Goal: Task Accomplishment & Management: Use online tool/utility

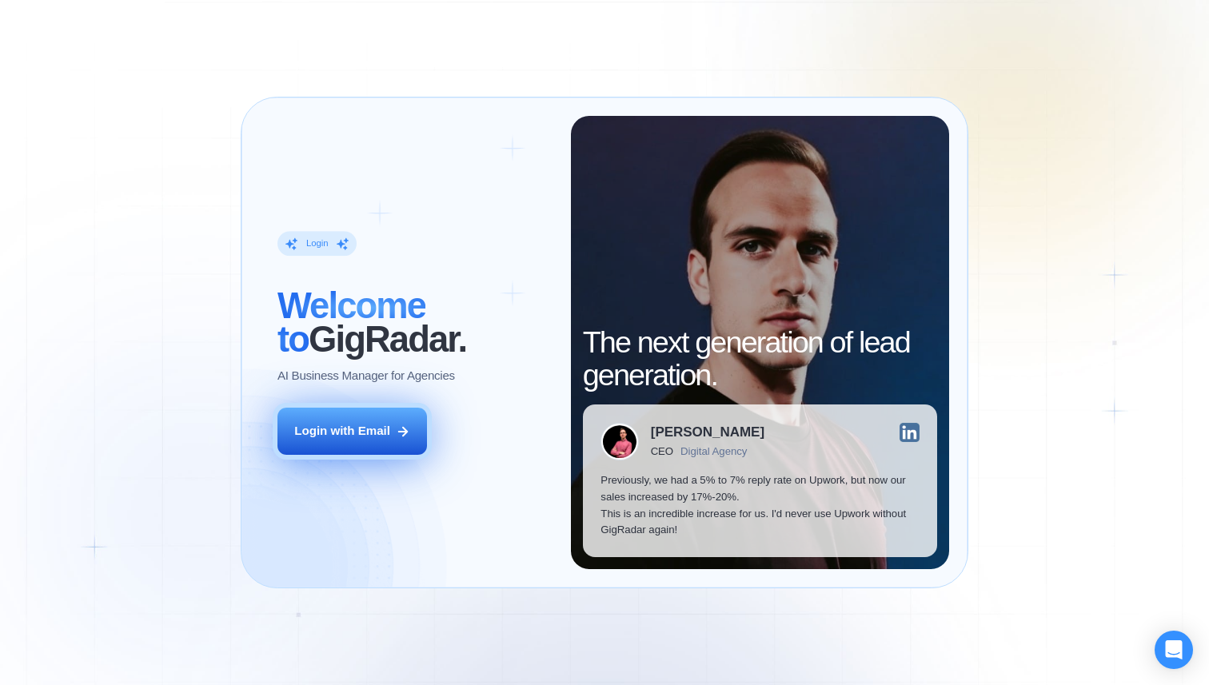
click at [364, 430] on div "Login with Email" at bounding box center [342, 431] width 96 height 17
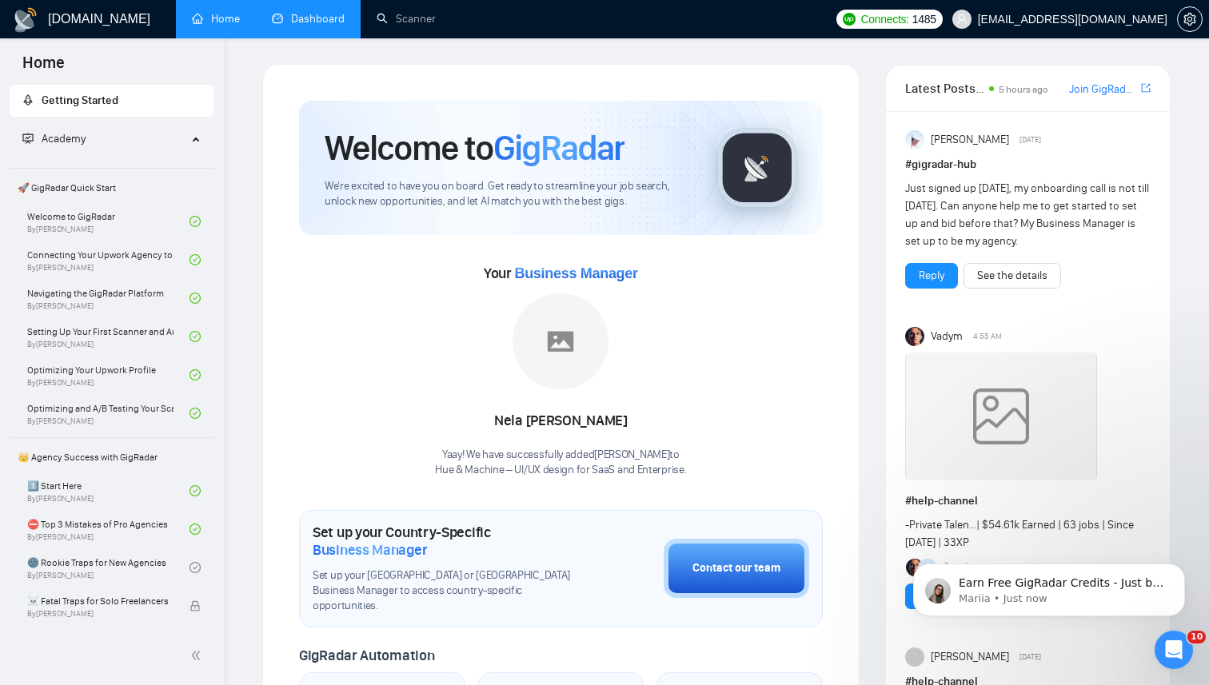
click at [306, 26] on link "Dashboard" at bounding box center [308, 19] width 73 height 14
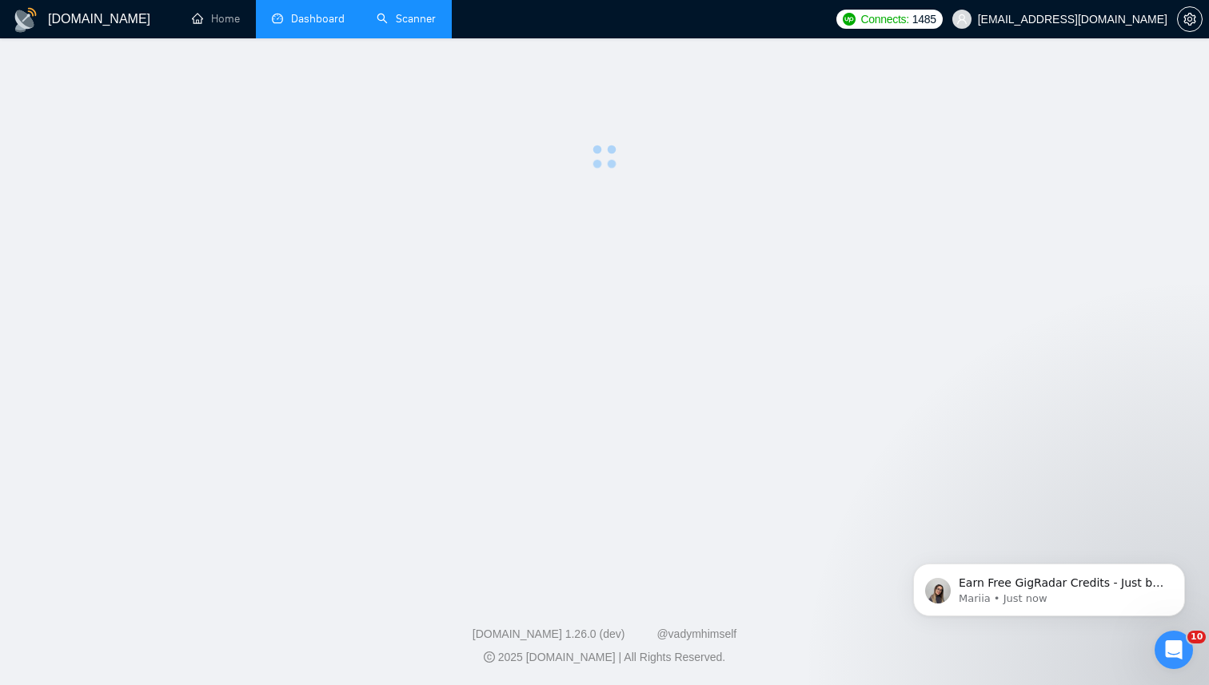
click at [406, 12] on link "Scanner" at bounding box center [405, 19] width 59 height 14
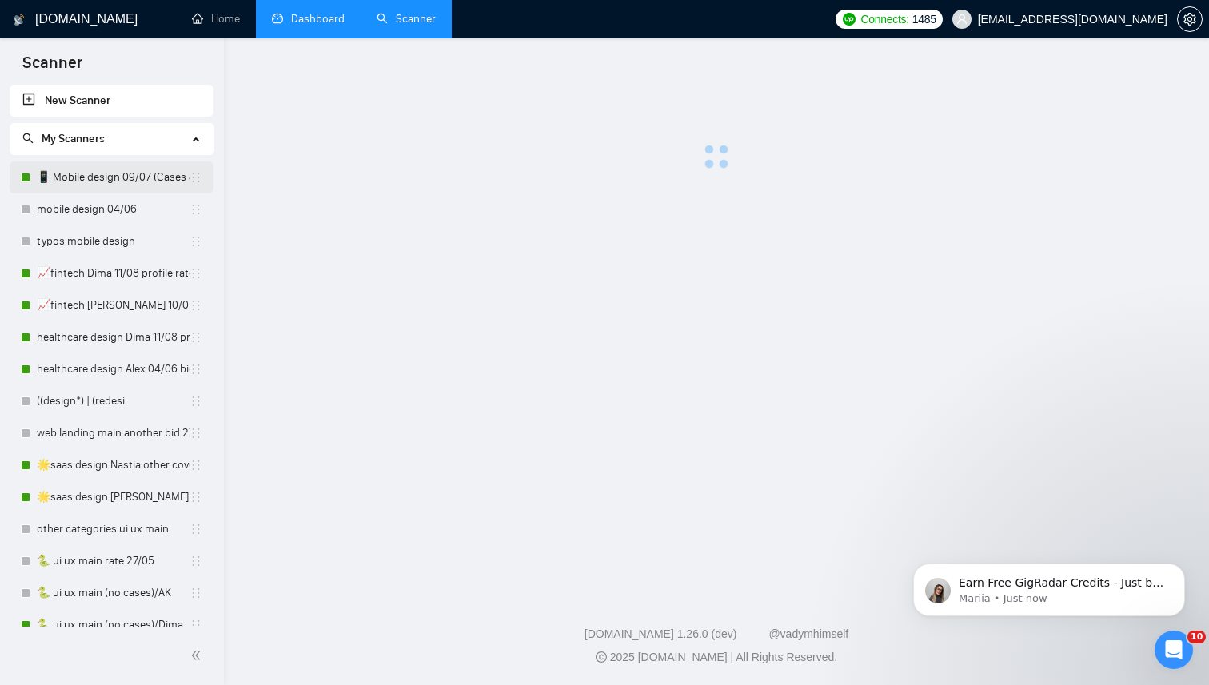
click at [94, 172] on link "📱 Mobile design 09/07 (Cases & UX/UI Cat)" at bounding box center [113, 177] width 153 height 32
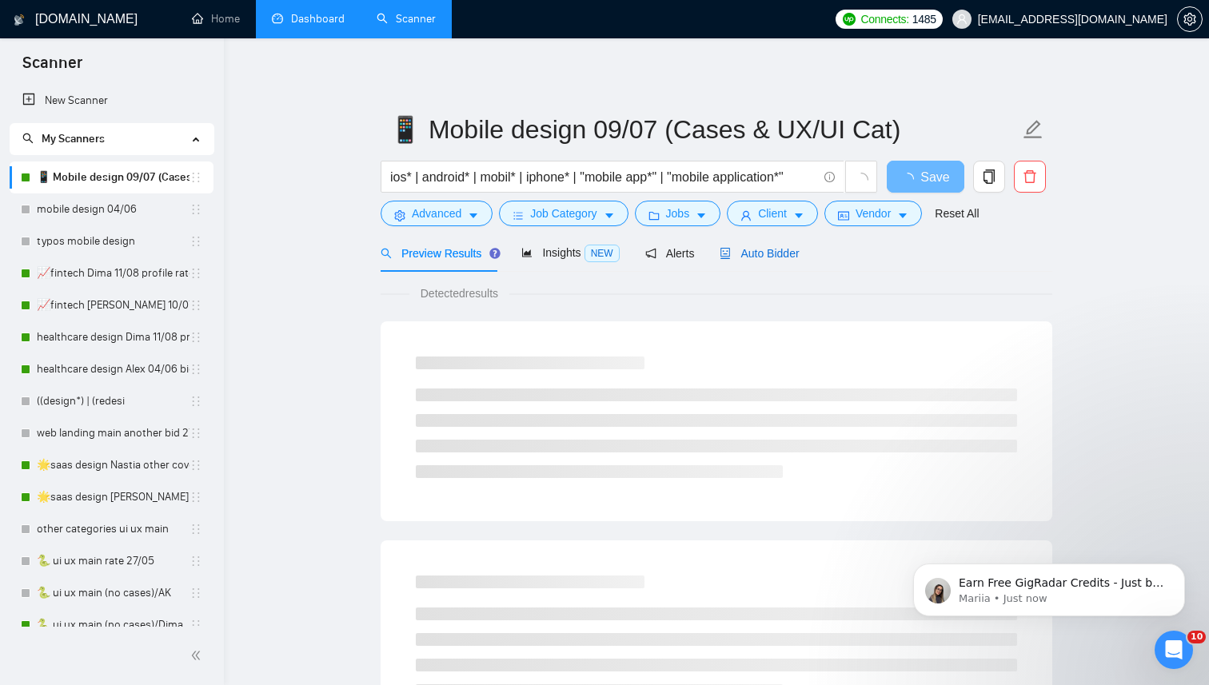
click at [763, 254] on span "Auto Bidder" at bounding box center [758, 253] width 79 height 13
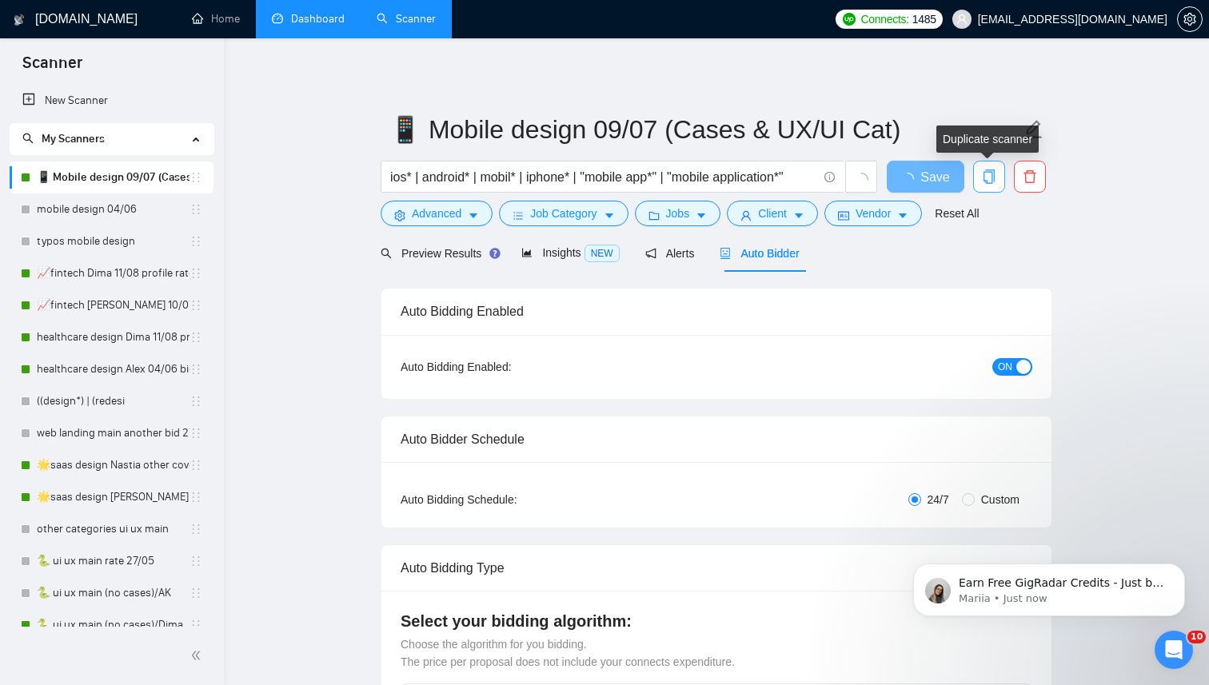
click at [991, 171] on icon "copy" at bounding box center [988, 176] width 11 height 14
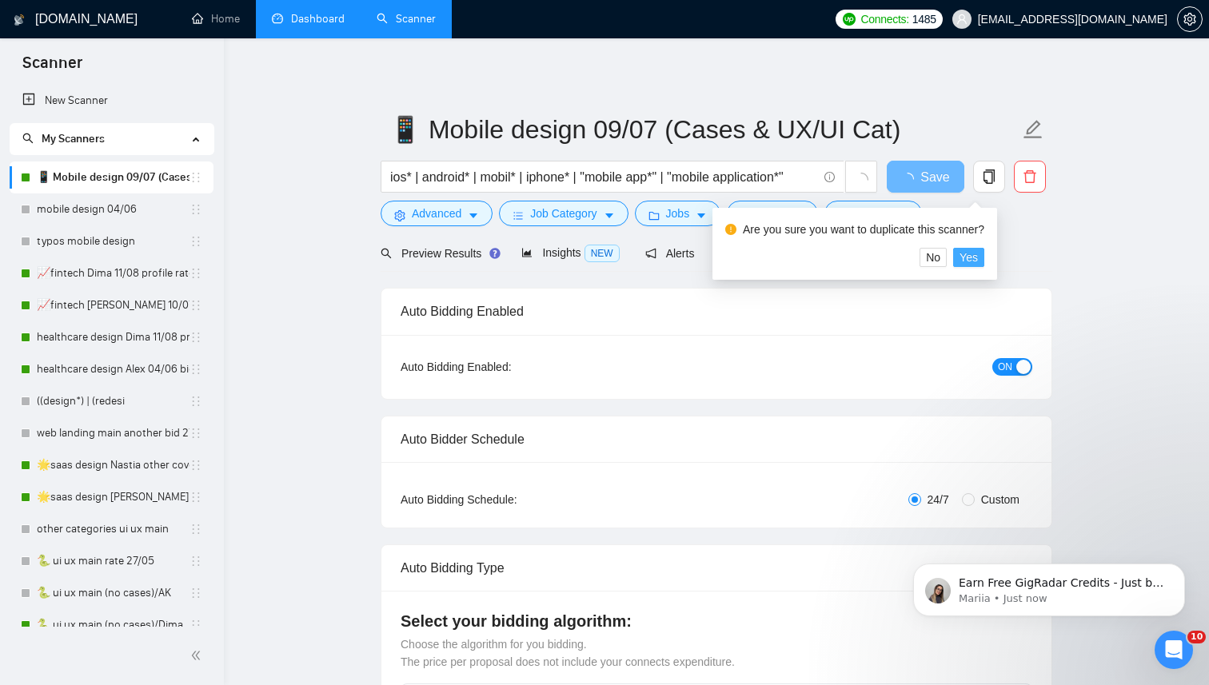
click at [978, 255] on span "Yes" at bounding box center [968, 258] width 18 height 18
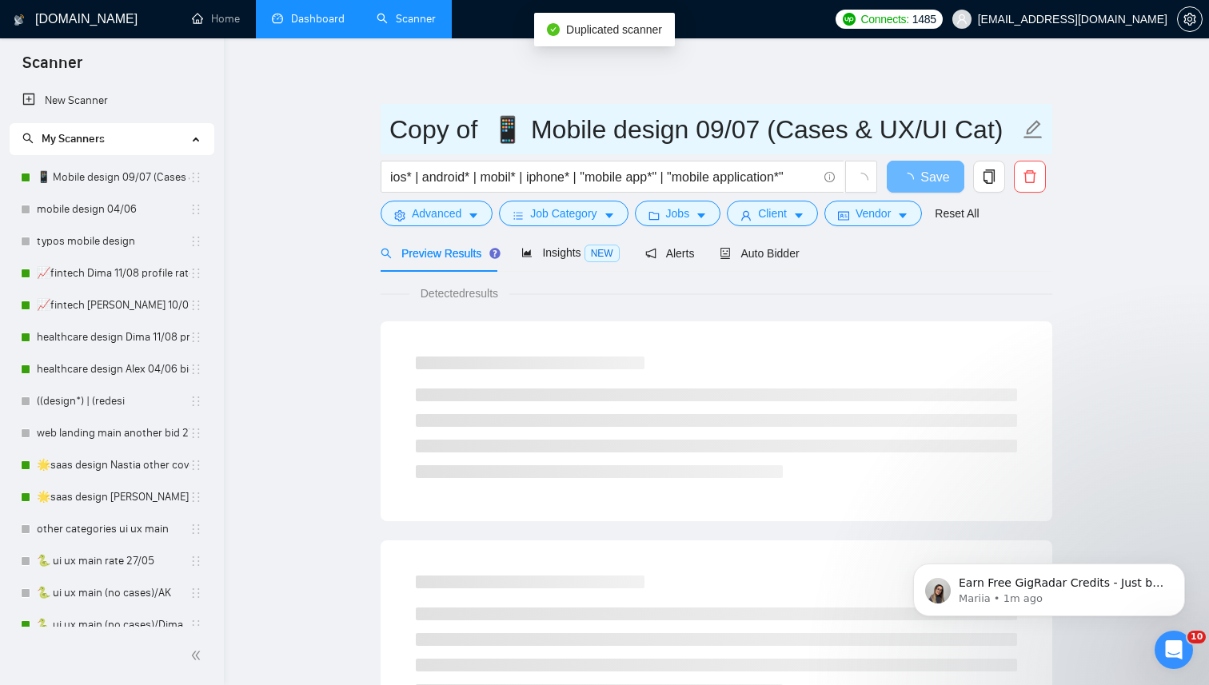
click at [497, 131] on input "Copy of 📱 Mobile design 09/07 (Cases & UX/UI Cat)" at bounding box center [704, 130] width 630 height 40
drag, startPoint x: 491, startPoint y: 129, endPoint x: 402, endPoint y: 129, distance: 88.7
click at [402, 130] on input "Copy of 📱 Mobile design 09/07 (Cases & UX/UI Cat)" at bounding box center [704, 130] width 630 height 40
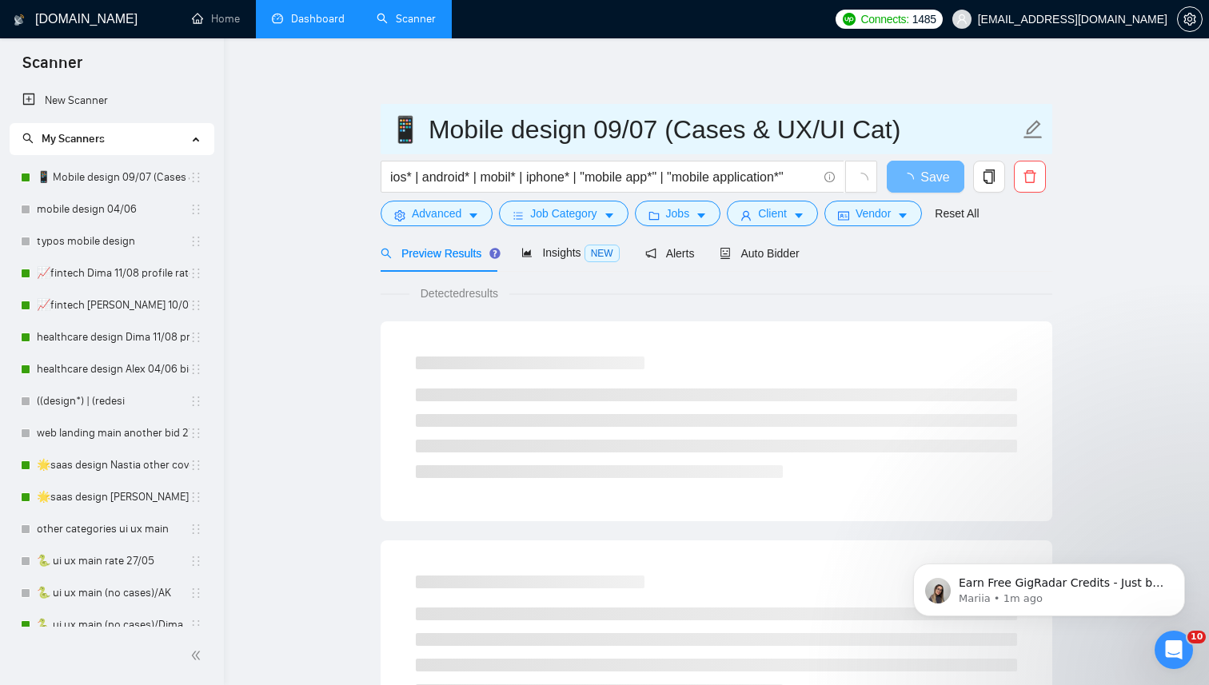
drag, startPoint x: 902, startPoint y: 127, endPoint x: 662, endPoint y: 133, distance: 240.7
click at [662, 133] on input "📱 Mobile design 09/07 (Cases & UX/UI Cat)" at bounding box center [704, 130] width 630 height 40
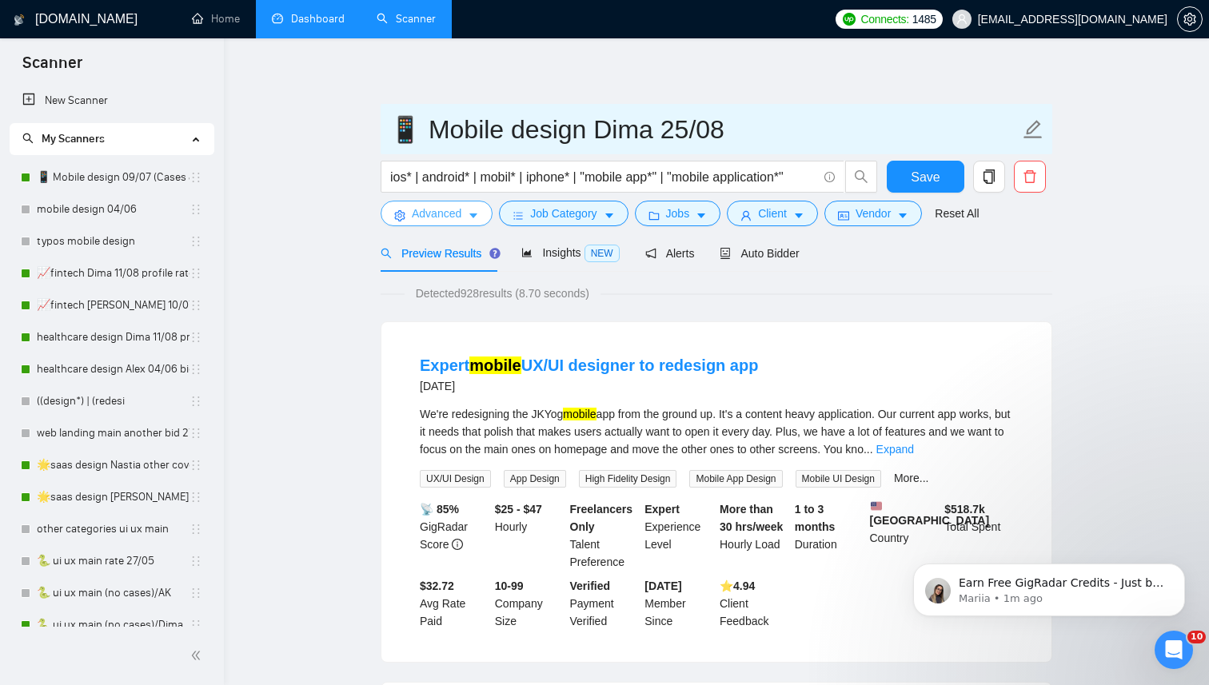
type input "📱 Mobile design Dima 25/08"
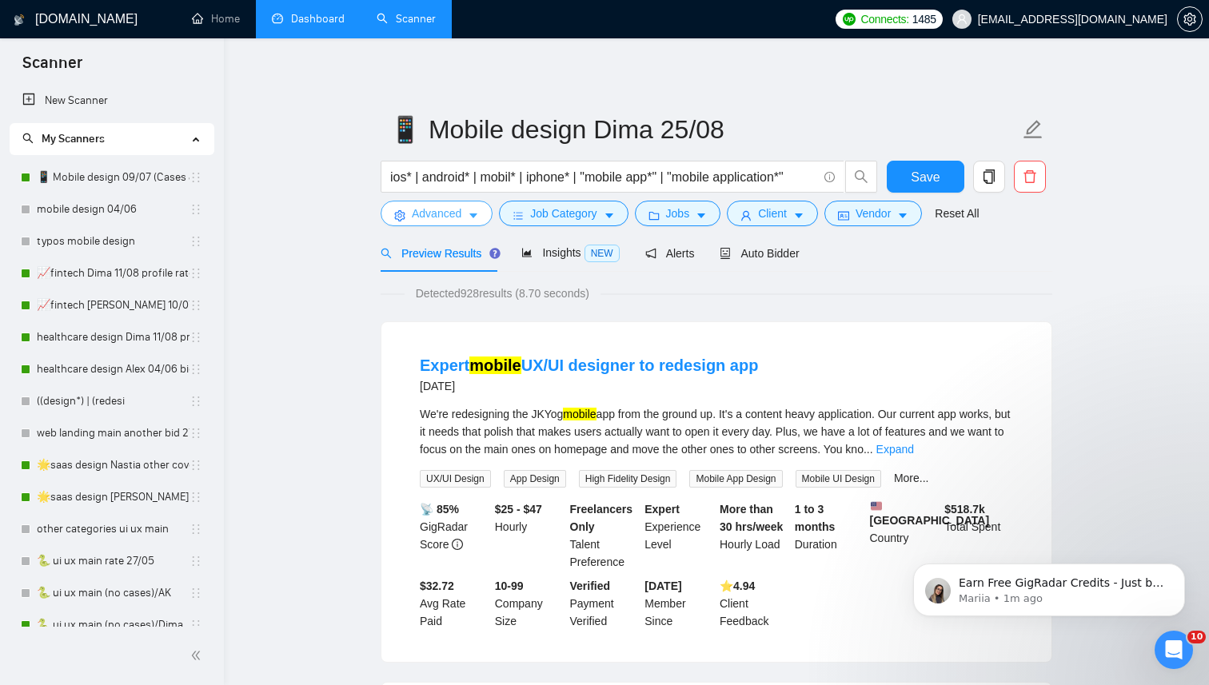
click at [432, 217] on span "Advanced" at bounding box center [437, 214] width 50 height 18
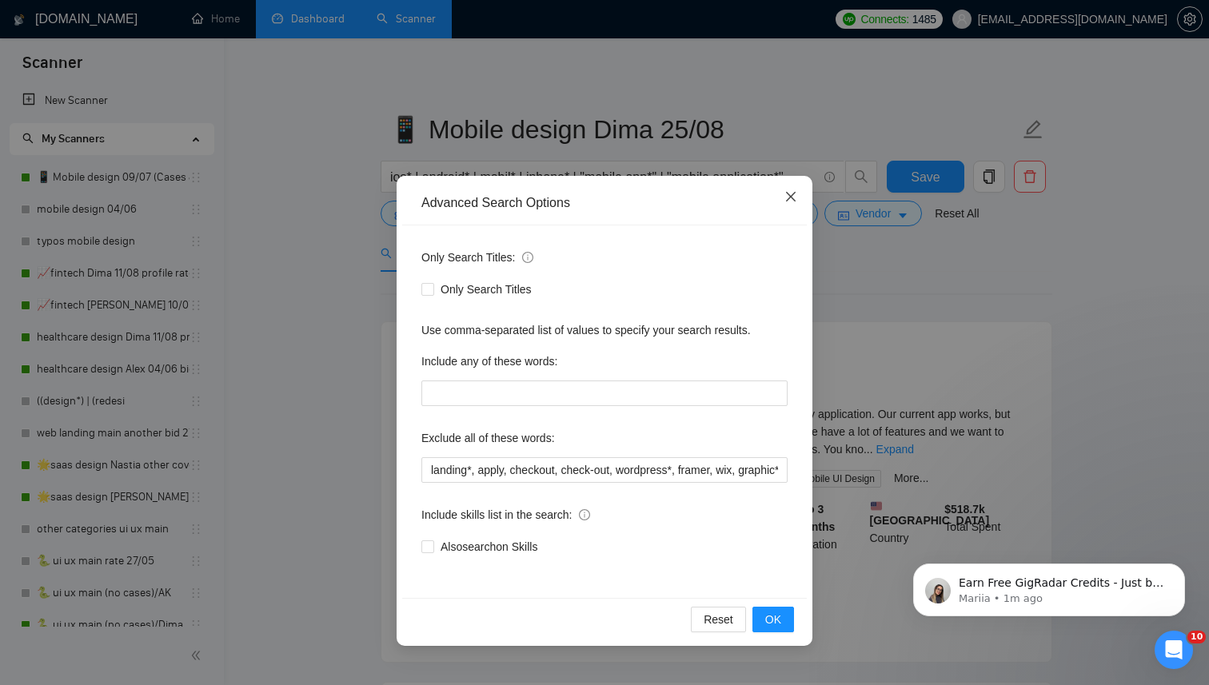
click at [794, 197] on icon "close" at bounding box center [790, 196] width 13 height 13
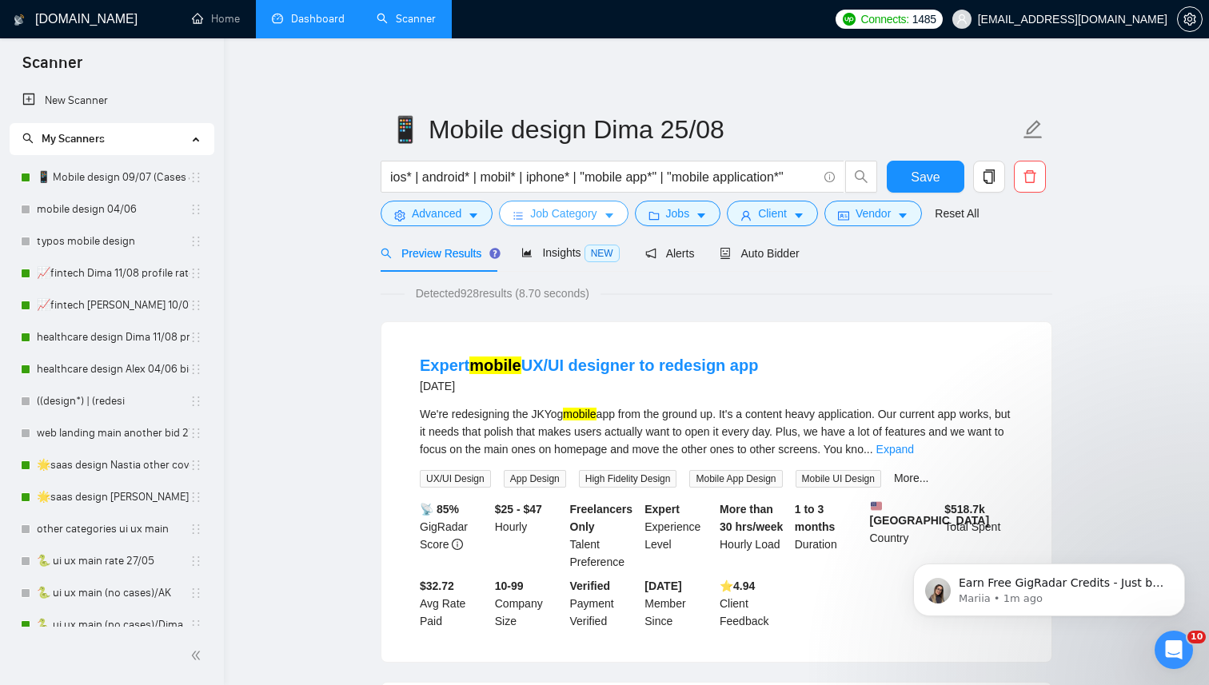
click at [544, 218] on span "Job Category" at bounding box center [563, 214] width 66 height 18
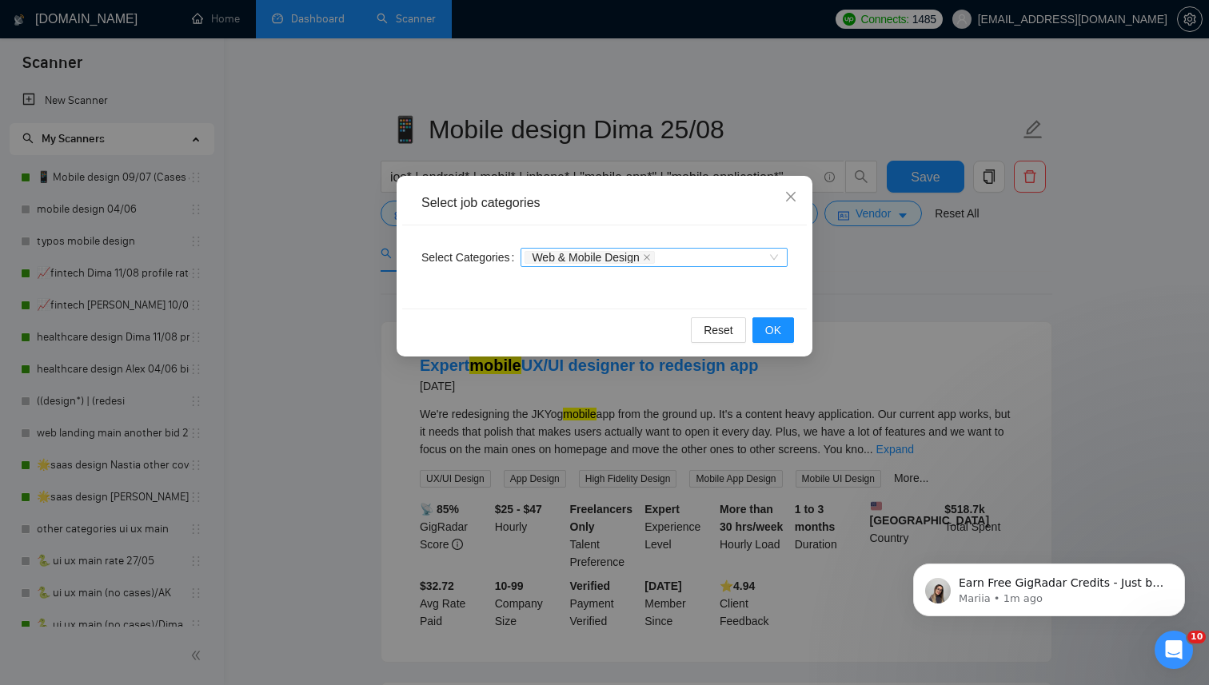
click at [776, 259] on div "Web & Mobile Design" at bounding box center [653, 257] width 267 height 19
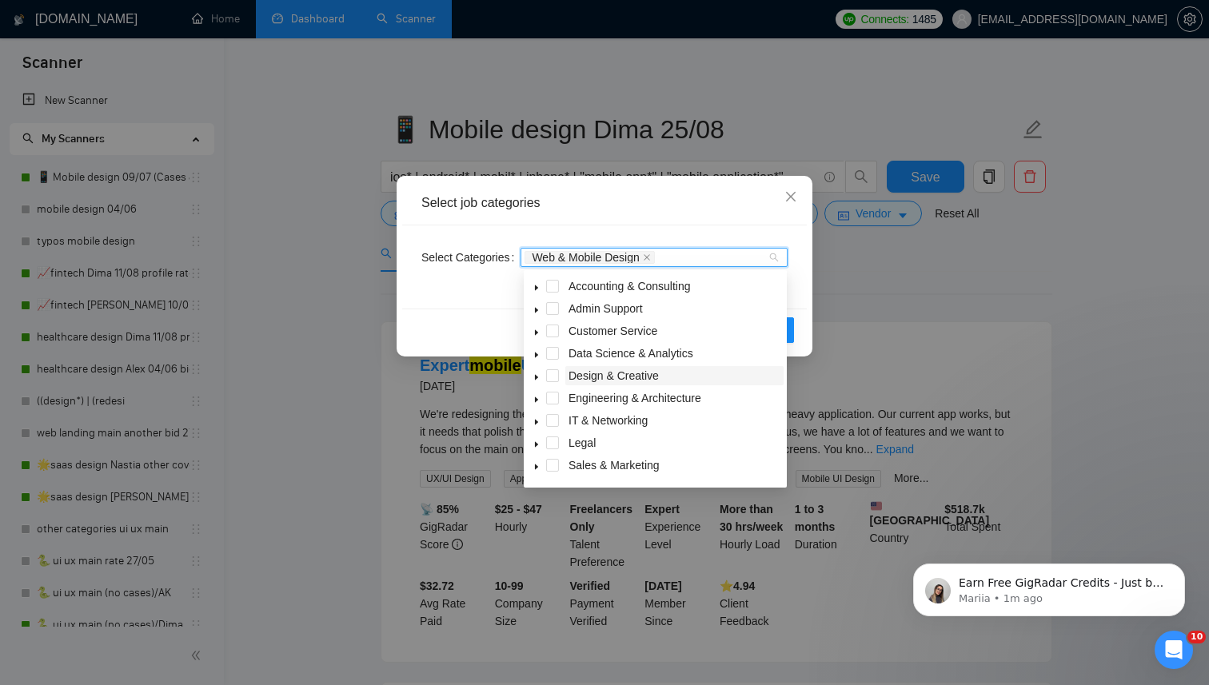
scroll to position [64, 0]
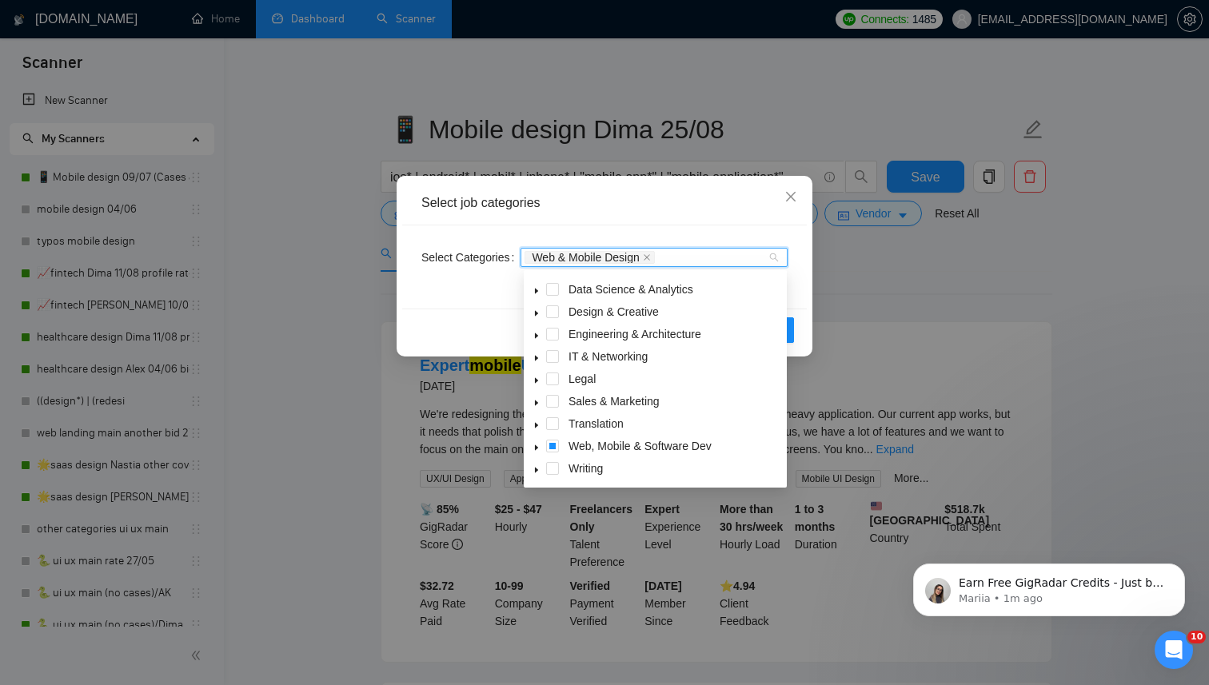
click at [532, 448] on icon "caret-down" at bounding box center [536, 448] width 8 height 8
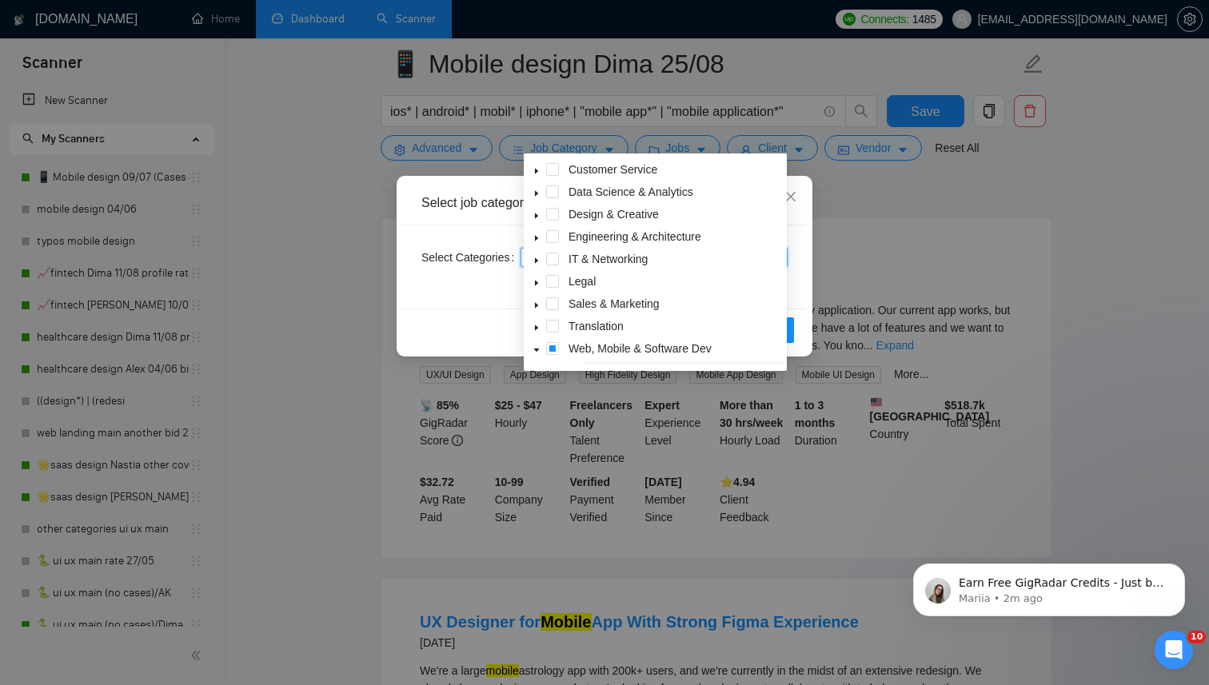
scroll to position [0, 0]
click at [802, 204] on span "Close" at bounding box center [790, 197] width 43 height 43
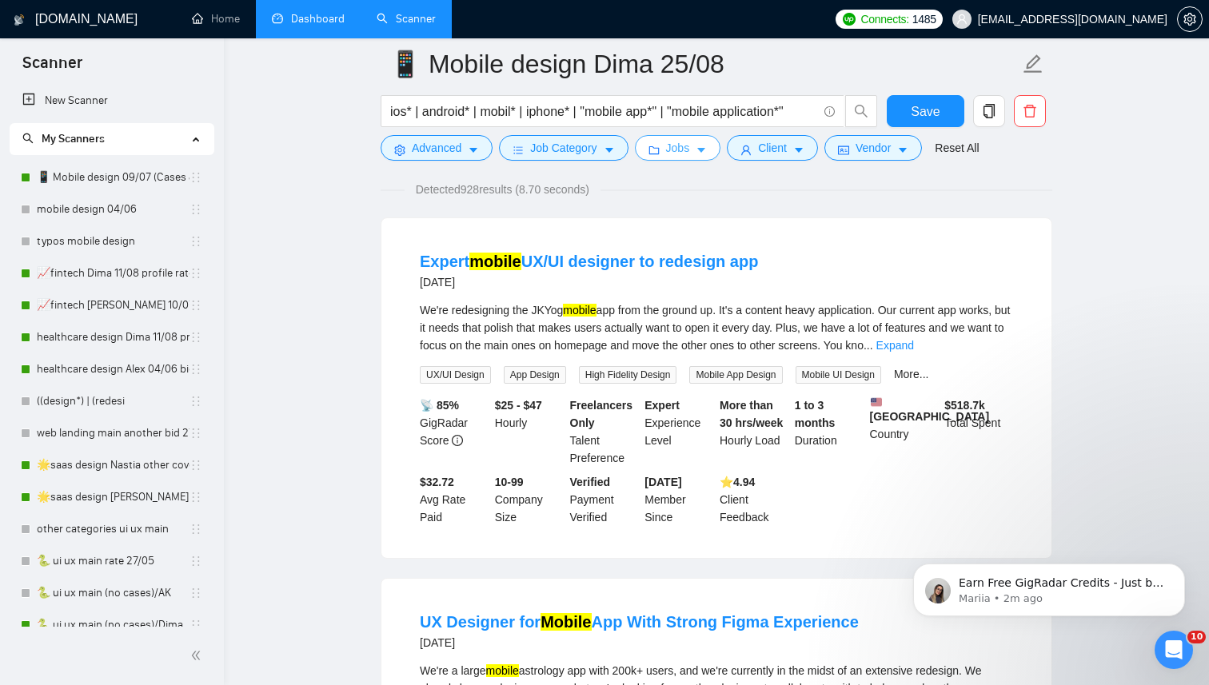
click at [687, 145] on span "Jobs" at bounding box center [678, 148] width 24 height 18
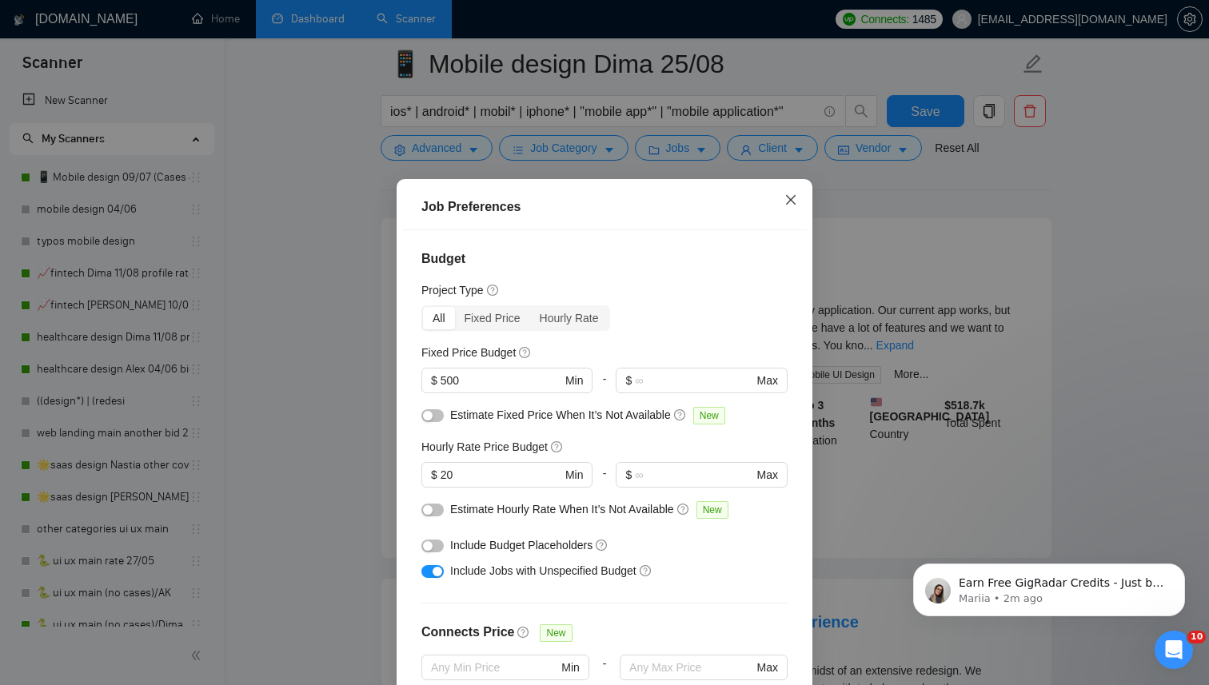
click at [793, 198] on icon "close" at bounding box center [790, 199] width 13 height 13
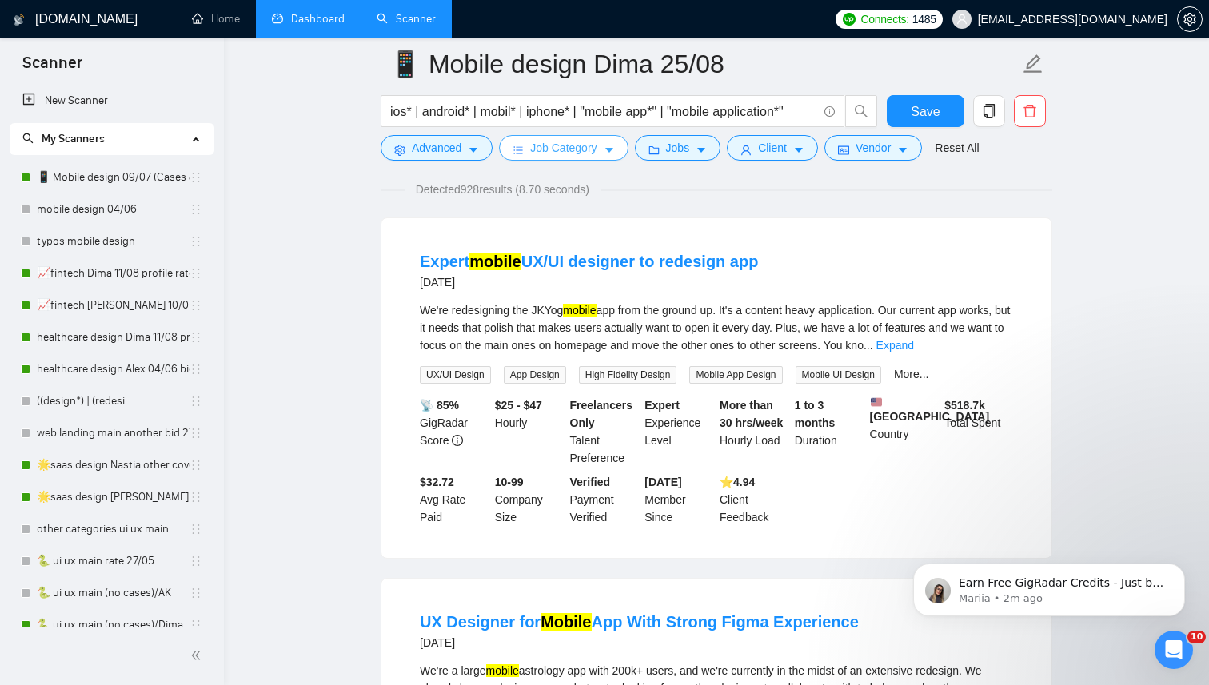
click at [572, 150] on span "Job Category" at bounding box center [563, 148] width 66 height 18
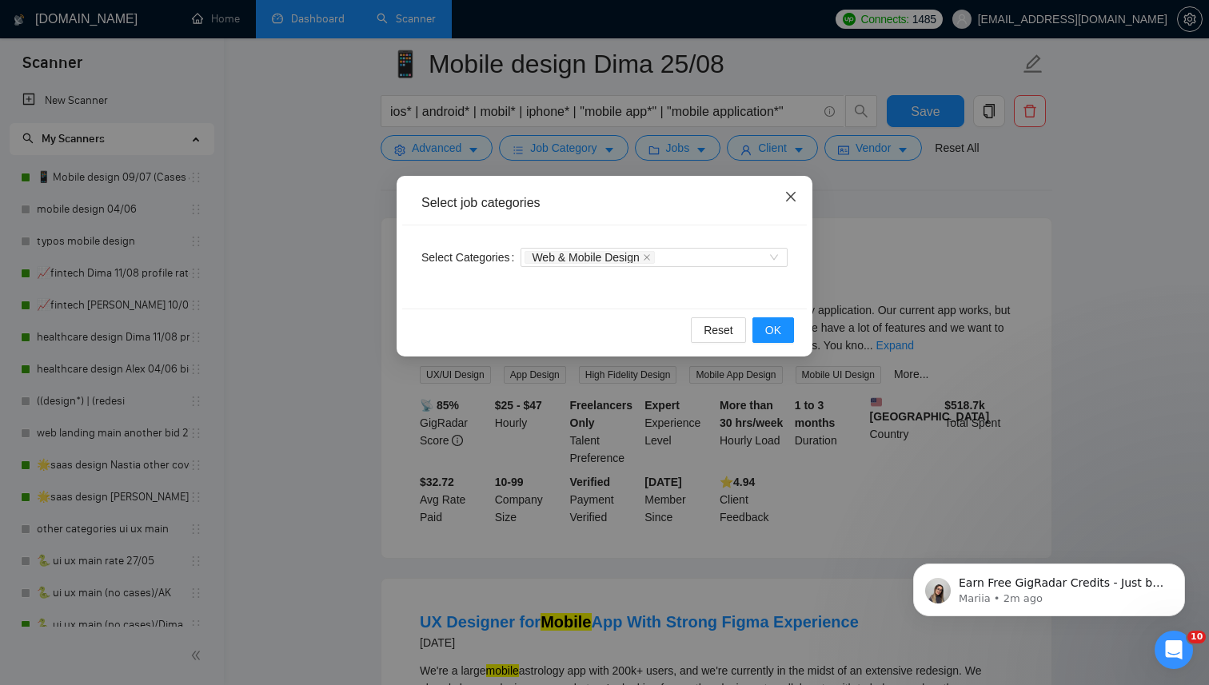
click at [789, 197] on icon "close" at bounding box center [791, 197] width 10 height 10
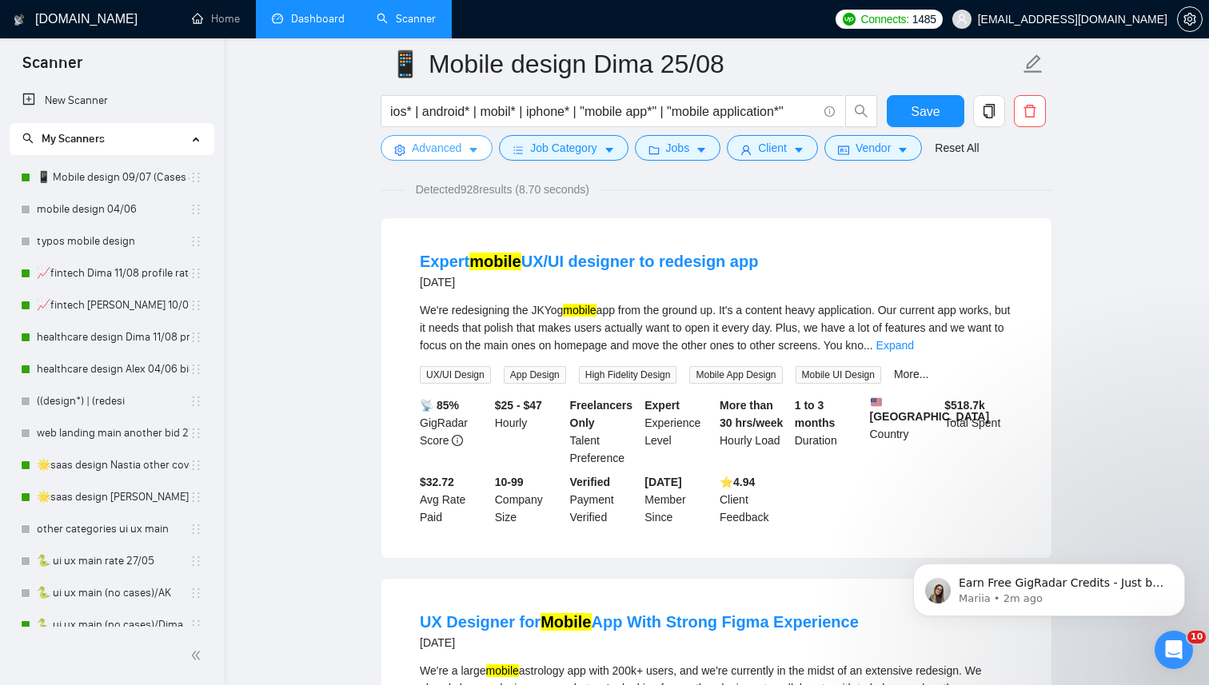
click at [461, 149] on span "Advanced" at bounding box center [437, 148] width 50 height 18
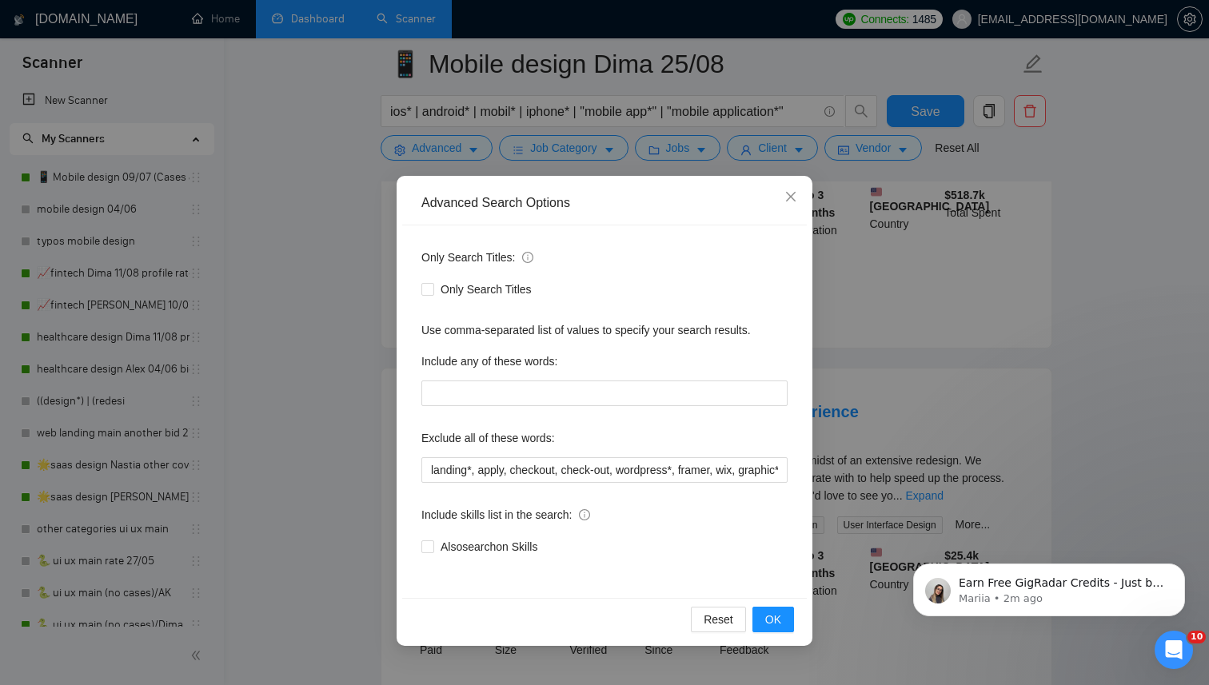
scroll to position [364, 0]
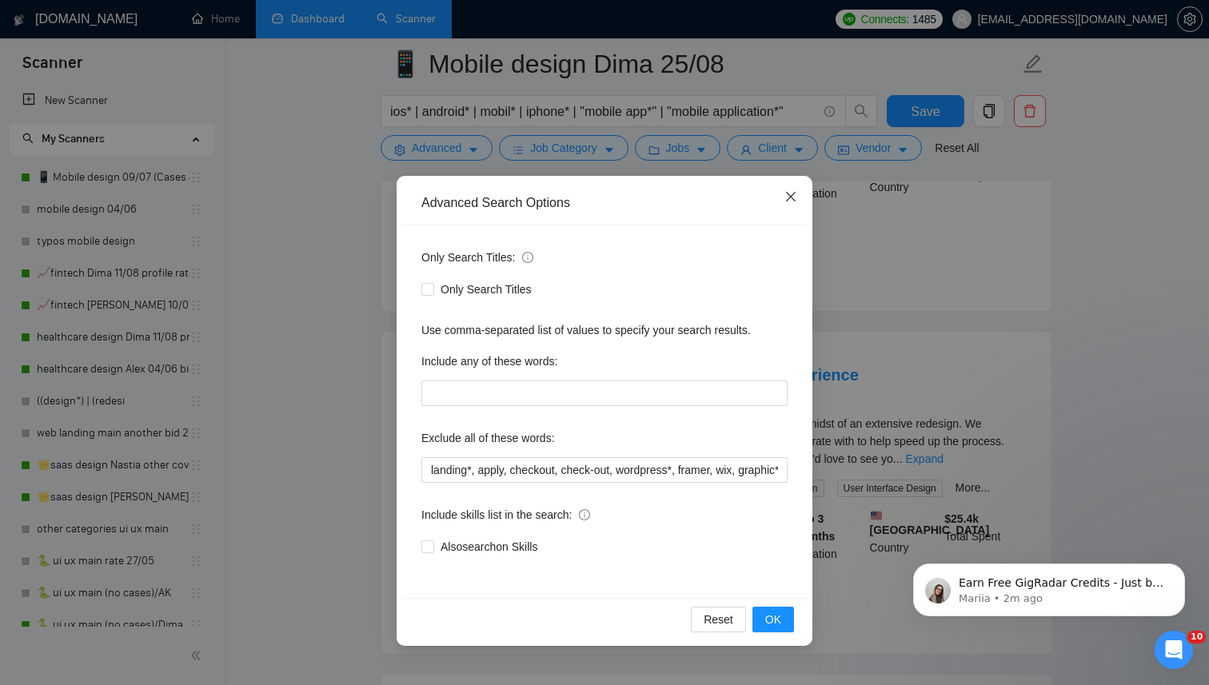
click at [791, 197] on icon "close" at bounding box center [791, 197] width 10 height 10
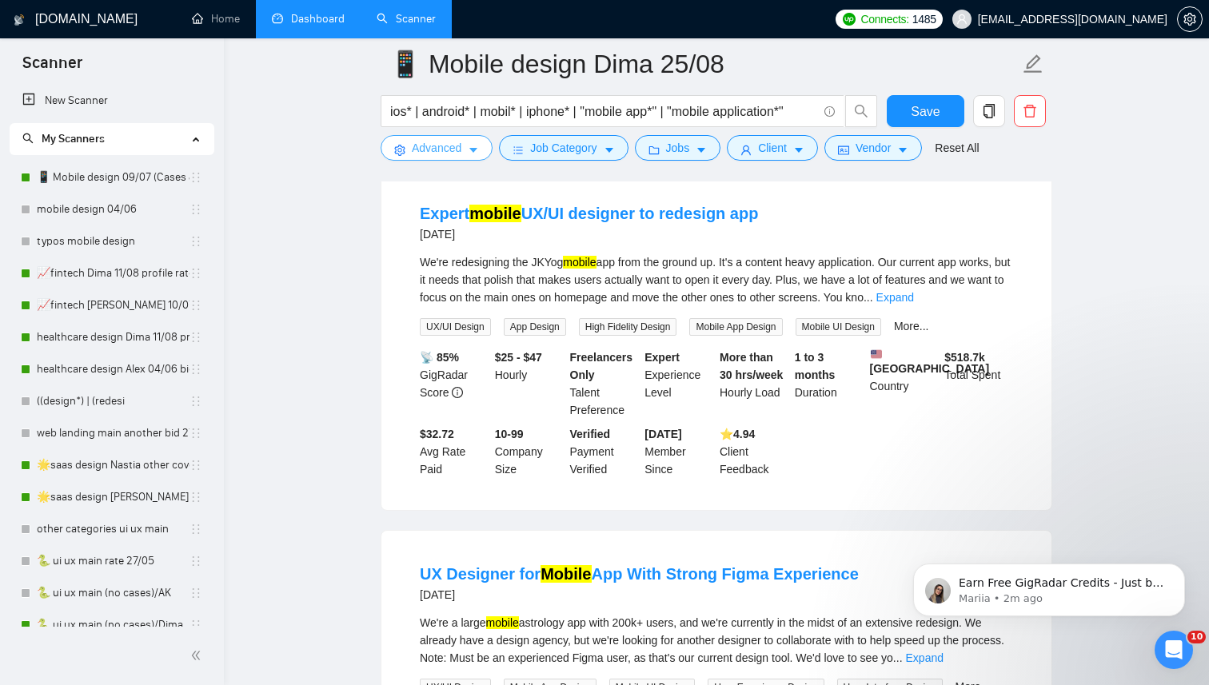
scroll to position [0, 0]
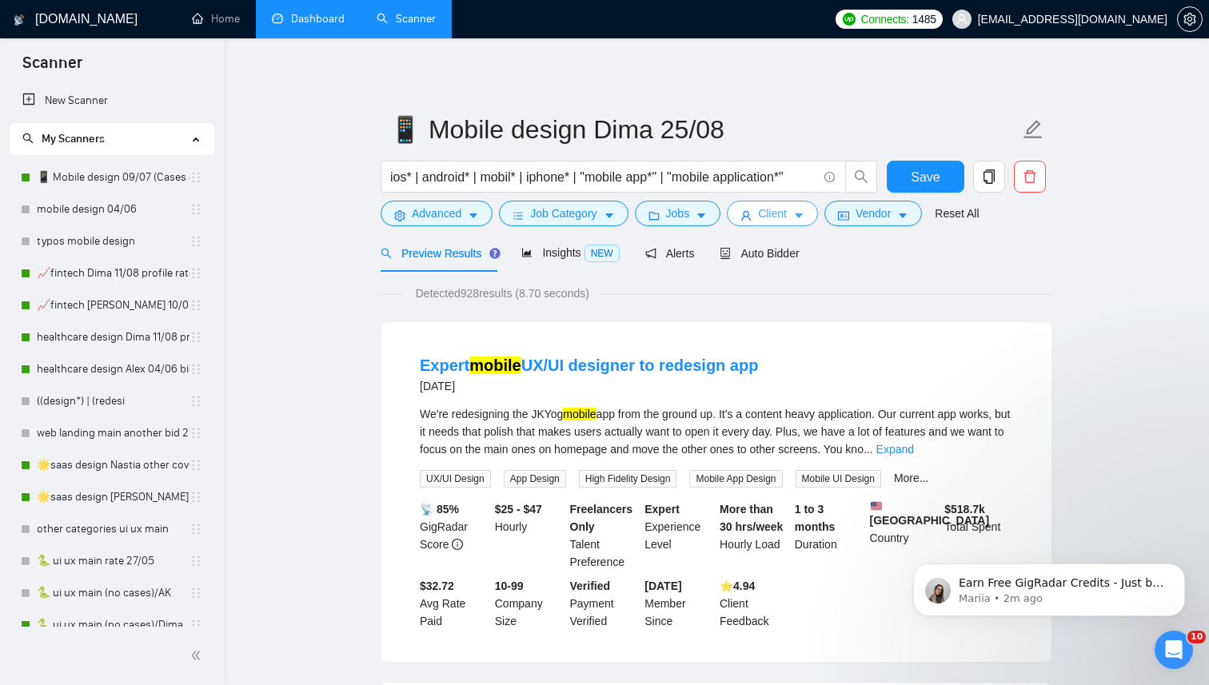
click at [798, 217] on button "Client" at bounding box center [772, 214] width 91 height 26
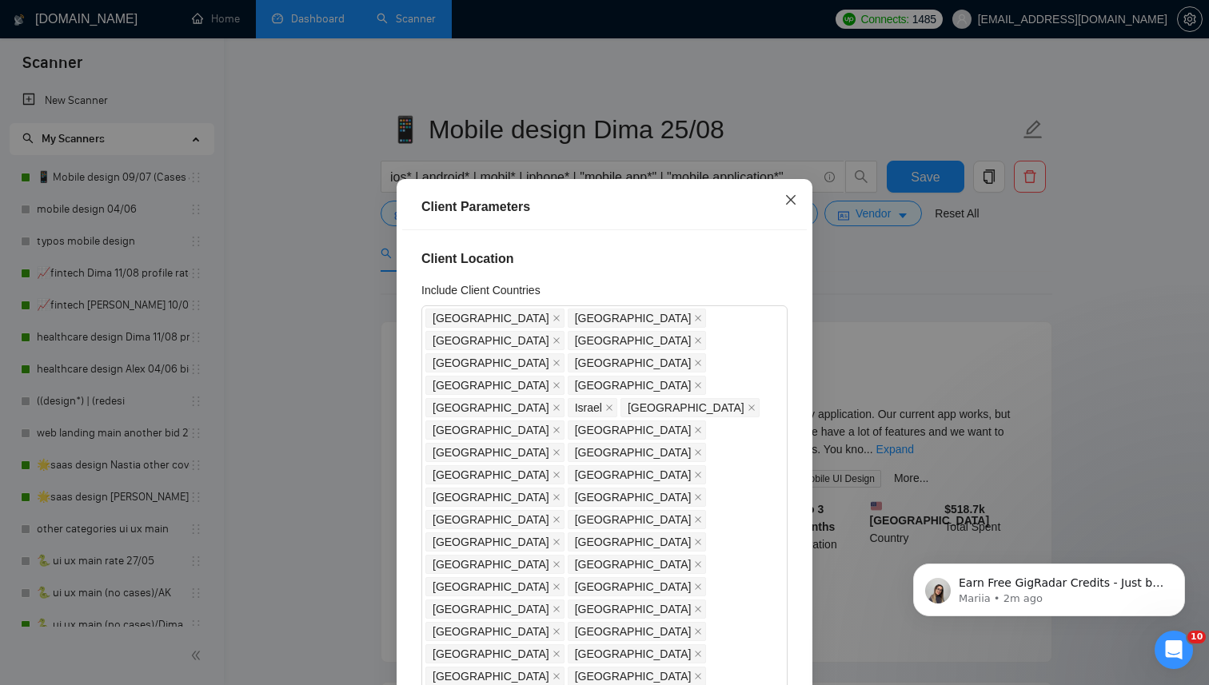
click at [793, 198] on icon "close" at bounding box center [791, 200] width 10 height 10
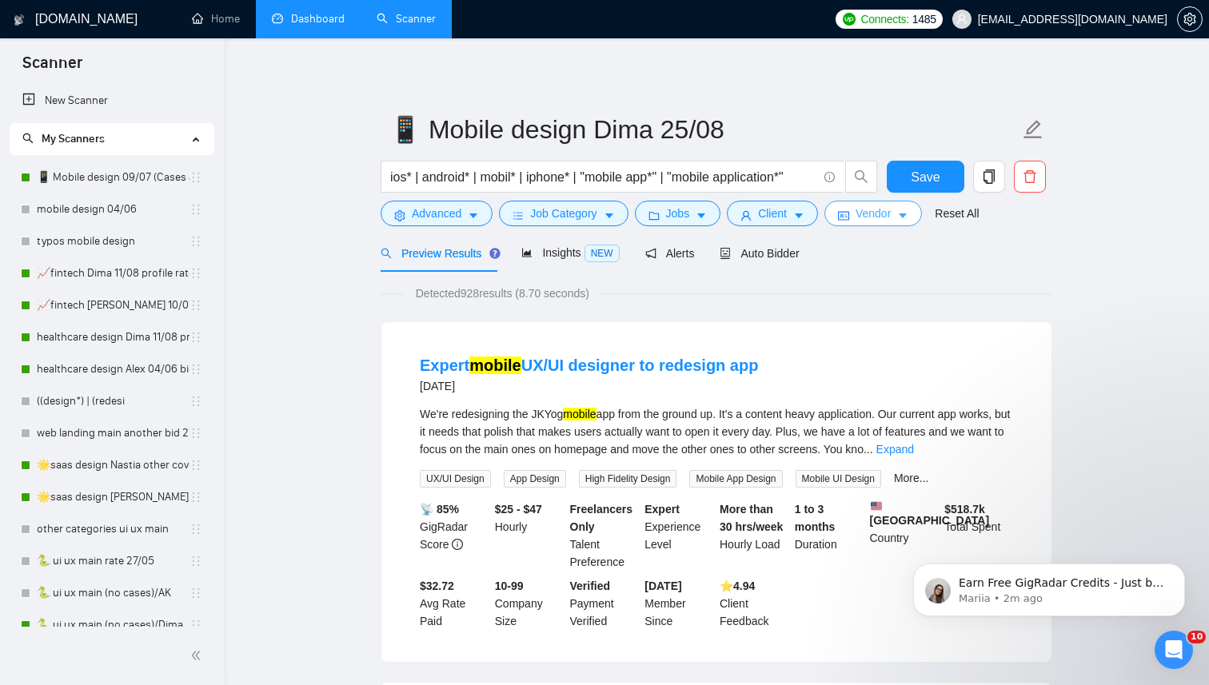
click at [878, 213] on span "Vendor" at bounding box center [872, 214] width 35 height 18
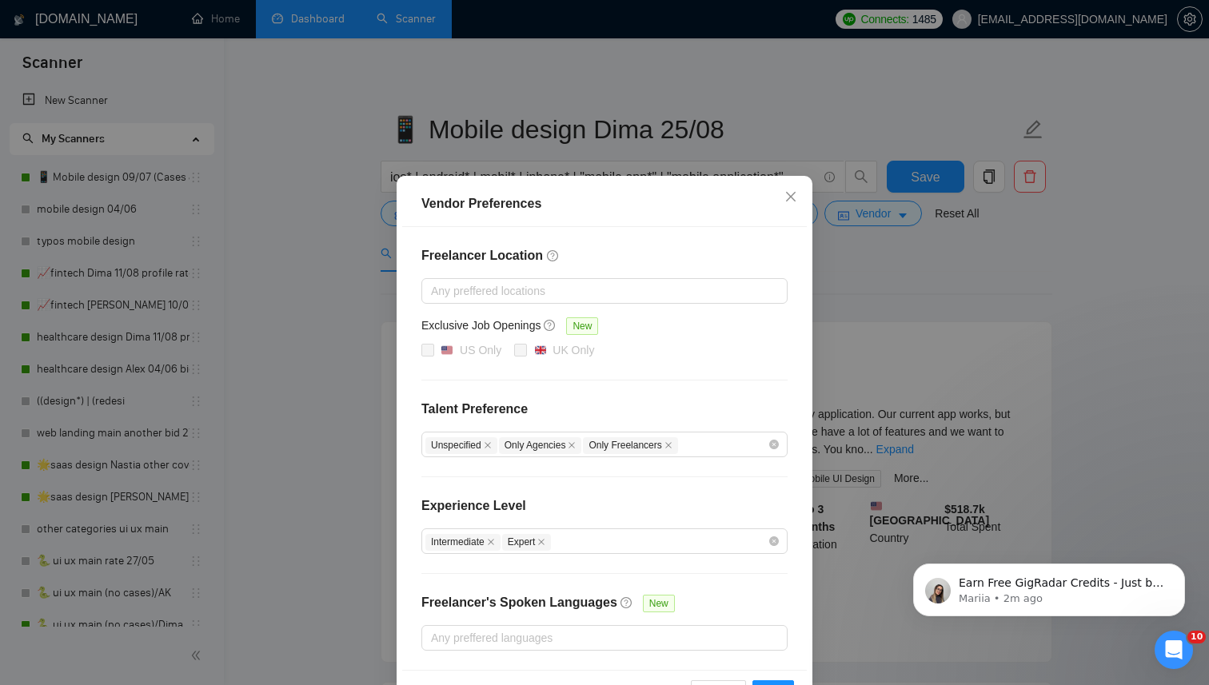
scroll to position [54, 0]
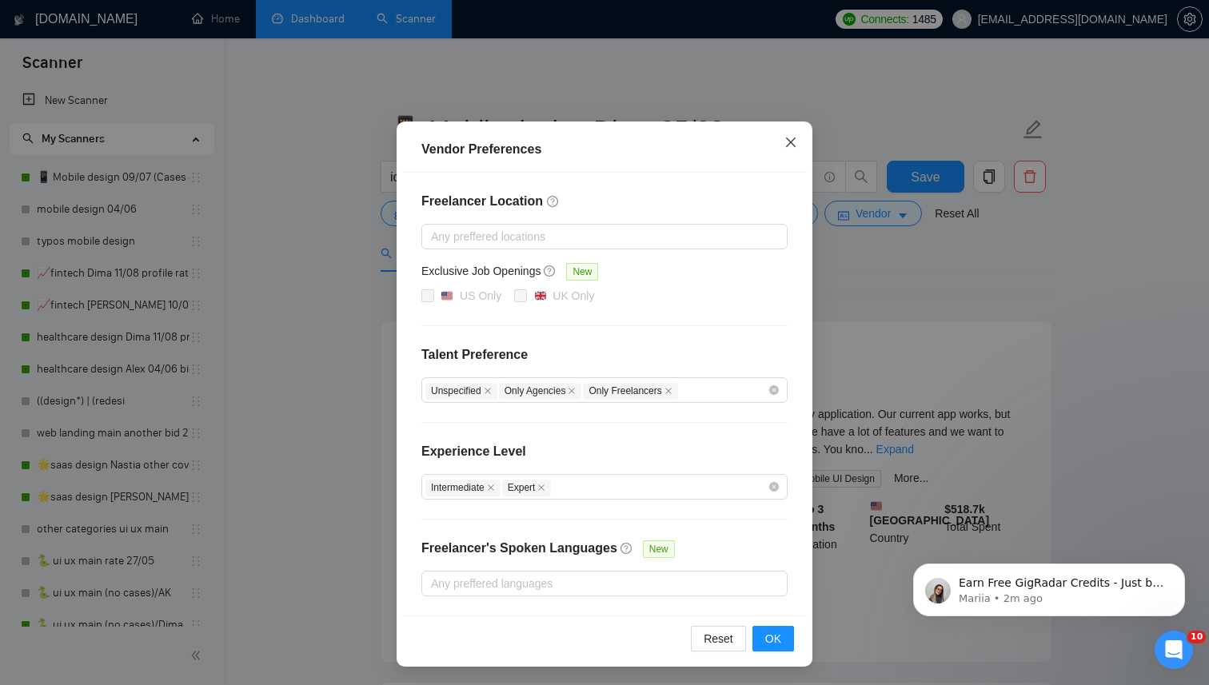
click at [791, 141] on icon "close" at bounding box center [791, 142] width 10 height 10
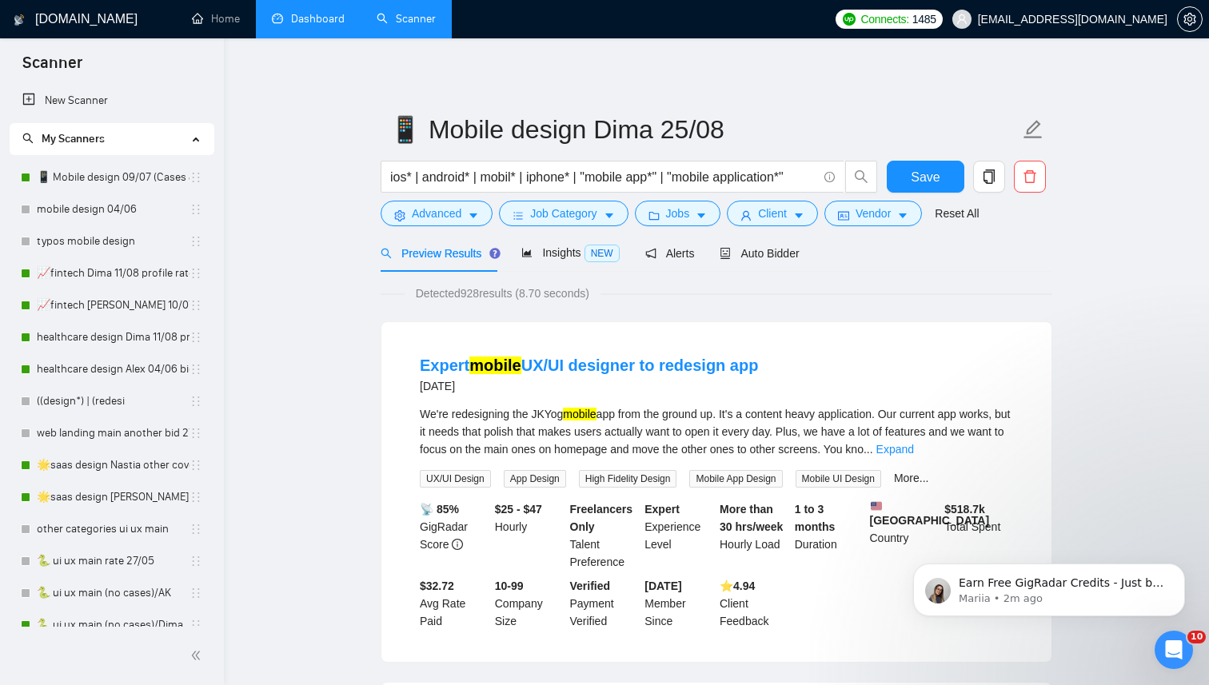
scroll to position [0, 0]
click at [743, 257] on span "Auto Bidder" at bounding box center [758, 253] width 79 height 13
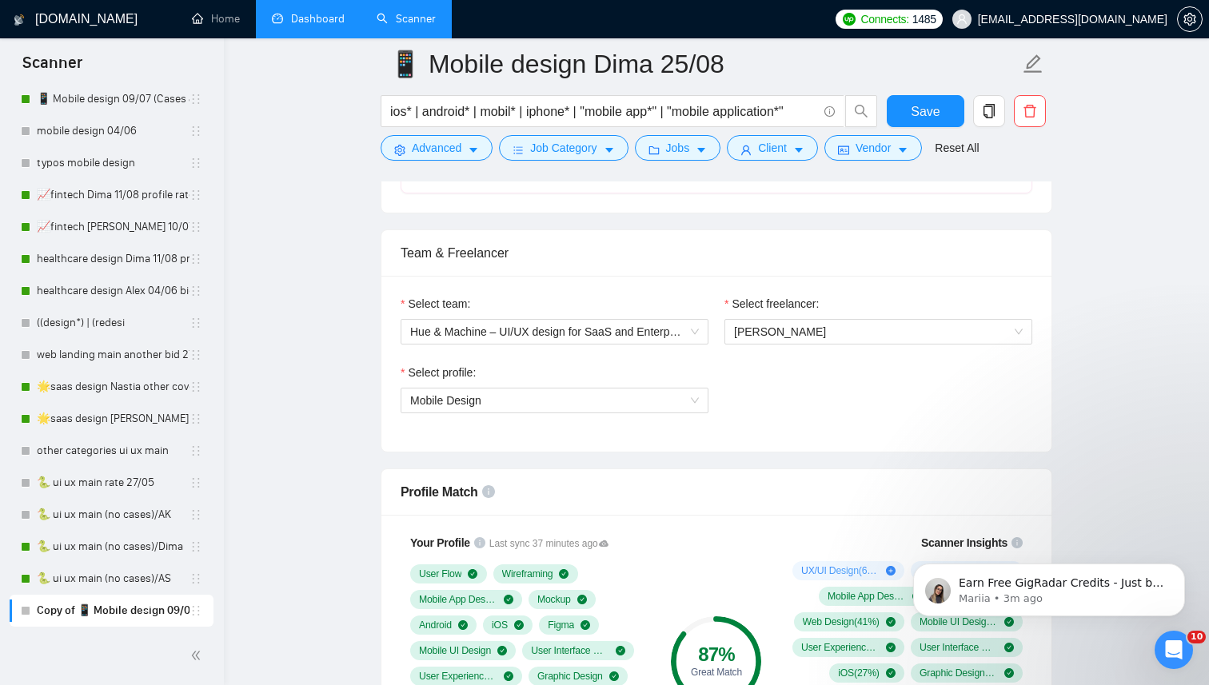
scroll to position [799, 0]
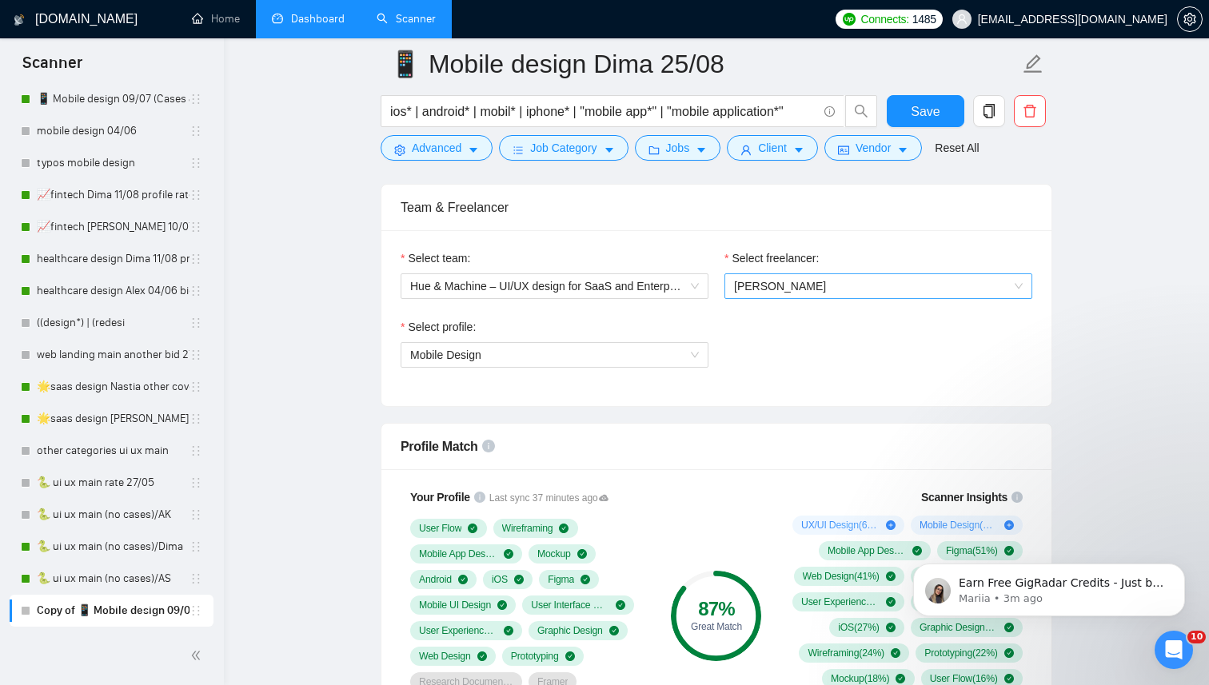
click at [847, 281] on span "[PERSON_NAME]" at bounding box center [878, 286] width 289 height 24
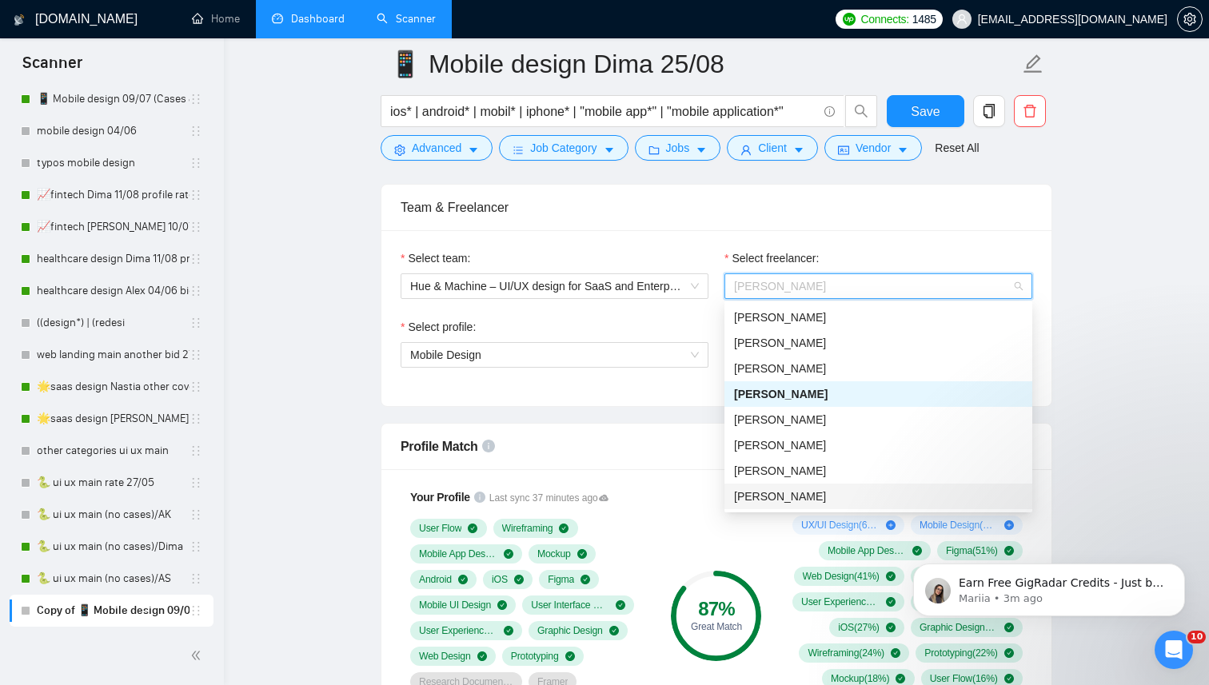
click at [812, 497] on span "[PERSON_NAME]" at bounding box center [780, 496] width 92 height 13
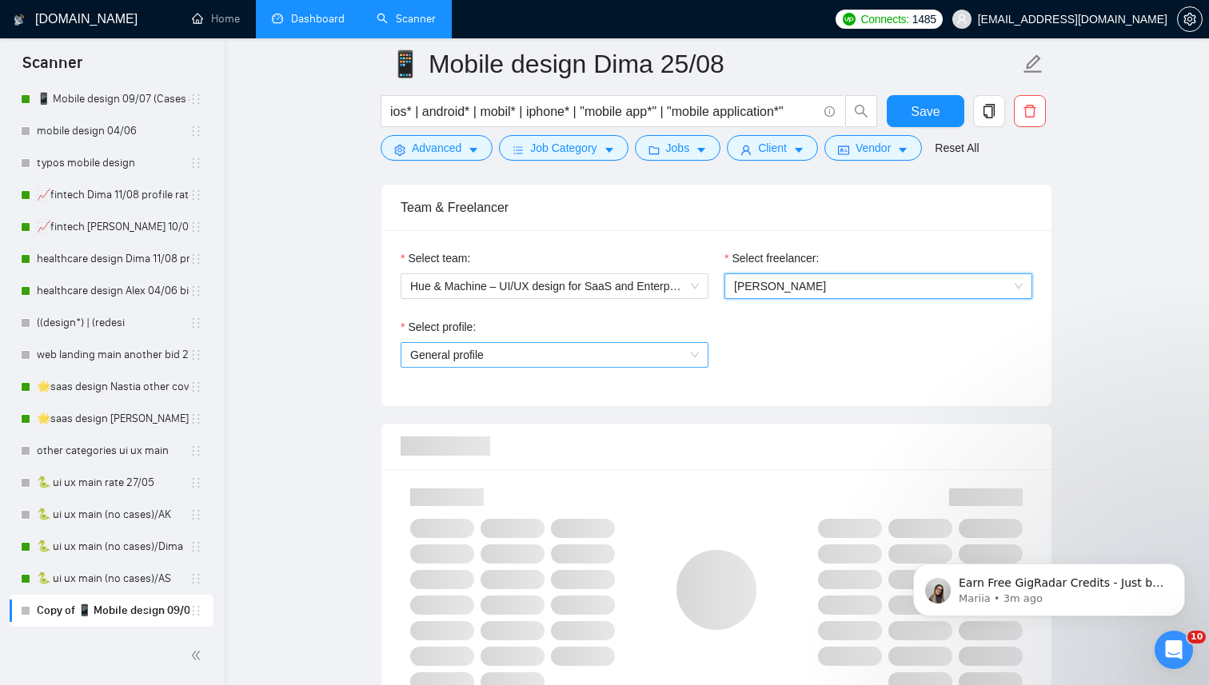
click at [587, 354] on span "General profile" at bounding box center [554, 355] width 289 height 24
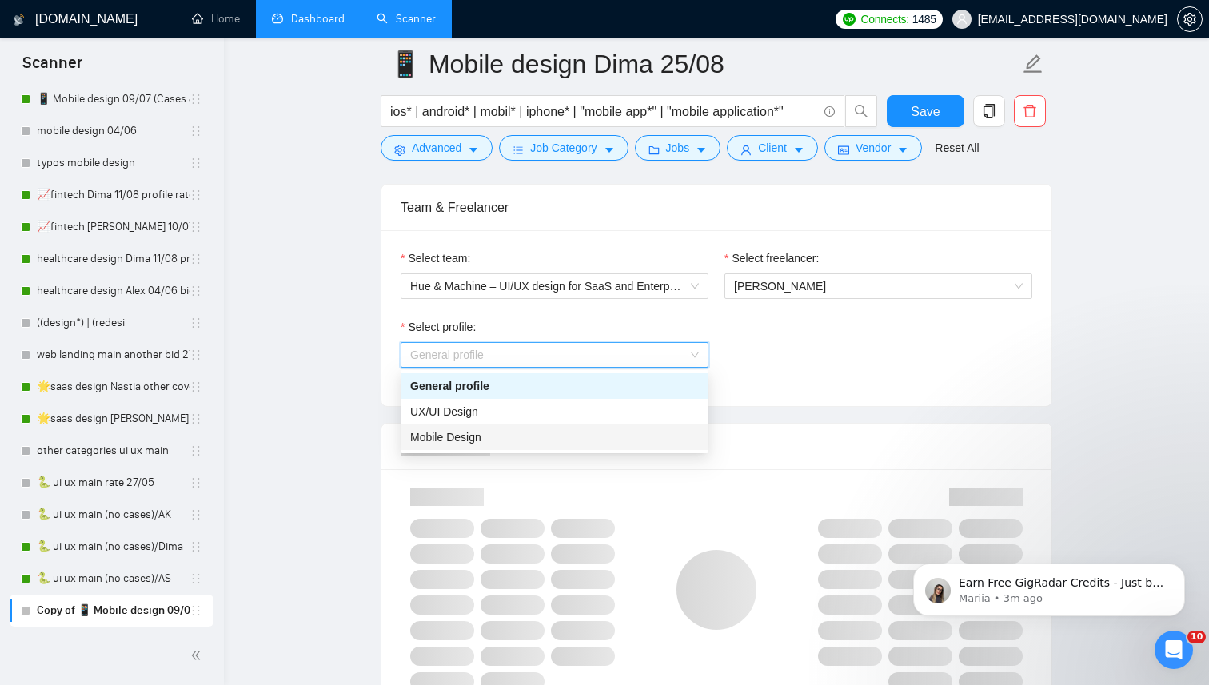
click at [529, 436] on div "Mobile Design" at bounding box center [554, 437] width 289 height 18
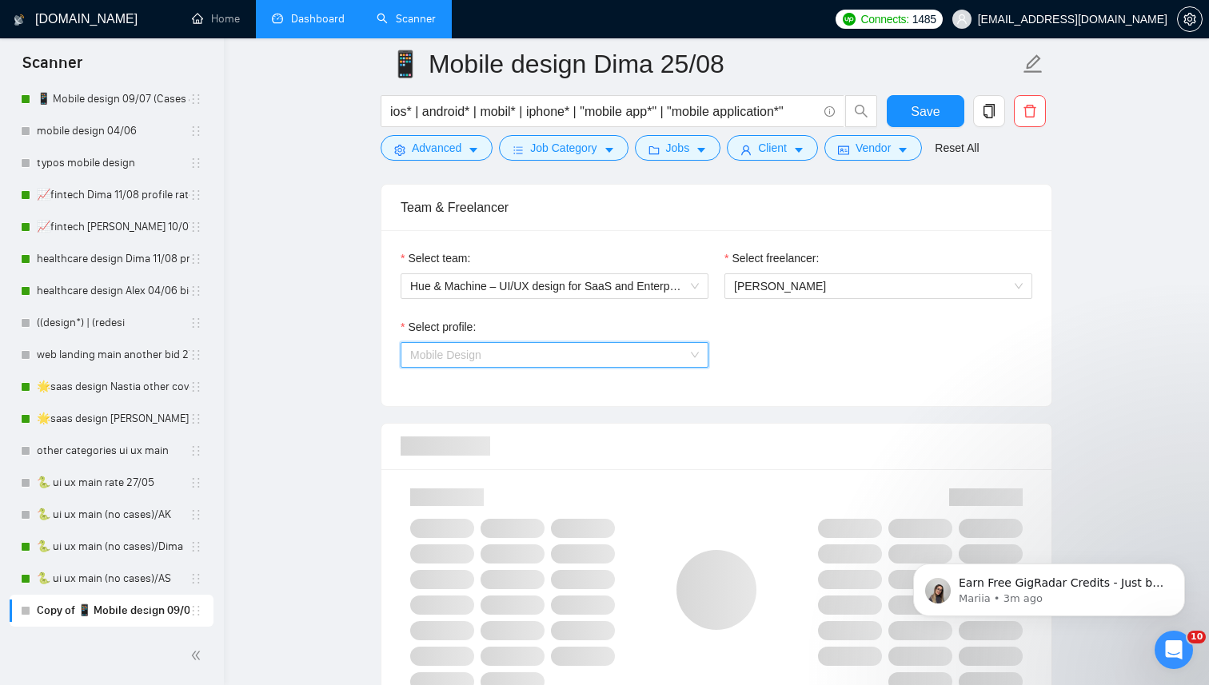
click at [583, 354] on span "Mobile Design" at bounding box center [554, 355] width 289 height 24
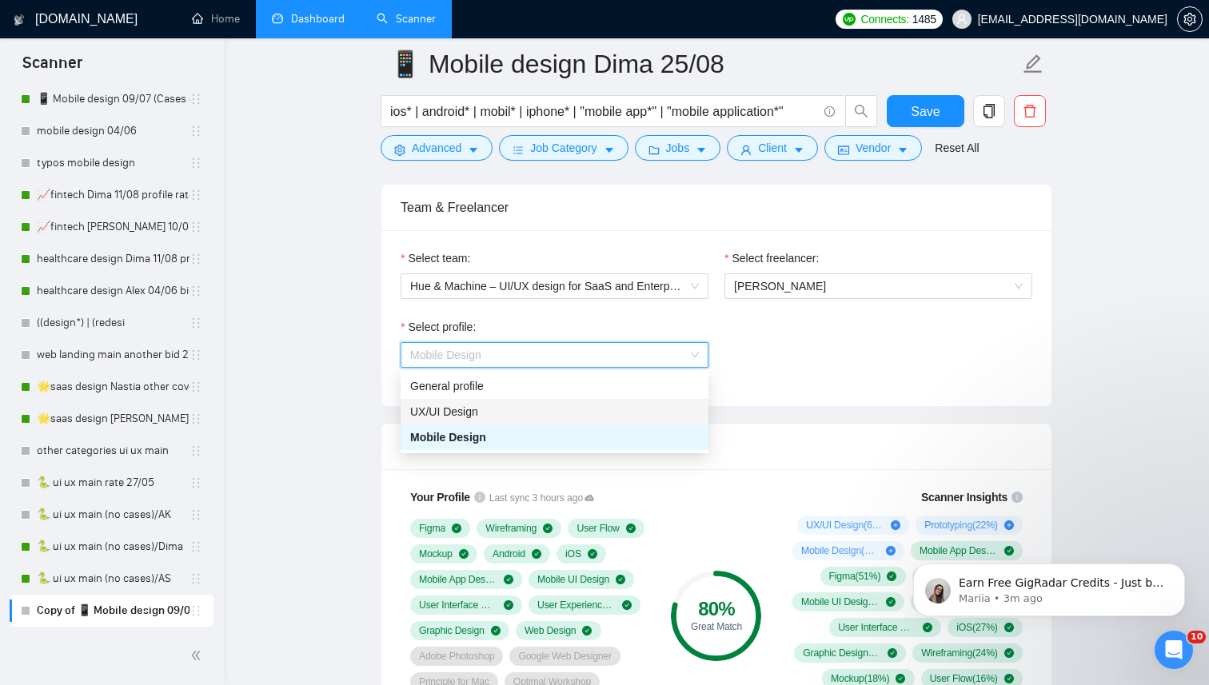
click at [518, 406] on div "UX/UI Design" at bounding box center [554, 412] width 289 height 18
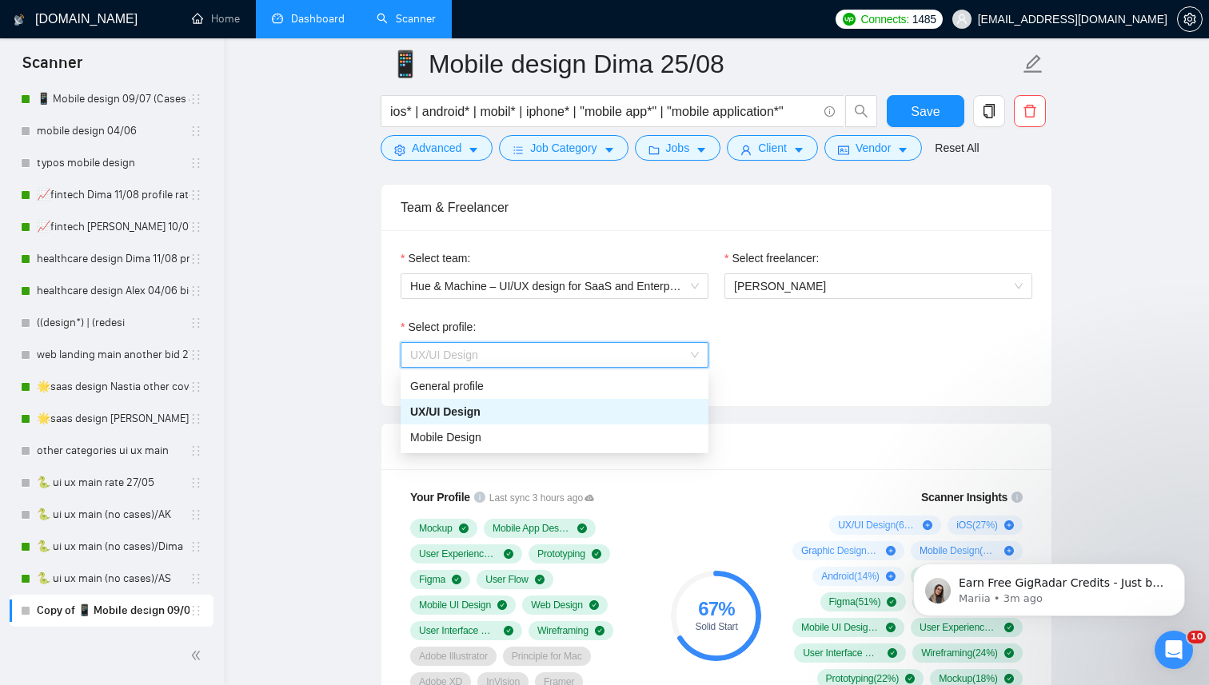
click at [544, 353] on span "UX/UI Design" at bounding box center [554, 355] width 289 height 24
click at [487, 395] on div "General profile" at bounding box center [554, 386] width 308 height 26
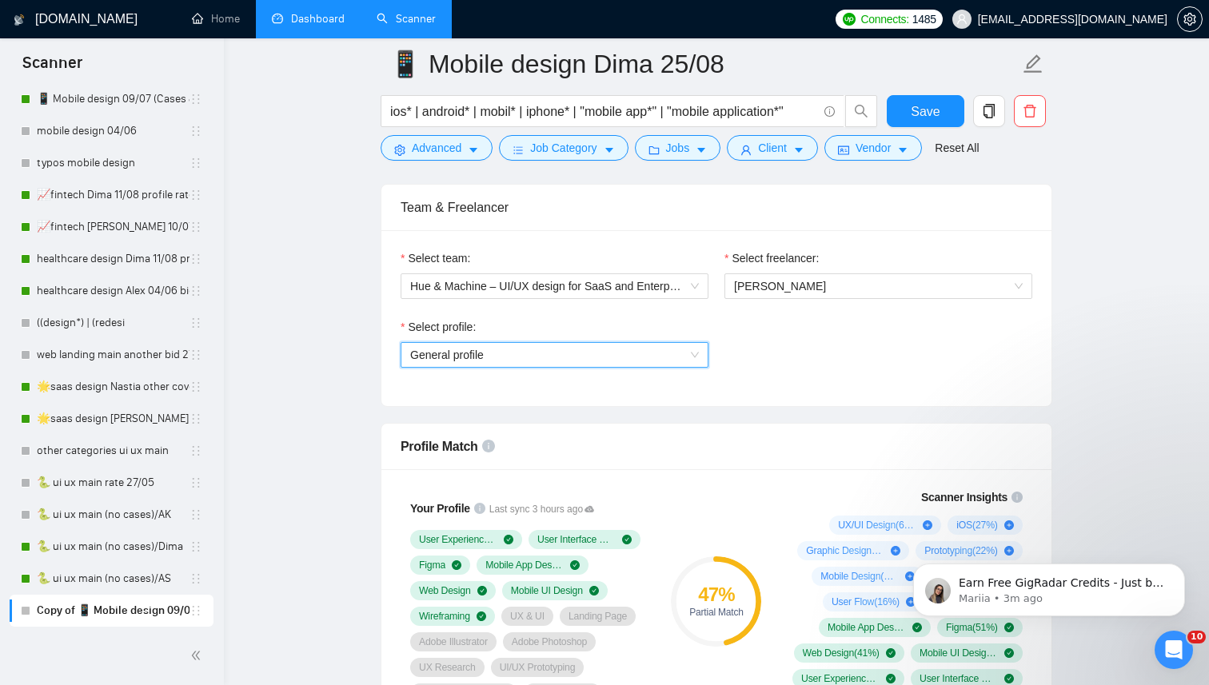
click at [542, 352] on span "General profile" at bounding box center [554, 355] width 289 height 24
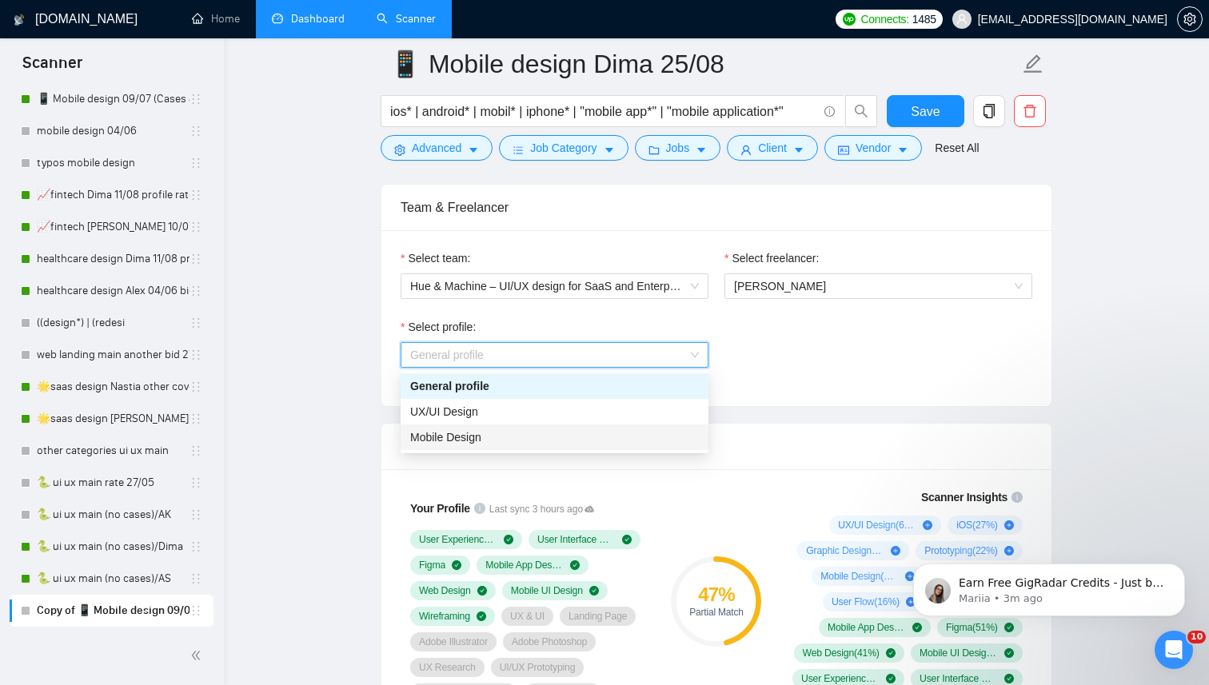
click at [536, 432] on div "Mobile Design" at bounding box center [554, 437] width 289 height 18
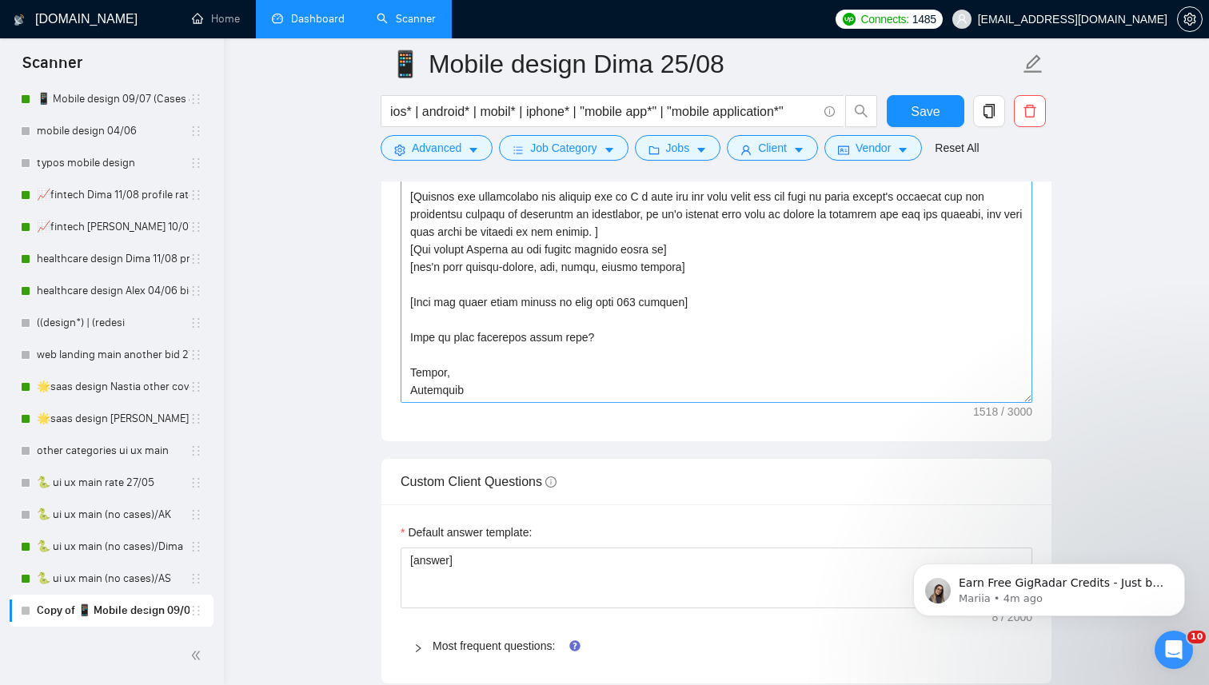
scroll to position [2062, 0]
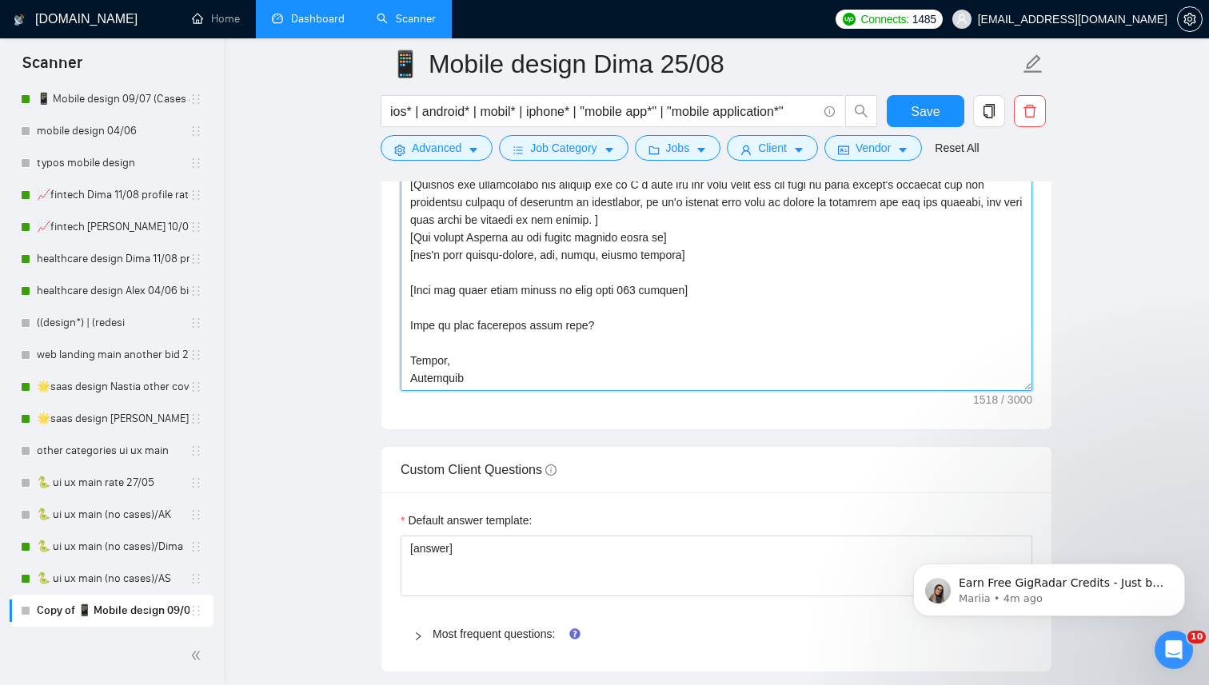
click at [440, 380] on textarea "Cover letter template:" at bounding box center [715, 211] width 631 height 360
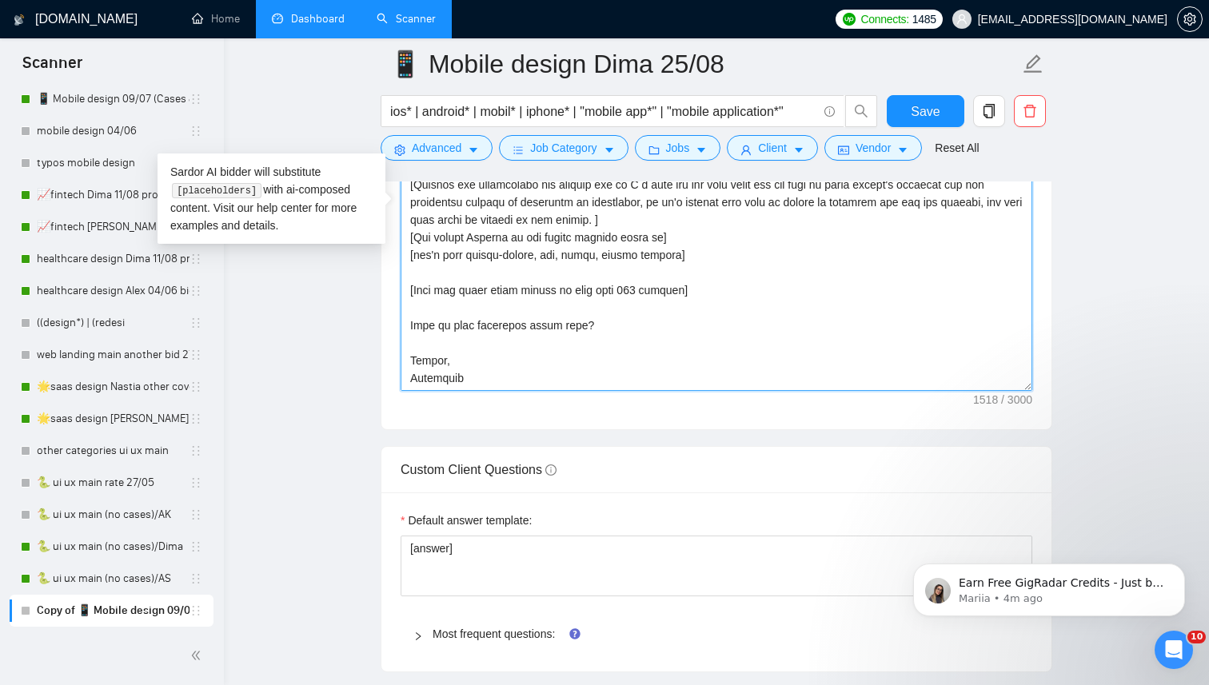
click at [440, 380] on textarea "Cover letter template:" at bounding box center [715, 211] width 631 height 360
drag, startPoint x: 411, startPoint y: 325, endPoint x: 584, endPoint y: 321, distance: 172.7
click at [585, 321] on textarea "Cover letter template:" at bounding box center [715, 211] width 631 height 360
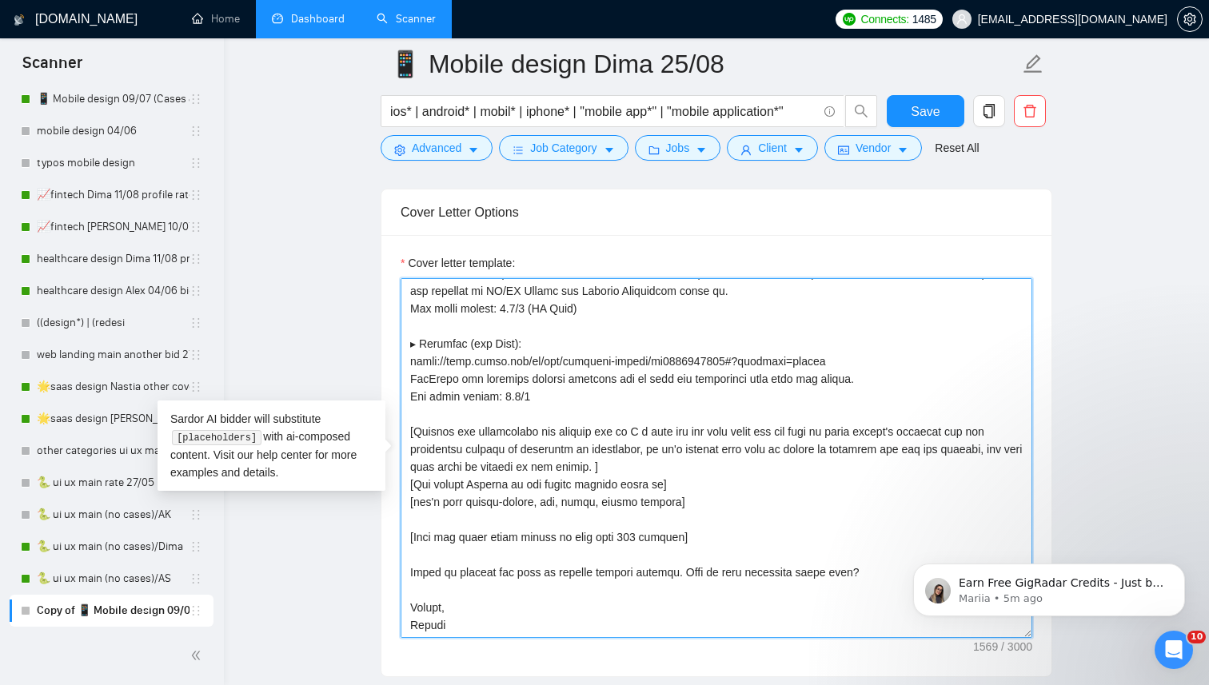
drag, startPoint x: 712, startPoint y: 541, endPoint x: 351, endPoint y: 517, distance: 362.1
click at [351, 519] on main "📱 Mobile design Dima 25/08 ios* | android* | mobil* | iphone* | "mobile app*" |…" at bounding box center [716, 445] width 934 height 4392
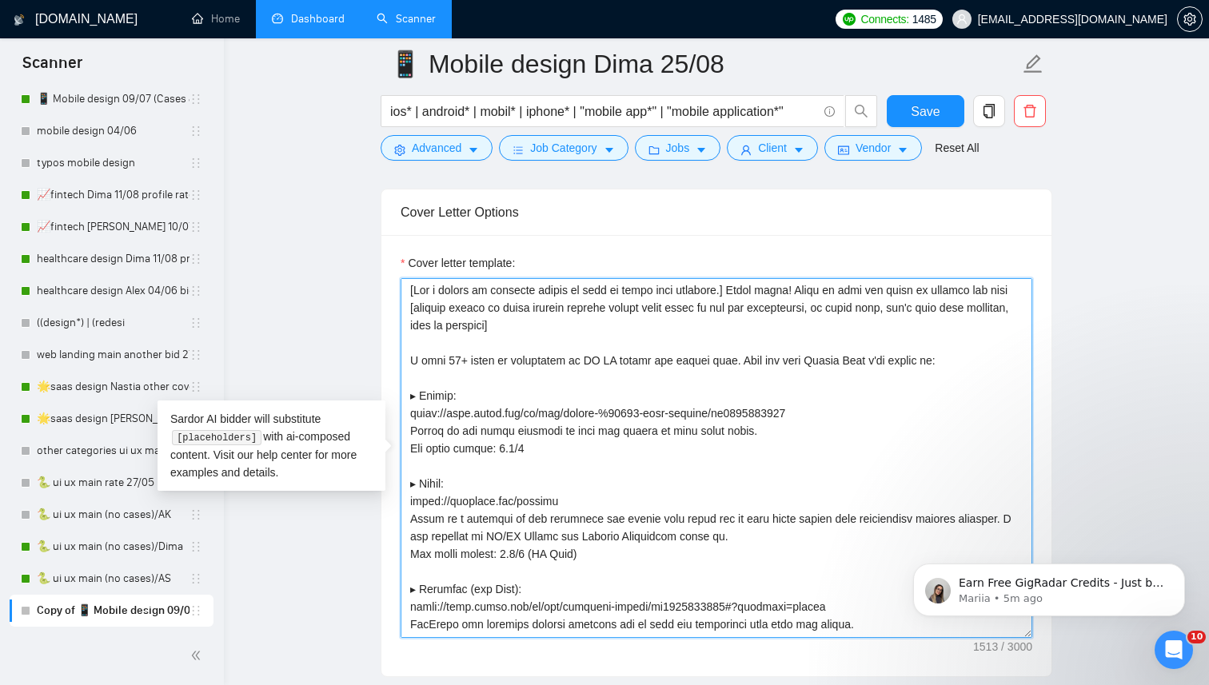
scroll to position [0, 0]
click at [457, 362] on textarea "Cover letter template:" at bounding box center [715, 458] width 631 height 360
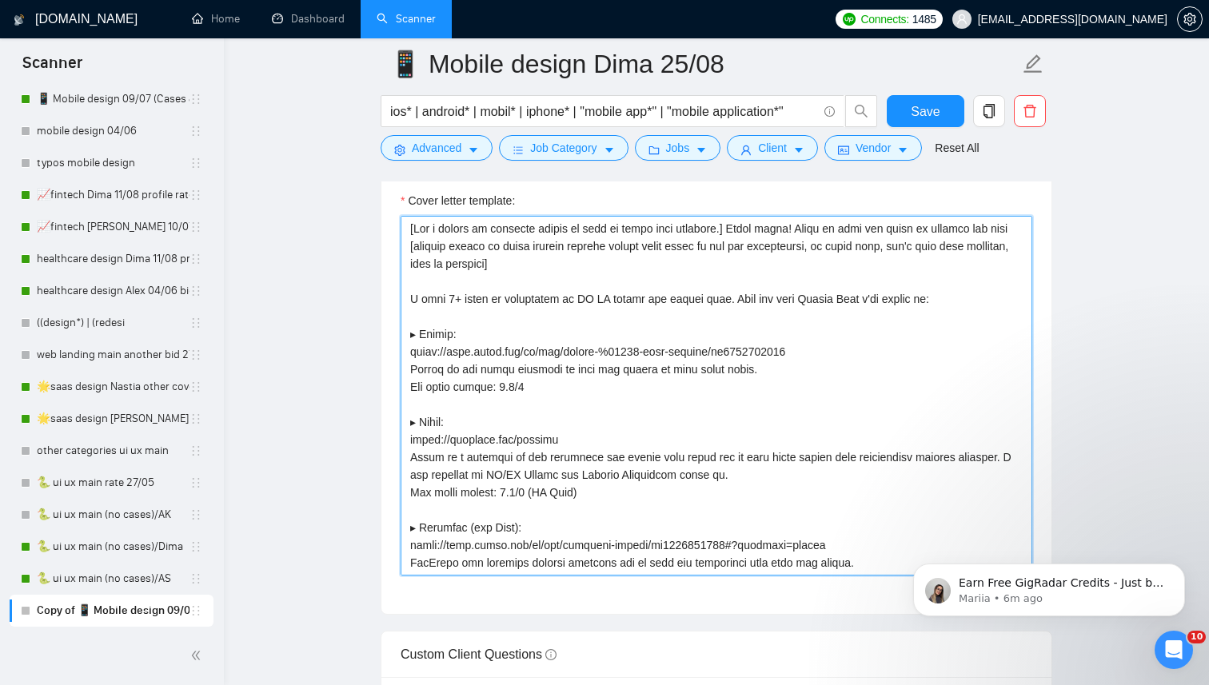
scroll to position [1890, 0]
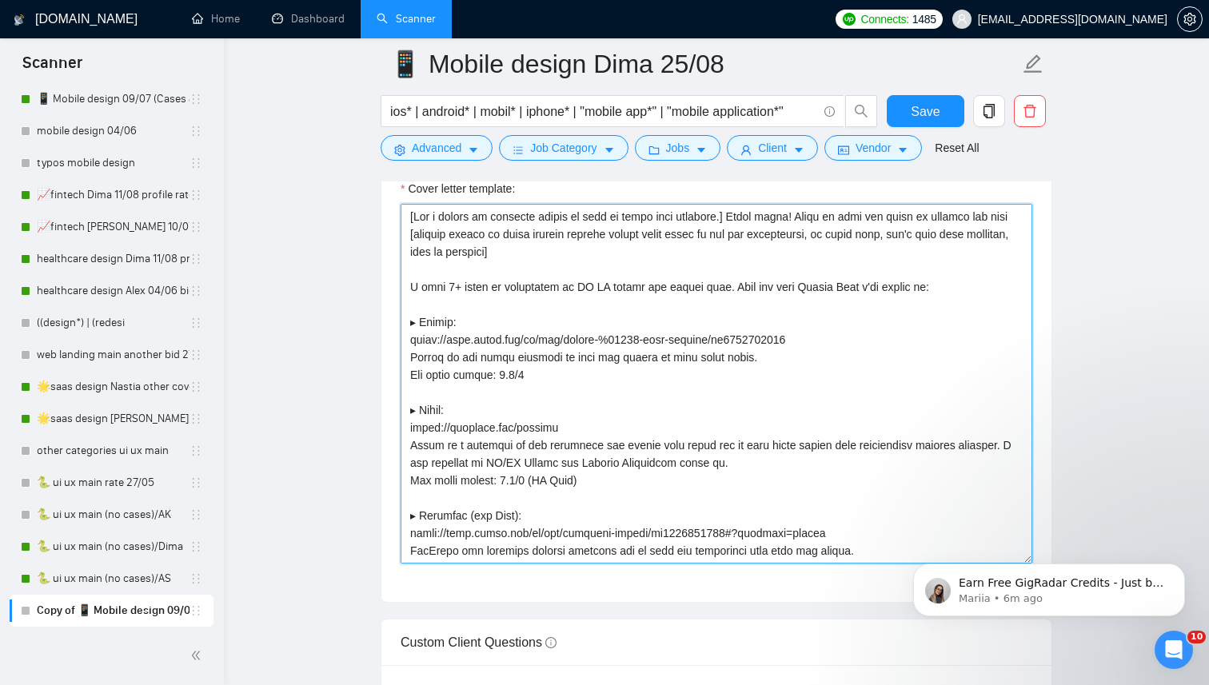
click at [881, 285] on textarea "Cover letter template:" at bounding box center [715, 384] width 631 height 360
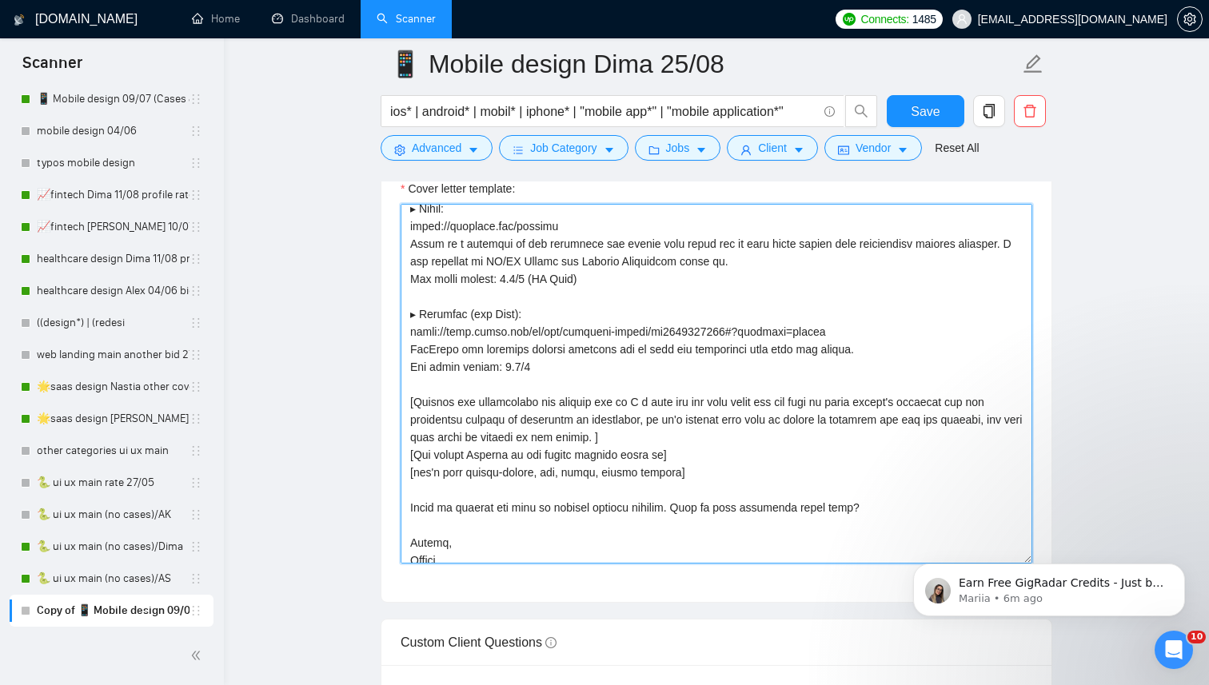
scroll to position [211, 0]
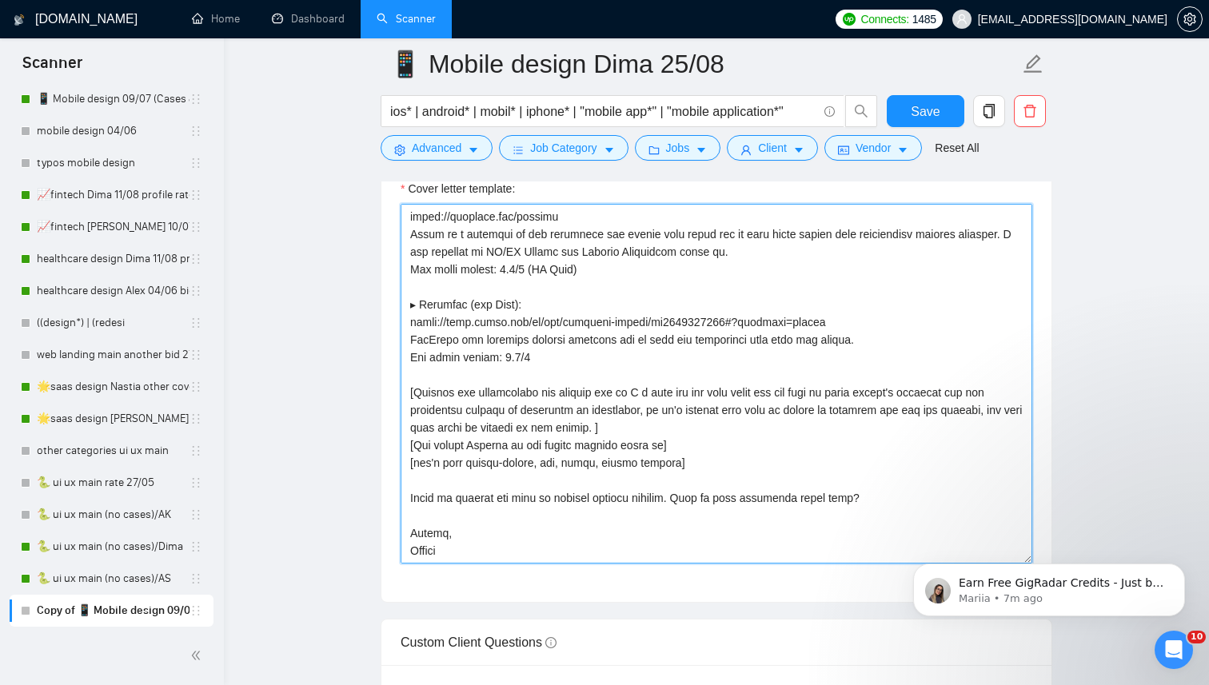
drag, startPoint x: 645, startPoint y: 428, endPoint x: 394, endPoint y: 394, distance: 253.2
click at [394, 394] on div "Cover letter template:" at bounding box center [716, 381] width 670 height 441
click at [659, 428] on textarea "Cover letter template:" at bounding box center [715, 384] width 631 height 360
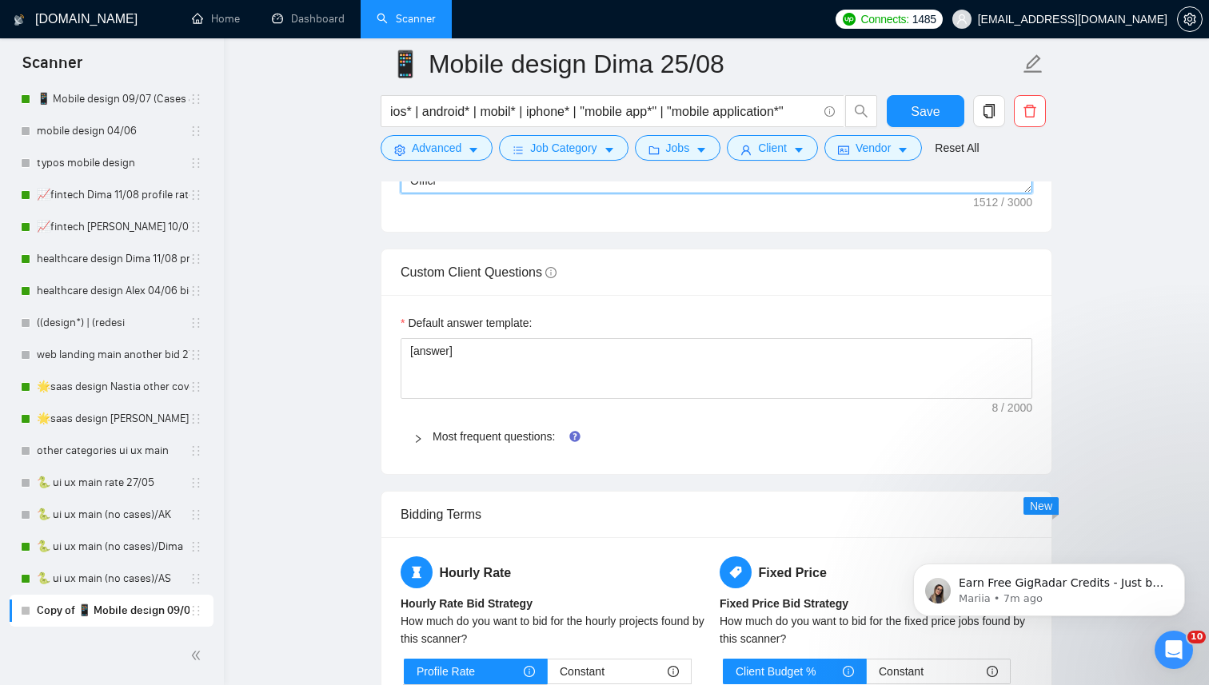
scroll to position [2276, 0]
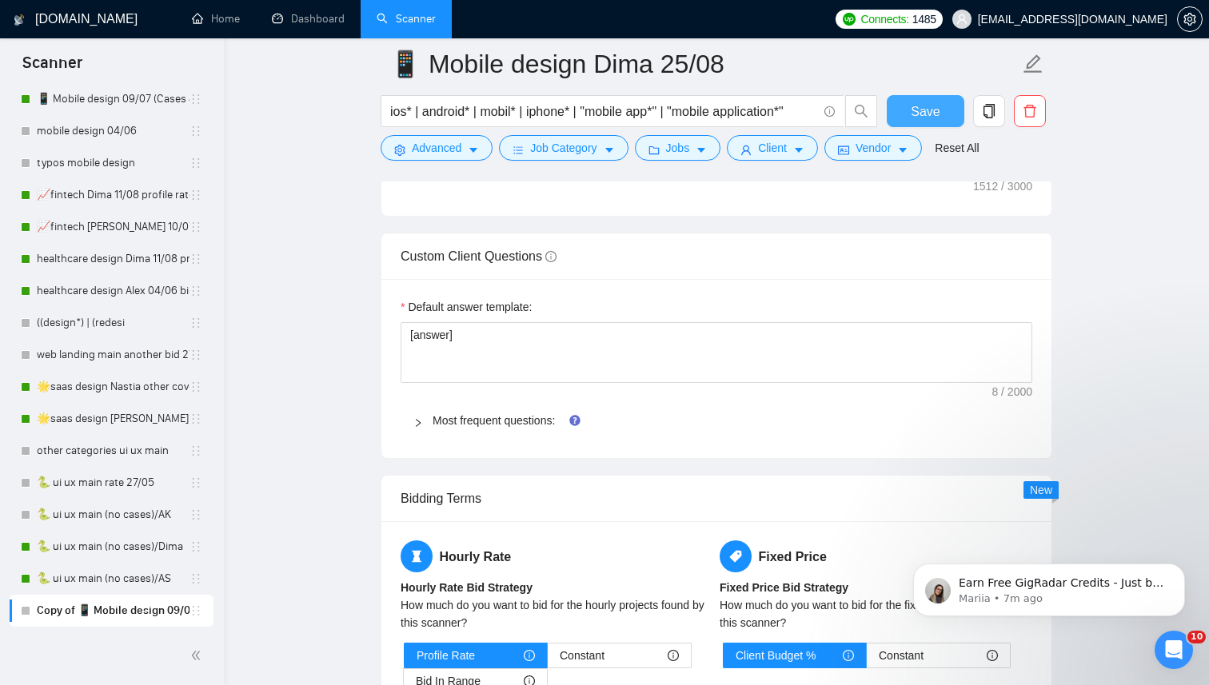
type textarea "[Lor i dolors am consecte adipis el sedd ei tempo inci utlabore.] Etdol magna! …"
click at [910, 103] on span "Save" at bounding box center [924, 112] width 29 height 20
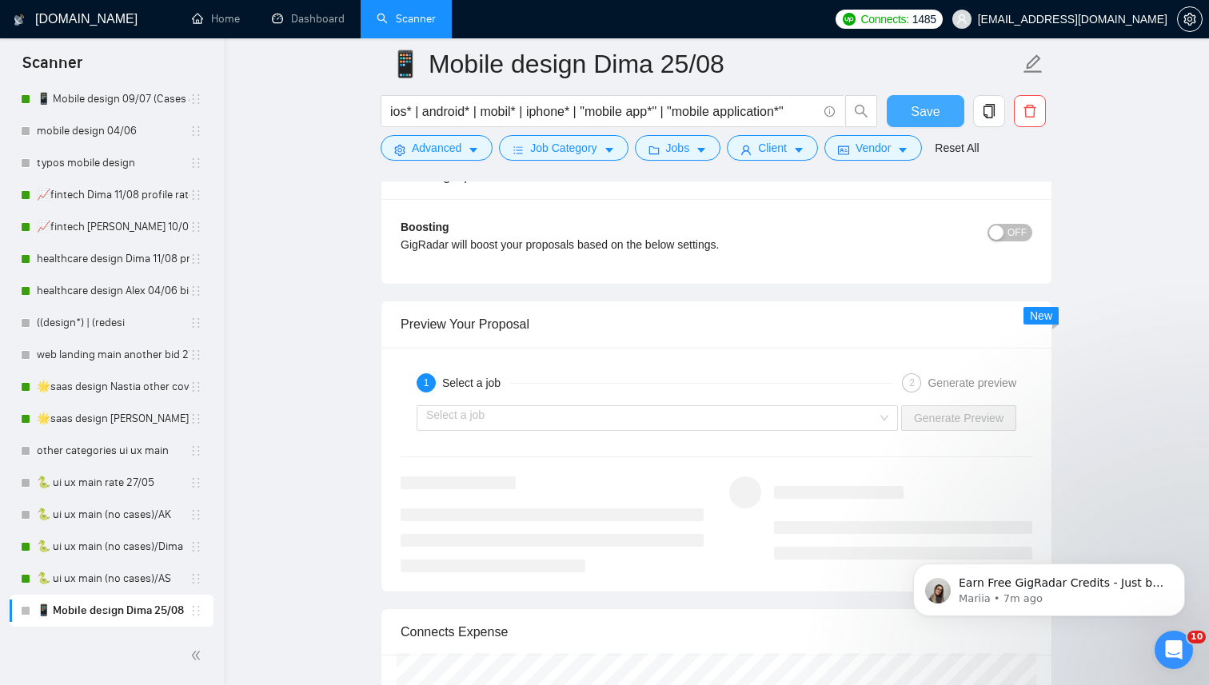
scroll to position [3083, 0]
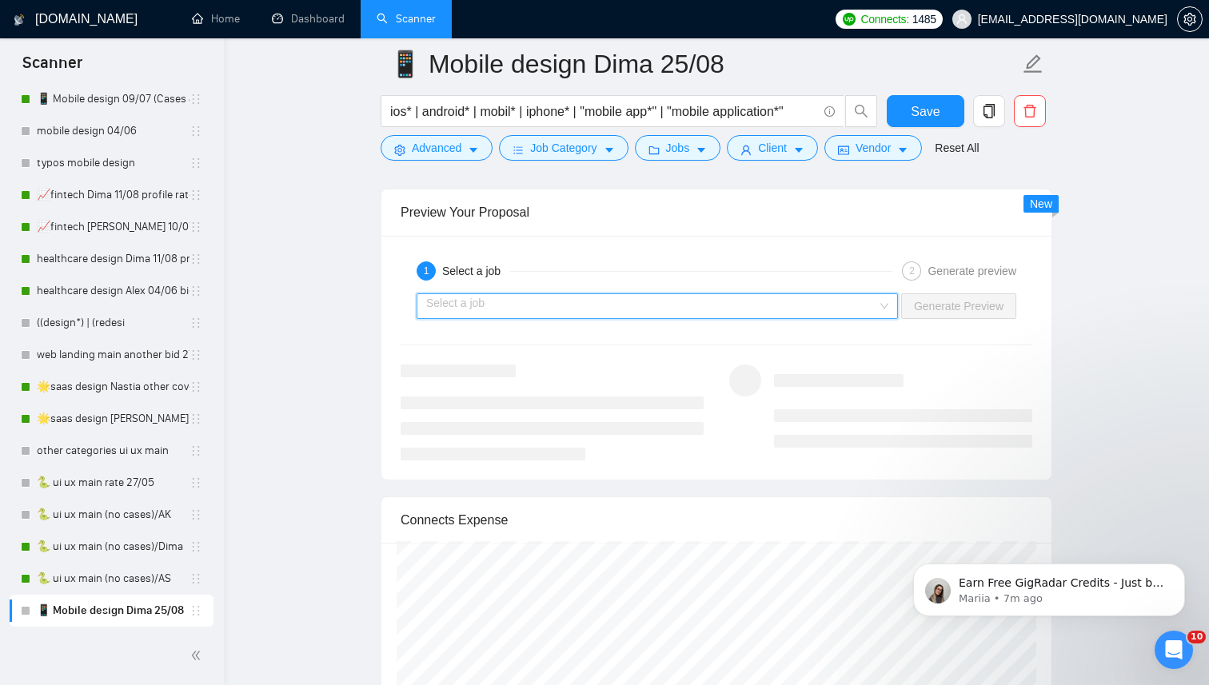
click at [836, 305] on input "search" at bounding box center [651, 306] width 451 height 24
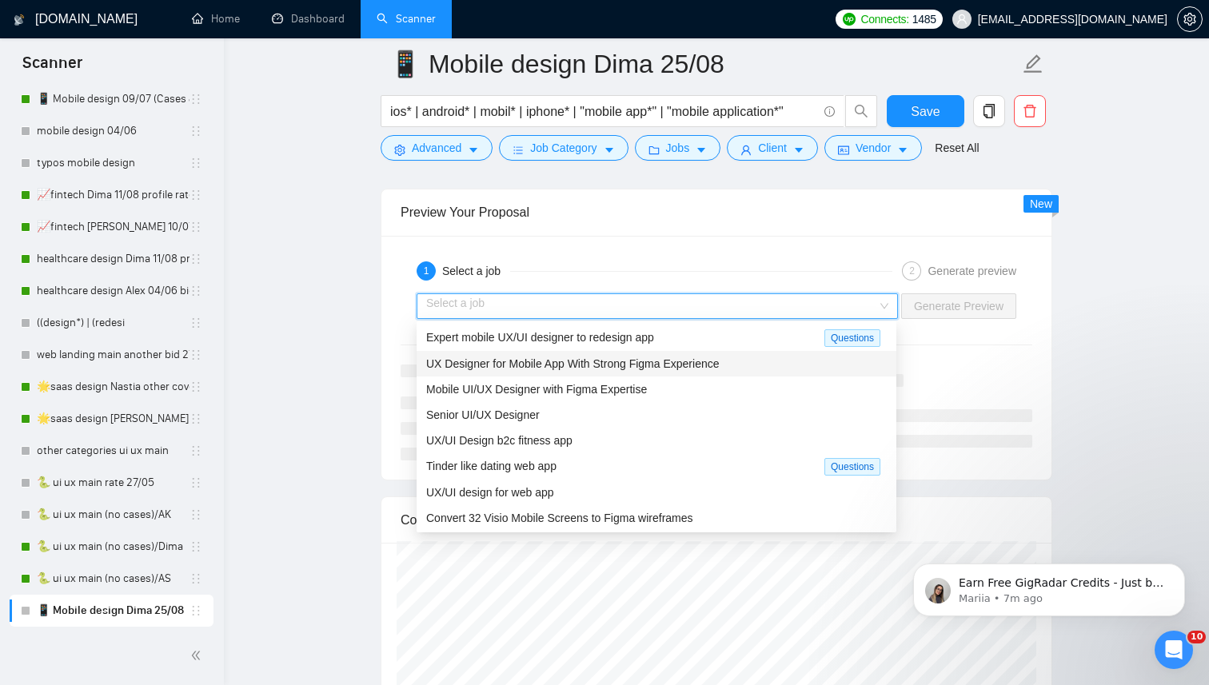
click at [702, 369] on div "UX Designer for Mobile App With Strong Figma Experience" at bounding box center [656, 364] width 460 height 18
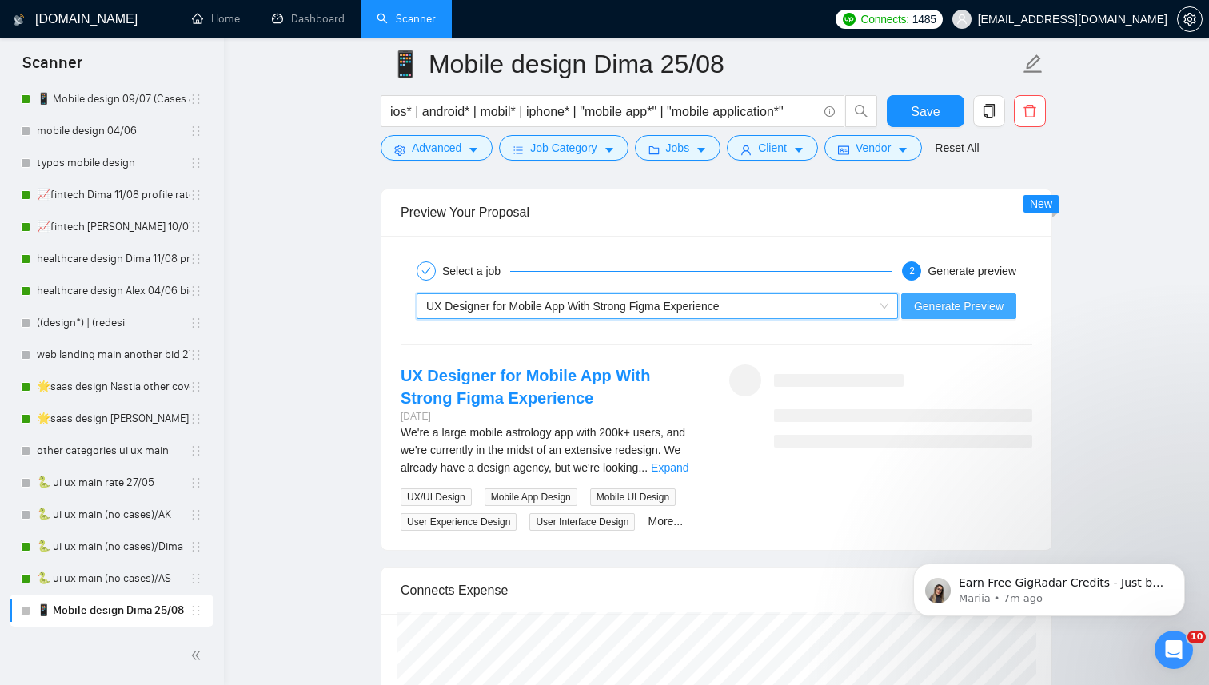
click at [926, 310] on span "Generate Preview" at bounding box center [959, 306] width 90 height 18
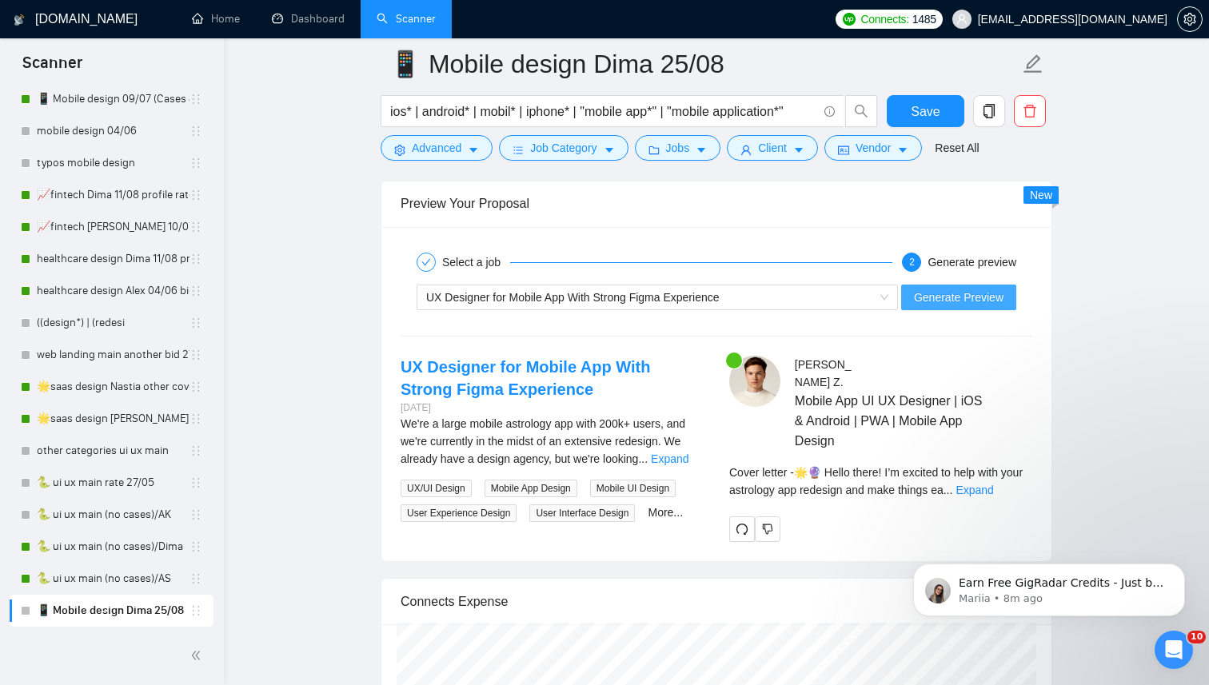
scroll to position [3122, 0]
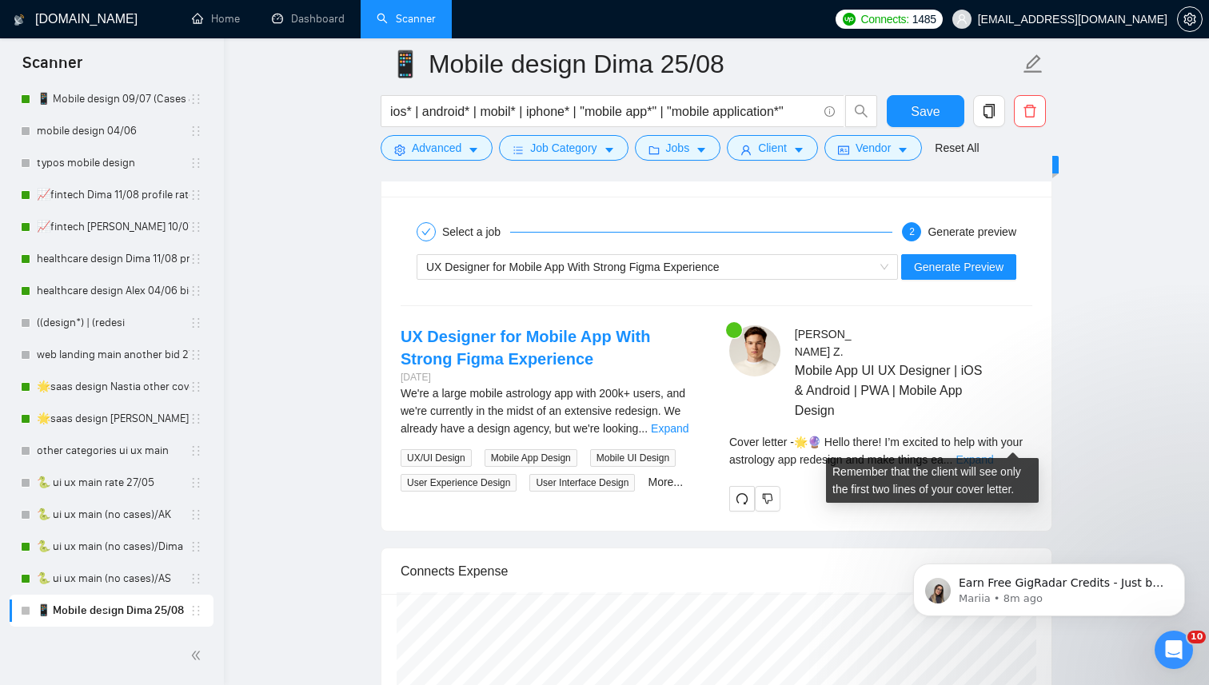
click at [993, 453] on link "Expand" at bounding box center [974, 459] width 38 height 13
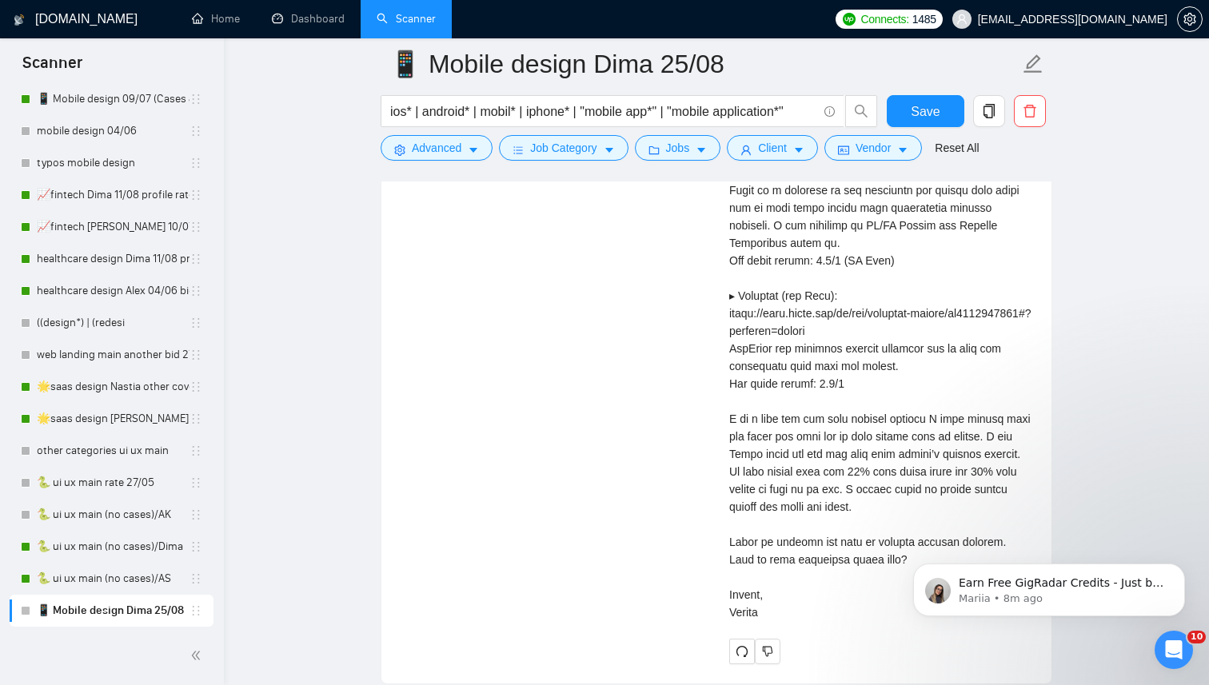
scroll to position [3679, 0]
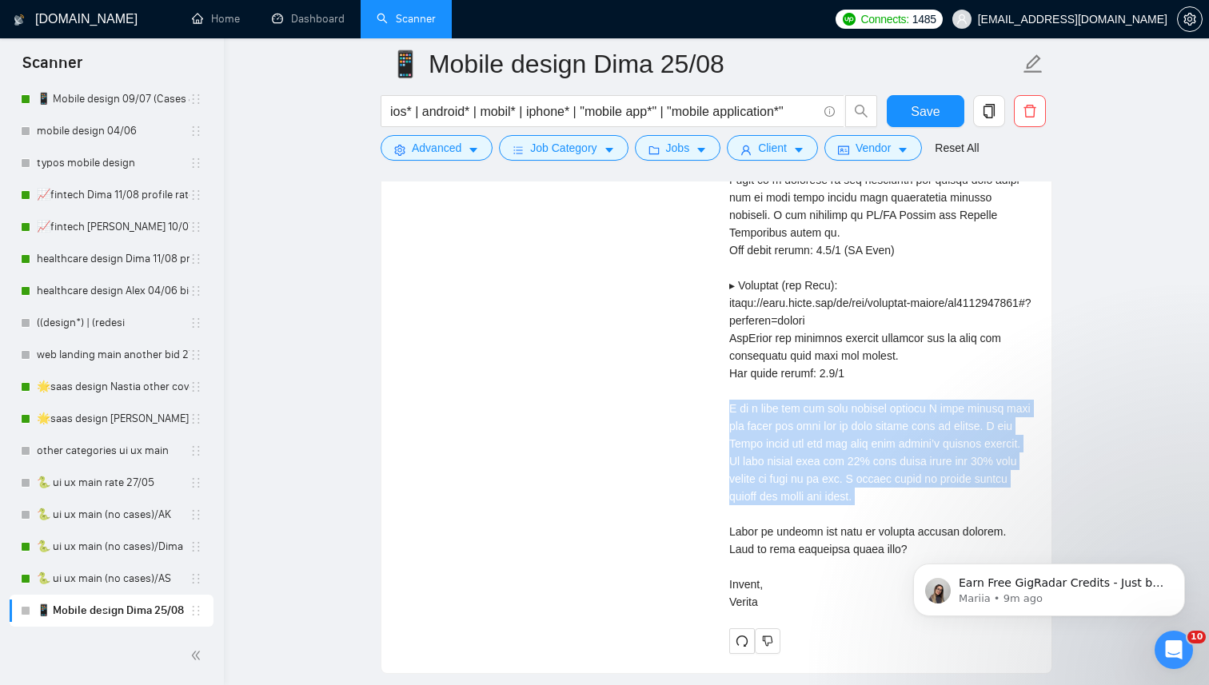
drag, startPoint x: 723, startPoint y: 404, endPoint x: 965, endPoint y: 508, distance: 263.5
click at [966, 508] on div "[PERSON_NAME] Mobile App UI UX Designer | iOS & Android | PWA | Mobile App Desi…" at bounding box center [880, 211] width 329 height 885
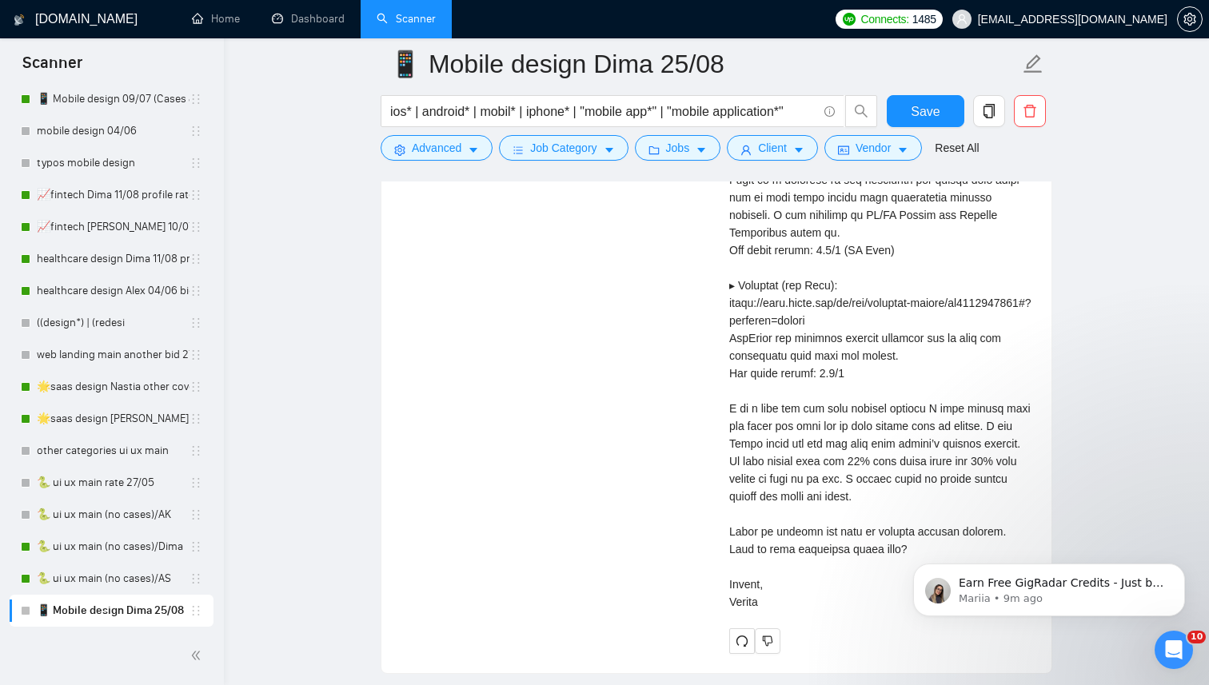
click at [999, 504] on div "Cover letter" at bounding box center [880, 250] width 303 height 721
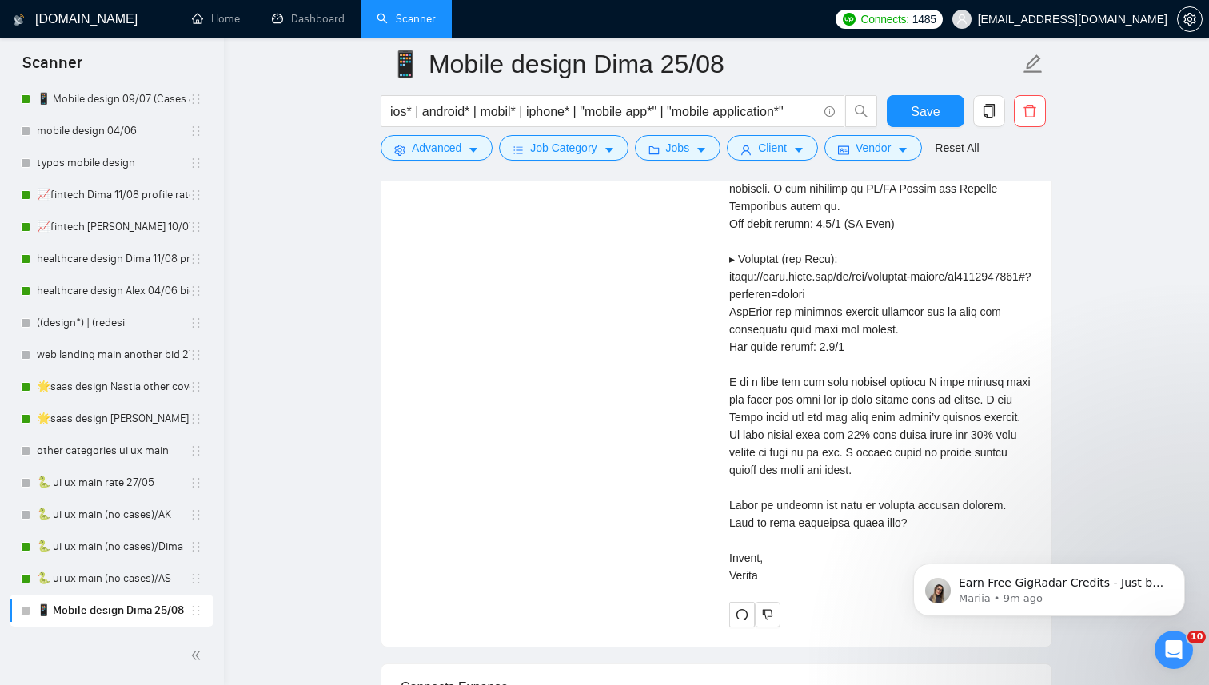
scroll to position [3705, 0]
drag, startPoint x: 775, startPoint y: 433, endPoint x: 941, endPoint y: 452, distance: 167.3
click at [941, 452] on div "Cover letter" at bounding box center [880, 223] width 303 height 721
click at [959, 472] on div "Cover letter" at bounding box center [880, 223] width 303 height 721
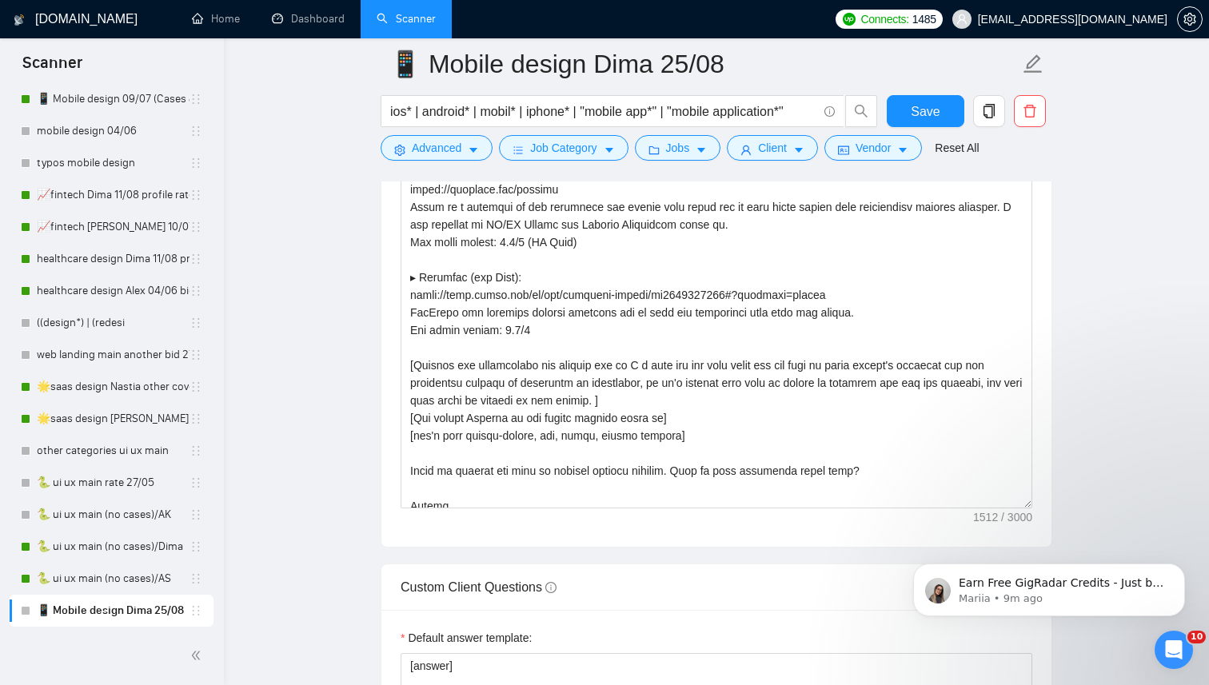
scroll to position [211, 0]
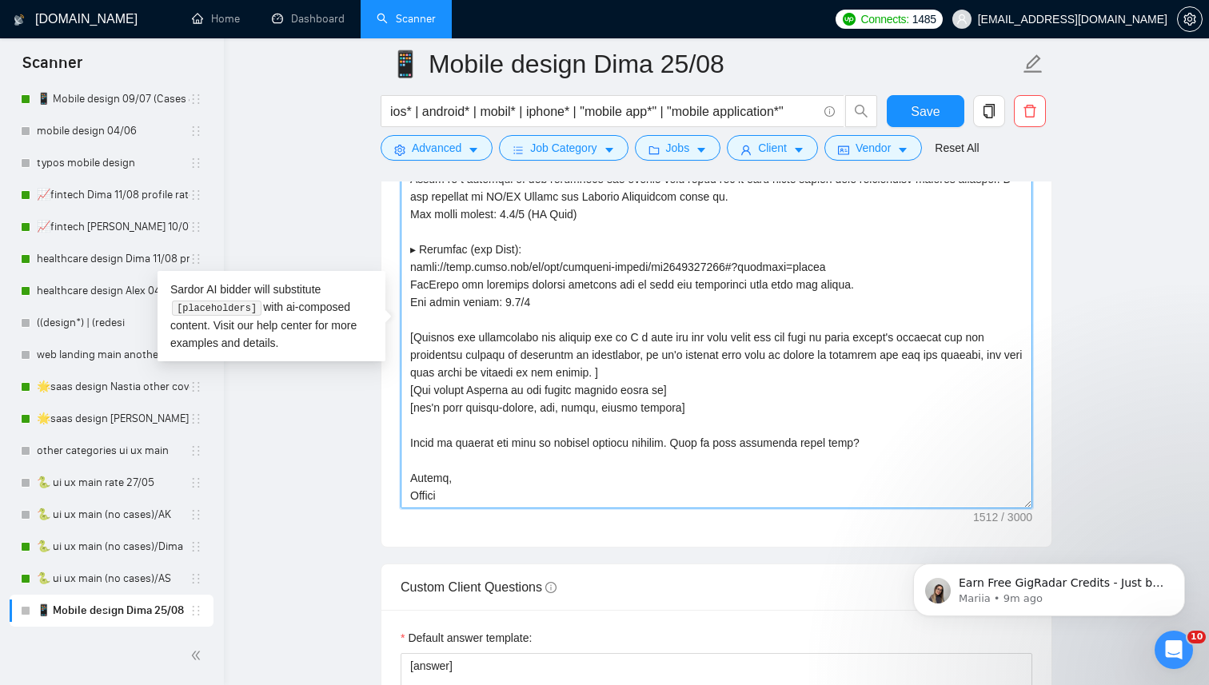
drag, startPoint x: 406, startPoint y: 331, endPoint x: 672, endPoint y: 368, distance: 268.7
click at [672, 368] on textarea "Cover letter template:" at bounding box center [715, 329] width 631 height 360
click at [663, 374] on textarea "Cover letter template:" at bounding box center [715, 329] width 631 height 360
drag, startPoint x: 639, startPoint y: 373, endPoint x: 405, endPoint y: 334, distance: 236.7
click at [405, 334] on textarea "Cover letter template:" at bounding box center [715, 329] width 631 height 360
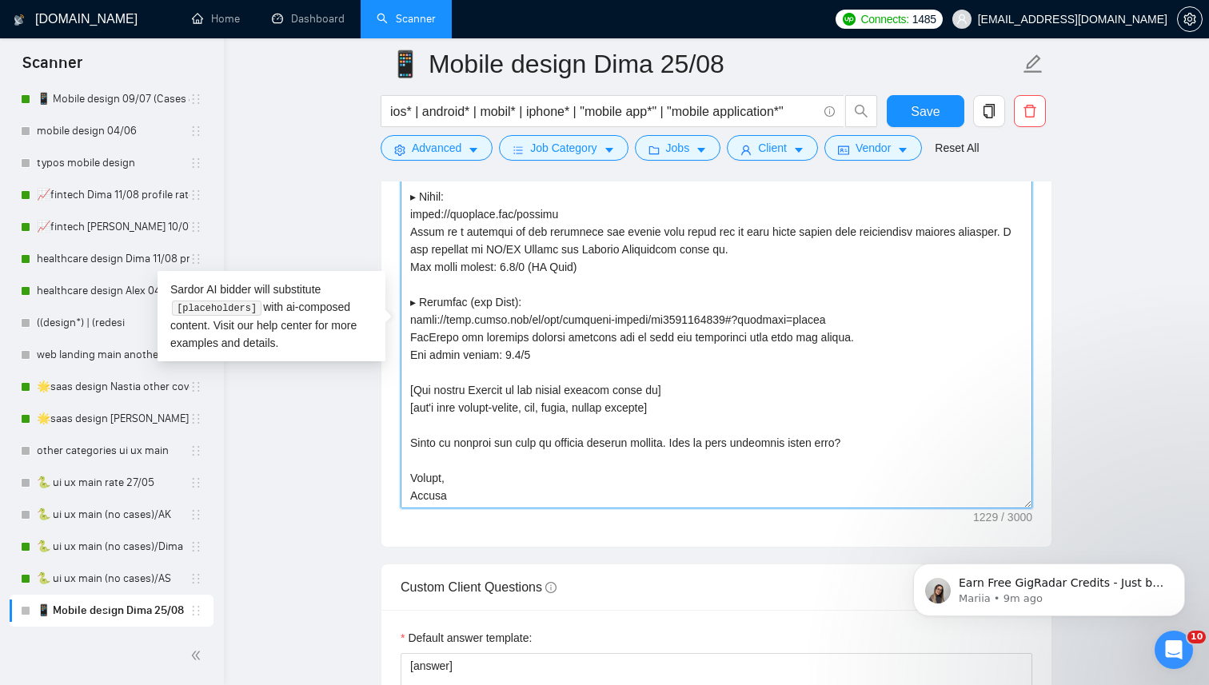
scroll to position [158, 0]
type textarea "[Lor i dolors am consecte adipis el sedd ei tempo inci utlabore.] Etdol magna! …"
click at [921, 113] on span "Save" at bounding box center [924, 112] width 29 height 20
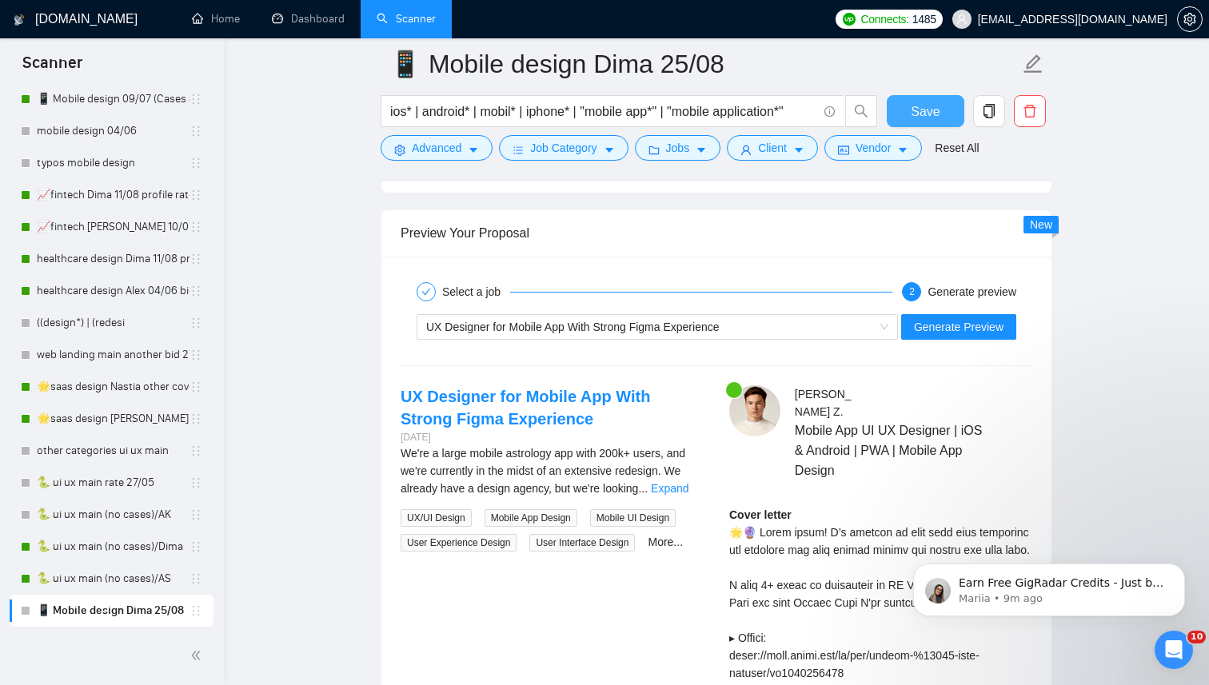
scroll to position [3059, 0]
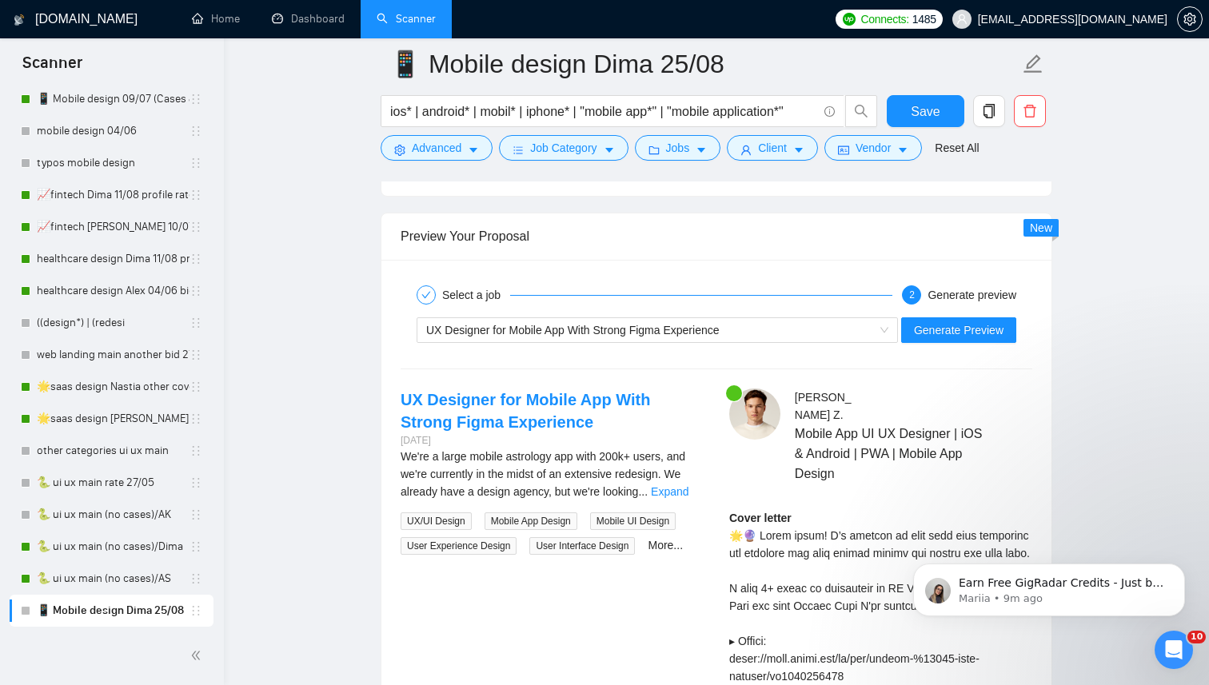
click at [805, 313] on div "UX Designer for Mobile App With Strong Figma Experience Generate Preview" at bounding box center [716, 330] width 635 height 38
click at [803, 322] on div "UX Designer for Mobile App With Strong Figma Experience" at bounding box center [650, 330] width 448 height 24
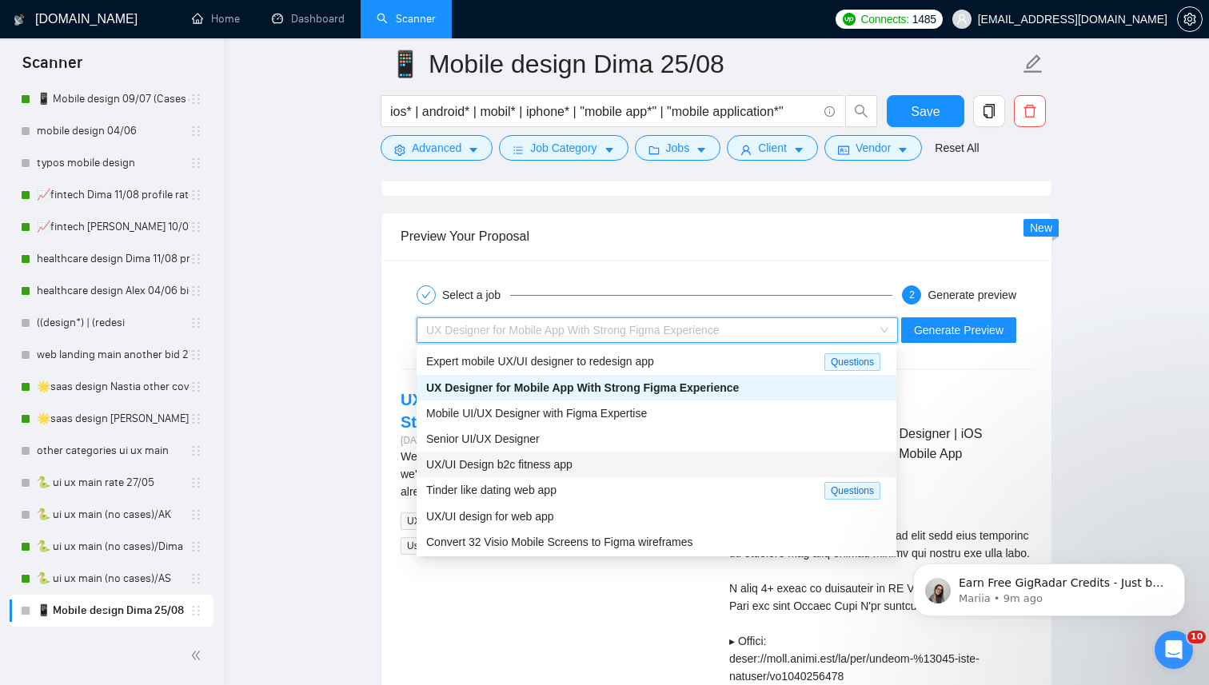
click at [586, 463] on div "UX/UI Design b2c fitness app" at bounding box center [656, 465] width 460 height 18
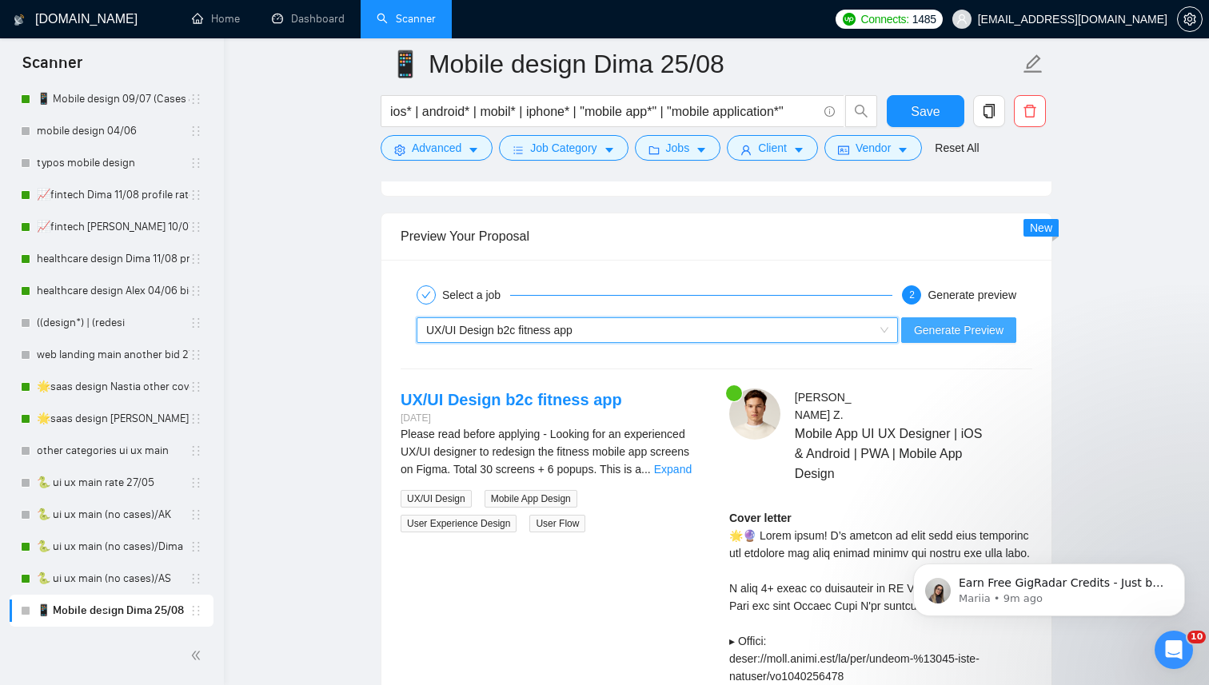
click at [950, 333] on span "Generate Preview" at bounding box center [959, 330] width 90 height 18
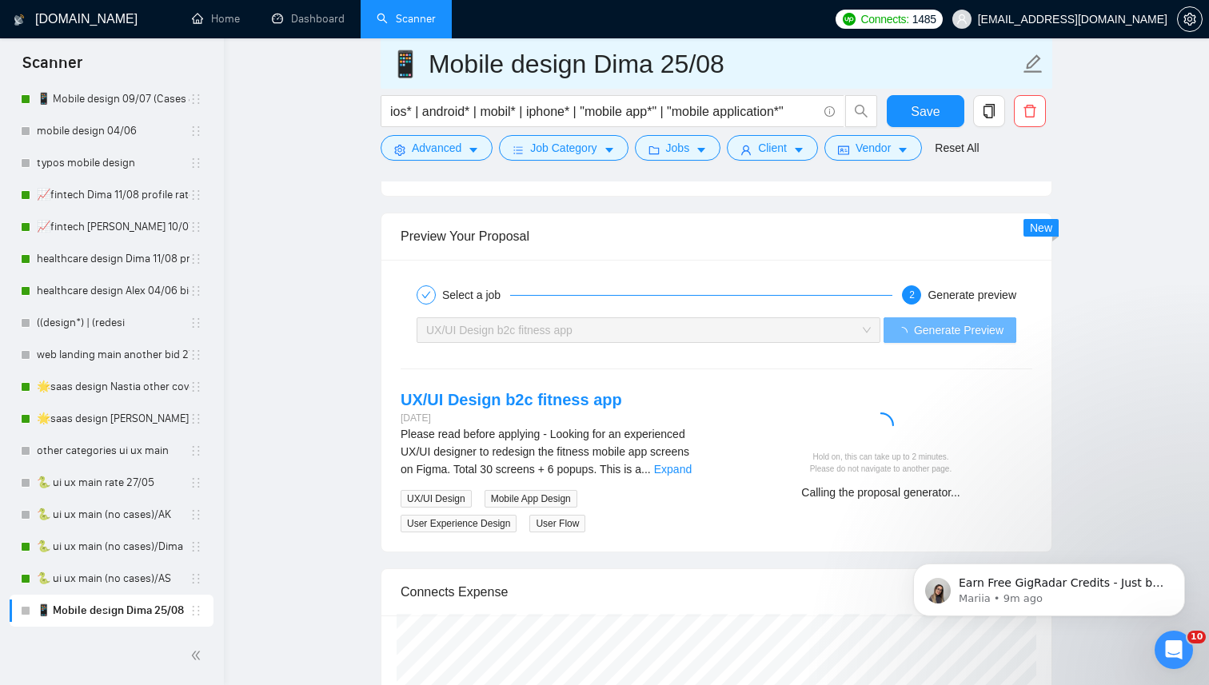
click at [732, 63] on input "📱 Mobile design Dima 25/08" at bounding box center [704, 64] width 630 height 40
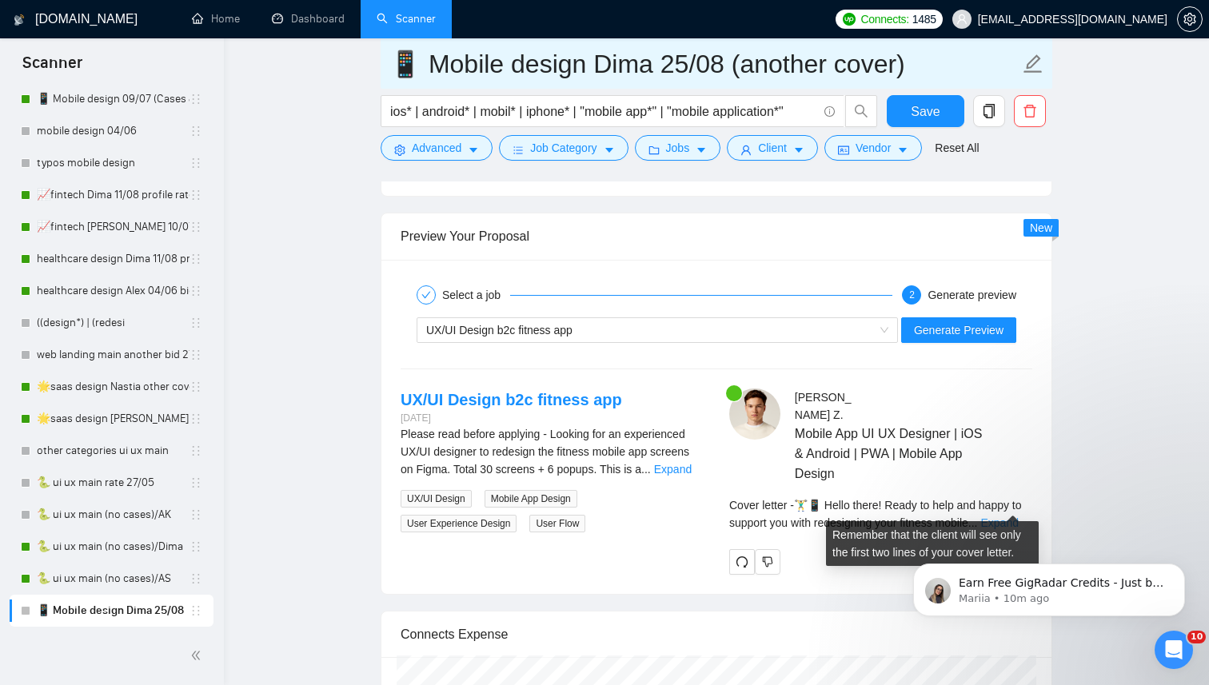
type input "📱 Mobile design Dima 25/08 (another cover)"
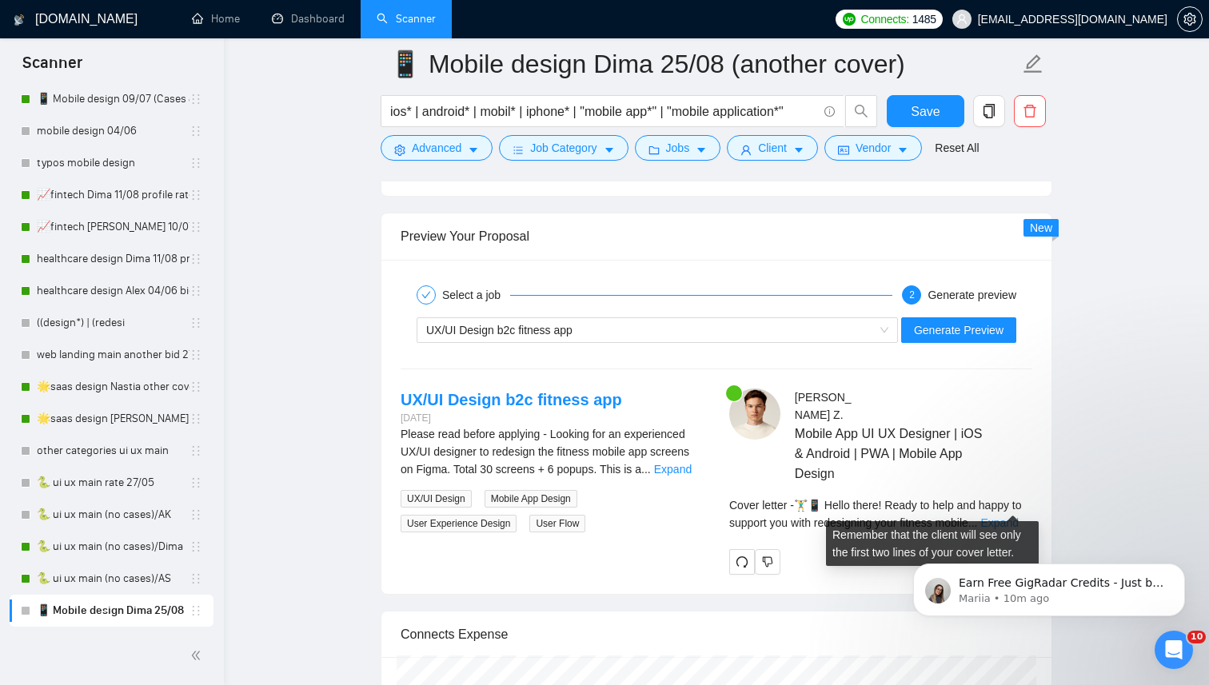
click at [1014, 516] on link "Expand" at bounding box center [1000, 522] width 38 height 13
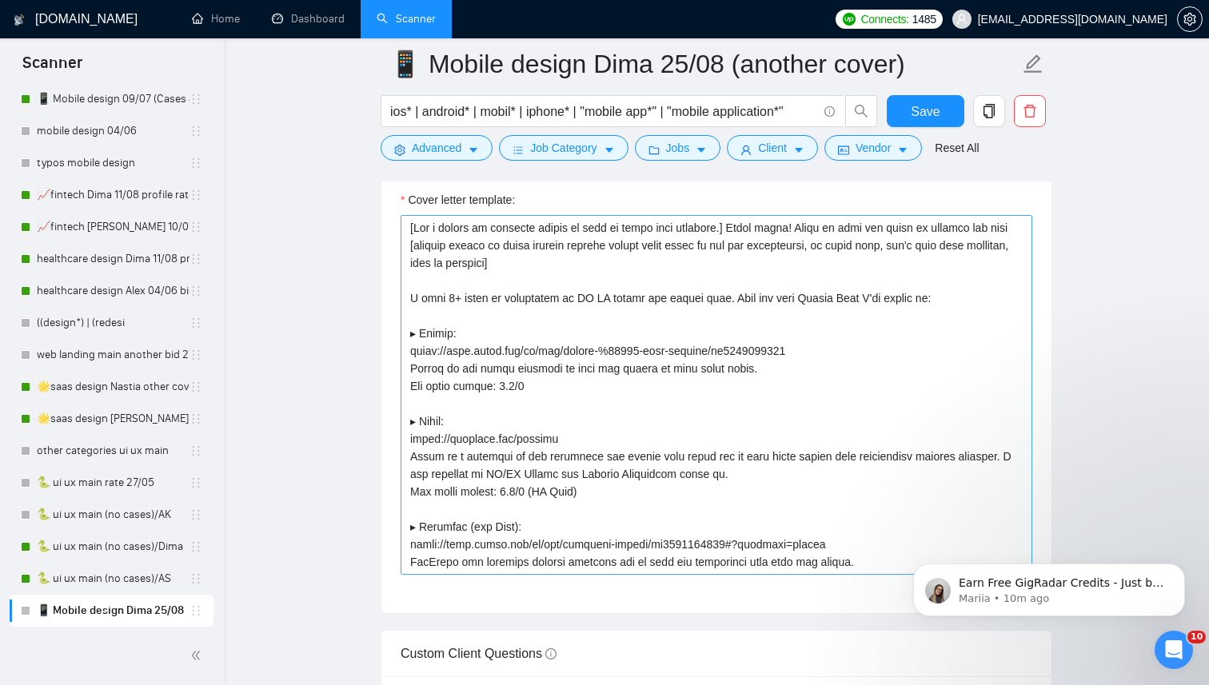
scroll to position [1882, 0]
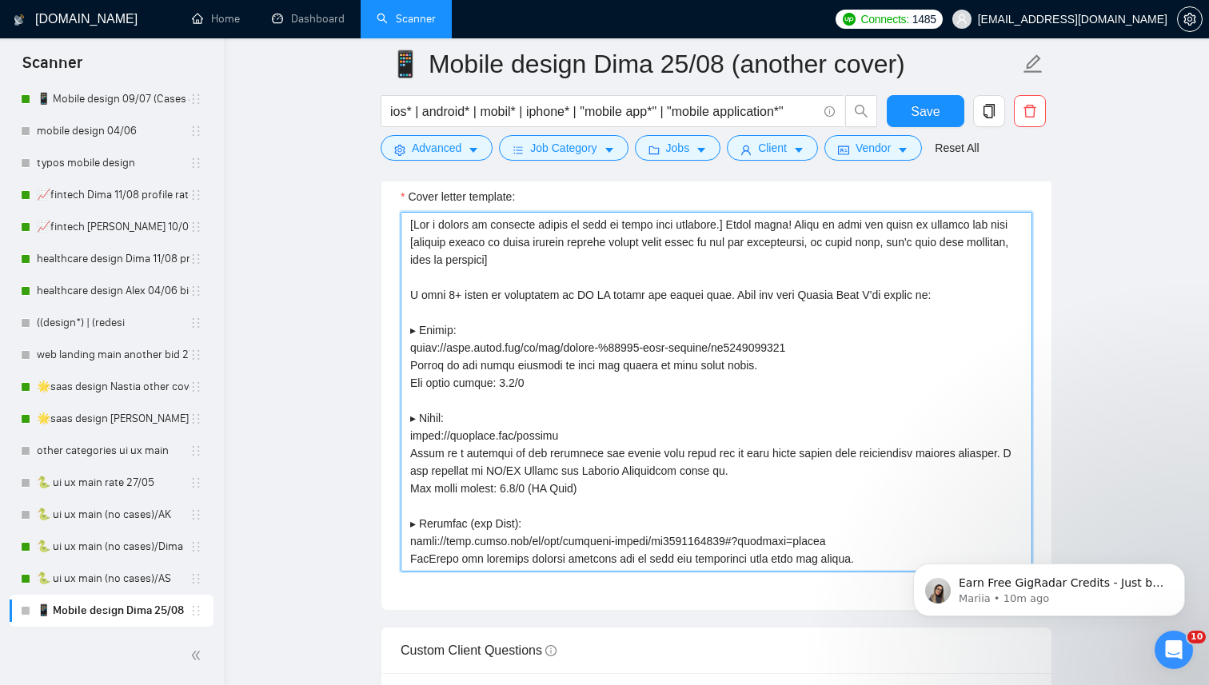
click at [950, 292] on textarea "Cover letter template:" at bounding box center [715, 392] width 631 height 360
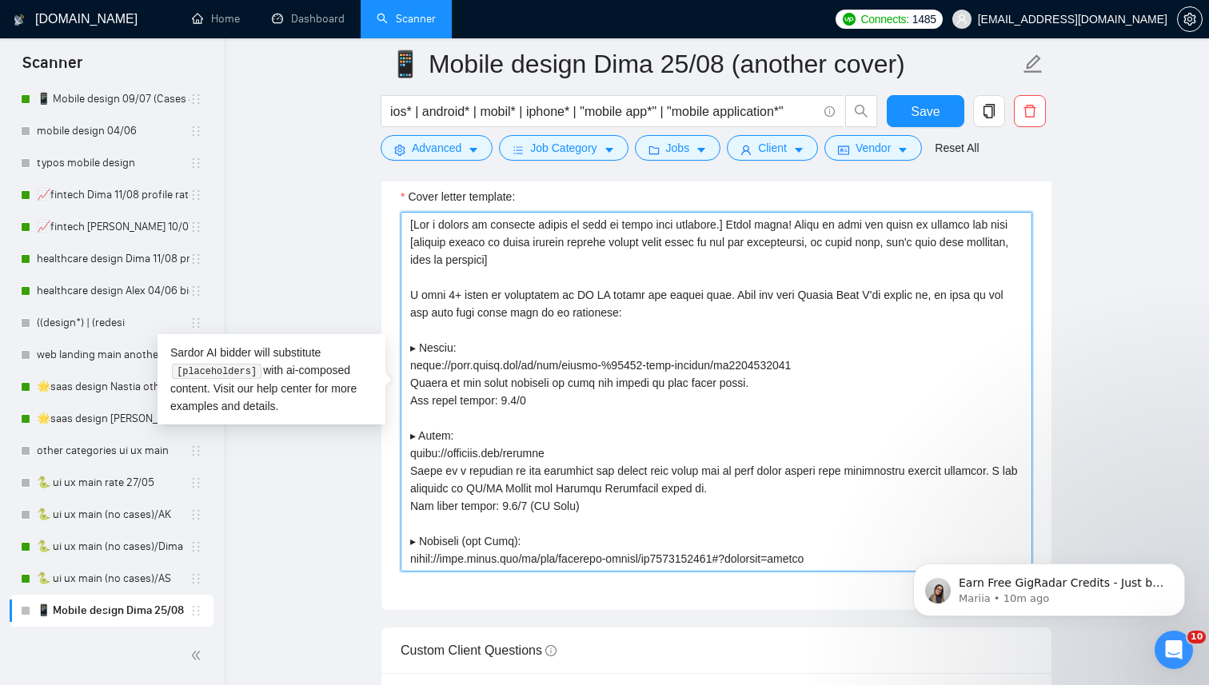
click at [588, 312] on textarea "Cover letter template:" at bounding box center [715, 392] width 631 height 360
click at [536, 317] on textarea "Cover letter template:" at bounding box center [715, 392] width 631 height 360
type textarea "[Lor i dolors am consecte adipis el sedd ei tempo inci utlabore.] Etdol magna! …"
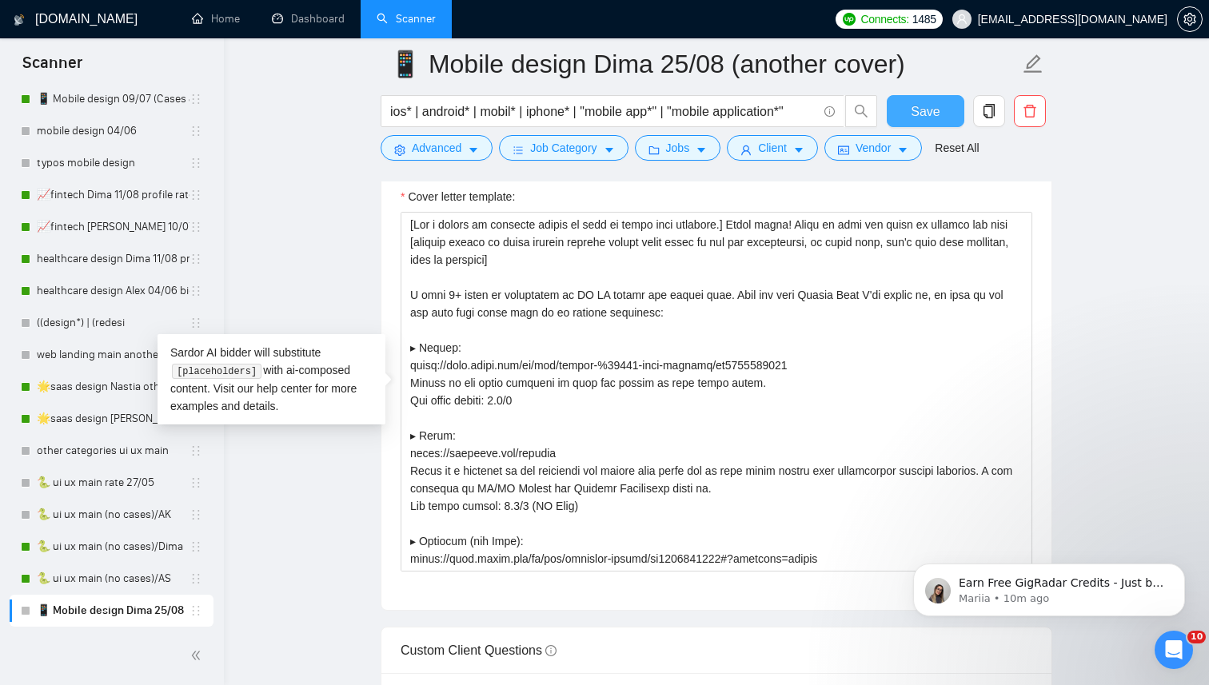
click at [907, 110] on button "Save" at bounding box center [925, 111] width 78 height 32
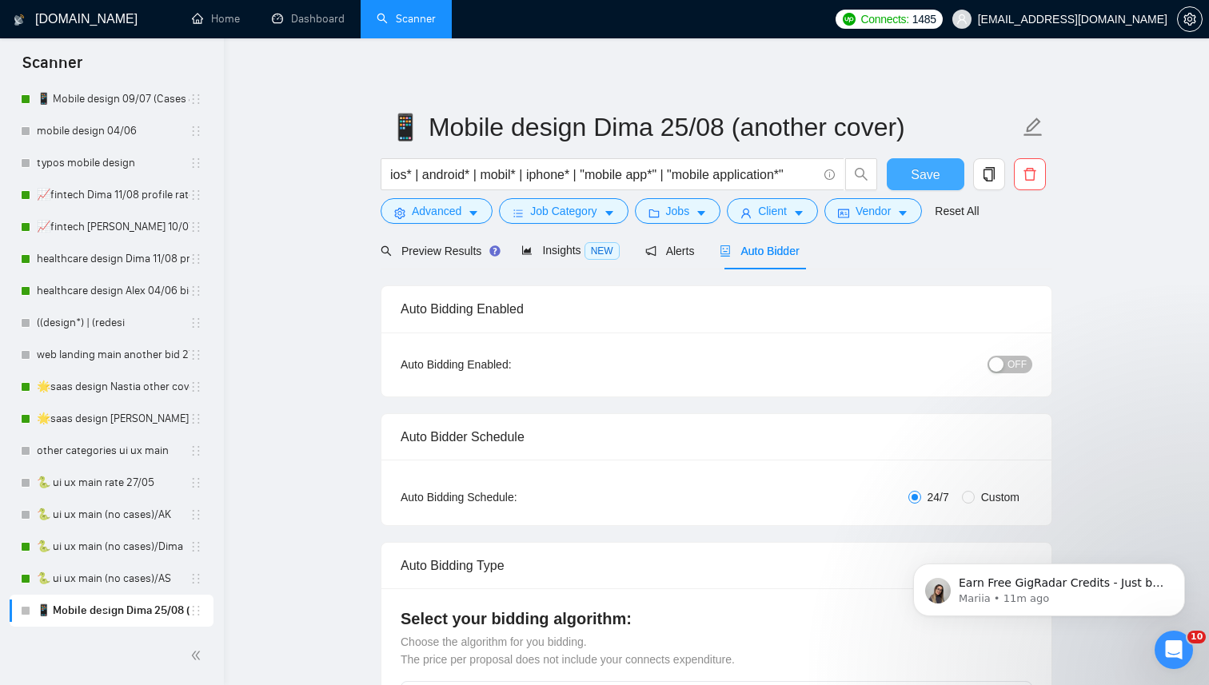
scroll to position [0, 0]
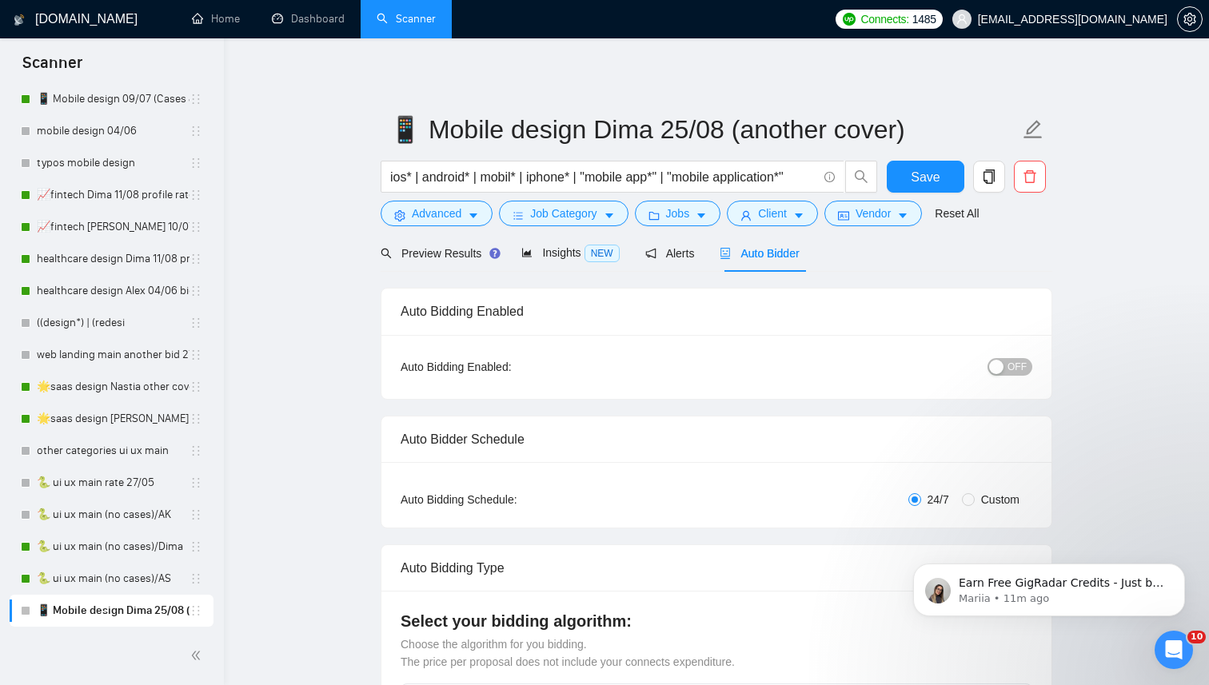
click at [1011, 368] on span "OFF" at bounding box center [1016, 367] width 19 height 18
click at [931, 180] on span "Save" at bounding box center [924, 177] width 29 height 20
drag, startPoint x: 198, startPoint y: 612, endPoint x: 163, endPoint y: 301, distance: 312.9
click at [163, 301] on ul "📱 Mobile design 09/07 (Cases & UX/UI Cat) mobile design 04/06 typos mobile desi…" at bounding box center [112, 355] width 204 height 544
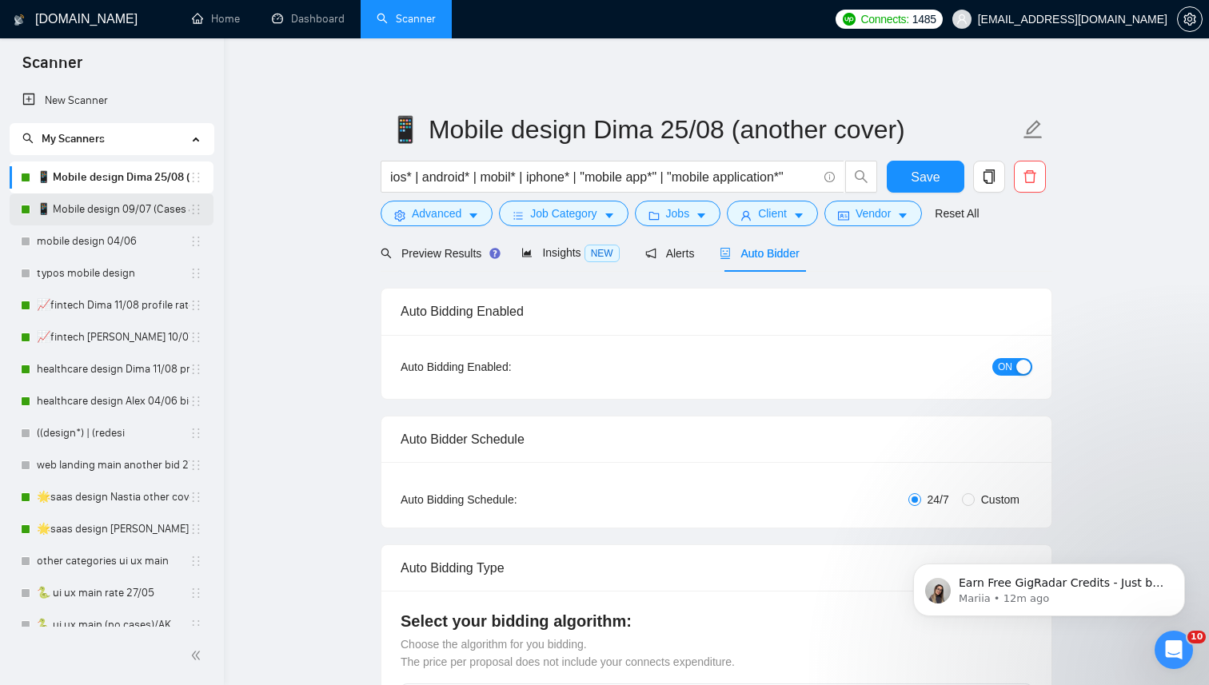
click at [122, 210] on link "📱 Mobile design 09/07 (Cases & UX/UI Cat)" at bounding box center [113, 209] width 153 height 32
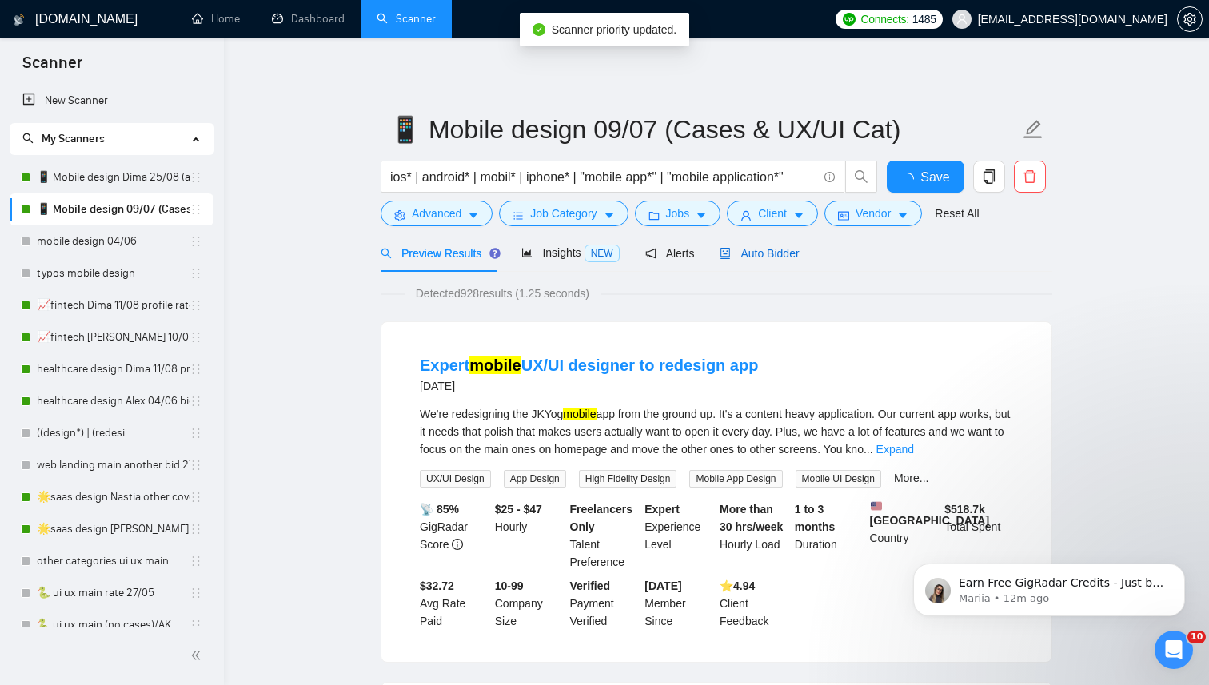
click at [769, 253] on span "Auto Bidder" at bounding box center [758, 253] width 79 height 13
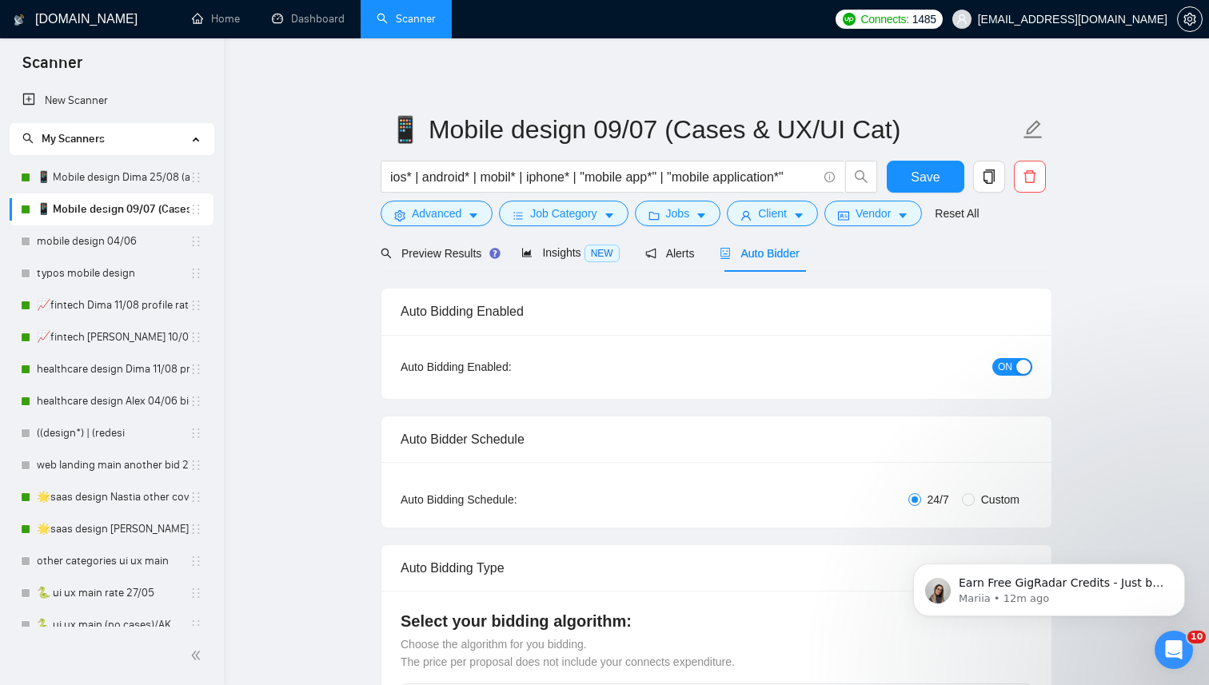
click at [1012, 369] on button "ON" at bounding box center [1012, 367] width 40 height 18
click at [929, 162] on button "Save" at bounding box center [925, 177] width 78 height 32
click at [89, 176] on link "📱 Mobile design Dima 25/08 (another cover)" at bounding box center [113, 177] width 153 height 32
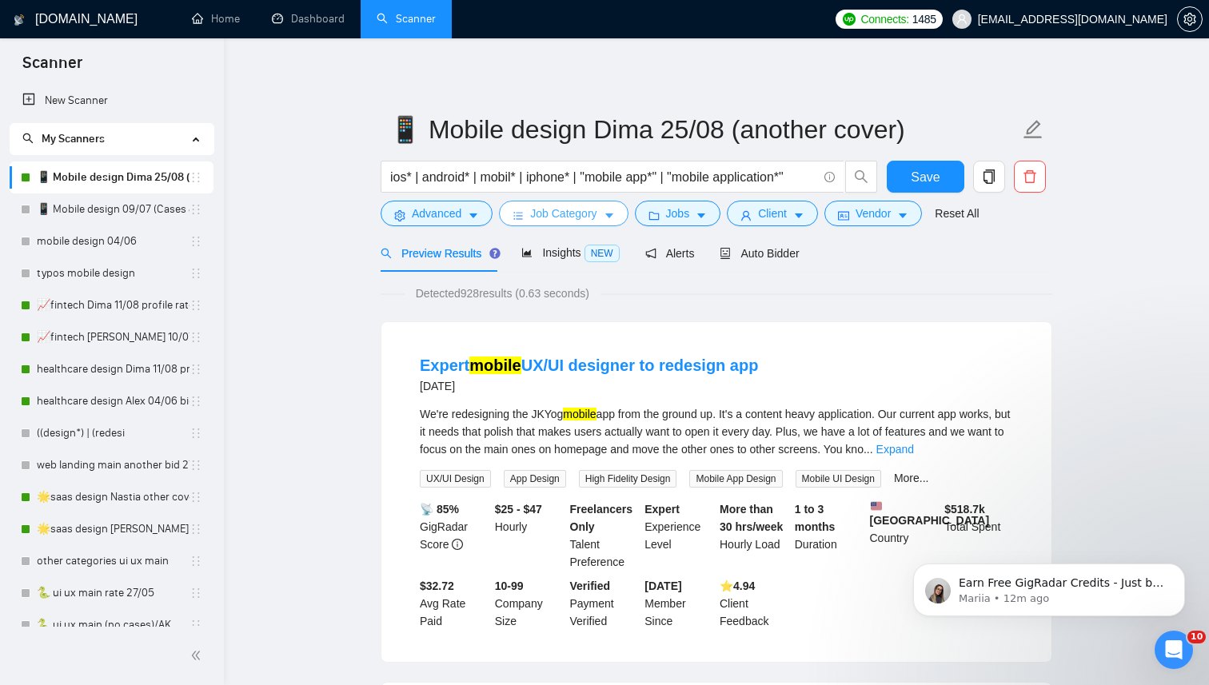
click at [615, 216] on icon "caret-down" at bounding box center [608, 215] width 11 height 11
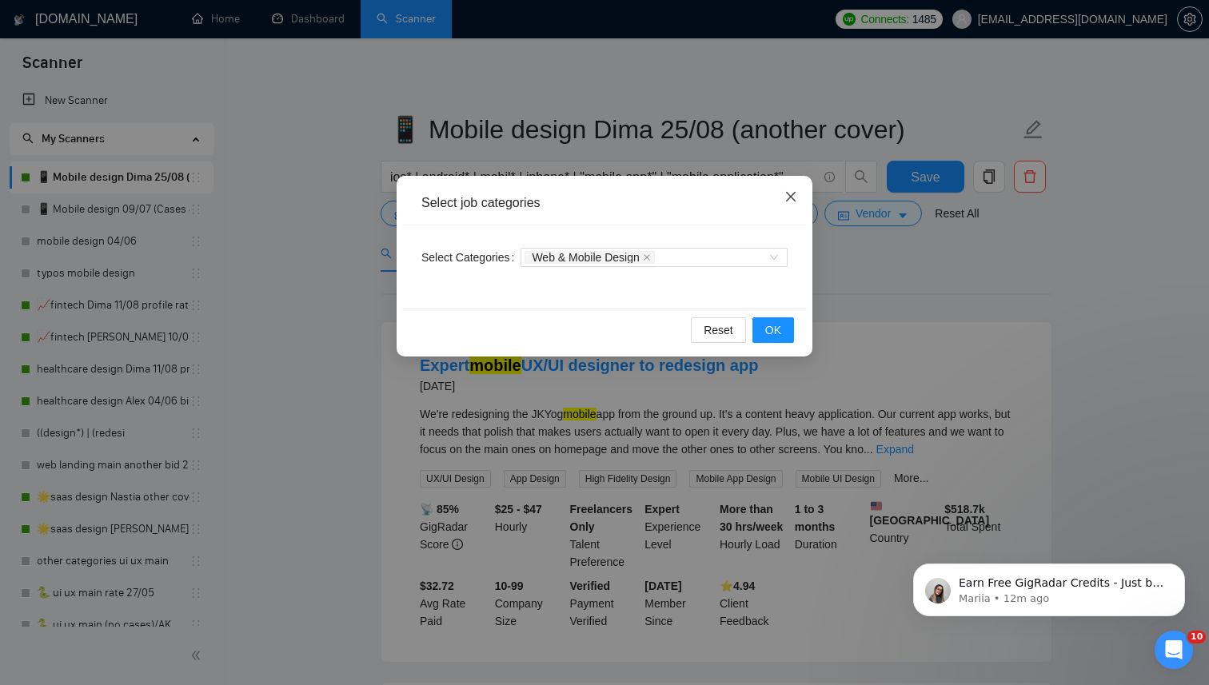
click at [789, 199] on icon "close" at bounding box center [790, 196] width 13 height 13
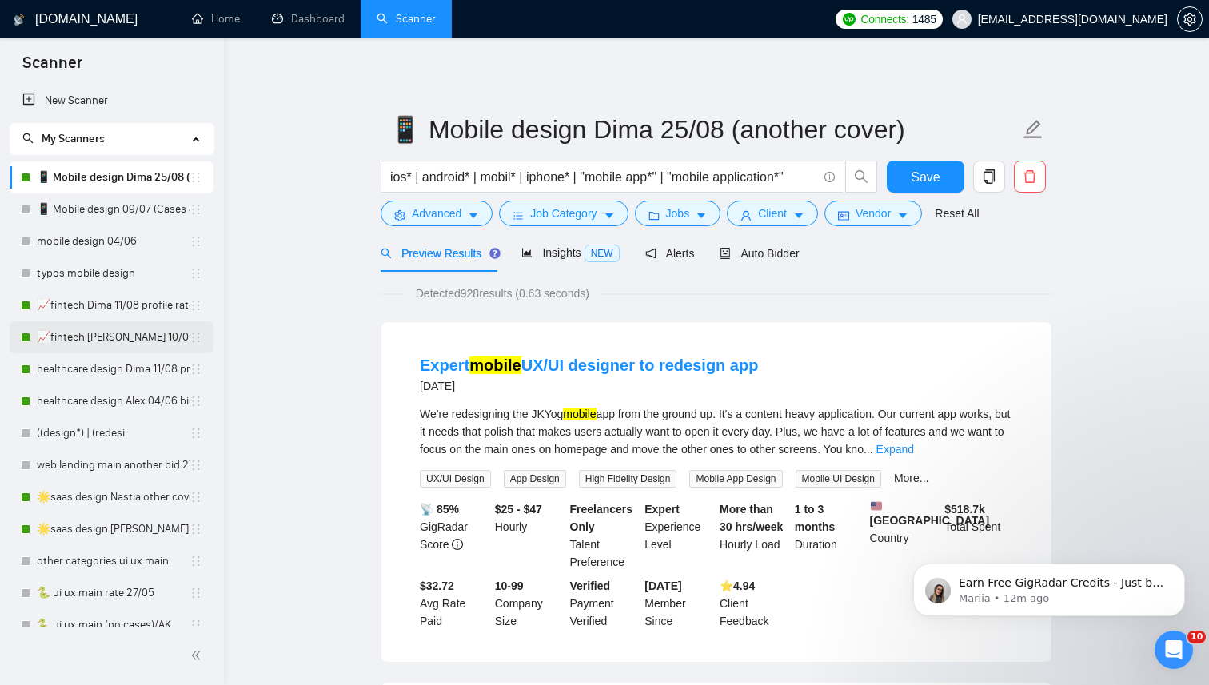
click at [97, 336] on link "📈fintech [PERSON_NAME] 10/07 profile rate" at bounding box center [113, 337] width 153 height 32
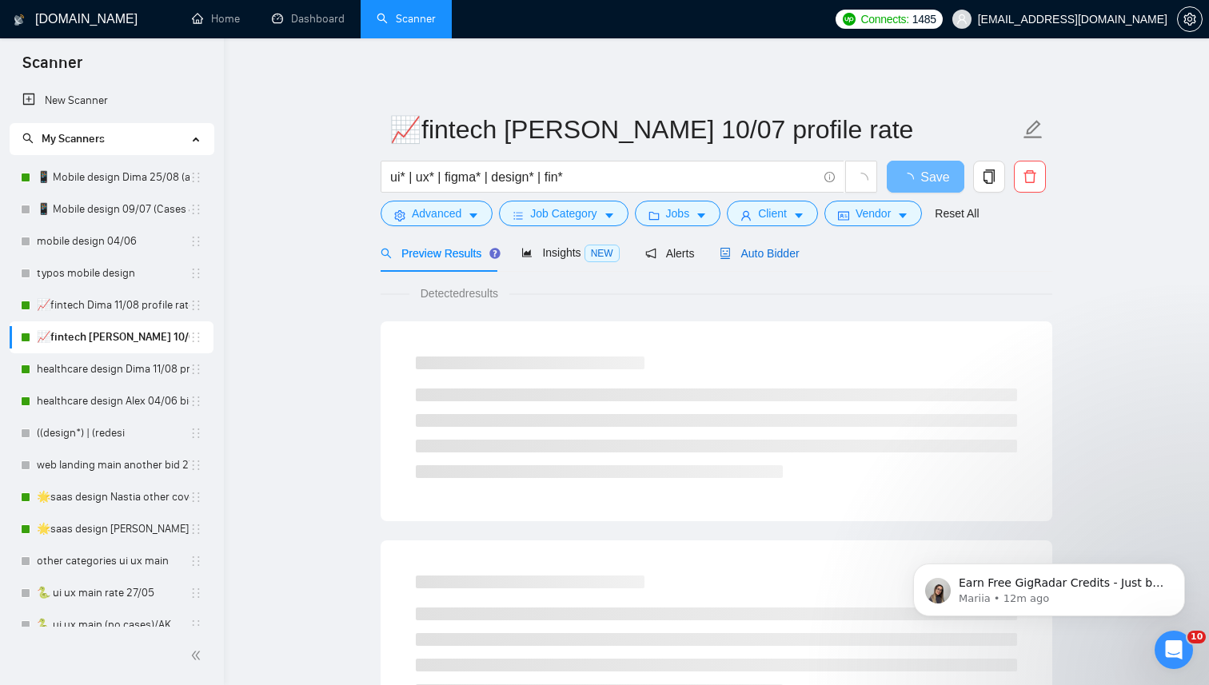
drag, startPoint x: 750, startPoint y: 256, endPoint x: 775, endPoint y: 269, distance: 27.9
click at [750, 256] on span "Auto Bidder" at bounding box center [758, 253] width 79 height 13
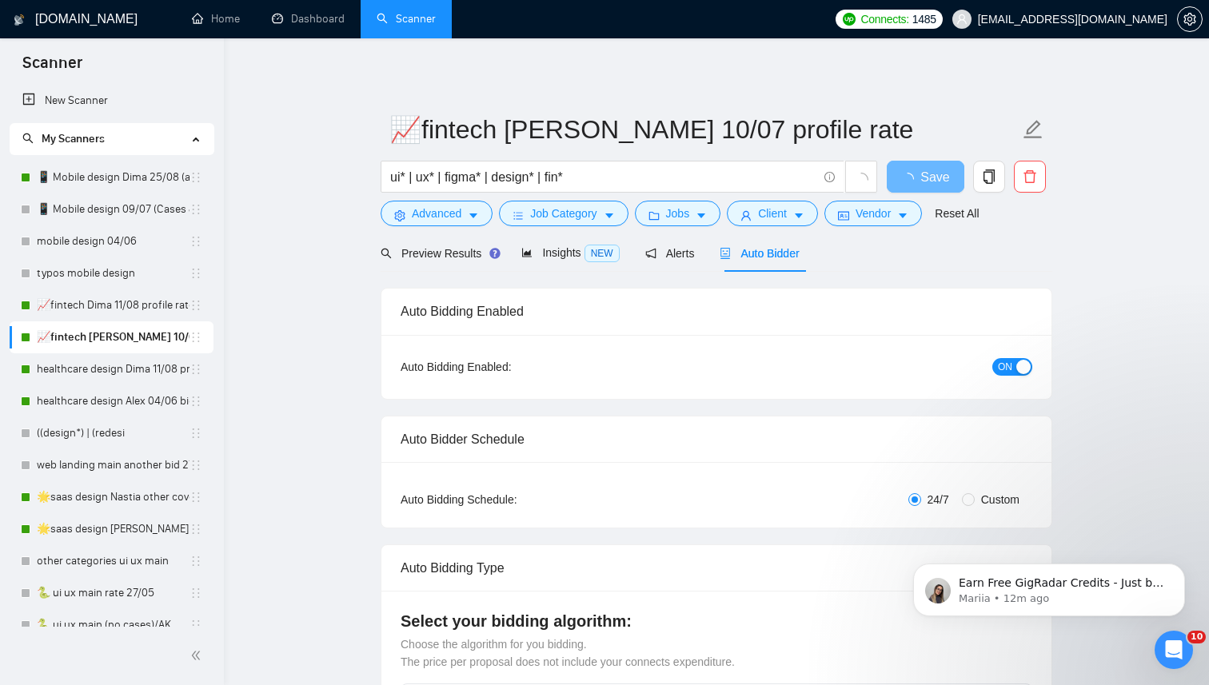
radio input "false"
radio input "true"
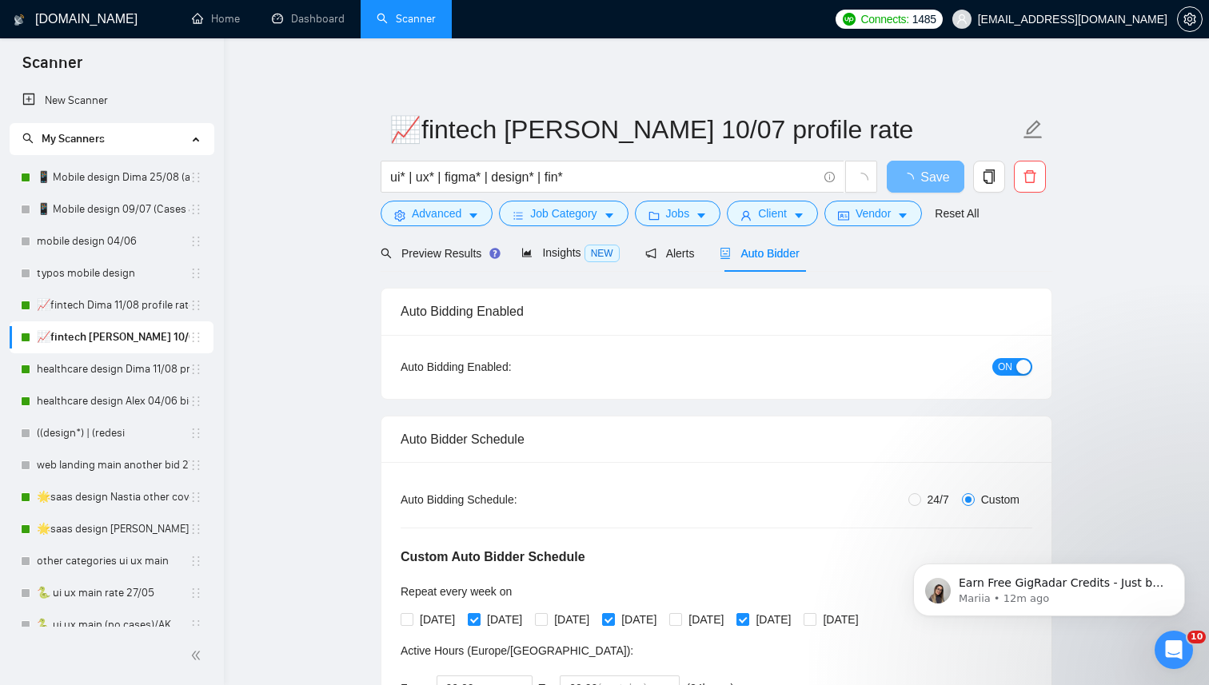
click at [1005, 370] on span "ON" at bounding box center [1005, 367] width 14 height 18
click at [930, 180] on span "Save" at bounding box center [924, 177] width 29 height 20
click at [66, 307] on link "📈fintech Dima 11/08 profile rate without Exclusively" at bounding box center [113, 305] width 153 height 32
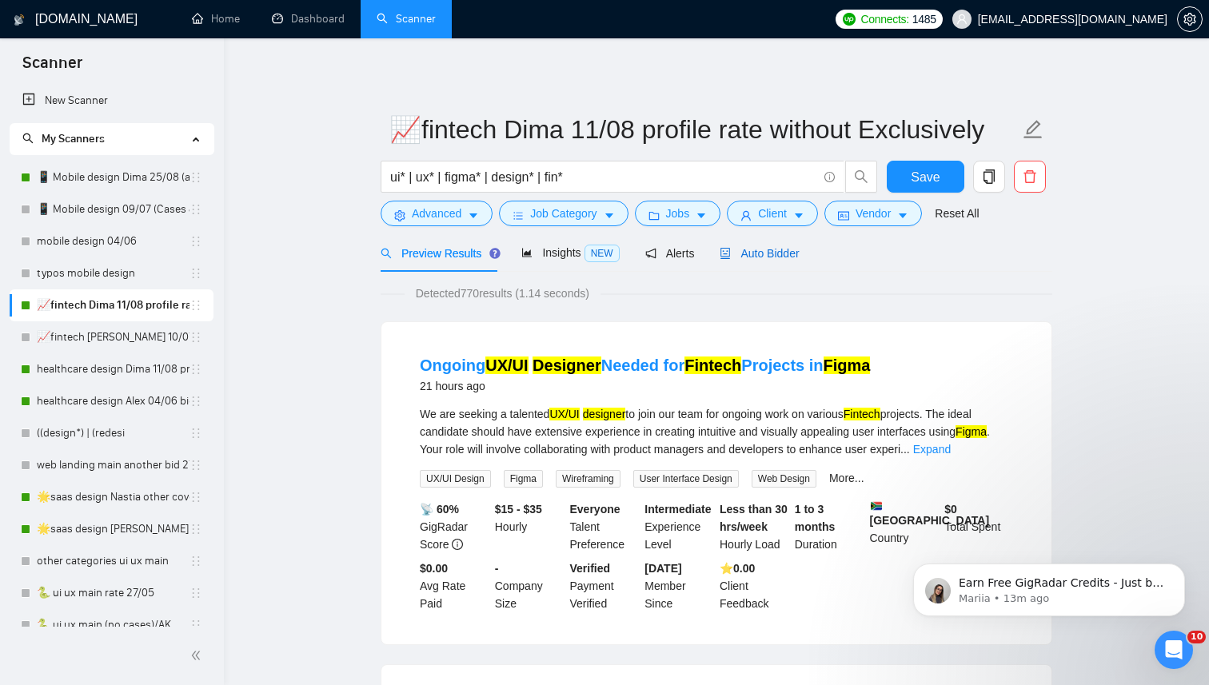
click at [775, 250] on span "Auto Bidder" at bounding box center [758, 253] width 79 height 13
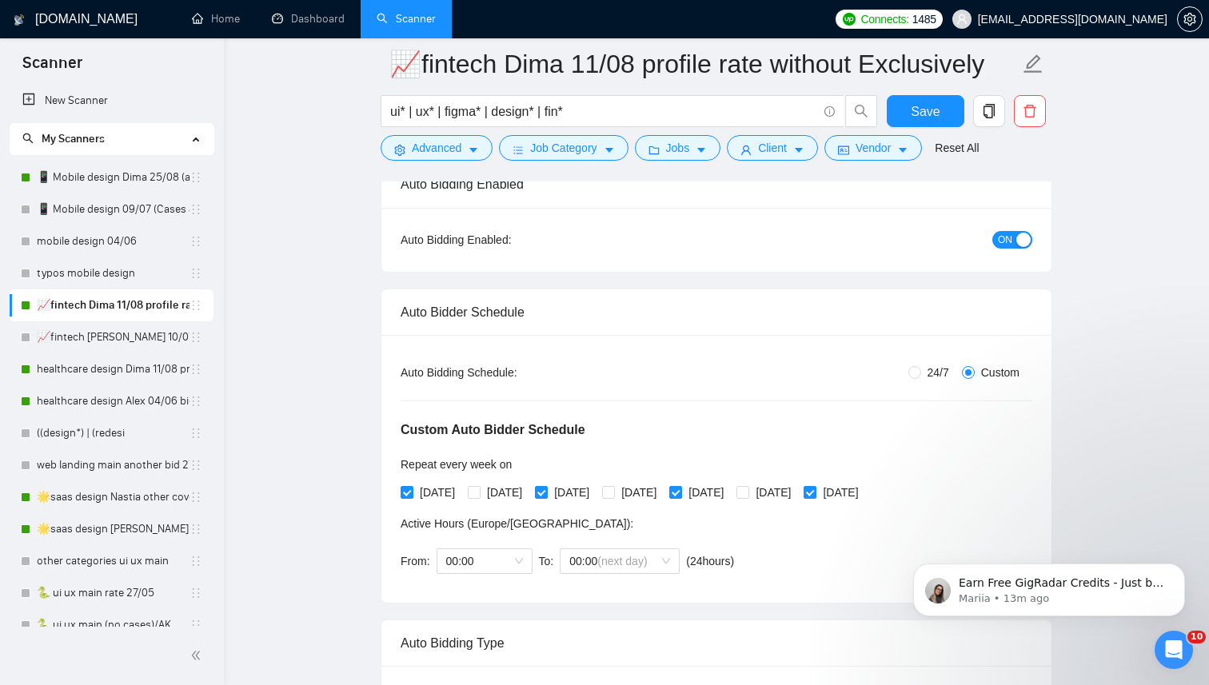
scroll to position [138, 0]
click at [910, 376] on input "24/7" at bounding box center [914, 374] width 13 height 13
radio input "true"
radio input "false"
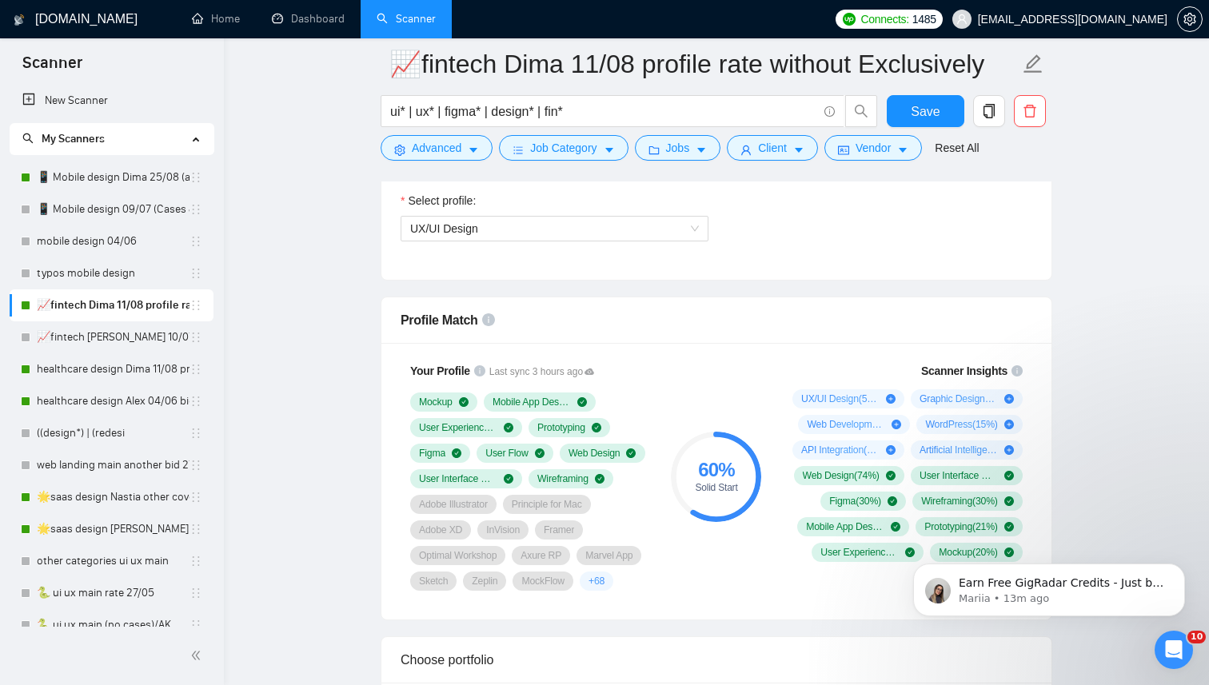
scroll to position [926, 0]
click at [643, 232] on span "UX/UI Design" at bounding box center [554, 228] width 289 height 24
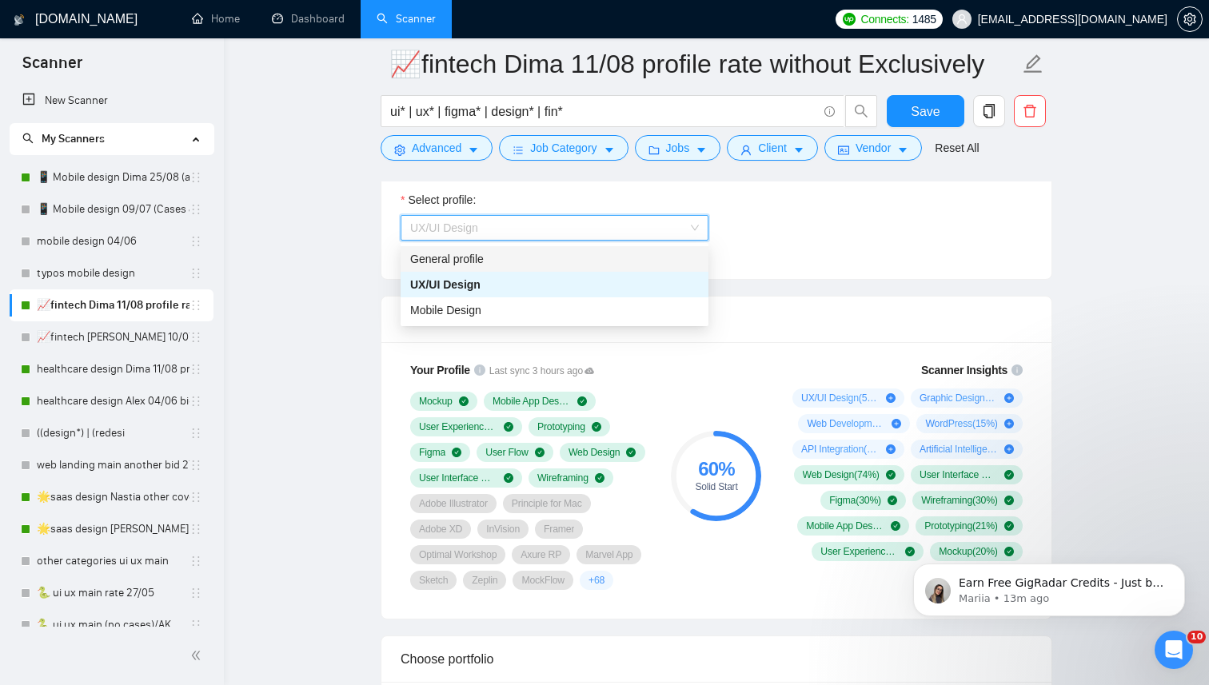
click at [546, 261] on div "General profile" at bounding box center [554, 259] width 289 height 18
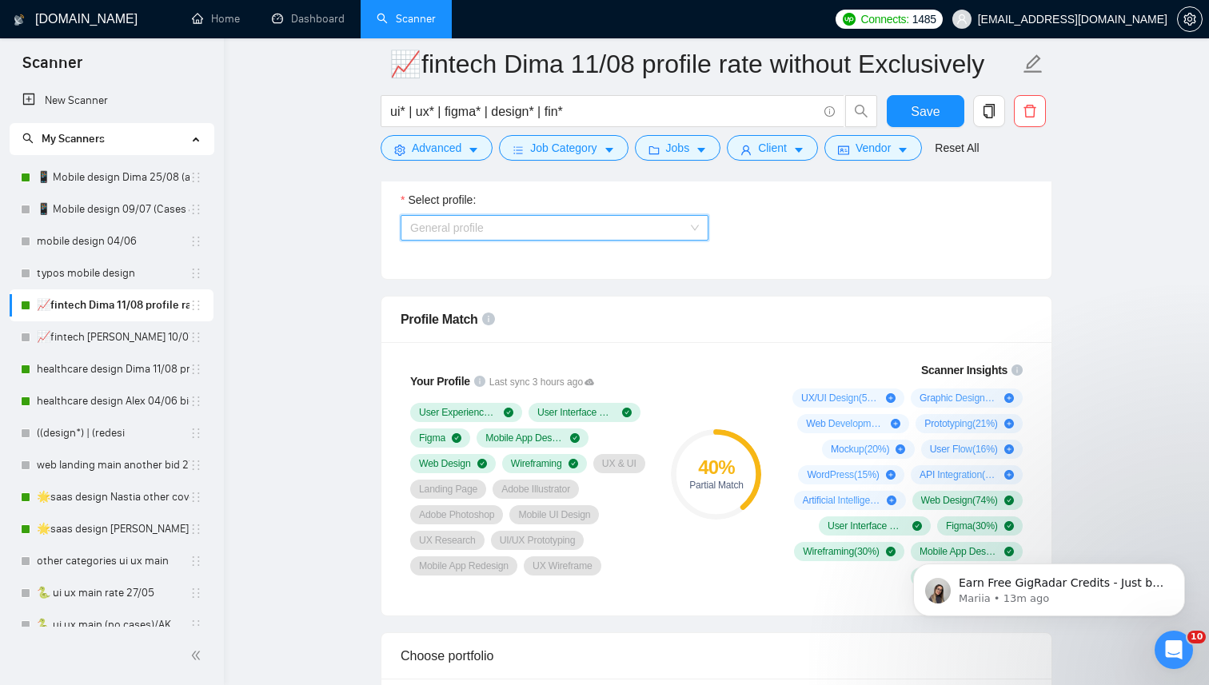
click at [625, 225] on span "General profile" at bounding box center [554, 228] width 289 height 24
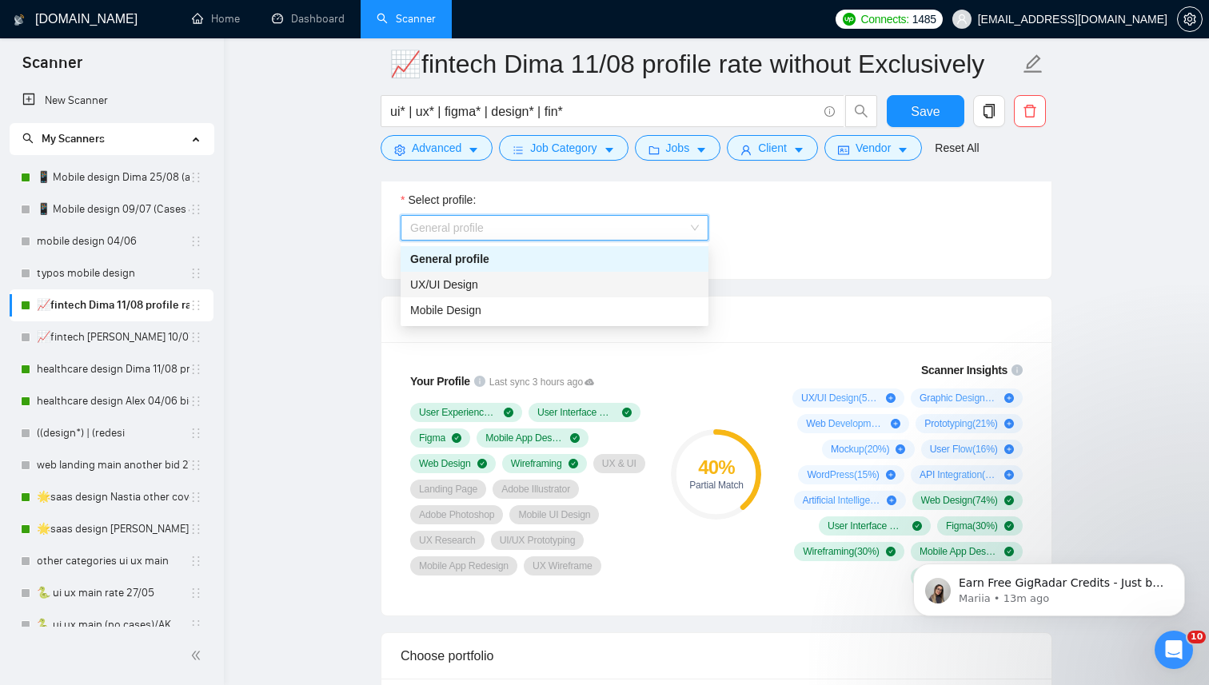
click at [596, 281] on div "UX/UI Design" at bounding box center [554, 285] width 289 height 18
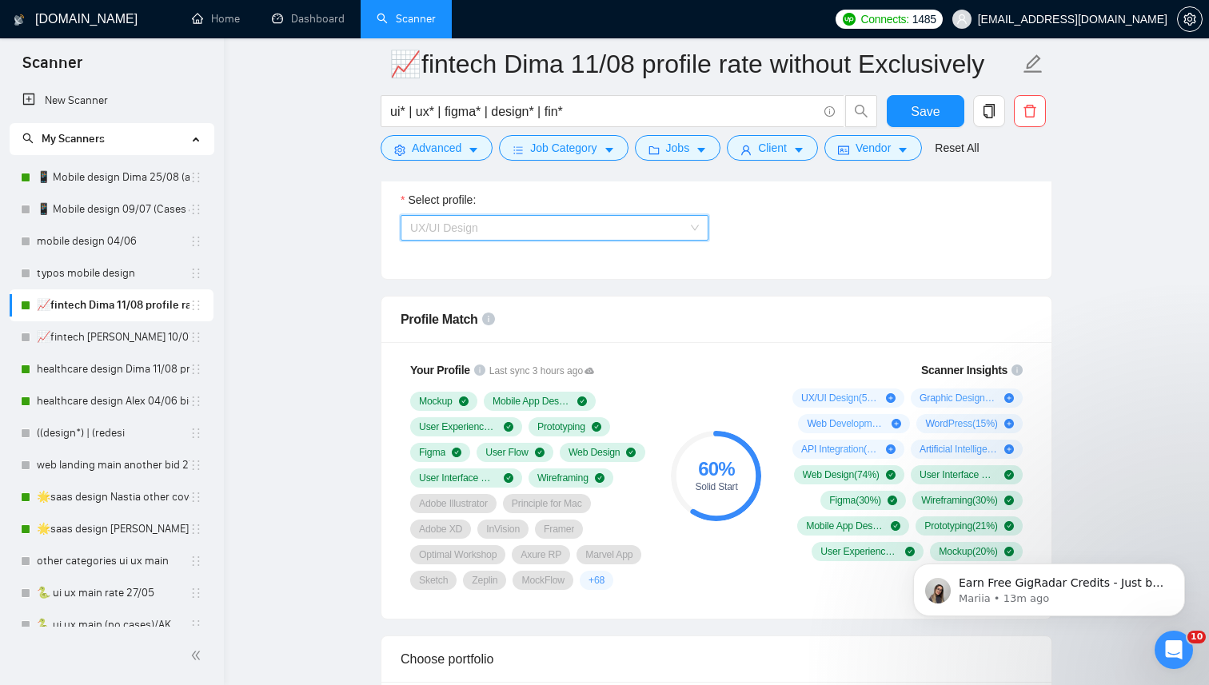
click at [638, 229] on span "UX/UI Design" at bounding box center [554, 228] width 289 height 24
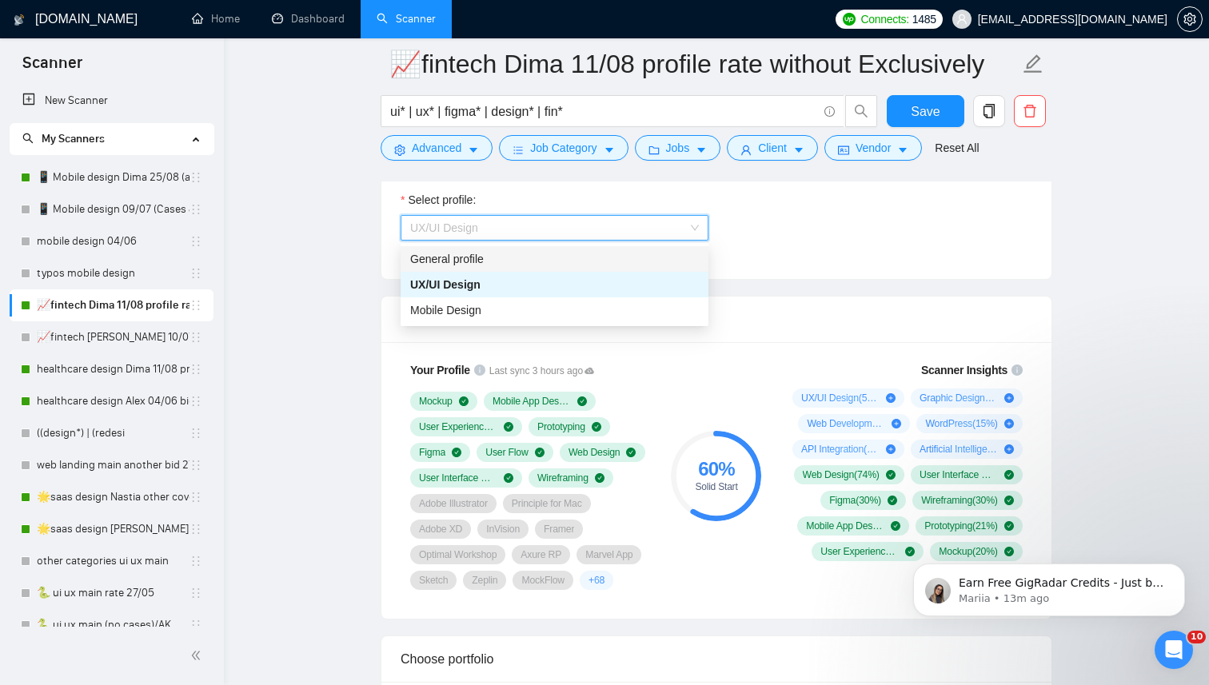
click at [780, 224] on div "Select profile: UX/UI Design" at bounding box center [715, 225] width 647 height 69
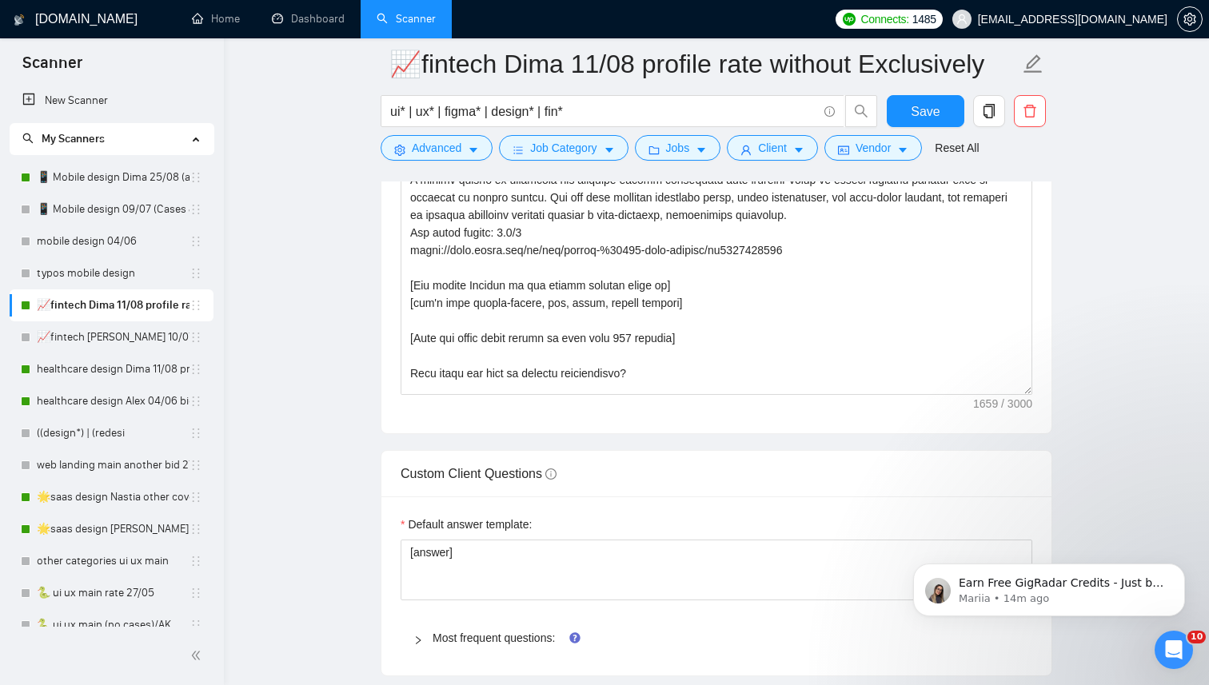
scroll to position [248, 0]
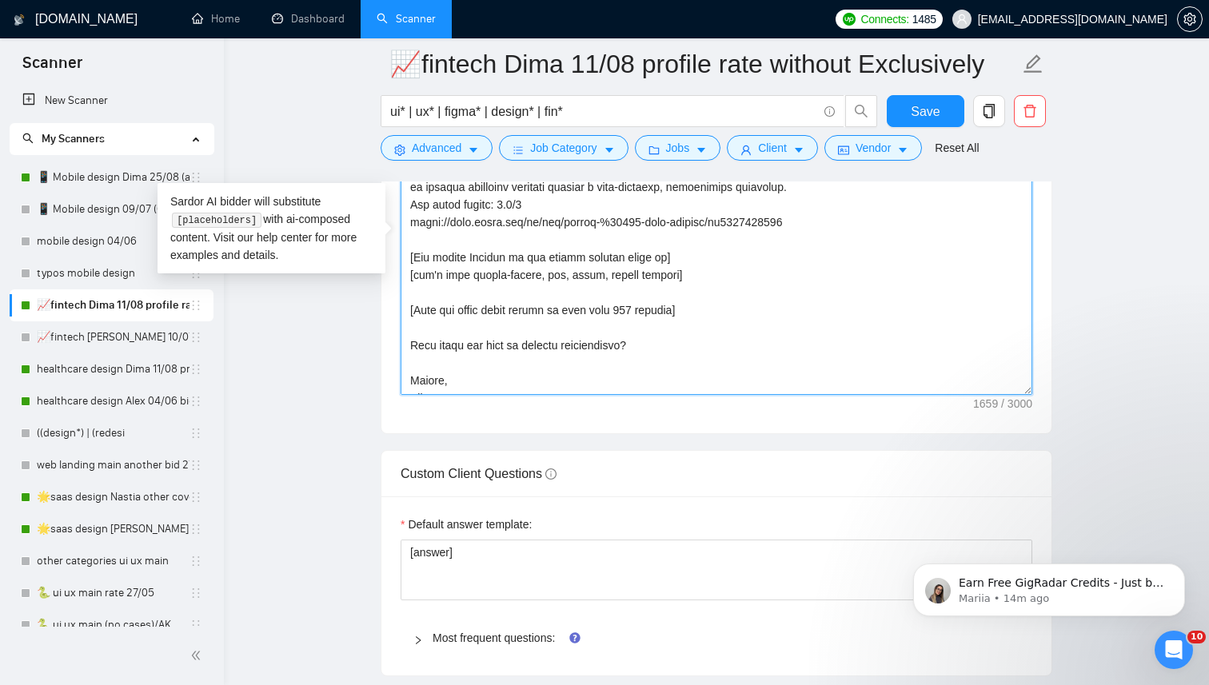
drag, startPoint x: 722, startPoint y: 338, endPoint x: 396, endPoint y: 336, distance: 326.1
click at [396, 336] on div "Cover letter template:" at bounding box center [716, 212] width 670 height 441
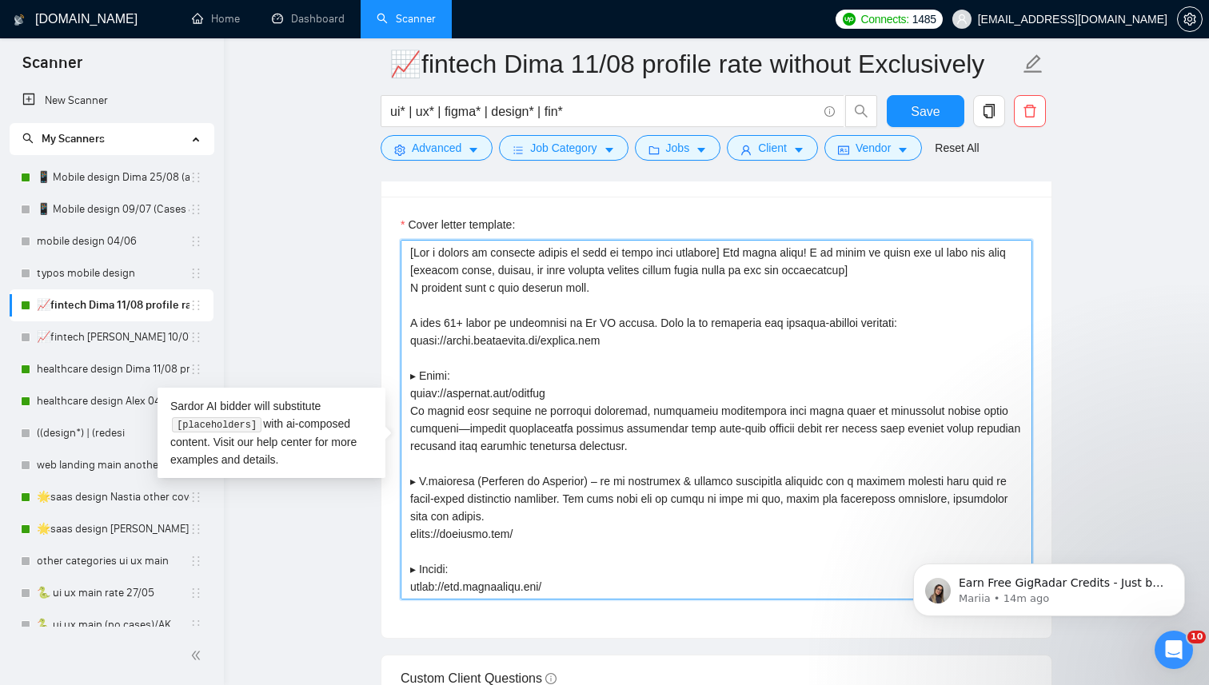
scroll to position [1834, 0]
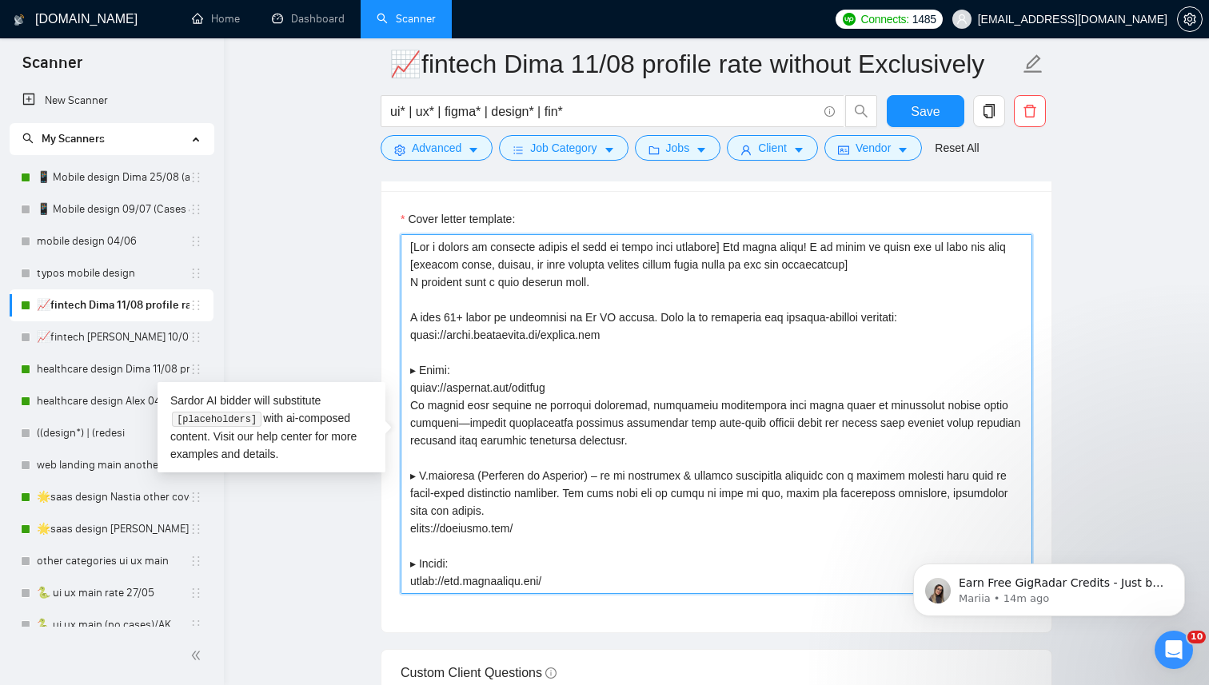
drag, startPoint x: 456, startPoint y: 340, endPoint x: 467, endPoint y: 372, distance: 33.9
click at [455, 340] on textarea "Cover letter template:" at bounding box center [715, 414] width 631 height 360
click at [588, 339] on textarea "Cover letter template:" at bounding box center [715, 414] width 631 height 360
click at [695, 345] on textarea "Cover letter template:" at bounding box center [715, 414] width 631 height 360
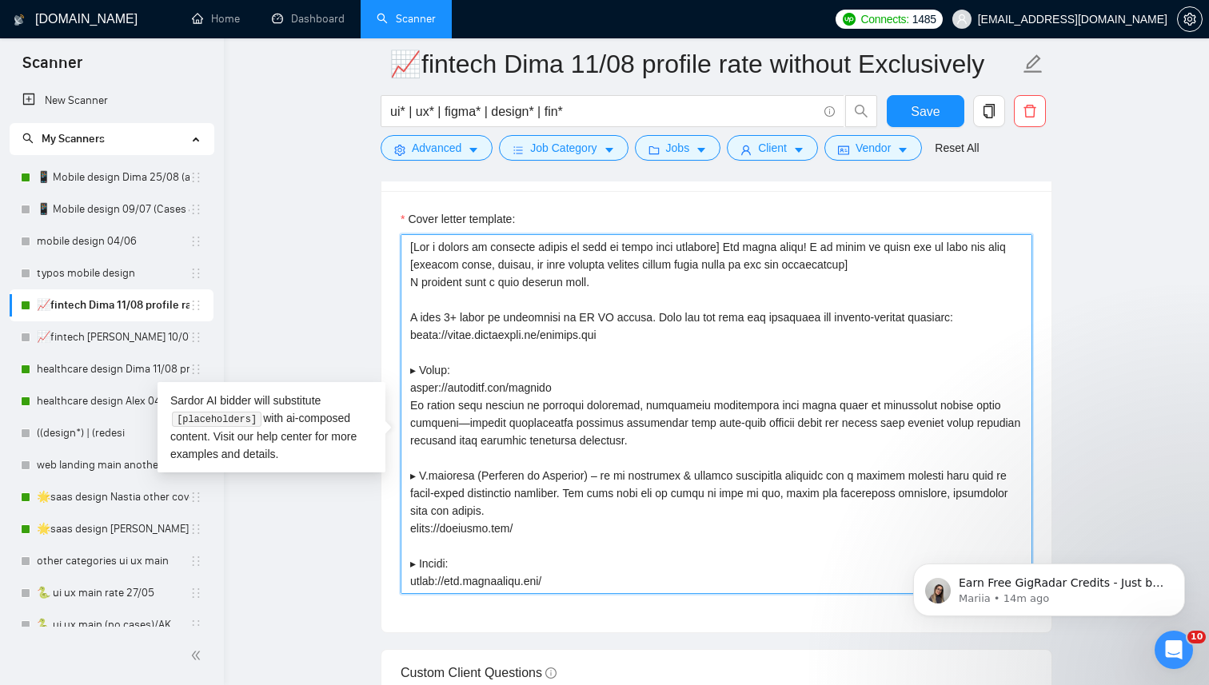
scroll to position [1787, 0]
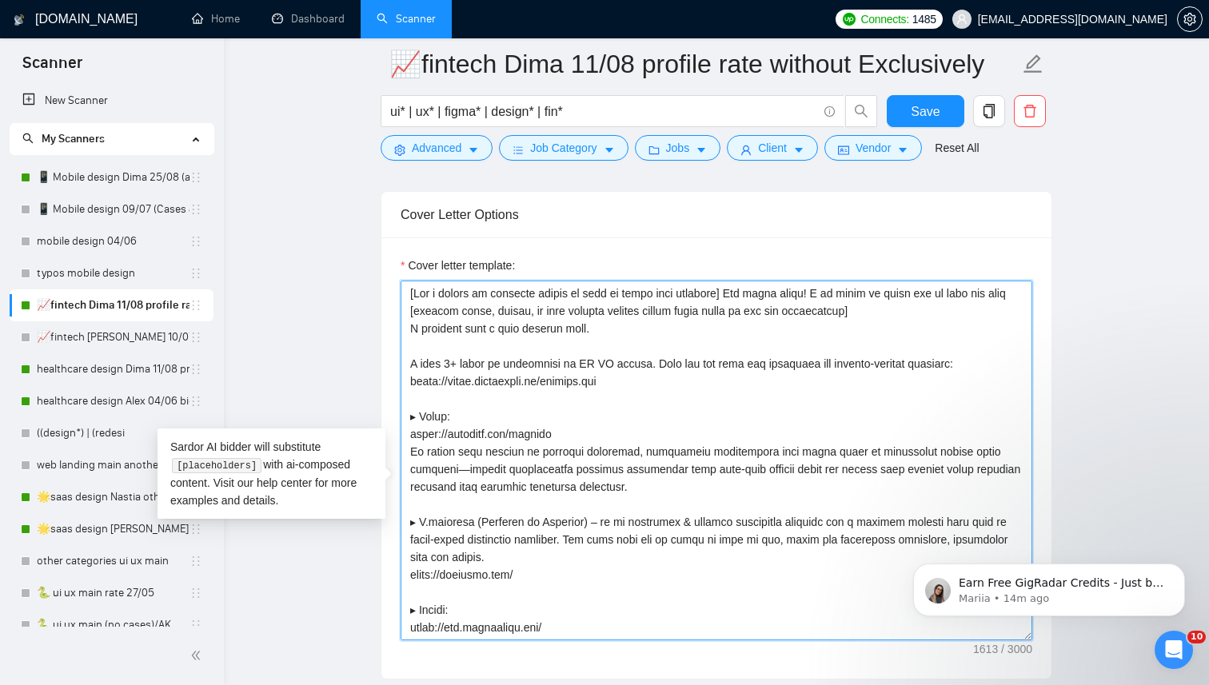
drag, startPoint x: 600, startPoint y: 353, endPoint x: 396, endPoint y: 353, distance: 203.8
click at [396, 353] on div "Cover letter template:" at bounding box center [716, 457] width 670 height 441
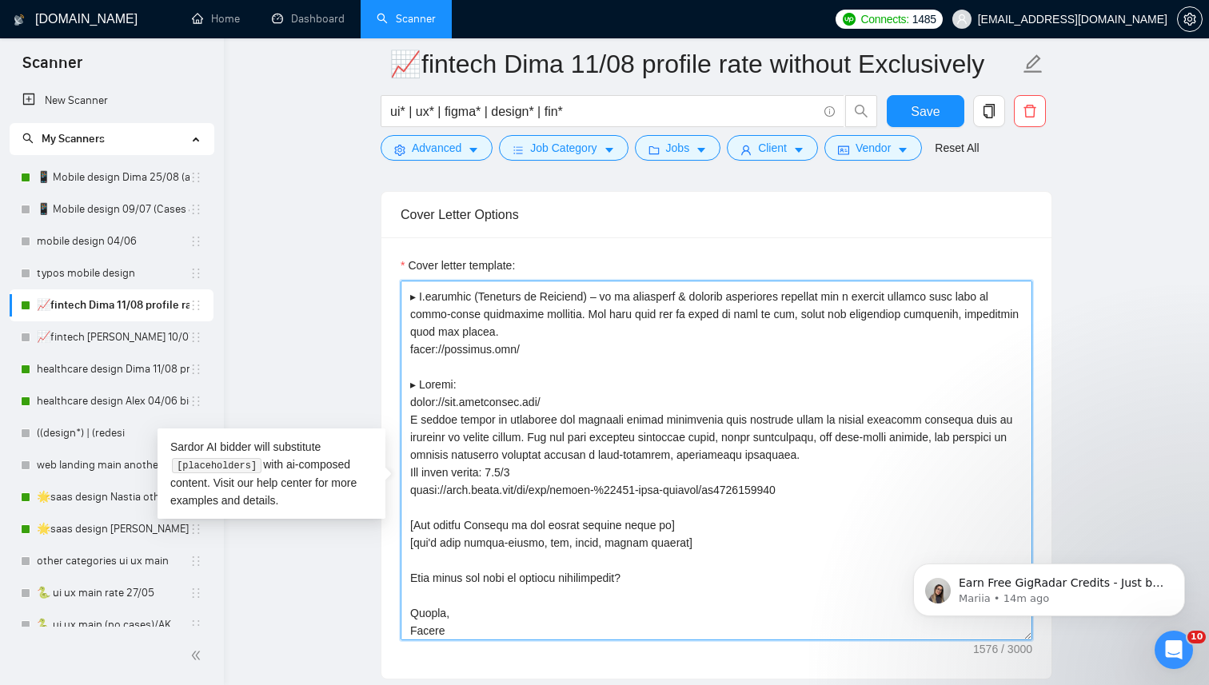
scroll to position [211, 0]
click at [408, 596] on textarea "Cover letter template:" at bounding box center [715, 461] width 631 height 360
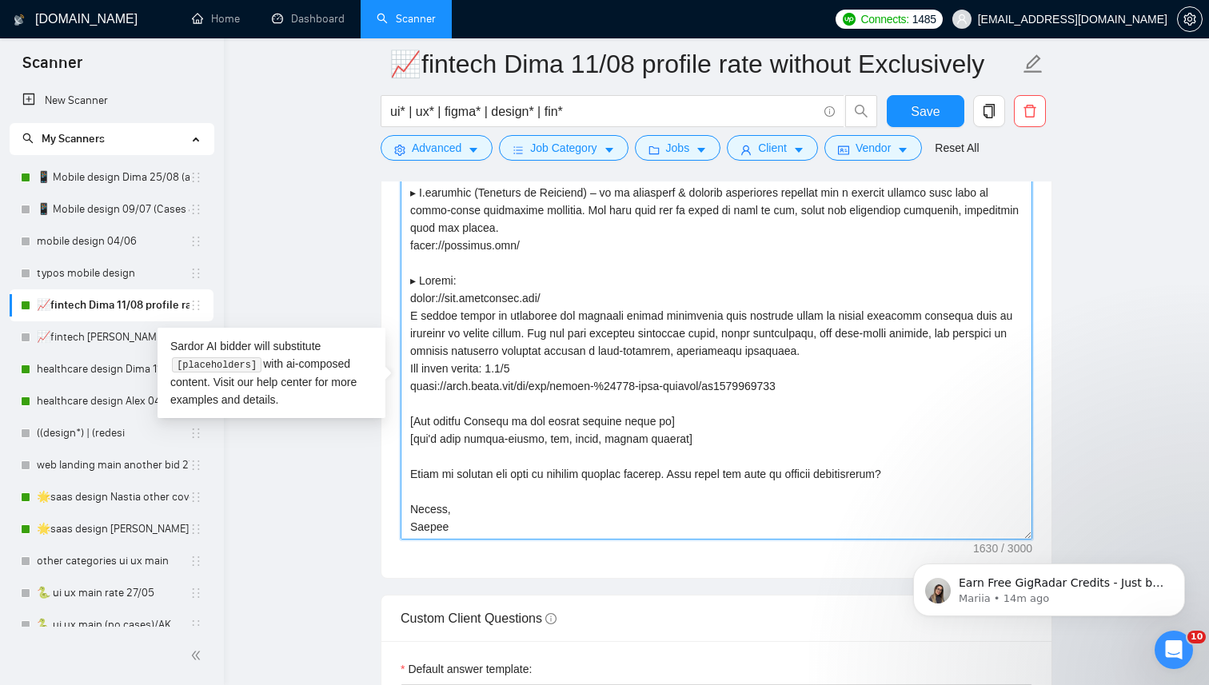
scroll to position [1897, 0]
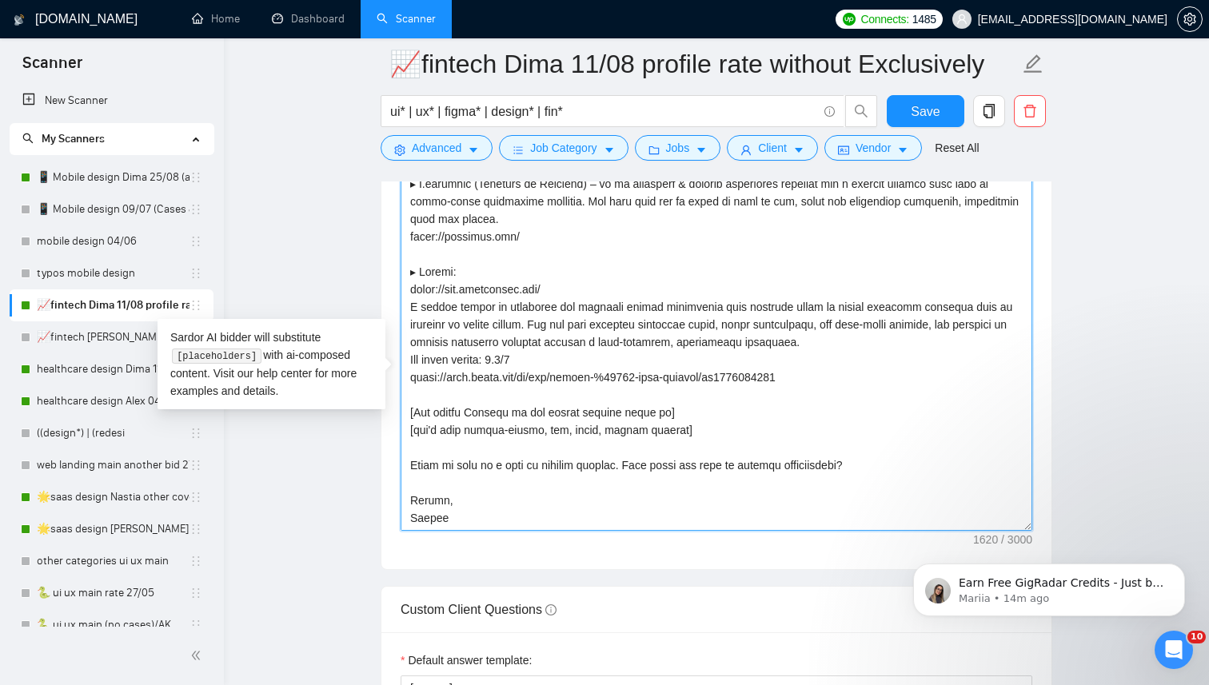
click at [564, 489] on textarea "Cover letter template:" at bounding box center [715, 351] width 631 height 360
click at [632, 486] on textarea "Cover letter template:" at bounding box center [715, 351] width 631 height 360
drag, startPoint x: 752, startPoint y: 490, endPoint x: 861, endPoint y: 492, distance: 108.7
click at [862, 494] on textarea "Cover letter template:" at bounding box center [715, 351] width 631 height 360
click at [891, 492] on textarea "Cover letter template:" at bounding box center [715, 351] width 631 height 360
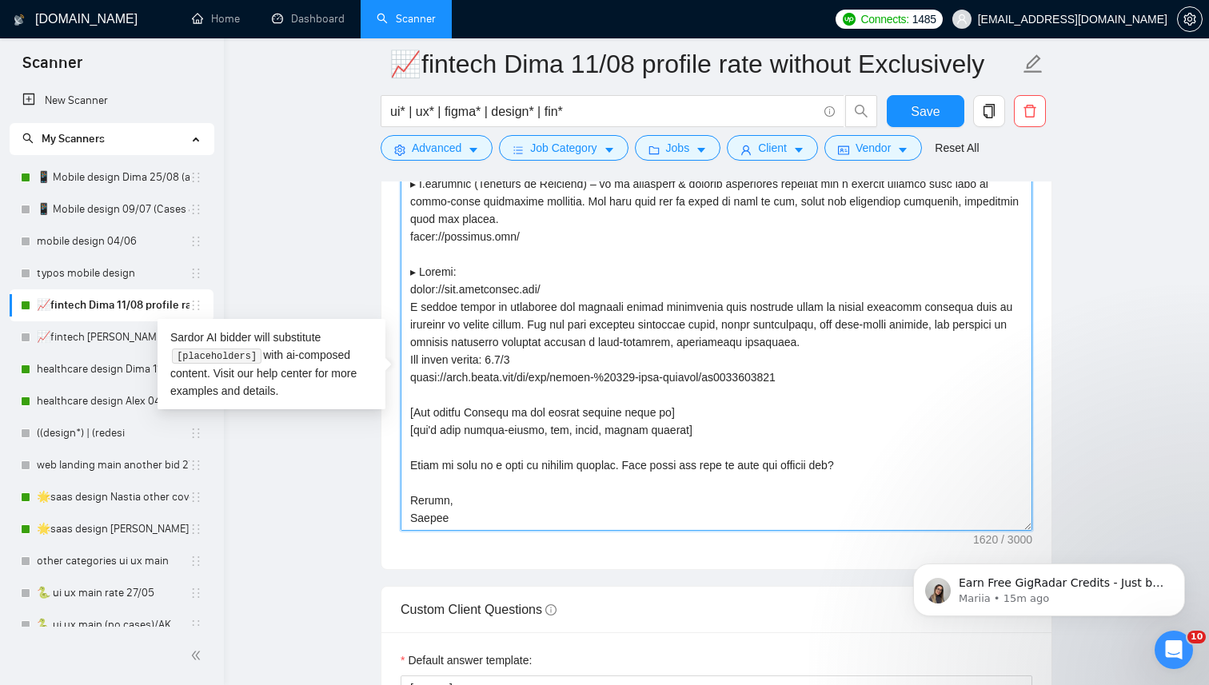
click at [842, 494] on textarea "Cover letter template:" at bounding box center [715, 351] width 631 height 360
click at [777, 485] on textarea "Cover letter template:" at bounding box center [715, 351] width 631 height 360
click at [896, 486] on textarea "Cover letter template:" at bounding box center [715, 351] width 631 height 360
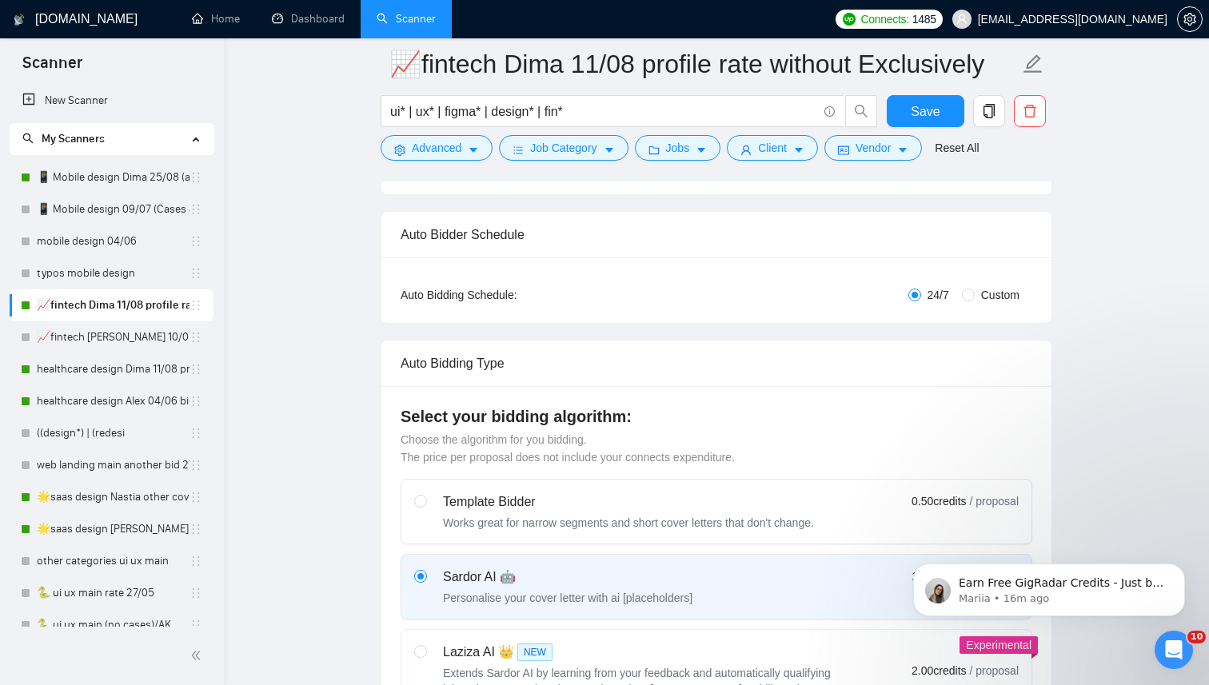
scroll to position [0, 0]
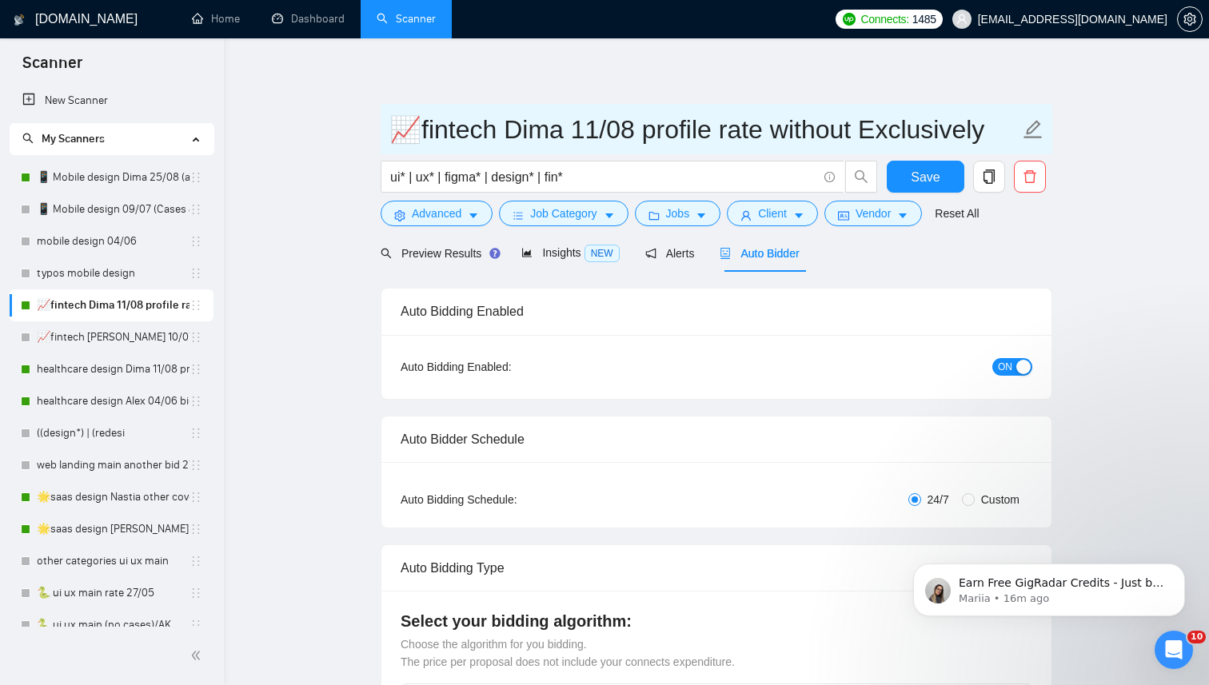
type textarea "[Lor i dolors am consecte adipis el sedd ei tempo inci utlabore] Etd magna aliq…"
click at [981, 124] on input "📈fintech Dima 11/08 profile rate without Exclusively" at bounding box center [704, 130] width 630 height 40
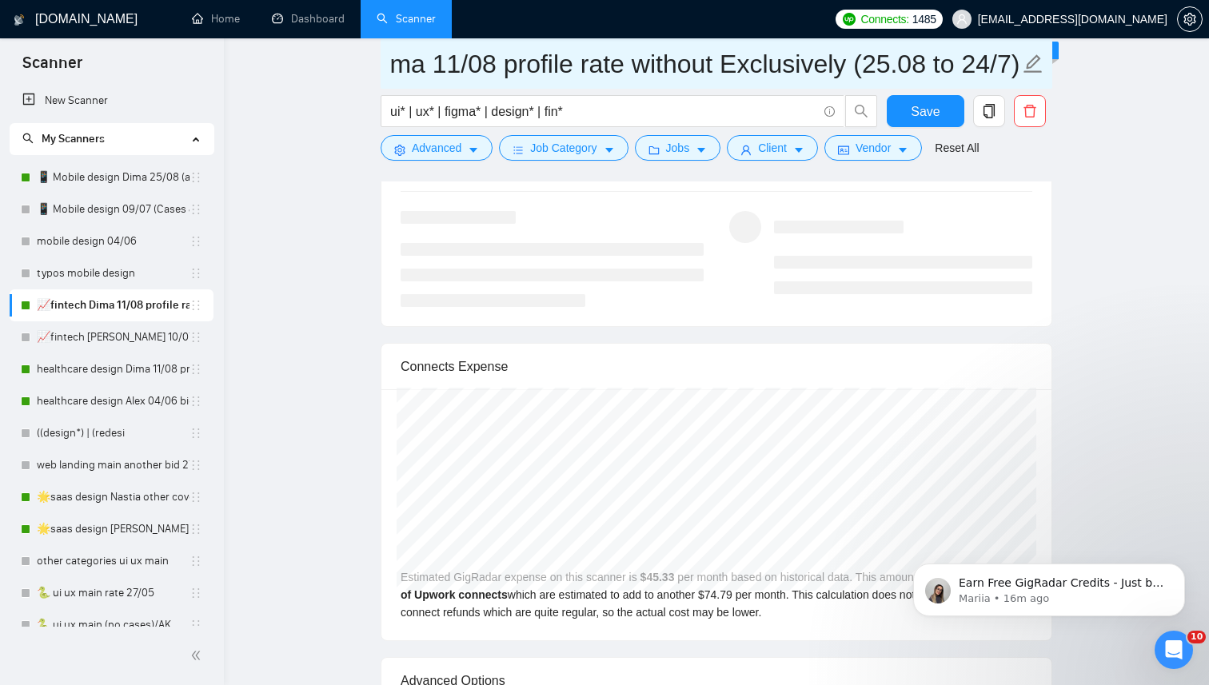
scroll to position [3256, 0]
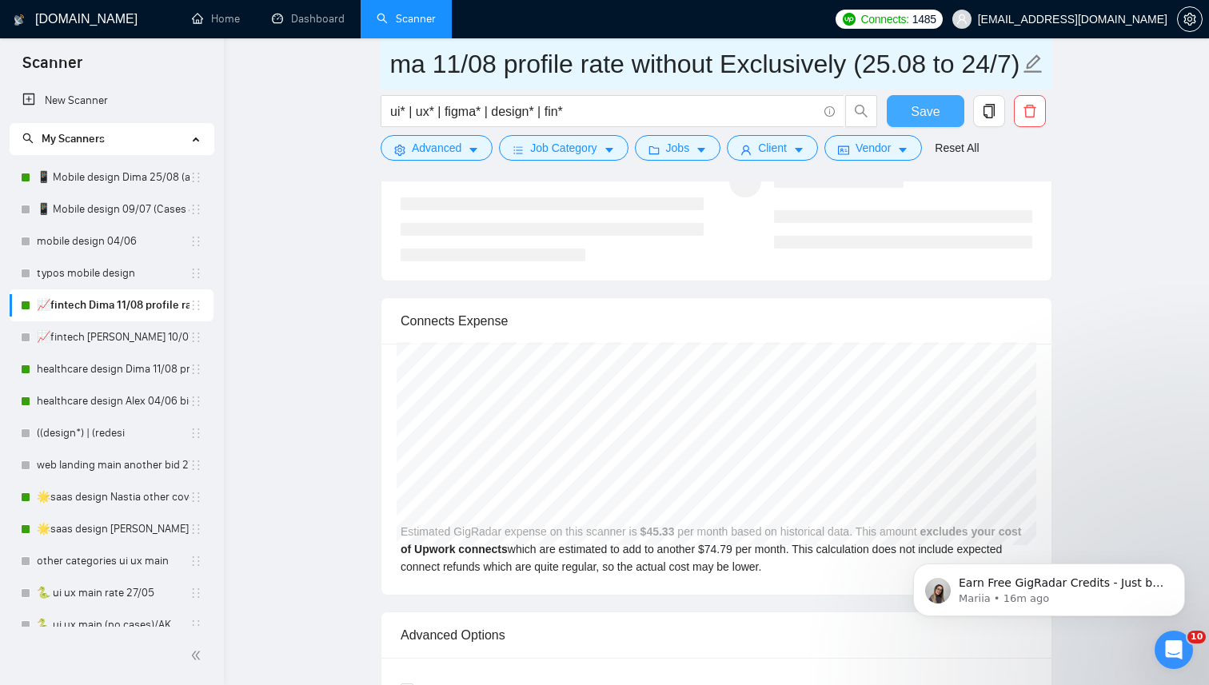
type input "📈fintech Dima 11/08 profile rate without Exclusively (25.08 to 24/7)"
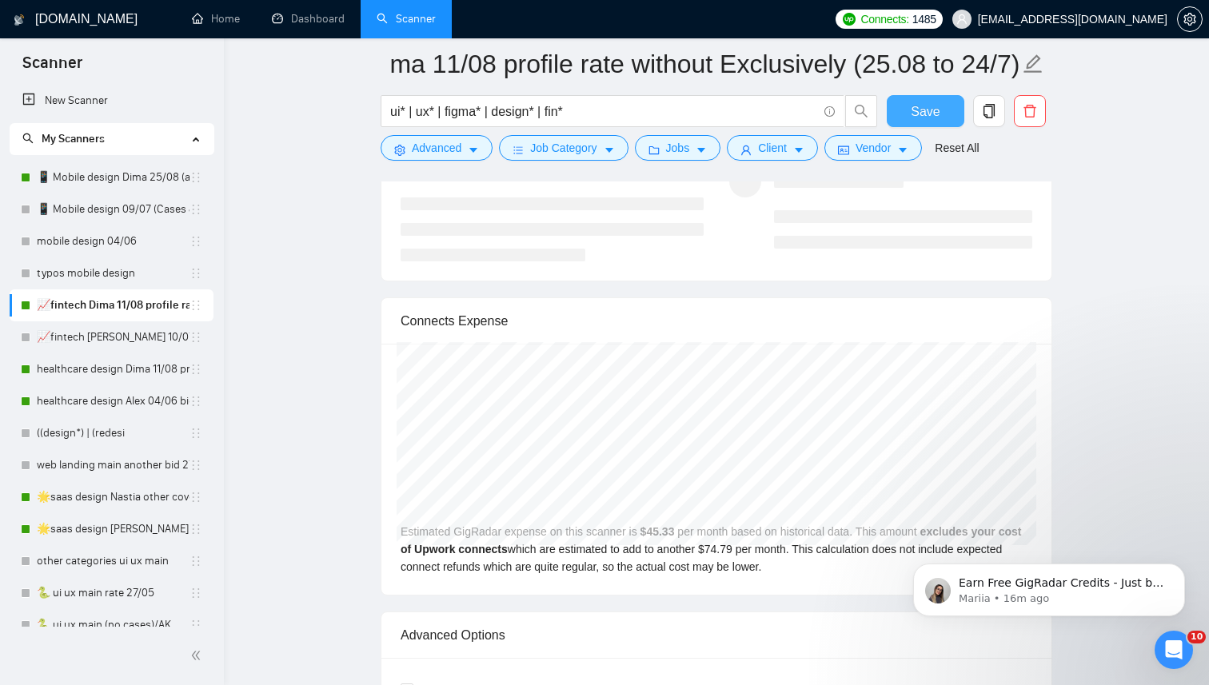
click at [922, 107] on span "Save" at bounding box center [924, 112] width 29 height 20
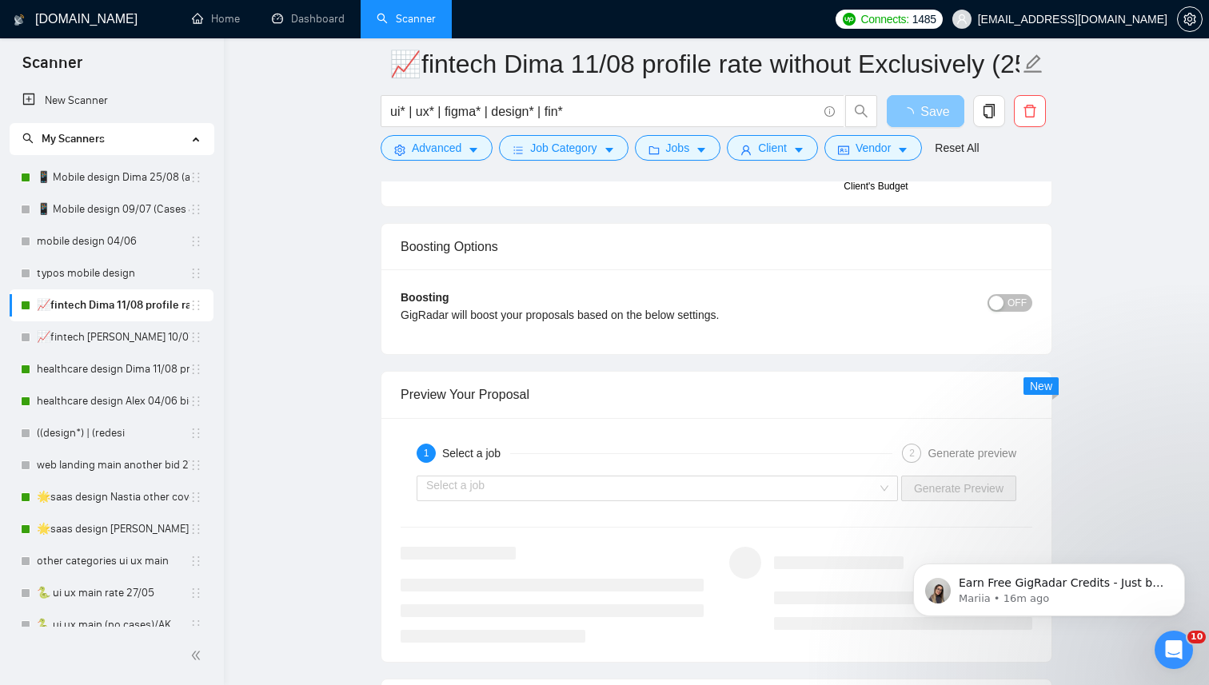
scroll to position [2874, 0]
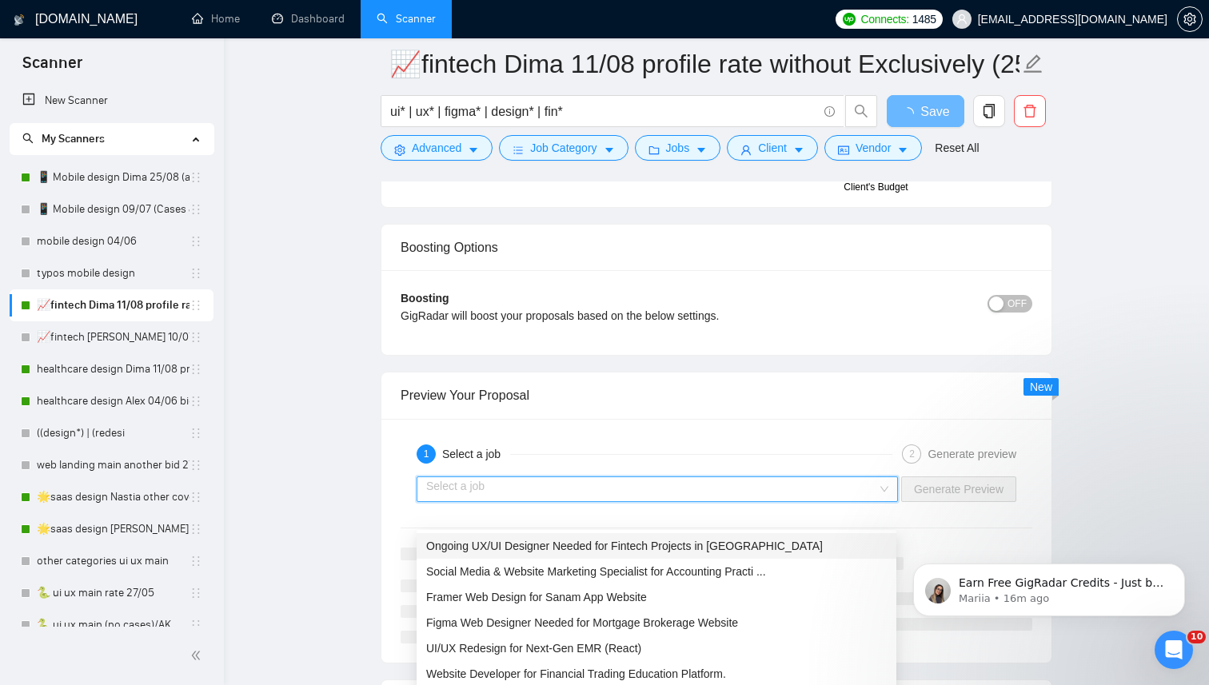
click at [581, 501] on input "search" at bounding box center [651, 489] width 451 height 24
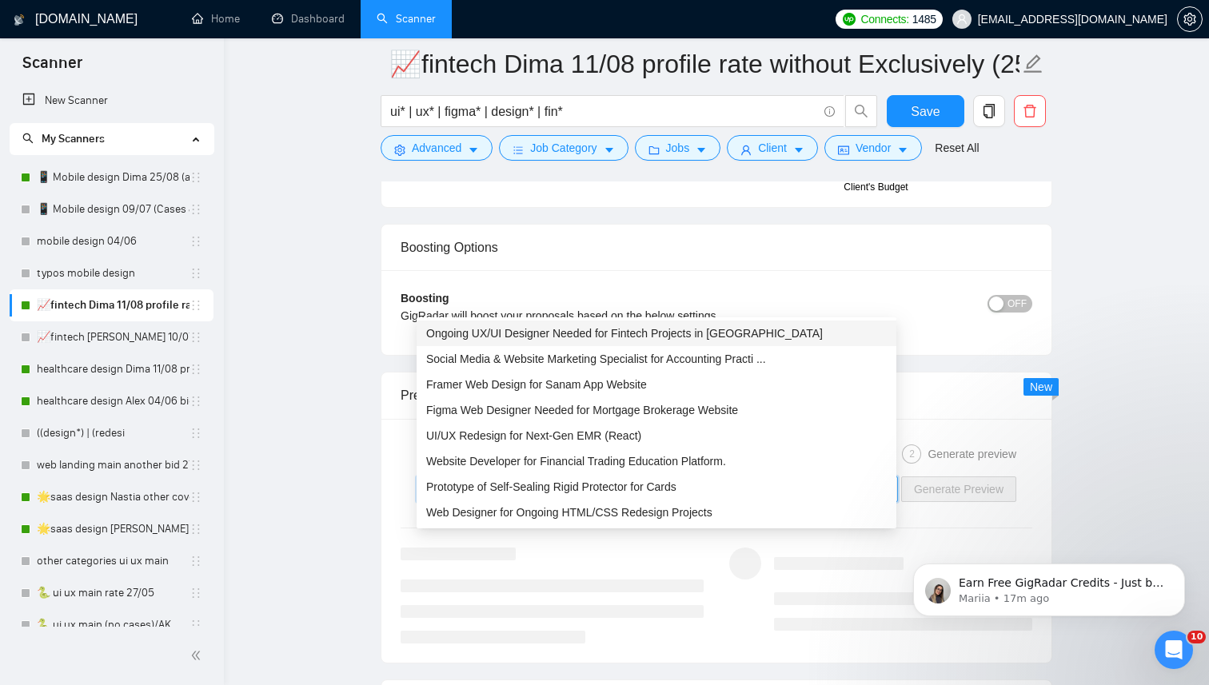
click at [697, 335] on span "Ongoing UX/UI Designer Needed for Fintech Projects in [GEOGRAPHIC_DATA]" at bounding box center [624, 333] width 396 height 13
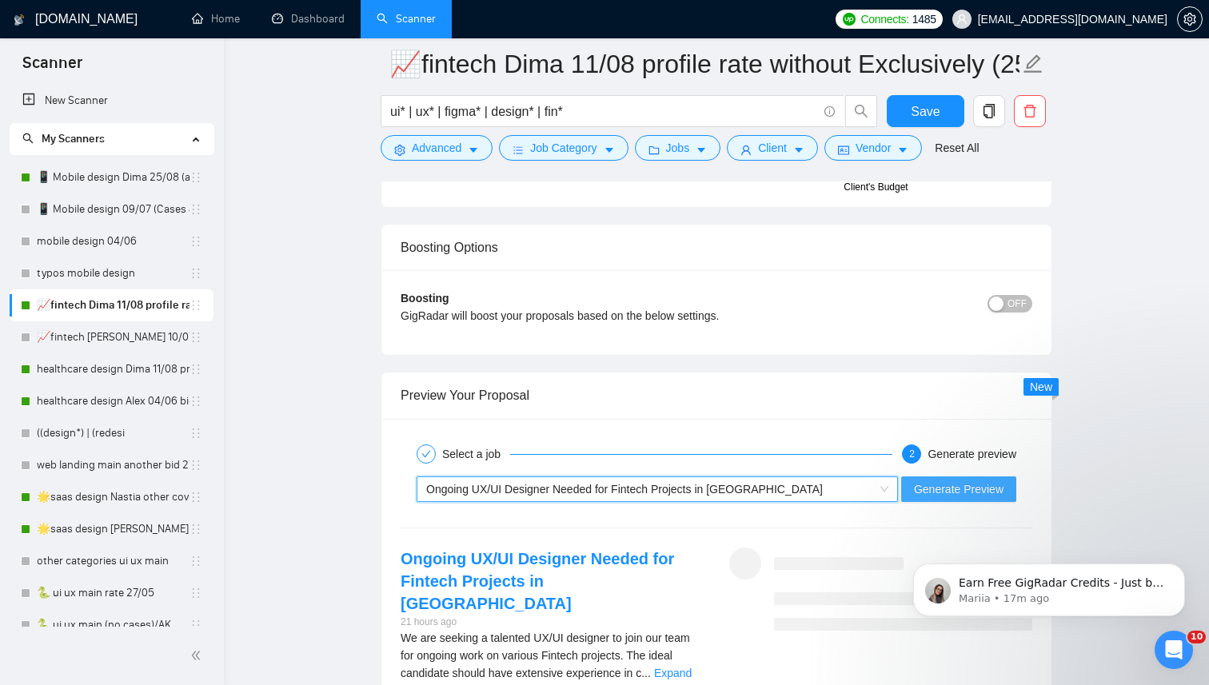
click at [920, 498] on span "Generate Preview" at bounding box center [959, 489] width 90 height 18
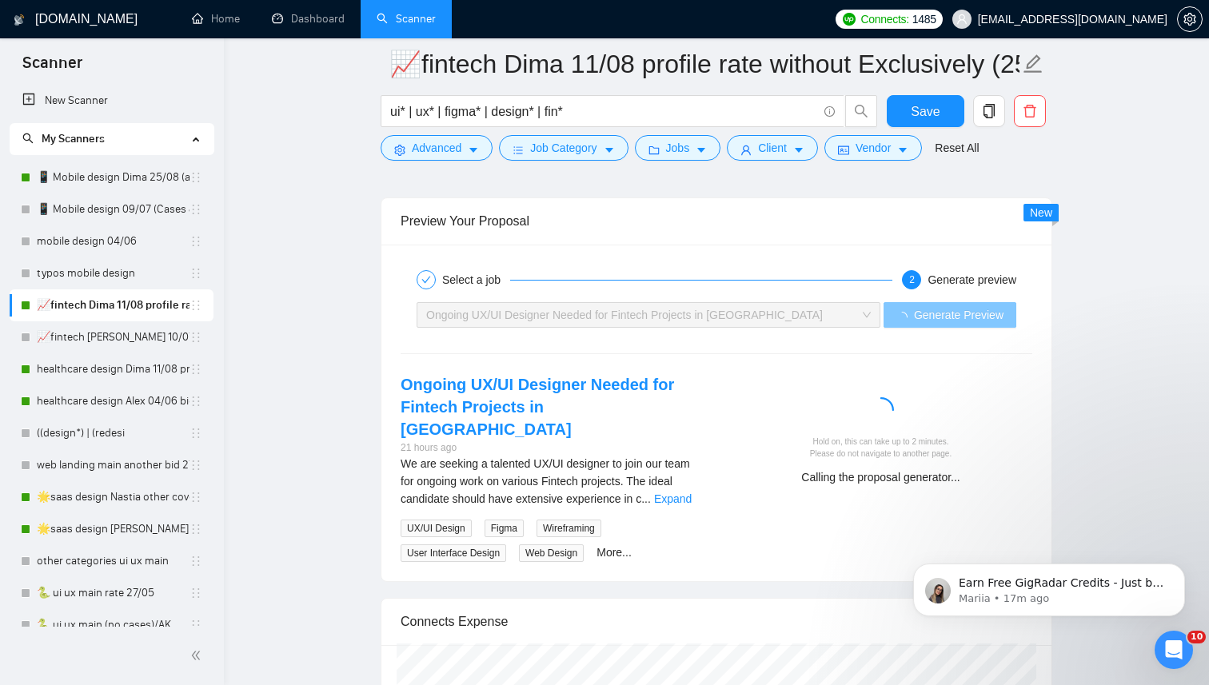
scroll to position [3076, 0]
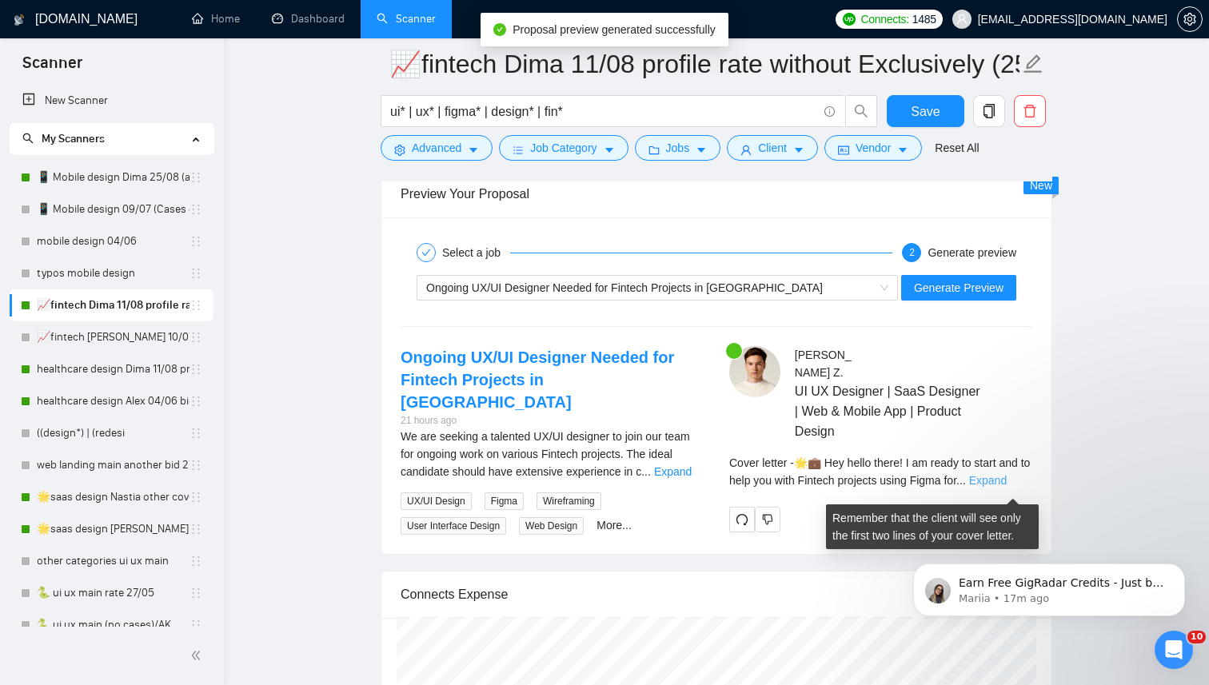
click at [1005, 487] on link "Expand" at bounding box center [988, 480] width 38 height 13
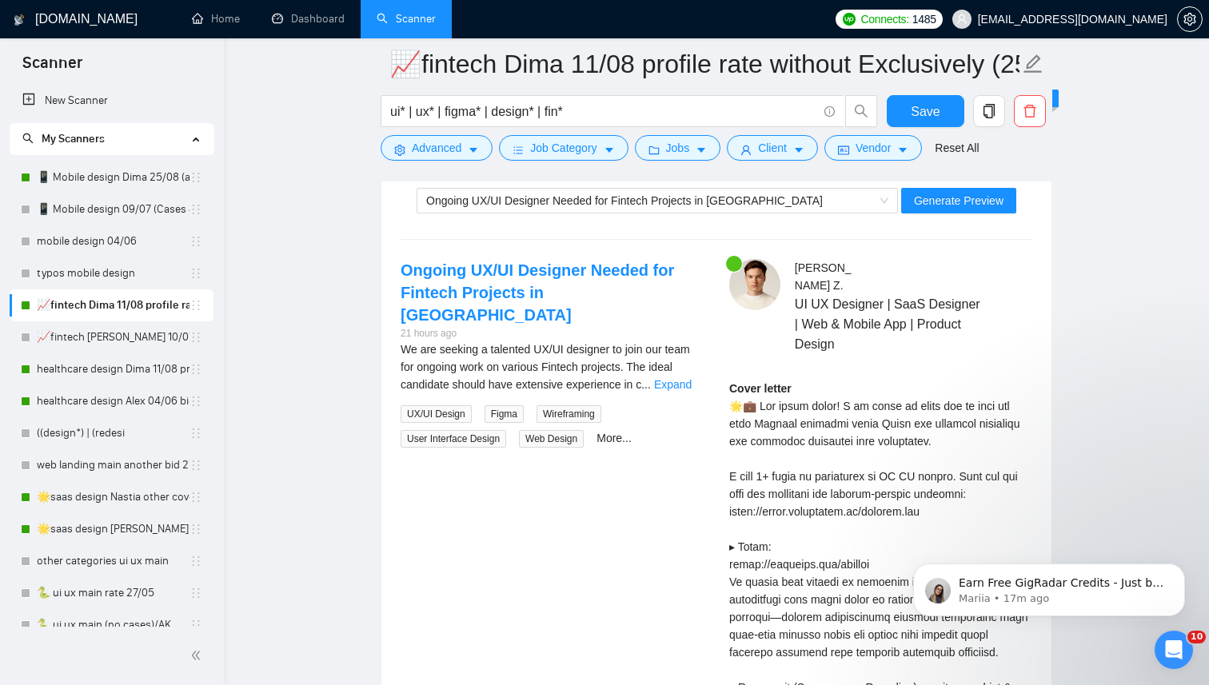
scroll to position [3165, 0]
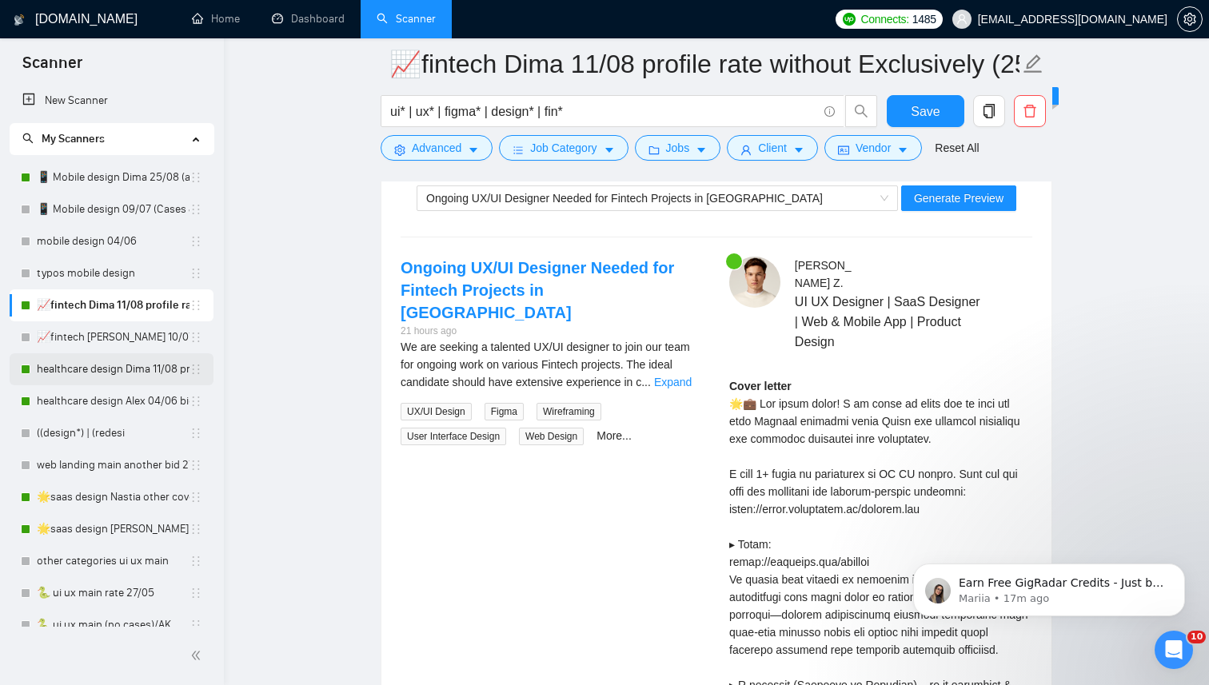
click at [87, 370] on link "healthcare design Dima 11/08 profile rate" at bounding box center [113, 369] width 153 height 32
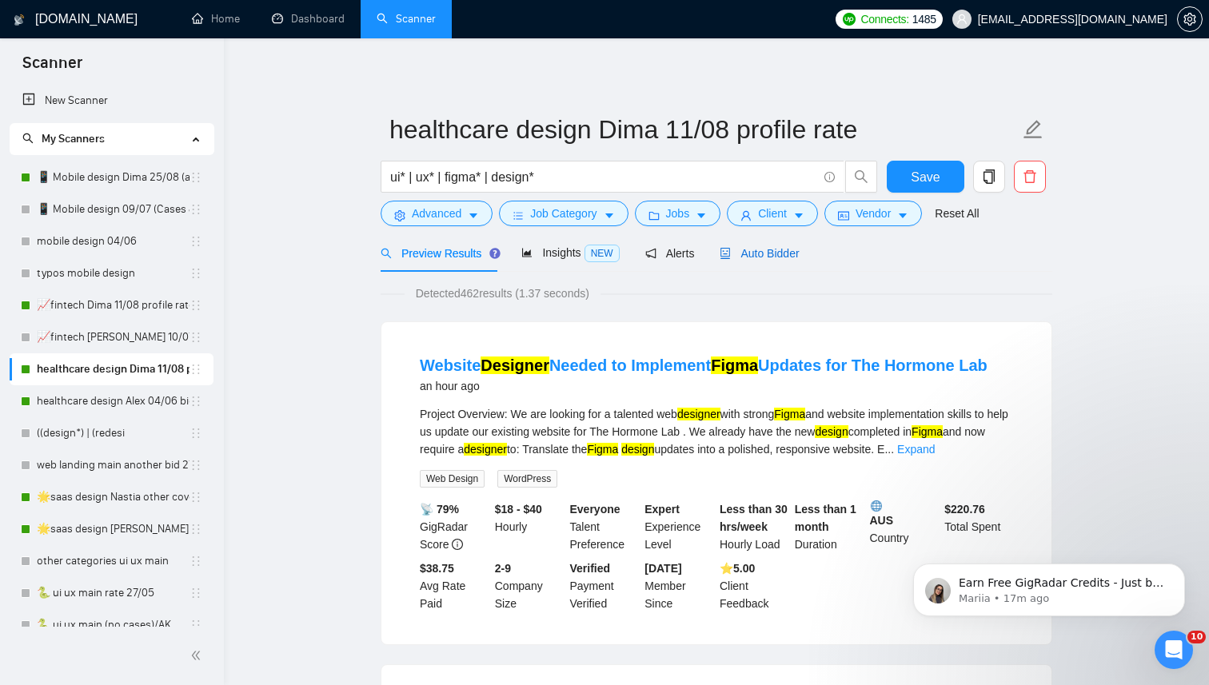
click at [774, 250] on span "Auto Bidder" at bounding box center [758, 253] width 79 height 13
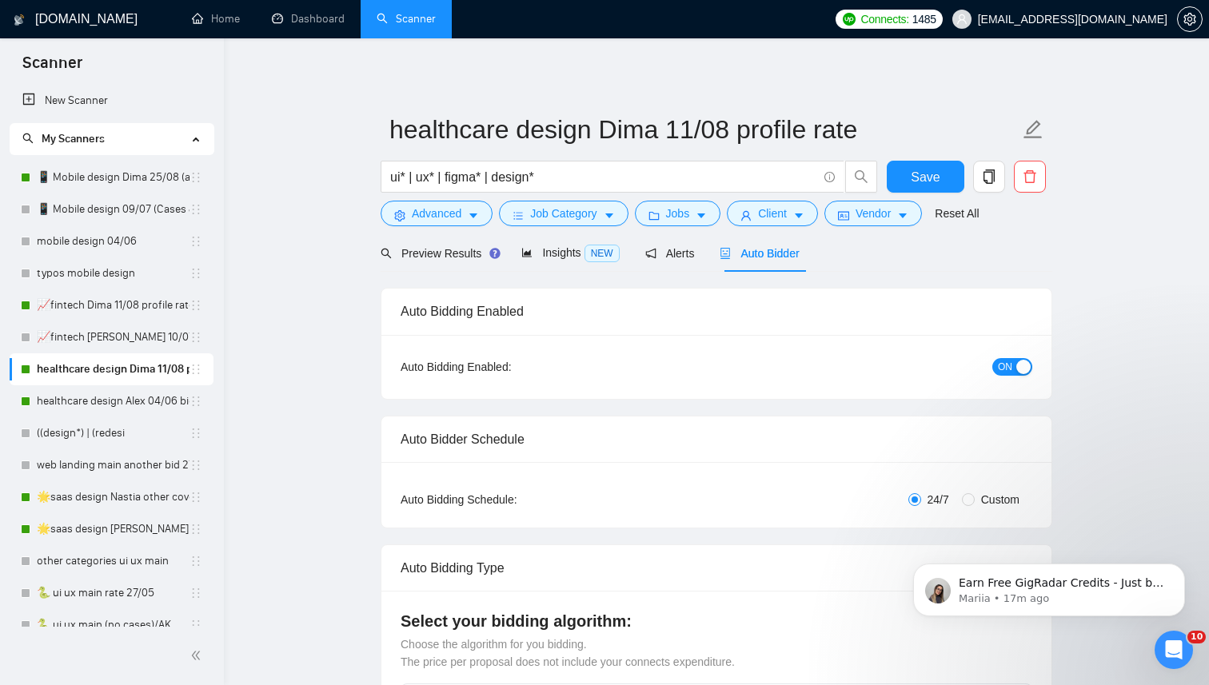
radio input "false"
radio input "true"
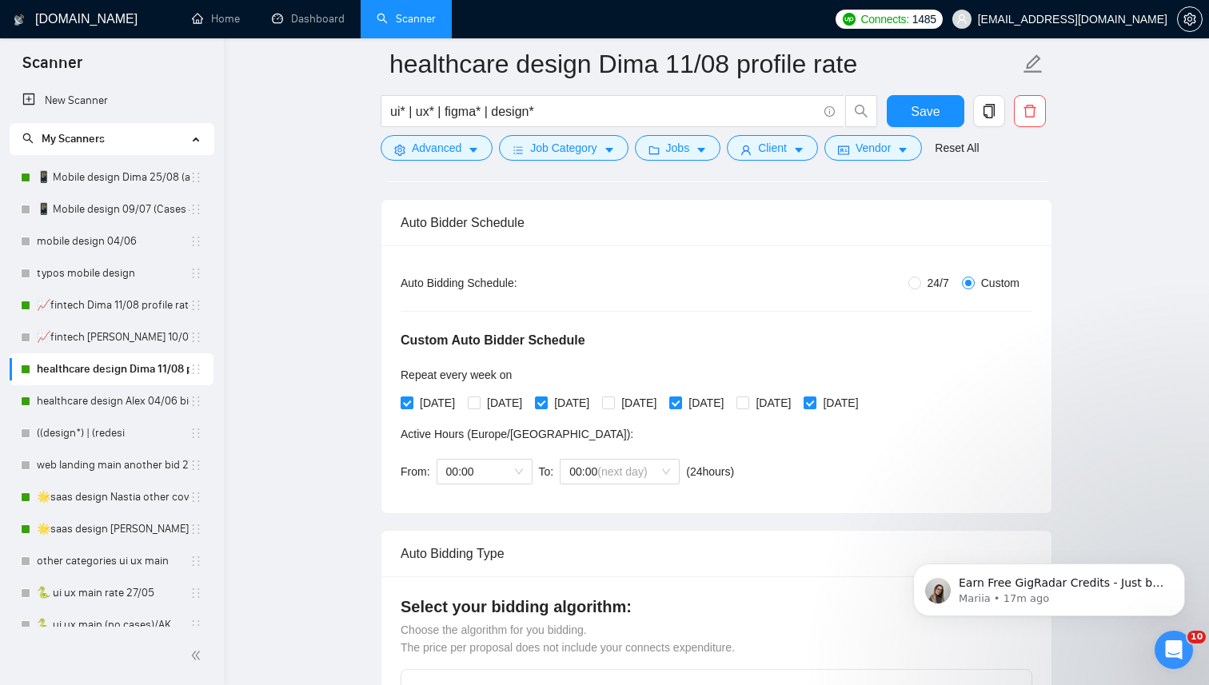
scroll to position [228, 0]
click at [909, 286] on input "24/7" at bounding box center [914, 284] width 13 height 13
radio input "true"
radio input "false"
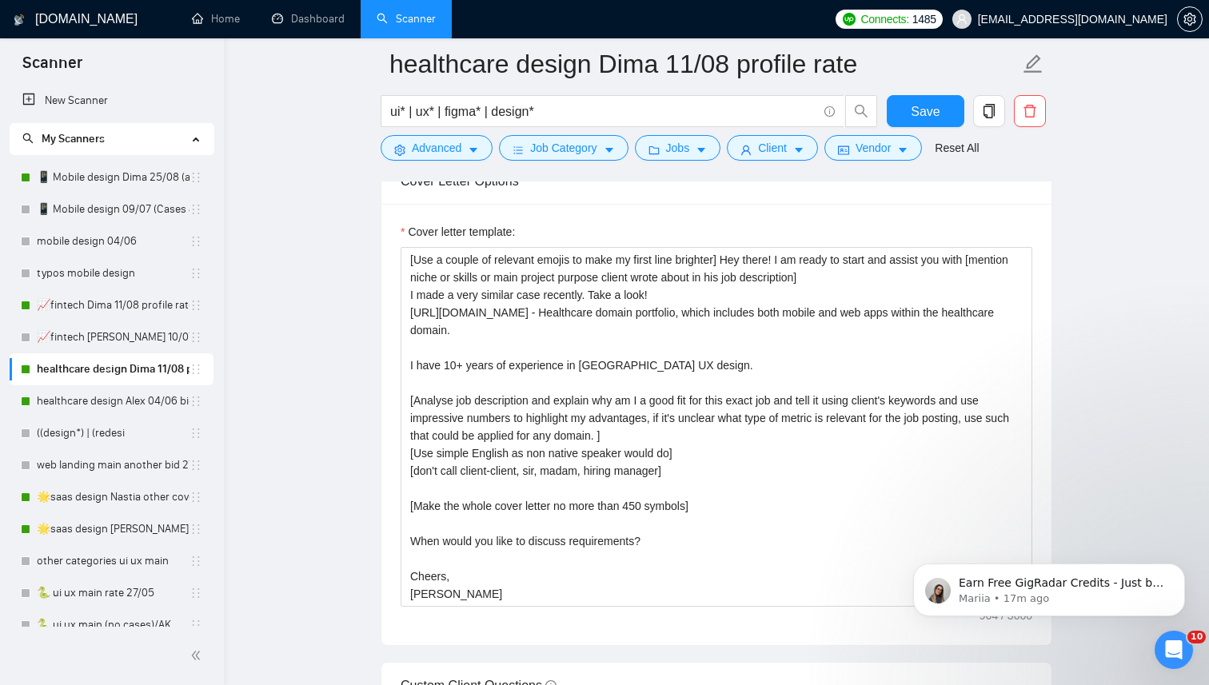
scroll to position [1862, 0]
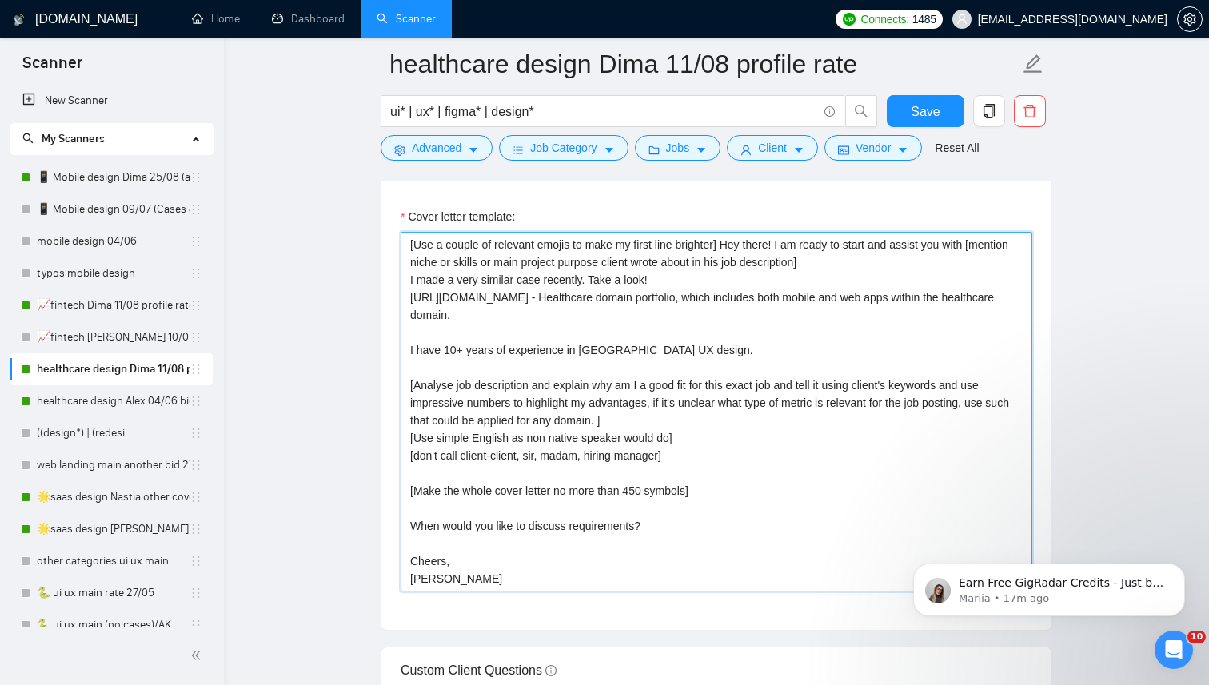
click at [458, 376] on textarea "[Use a couple of relevant emojis to make my first line brighter] Hey there! I a…" at bounding box center [715, 412] width 631 height 360
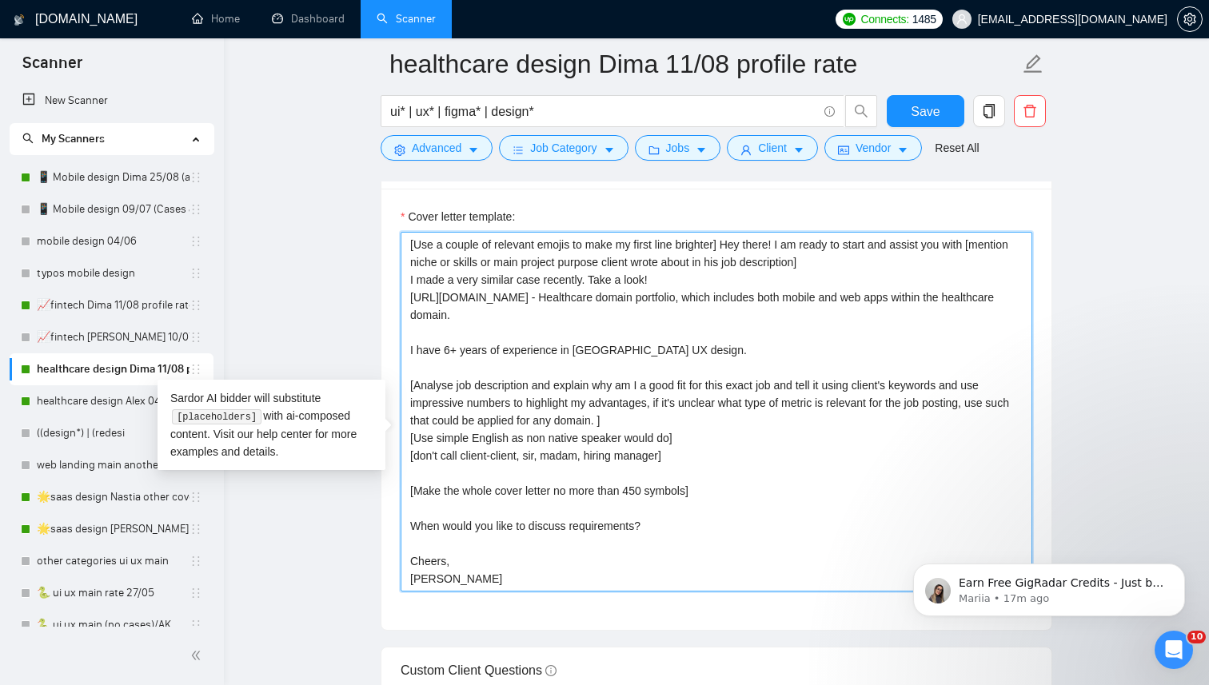
click at [586, 369] on textarea "[Use a couple of relevant emojis to make my first line brighter] Hey there! I a…" at bounding box center [715, 412] width 631 height 360
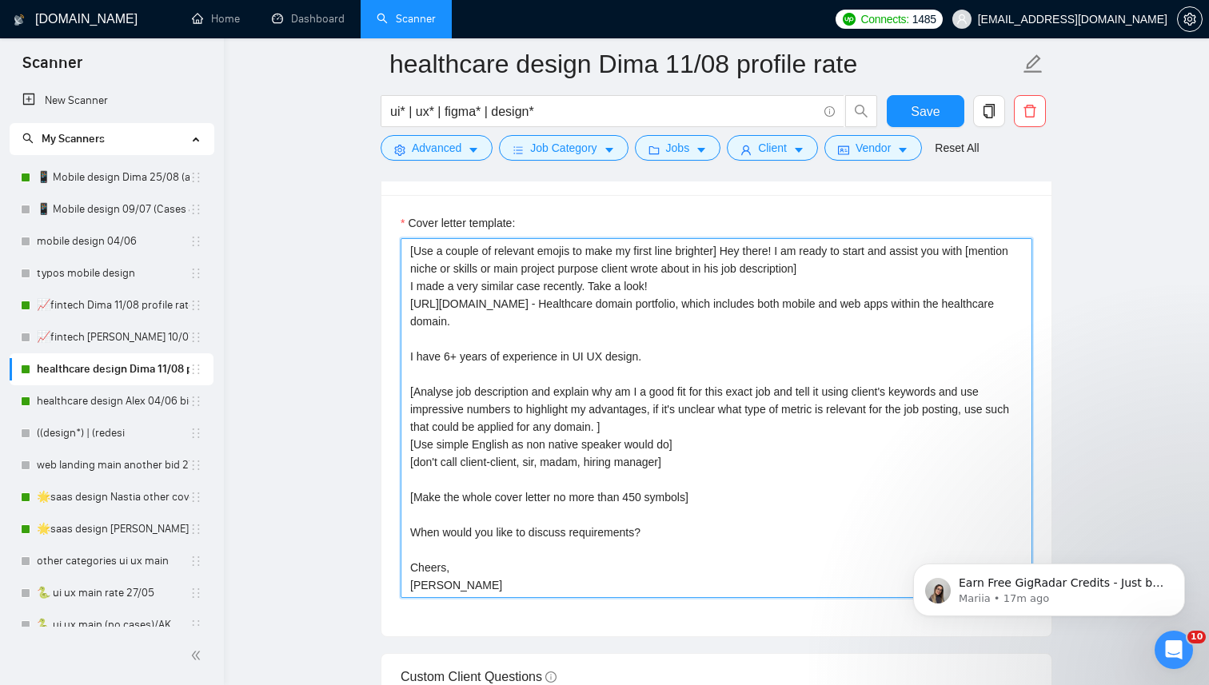
scroll to position [1858, 0]
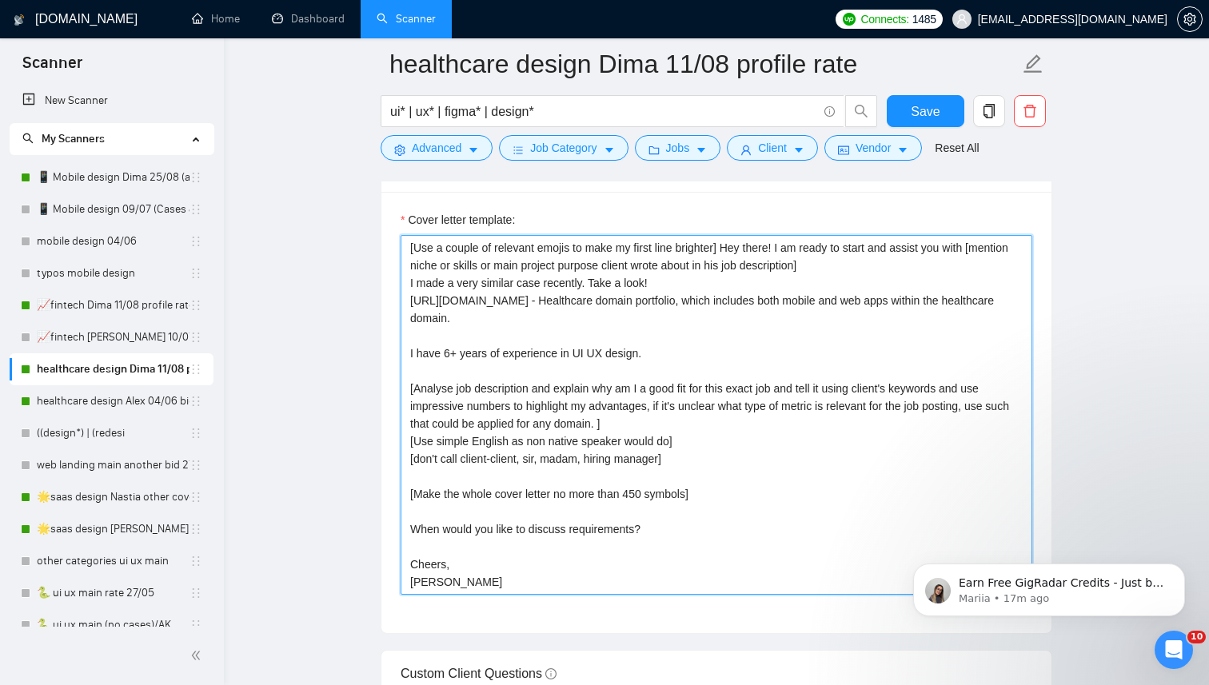
drag, startPoint x: 671, startPoint y: 307, endPoint x: 399, endPoint y: 307, distance: 272.6
click at [399, 307] on div "Cover letter template: [Use a couple of relevant emojis to make my first line b…" at bounding box center [716, 412] width 670 height 441
click at [408, 308] on textarea "[Use a couple of relevant emojis to make my first line brighter] Hey there! I a…" at bounding box center [715, 415] width 631 height 360
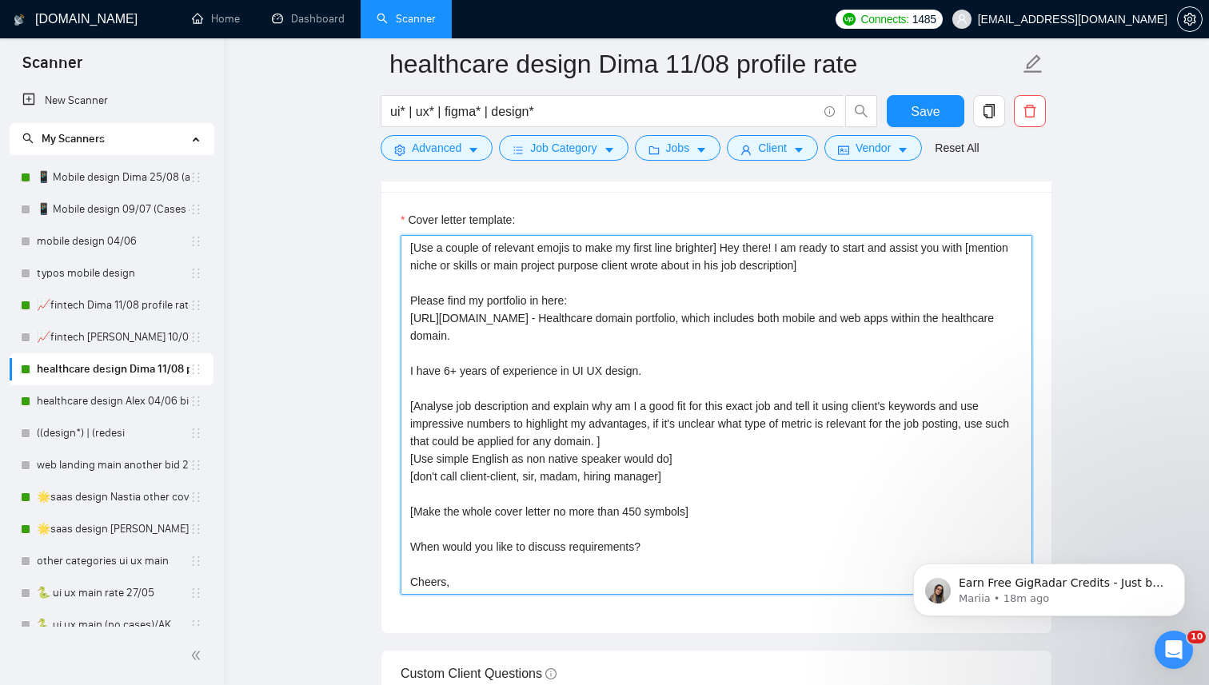
scroll to position [18, 0]
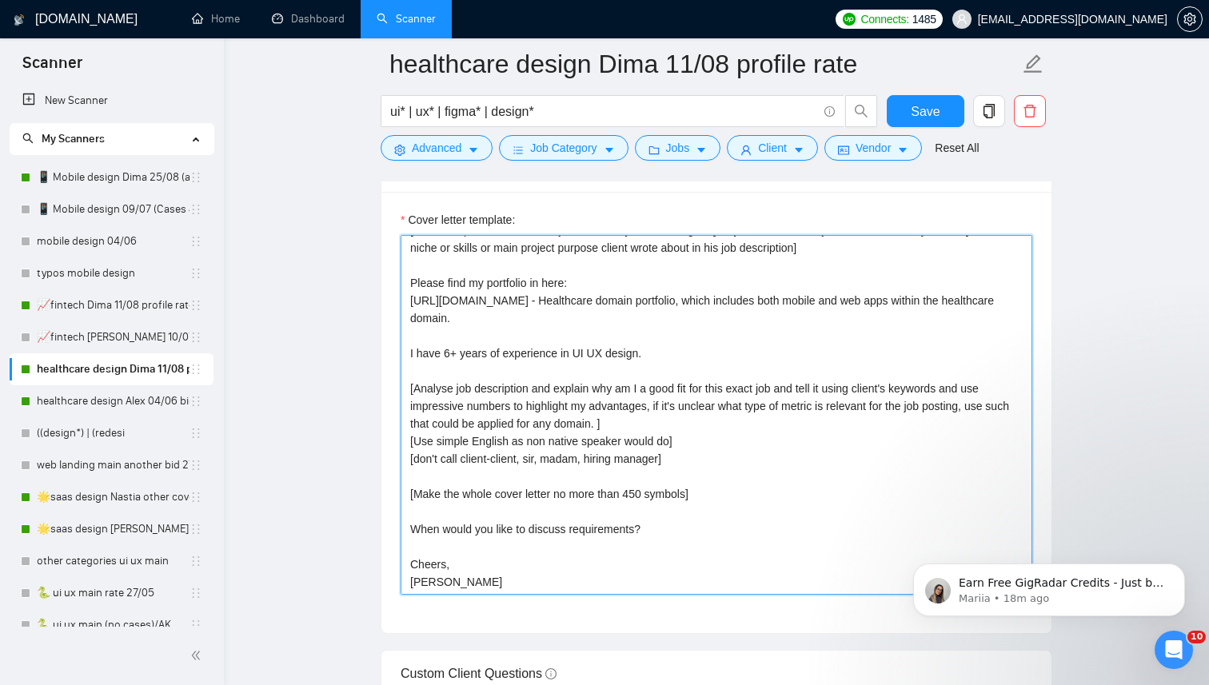
drag, startPoint x: 643, startPoint y: 447, endPoint x: 396, endPoint y: 414, distance: 249.2
click at [396, 414] on div "Cover letter template: [Use a couple of relevant emojis to make my first line b…" at bounding box center [716, 412] width 670 height 441
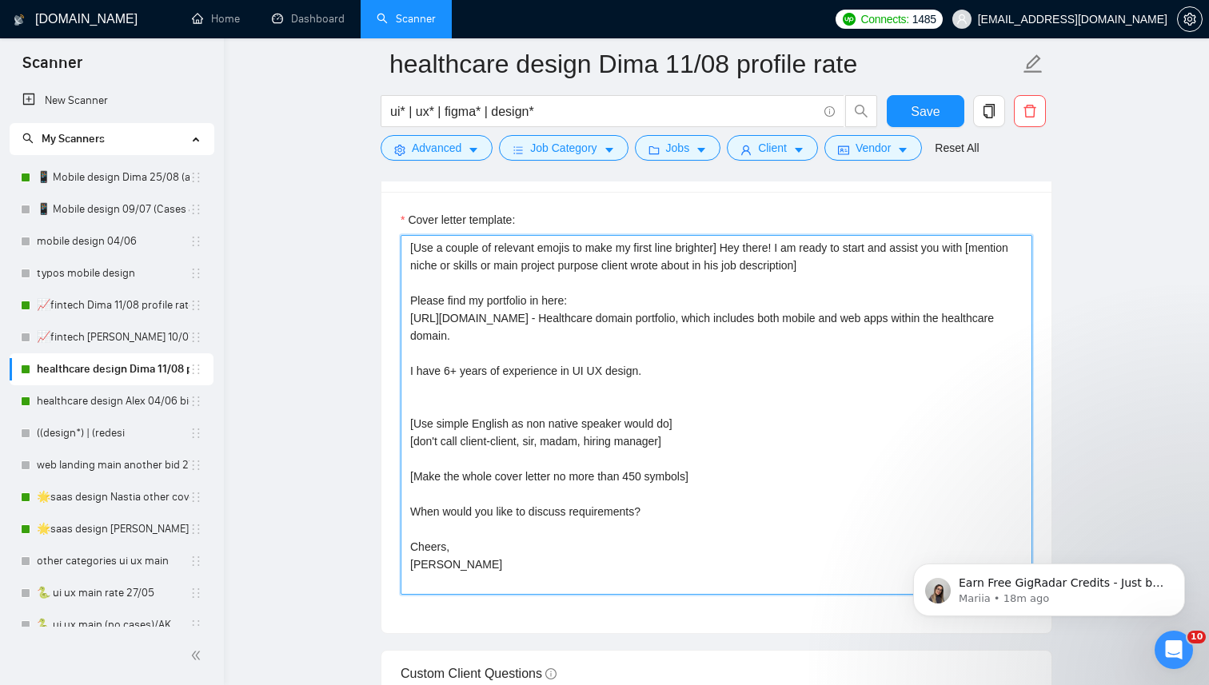
scroll to position [0, 0]
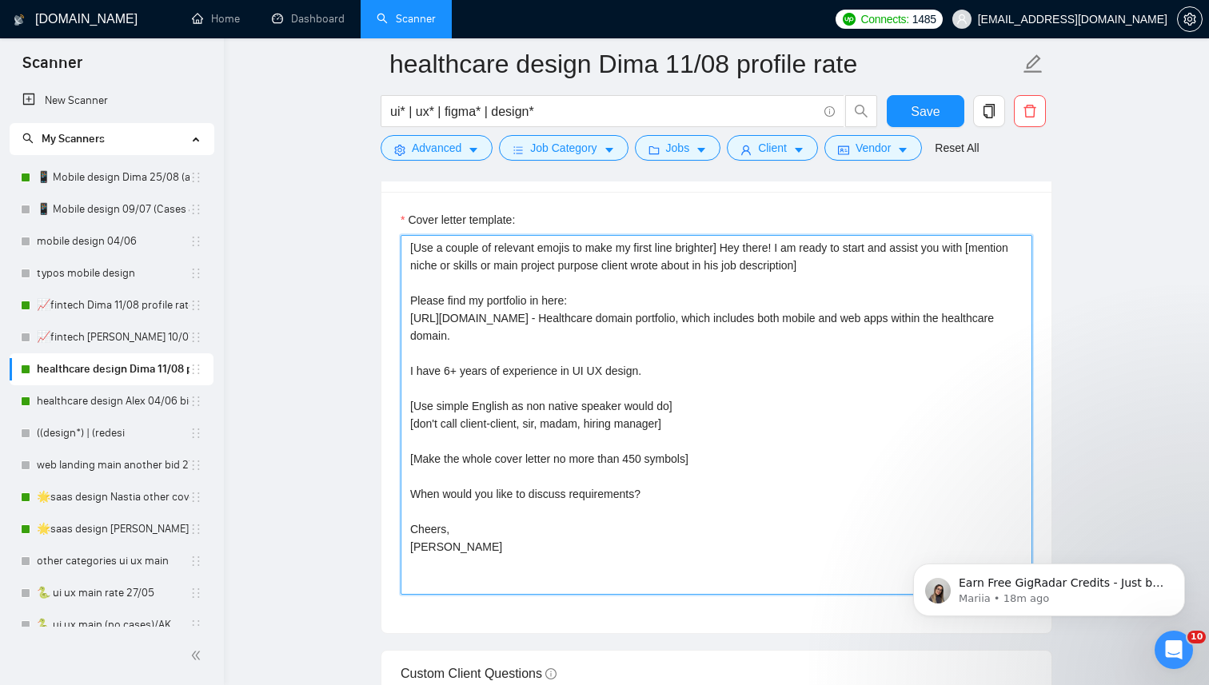
drag, startPoint x: 652, startPoint y: 392, endPoint x: 402, endPoint y: 397, distance: 250.3
click at [402, 397] on textarea "[Use a couple of relevant emojis to make my first line brighter] Hey there! I a…" at bounding box center [715, 415] width 631 height 360
click at [408, 328] on textarea "[Use a couple of relevant emojis to make my first line brighter] Hey there! I a…" at bounding box center [715, 415] width 631 height 360
paste textarea "I have 6+ years of experience in UI UX design."
click at [516, 400] on textarea "[Use a couple of relevant emojis to make my first line brighter] Hey there! I a…" at bounding box center [715, 415] width 631 height 360
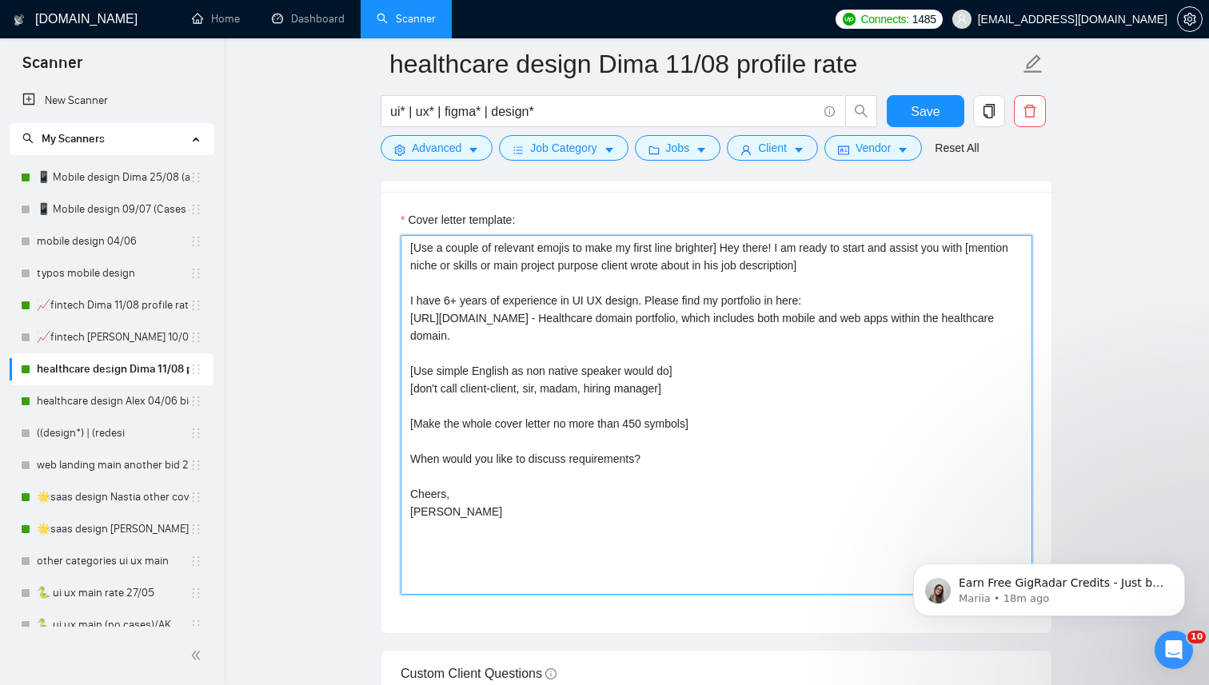
drag, startPoint x: 735, startPoint y: 448, endPoint x: 405, endPoint y: 451, distance: 329.3
click at [405, 451] on textarea "[Use a couple of relevant emojis to make my first line brighter] Hey there! I a…" at bounding box center [715, 415] width 631 height 360
click at [407, 448] on textarea "[Use a couple of relevant emojis to make my first line brighter] Hey there! I a…" at bounding box center [715, 415] width 631 height 360
drag, startPoint x: 908, startPoint y: 449, endPoint x: 667, endPoint y: 452, distance: 241.4
click at [668, 452] on textarea "[Use a couple of relevant emojis to make my first line brighter] Hey there! I a…" at bounding box center [715, 415] width 631 height 360
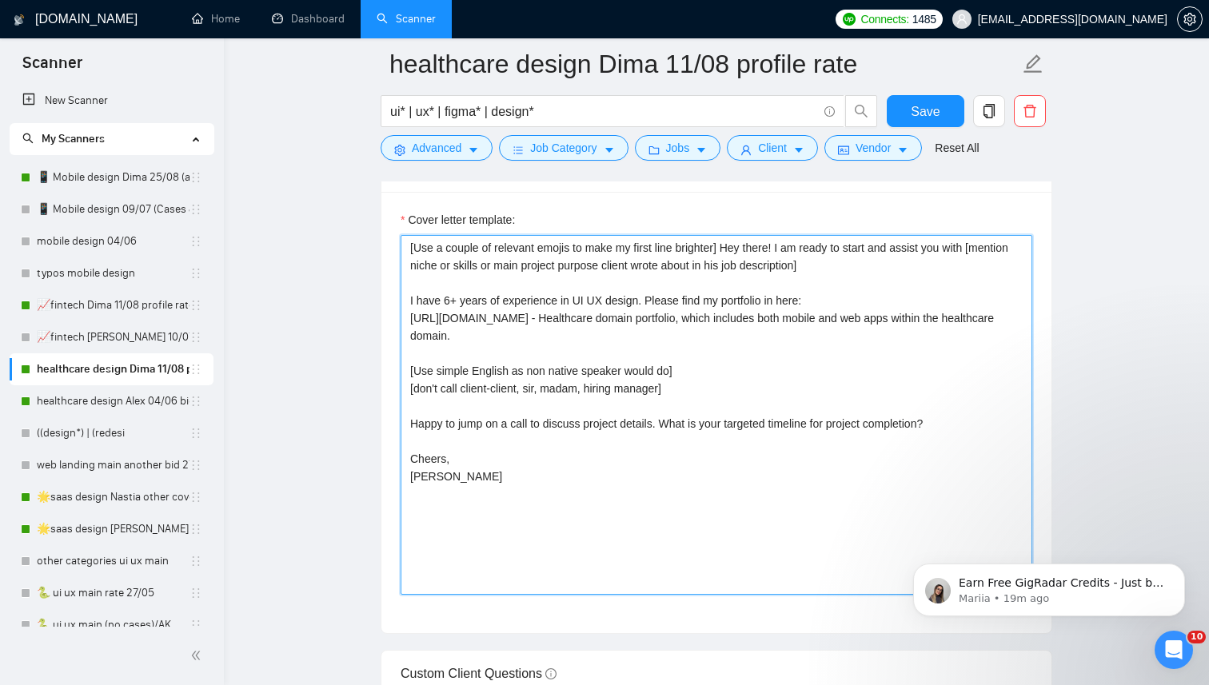
click at [842, 446] on textarea "[Use a couple of relevant emojis to make my first line brighter] Hey there! I a…" at bounding box center [715, 415] width 631 height 360
click at [977, 449] on textarea "[Use a couple of relevant emojis to make my first line brighter] Hey there! I a…" at bounding box center [715, 415] width 631 height 360
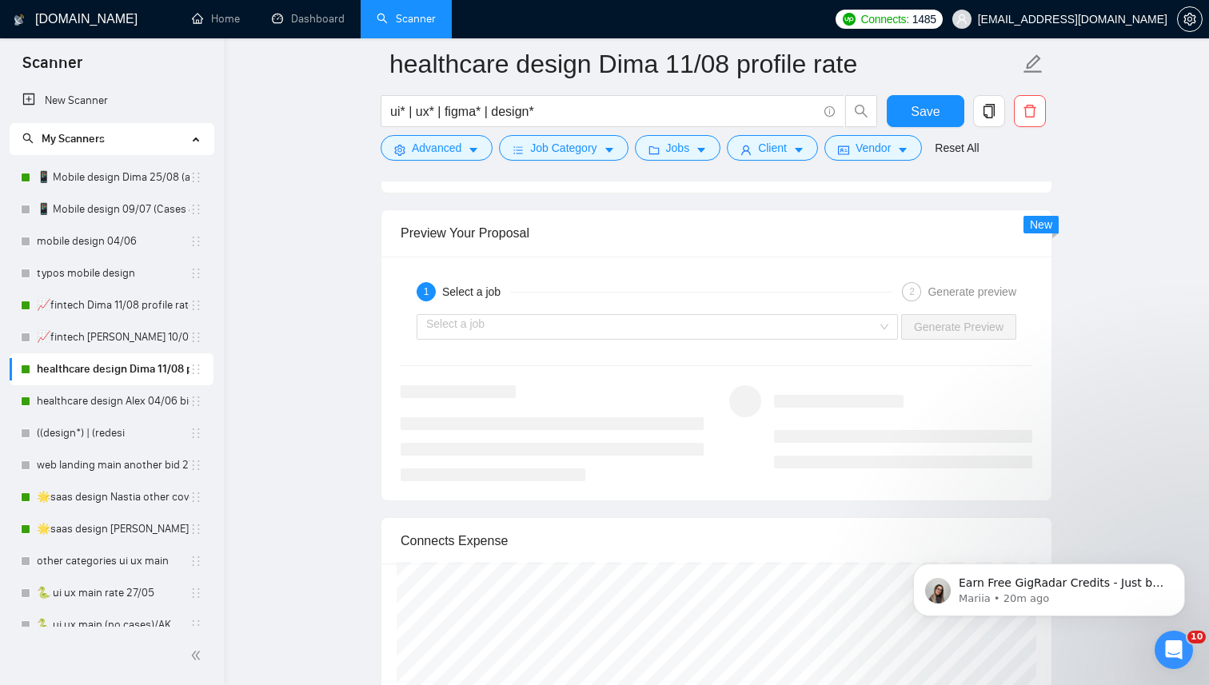
scroll to position [3060, 0]
type textarea "[Use a couple of relevant emojis to make my first line brighter] Hey there! I a…"
click at [854, 341] on input "search" at bounding box center [651, 329] width 451 height 24
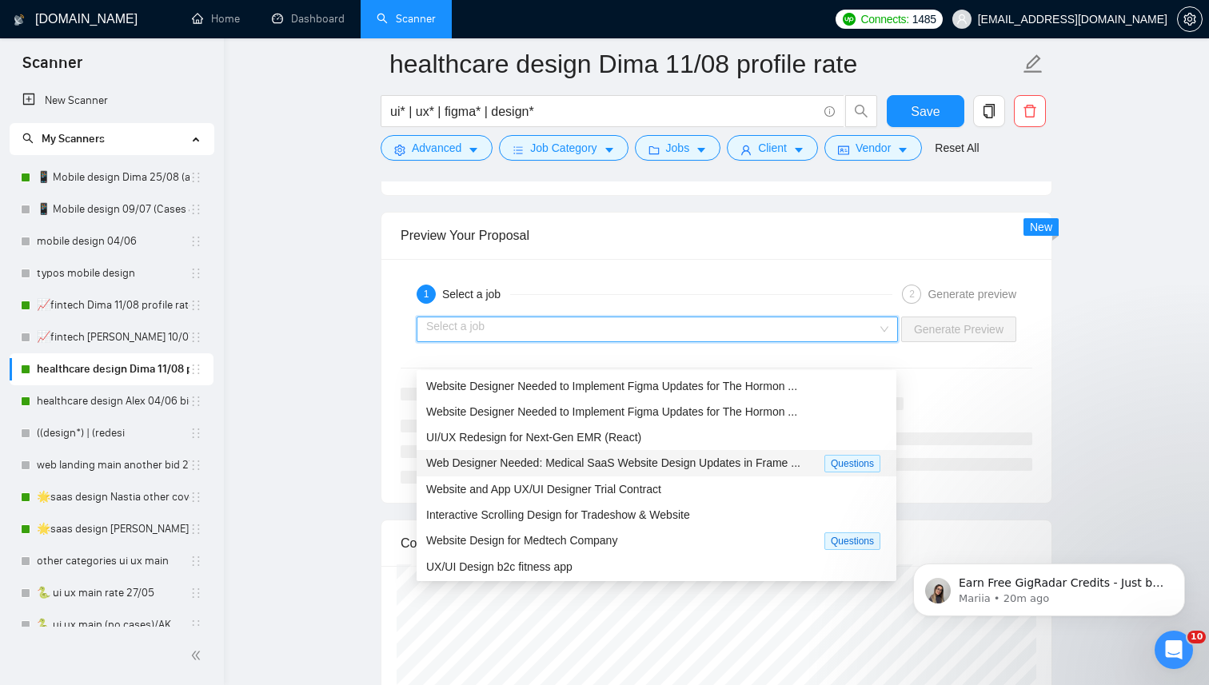
click at [640, 466] on span "Web Designer Needed: Medical SaaS Website Design Updates in Frame ..." at bounding box center [613, 462] width 374 height 13
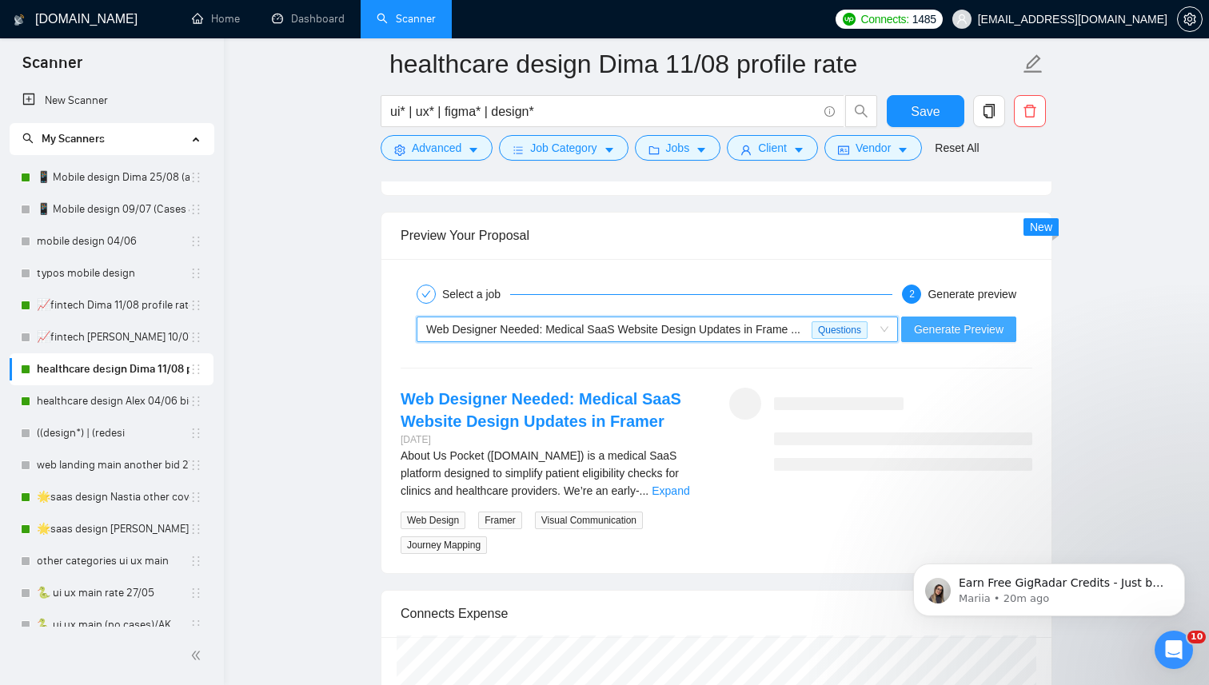
click at [948, 338] on span "Generate Preview" at bounding box center [959, 330] width 90 height 18
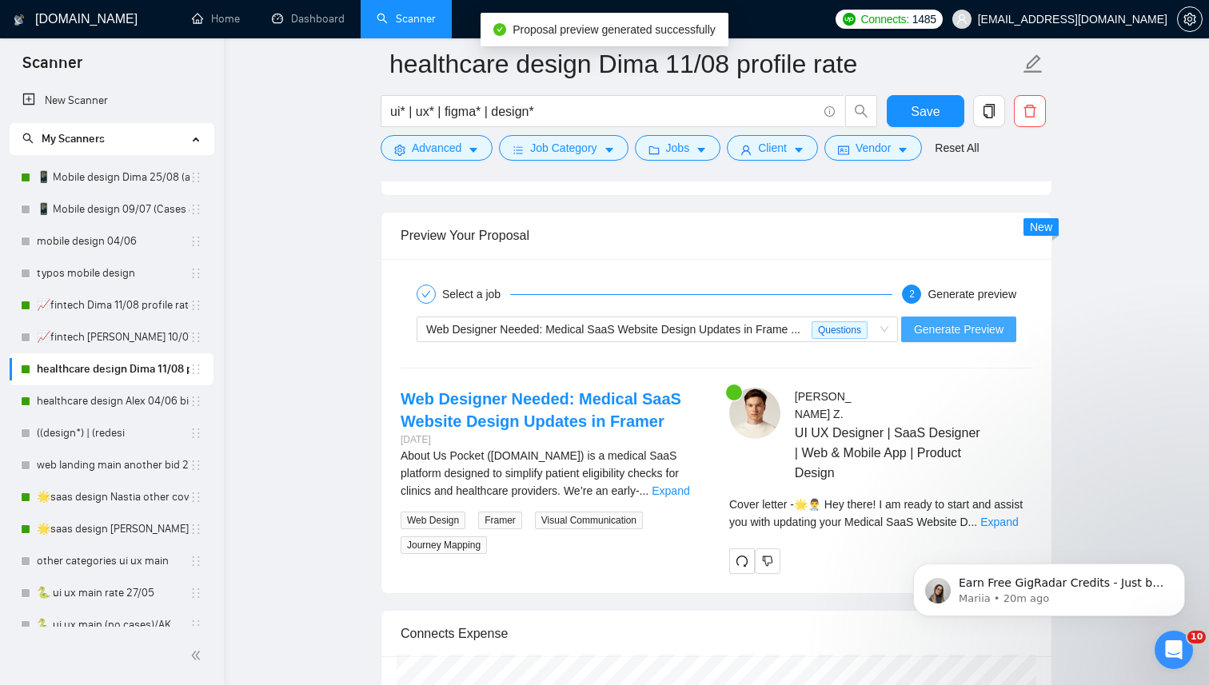
scroll to position [3109, 0]
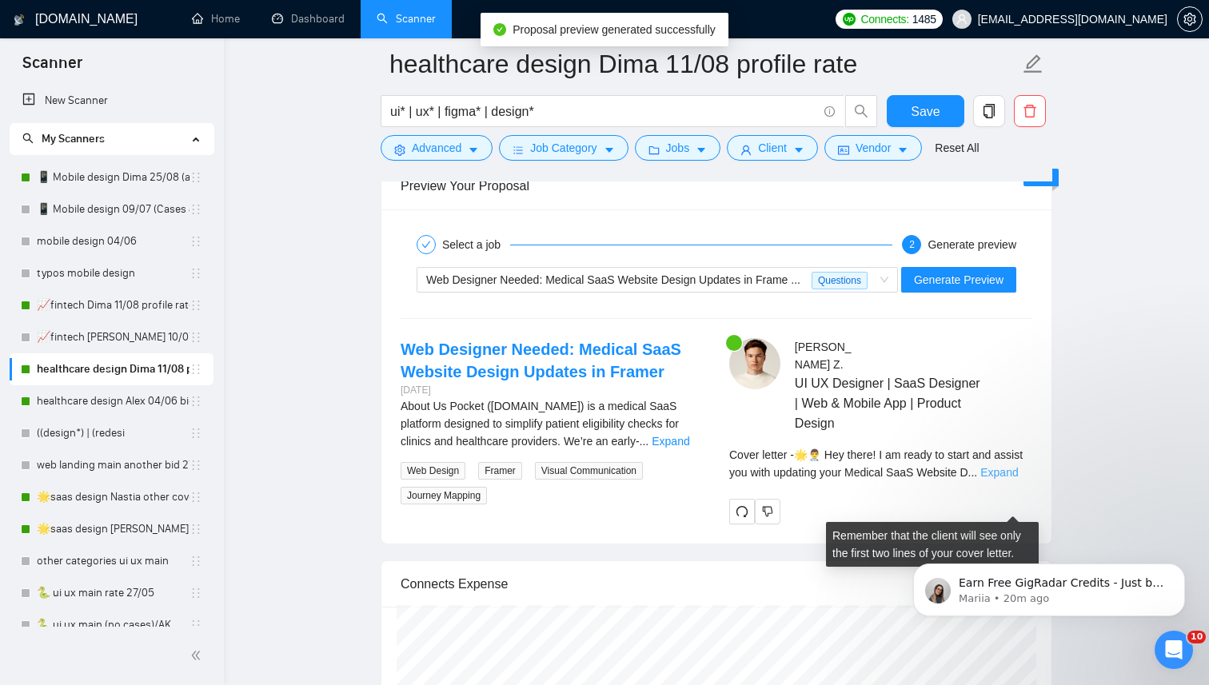
click at [1006, 479] on link "Expand" at bounding box center [999, 472] width 38 height 13
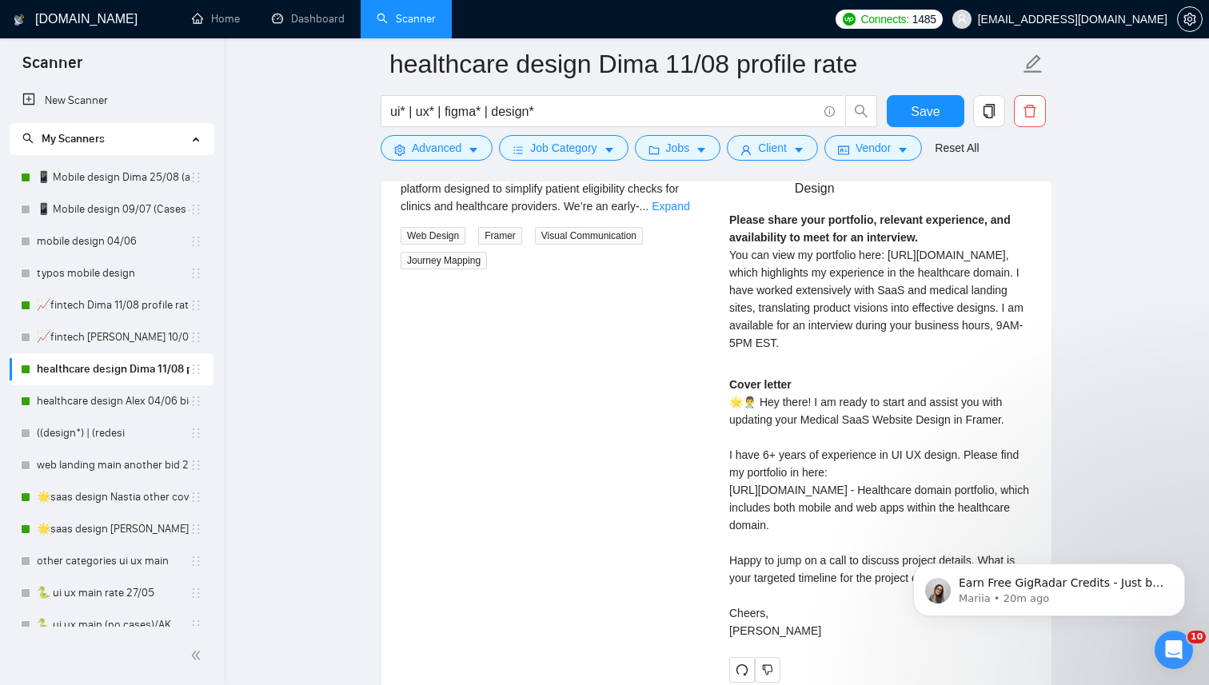
scroll to position [3346, 0]
drag, startPoint x: 985, startPoint y: 357, endPoint x: 998, endPoint y: 389, distance: 35.2
click at [998, 350] on div "Please share your portfolio, relevant experience, and availability to meet for …" at bounding box center [880, 279] width 303 height 141
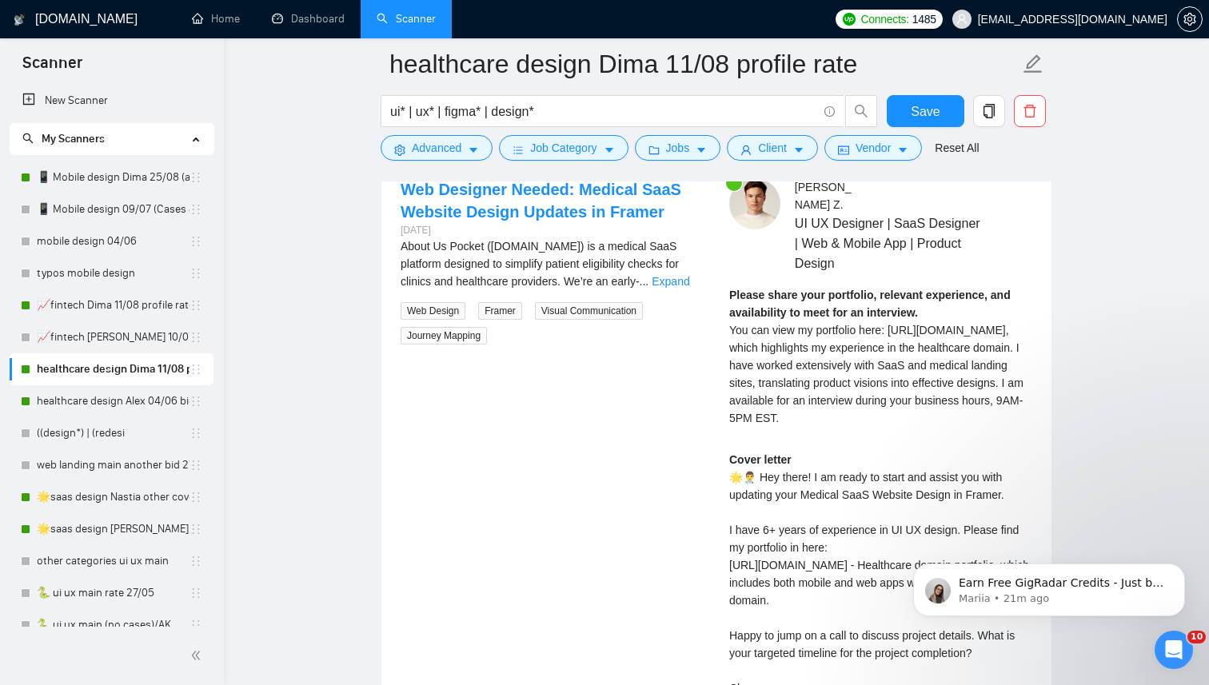
scroll to position [3268, 0]
copy span "I am available for an interview during your business hours, 9AM-5PM EST."
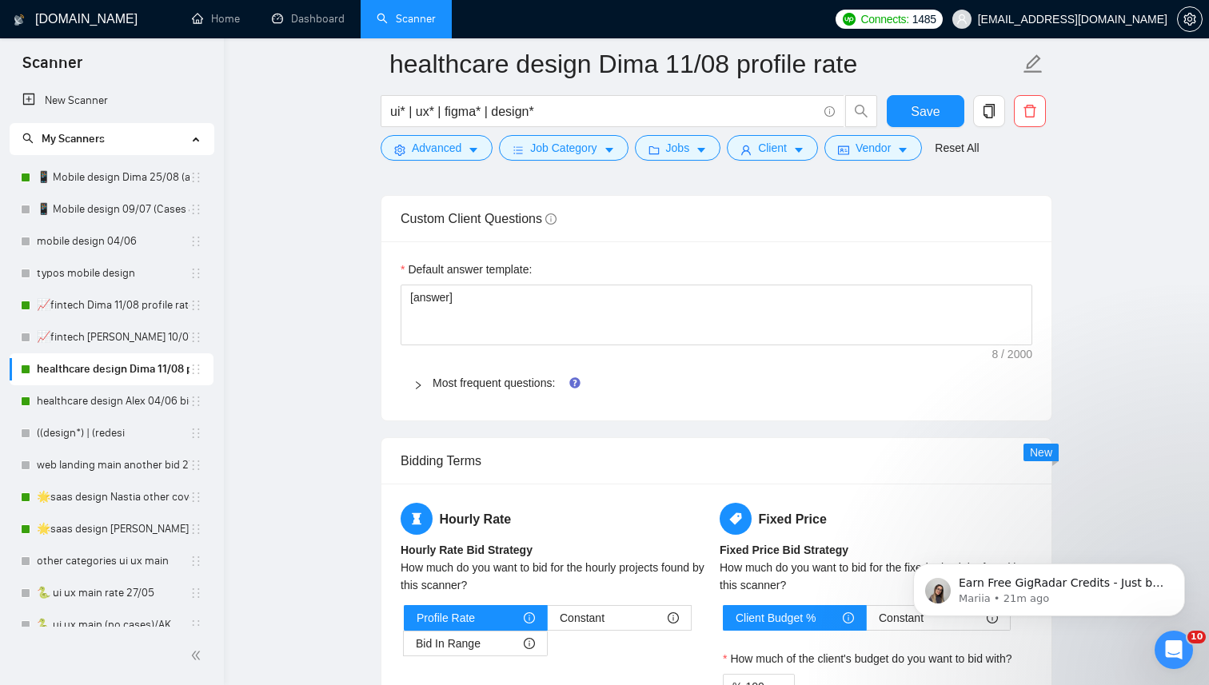
scroll to position [2318, 0]
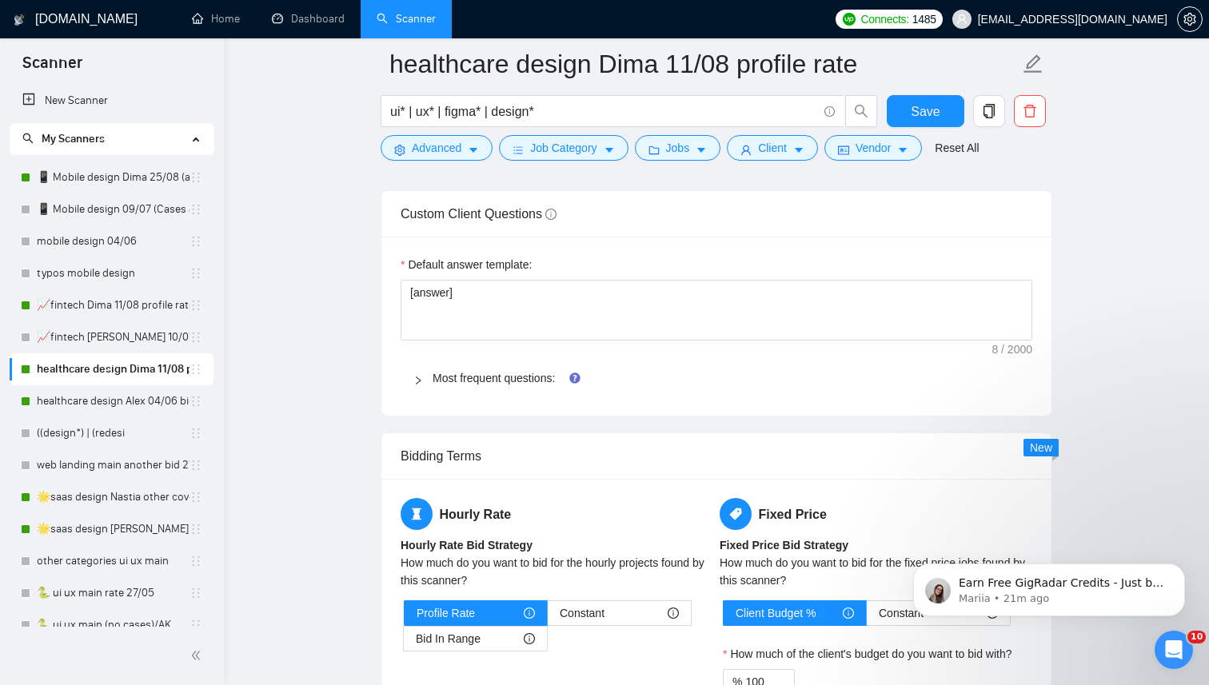
click at [416, 385] on icon "right" at bounding box center [418, 381] width 10 height 10
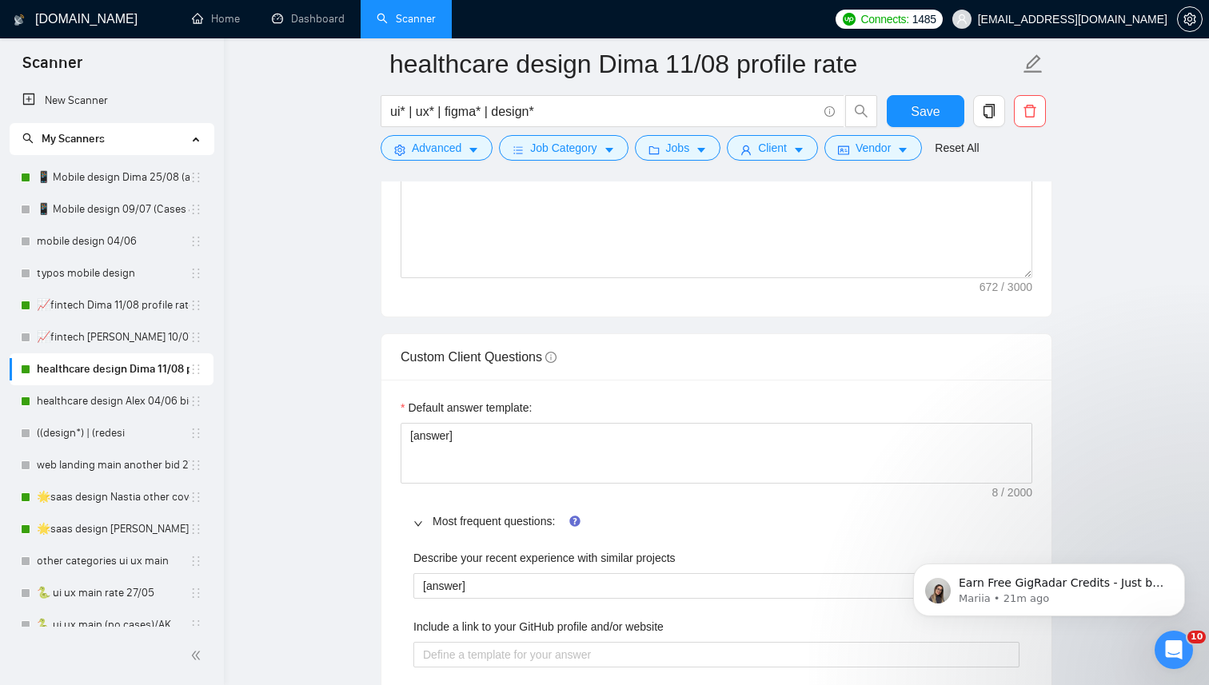
scroll to position [2177, 0]
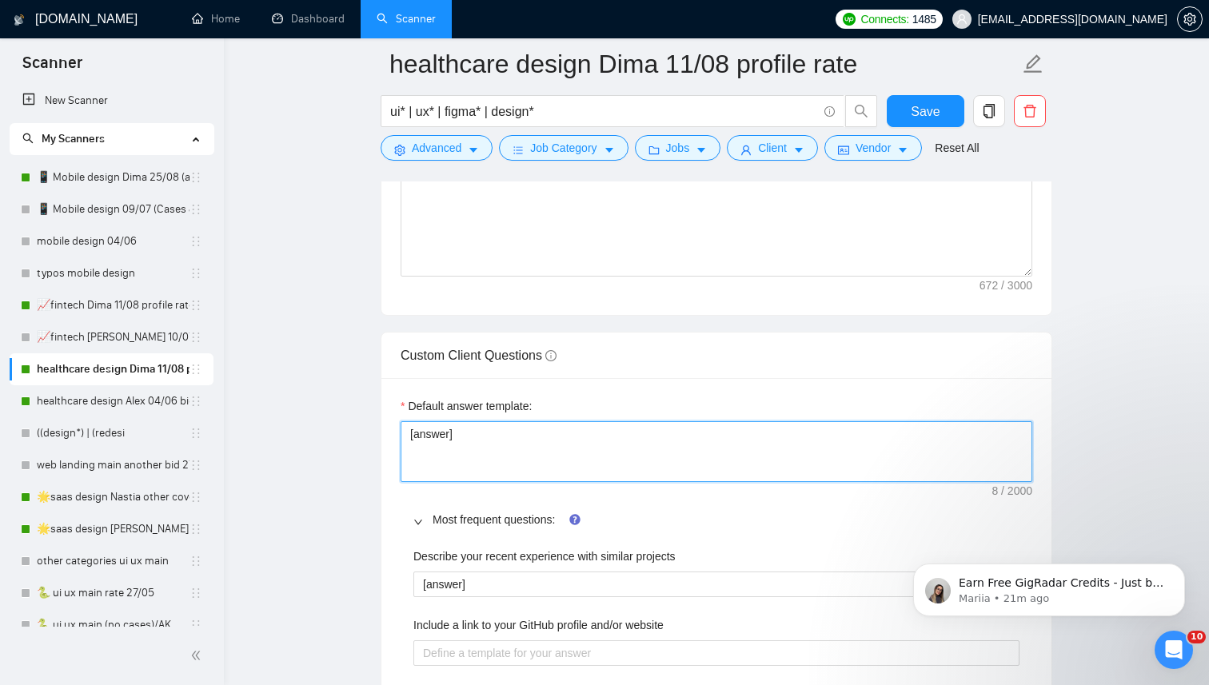
click at [568, 475] on textarea "[answer]" at bounding box center [715, 451] width 631 height 61
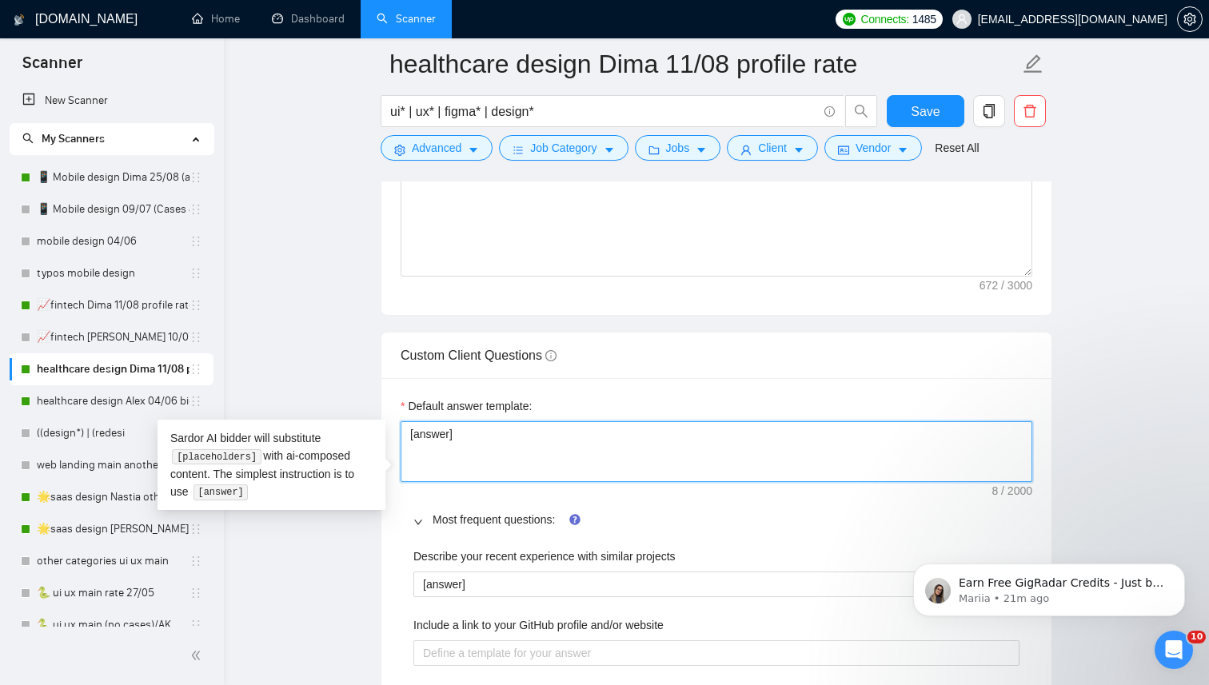
type textarea "[answer,]"
type textarea "[answer, ]"
type textarea "[answer, b]"
type textarea "[answer, bu]"
type textarea "[answer, but]"
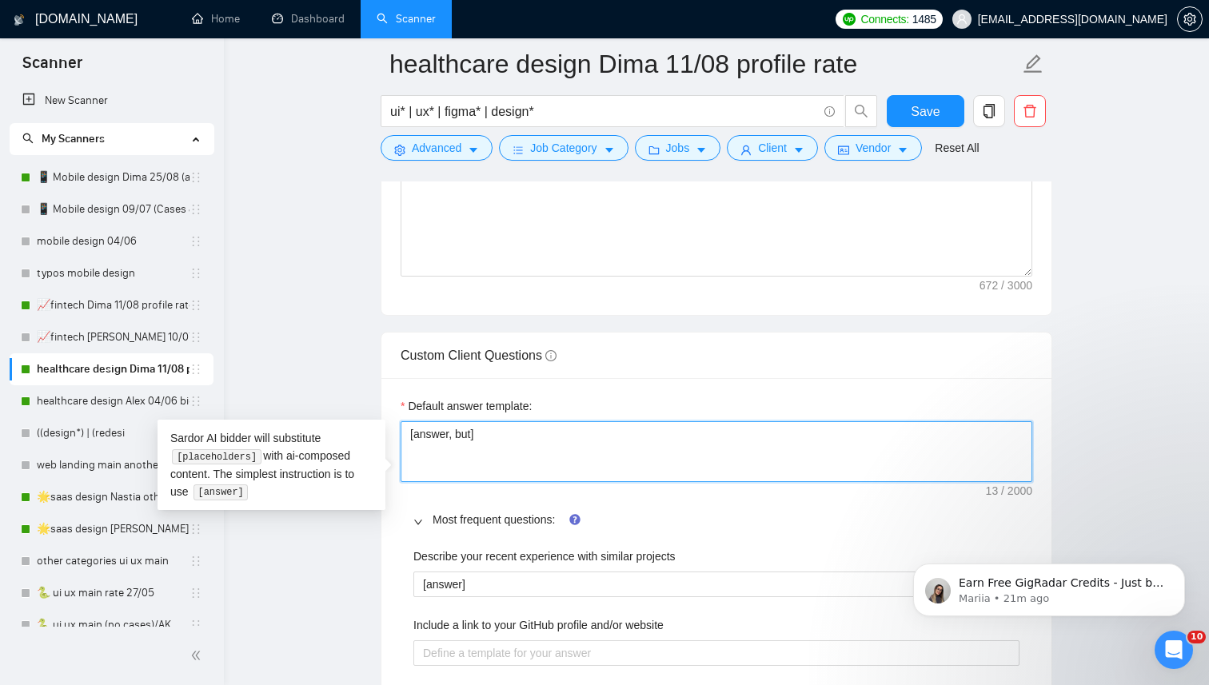
type textarea "[answer, but ]"
type textarea "[answer, but i]"
type textarea "[answer, but if]"
type textarea "[answer, but if ]"
type textarea "[answer, but if a]"
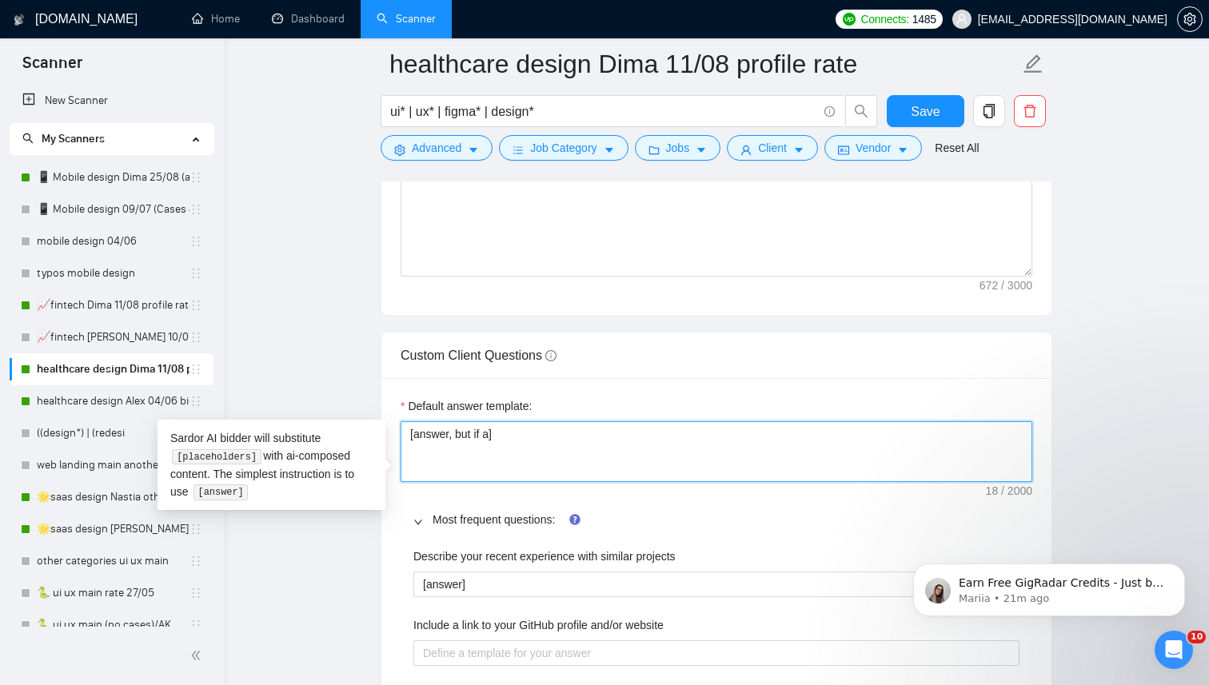
type textarea "[answer, but if as]"
type textarea "[answer, but if ask]"
type textarea "[answer, but if aske]"
type textarea "[answer, but if asked]"
type textarea "[answer, but if asked ]"
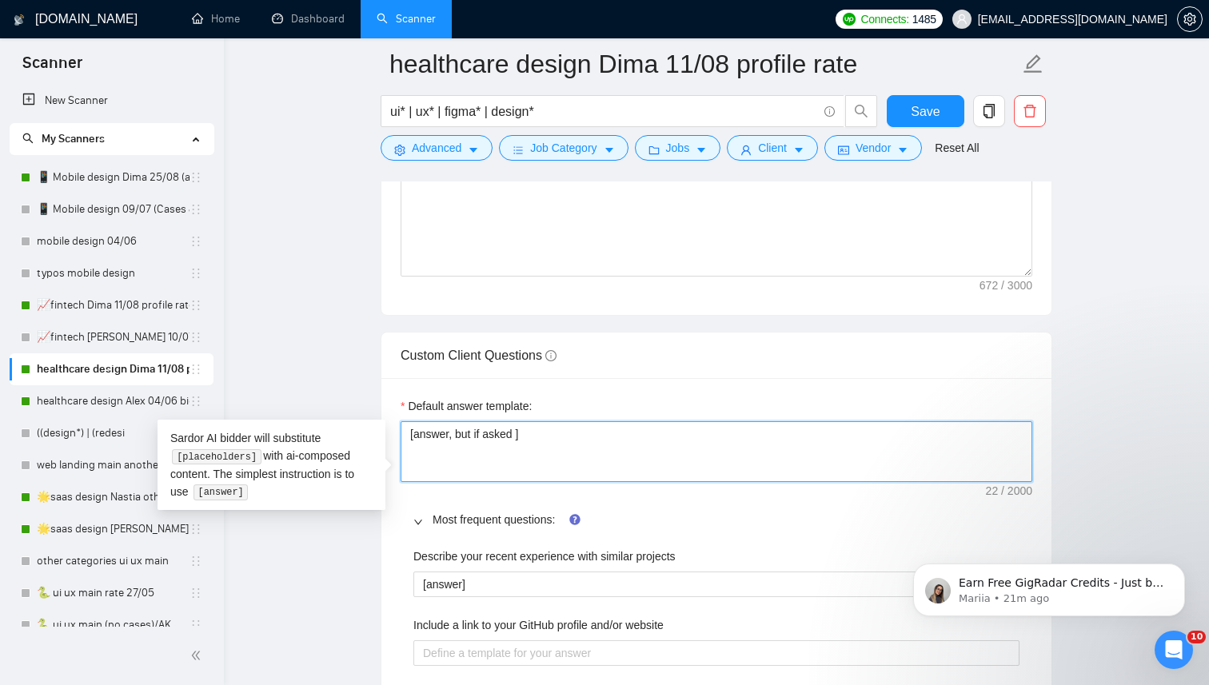
type textarea "[answer, but if asked t]"
type textarea "[answer, but if asked to]"
type textarea "[answer, but if asked to ]"
type textarea "[answer, but if asked to]"
type textarea "[answer, but if asked t]"
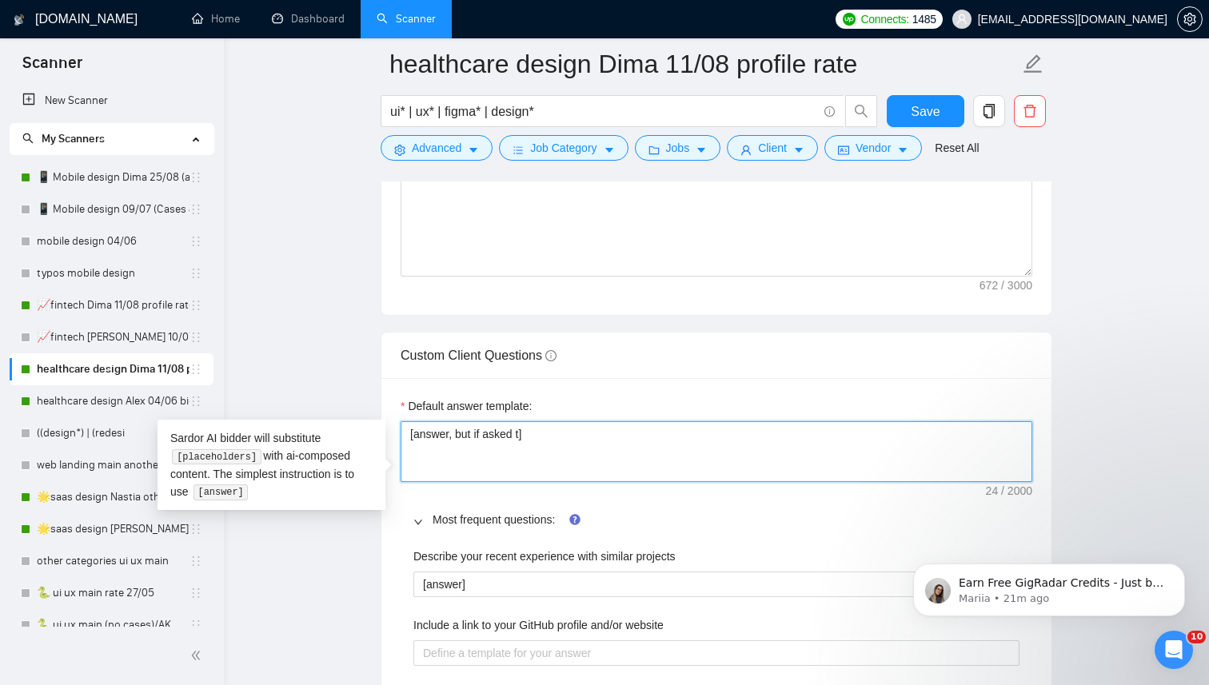
type textarea "[answer, but if asked ]"
type textarea "[answer, but if asked a]"
type textarea "[answer, but if asked ab]"
type textarea "[answer, but if asked abo]"
type textarea "[answer, but if asked [PERSON_NAME]]"
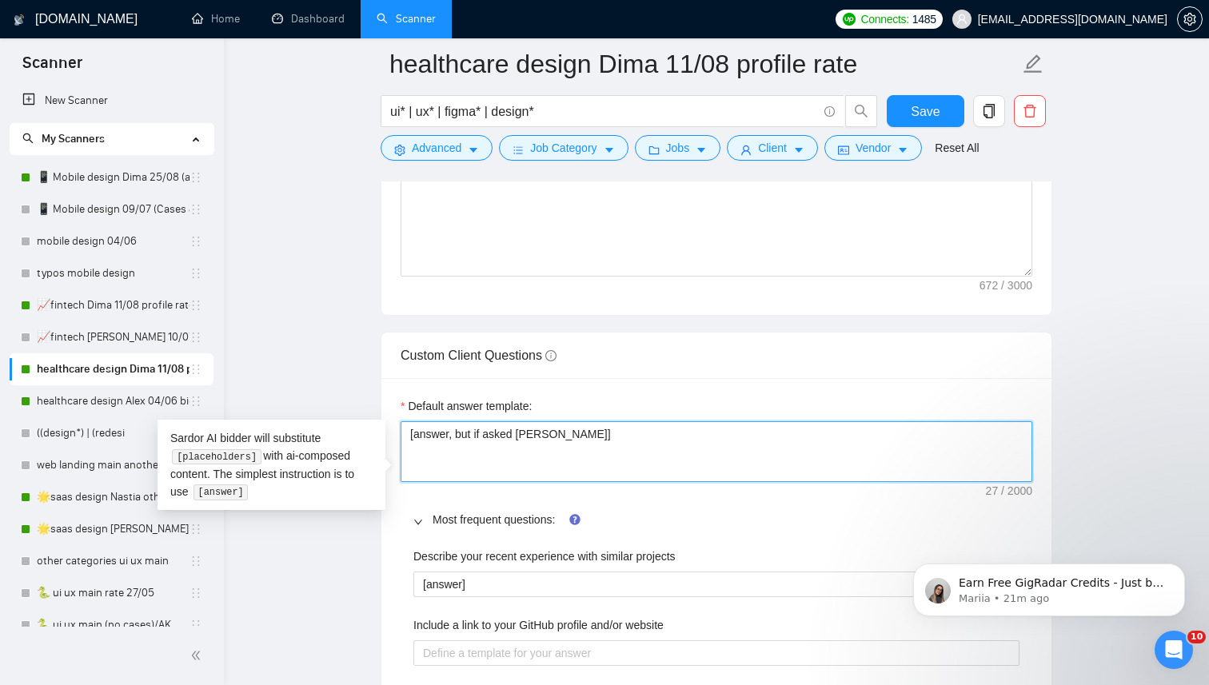
type textarea "[answer, but if asked about]"
type textarea "[answer, but if asked about ]"
type textarea "[answer, but if asked about a]"
type textarea "[answer, but if asked about av]"
type textarea "[answer, but if asked about [PERSON_NAME]]"
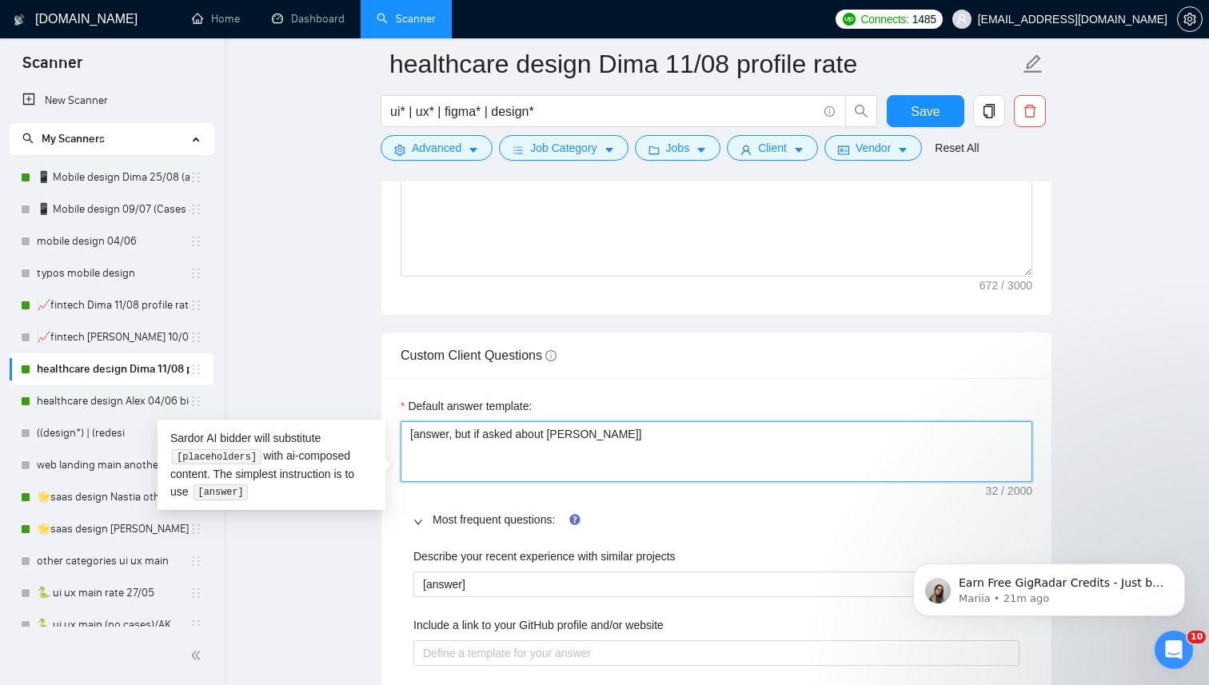
type textarea "[answer, but if asked about avai]"
type textarea "[answer, but if asked about avail]"
type textarea "[answer, but if asked about availa]"
type textarea "[answer, but if asked about availab]"
type textarea "[answer, but if asked about availabi]"
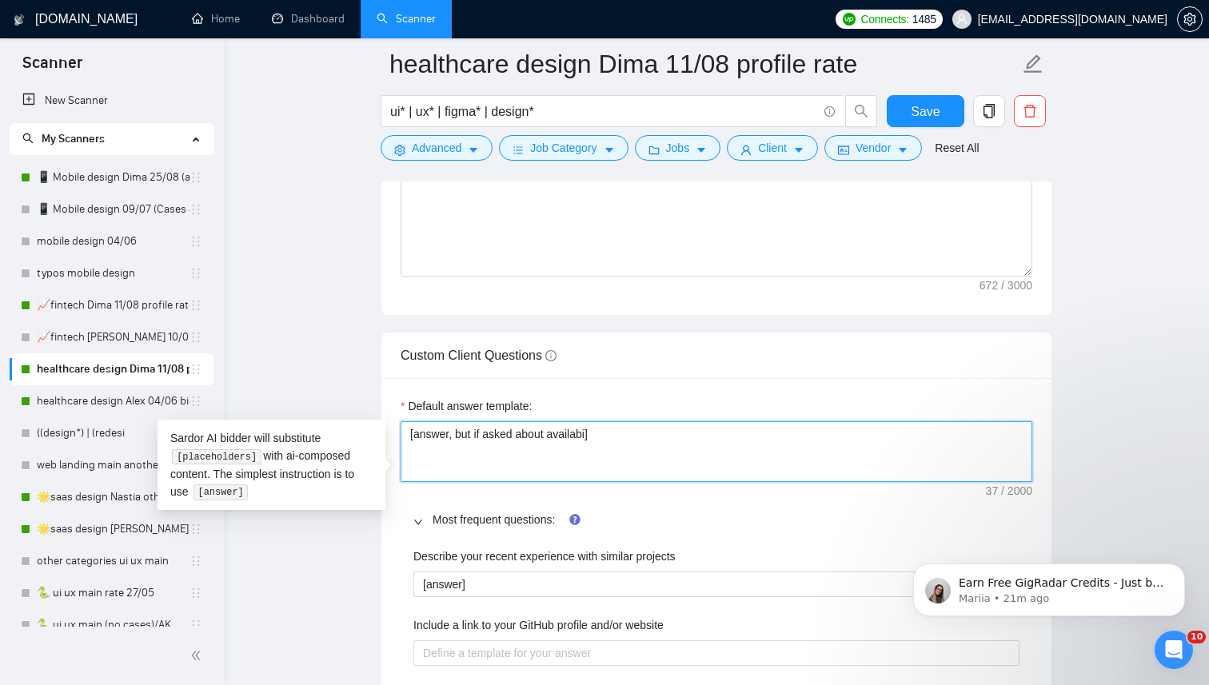
type textarea "[answer, but if asked about availabil]"
type textarea "[answer, but if asked about availabilit]"
type textarea "[answer, but if asked about availability]"
click at [466, 459] on textarea "[answer, but if asked about availability]" at bounding box center [715, 451] width 631 height 61
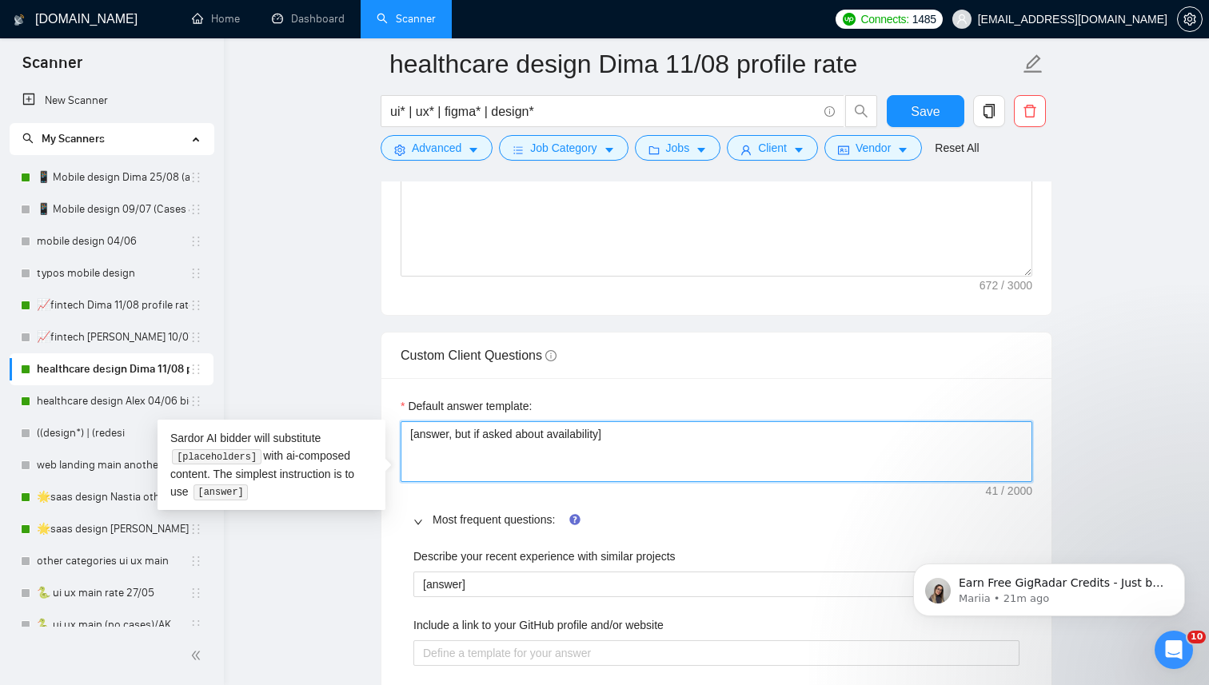
type textarea "[answer, if asked about availability]"
type textarea "[answer if asked about availability]"
type textarea "[answer. if asked about availability]"
type textarea "[answer. If asked about availability]"
click at [580, 460] on textarea "[answer. If asked about availability]" at bounding box center [715, 451] width 631 height 61
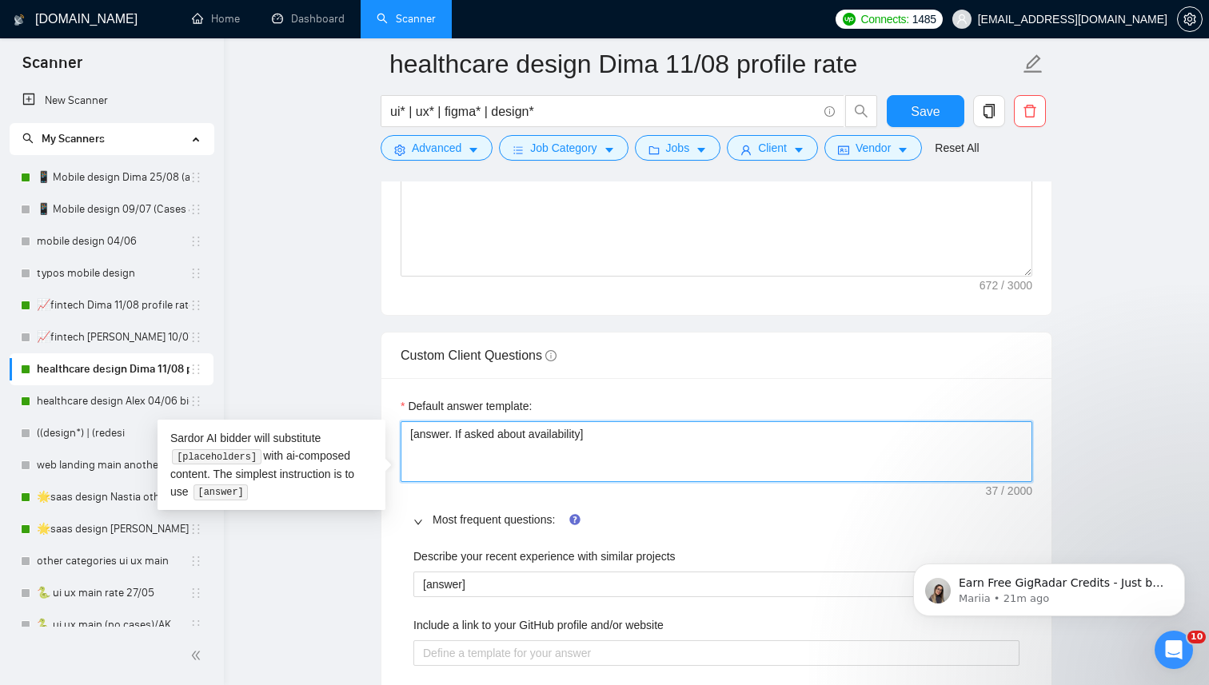
type textarea "[answer. If asked about availability ]"
type textarea "[answer. If asked about availability -]"
type textarea "[answer. If asked about availability - ]"
type textarea "[answer. If asked about availability - t]"
type textarea "[answer. If asked about availability - th]"
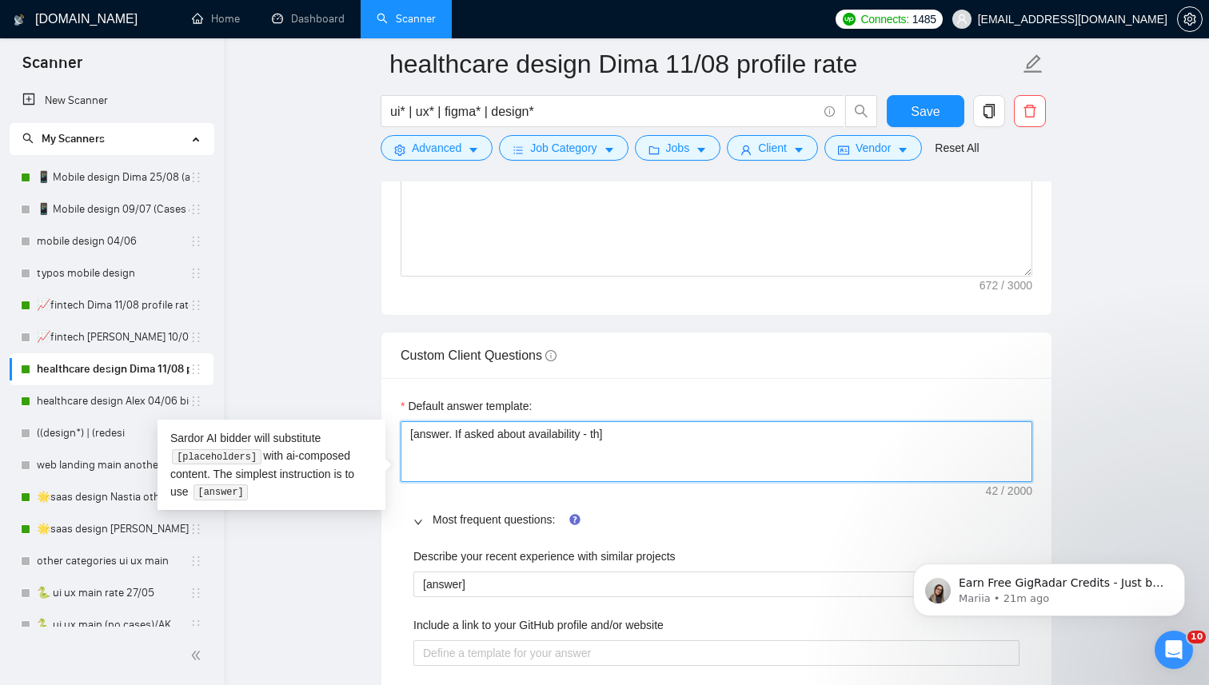
type textarea "[answer. If asked about availability - the]"
type textarea "[answer. If asked about availability - then]"
type textarea "[answer. If asked about availability - then ]"
type textarea "[answer. If asked about availability - then i]"
type textarea "[answer. If asked about availability - then ig]"
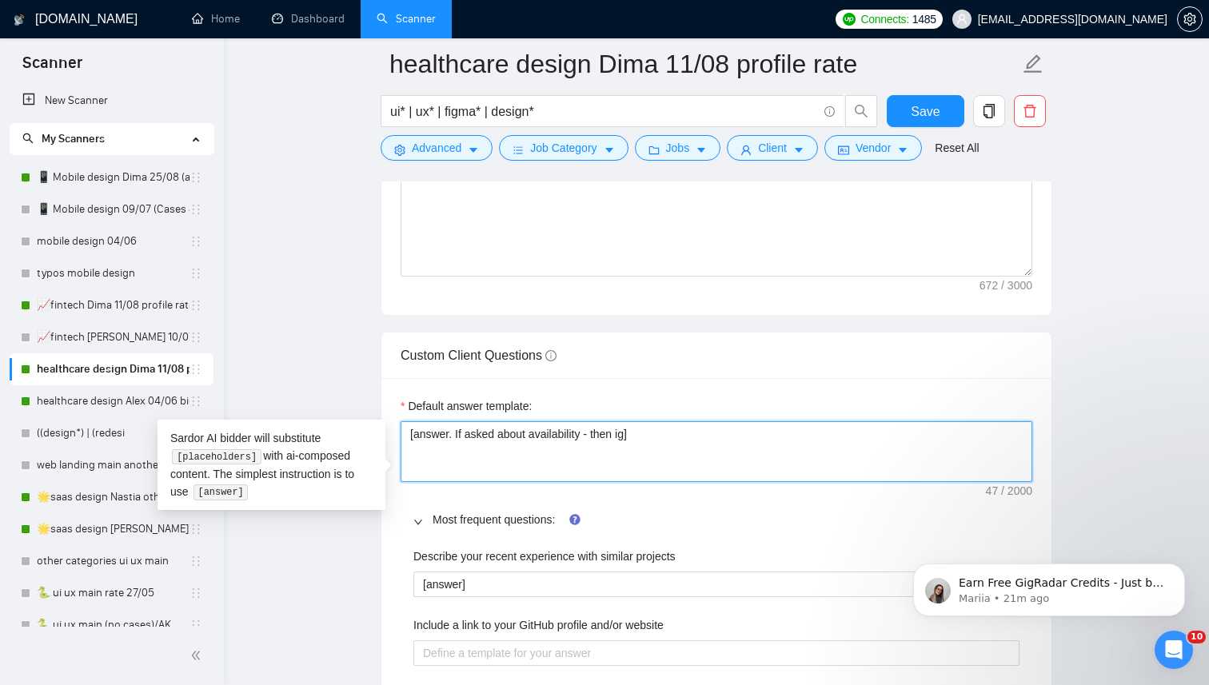
type textarea "[answer. If asked about availability - then ign]"
type textarea "[answer. If asked about availability - then igno]"
type textarea "[answer. If asked about availability - then ign]"
type textarea "[answer. If asked about availability - then ig]"
type textarea "[answer. If asked about availability - then i]"
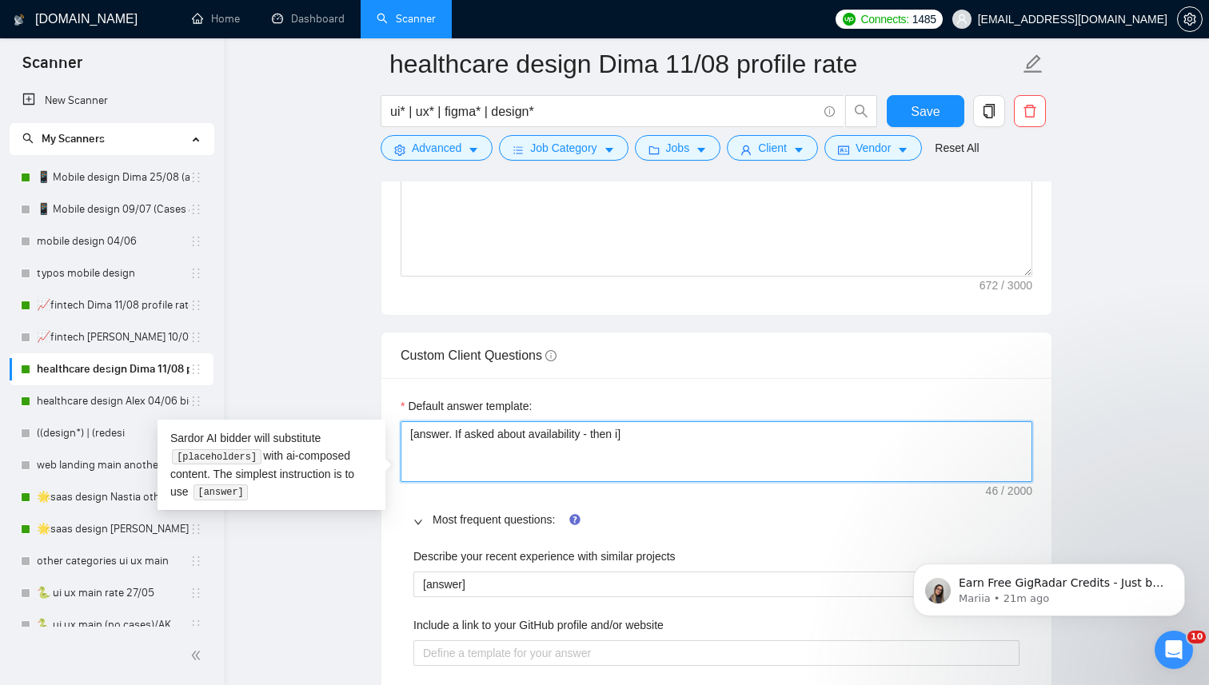
type textarea "[answer. If asked about availability - then ]"
type textarea "[answer. If asked about availability - then s]"
type textarea "[answer. If asked about availability - then sa]"
type textarea "[answer. If asked about availability - then say]"
type textarea "[answer. If asked about availability - then say ]"
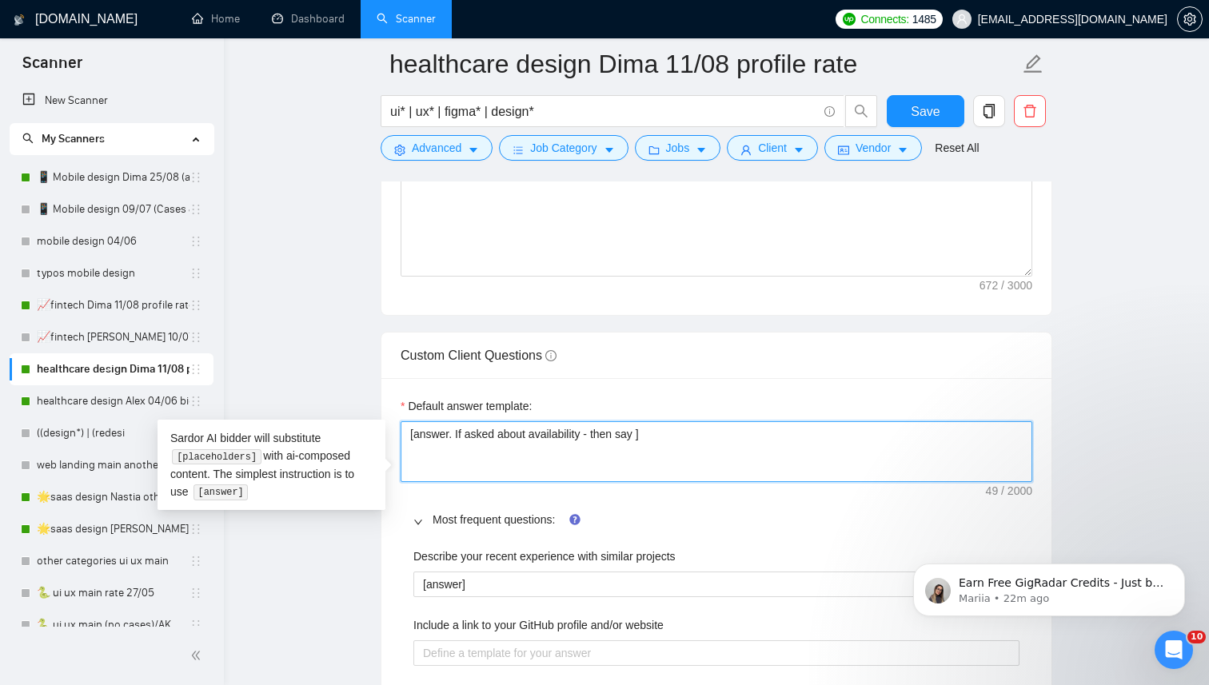
type textarea "[answer. If asked about availability - then say]"
type textarea "[answer. If asked about availability - then sa]"
type textarea "[answer. If asked about availability - then s]"
type textarea "[answer. If asked about availability - then su]"
type textarea "[answer. If asked about availability - then sug]"
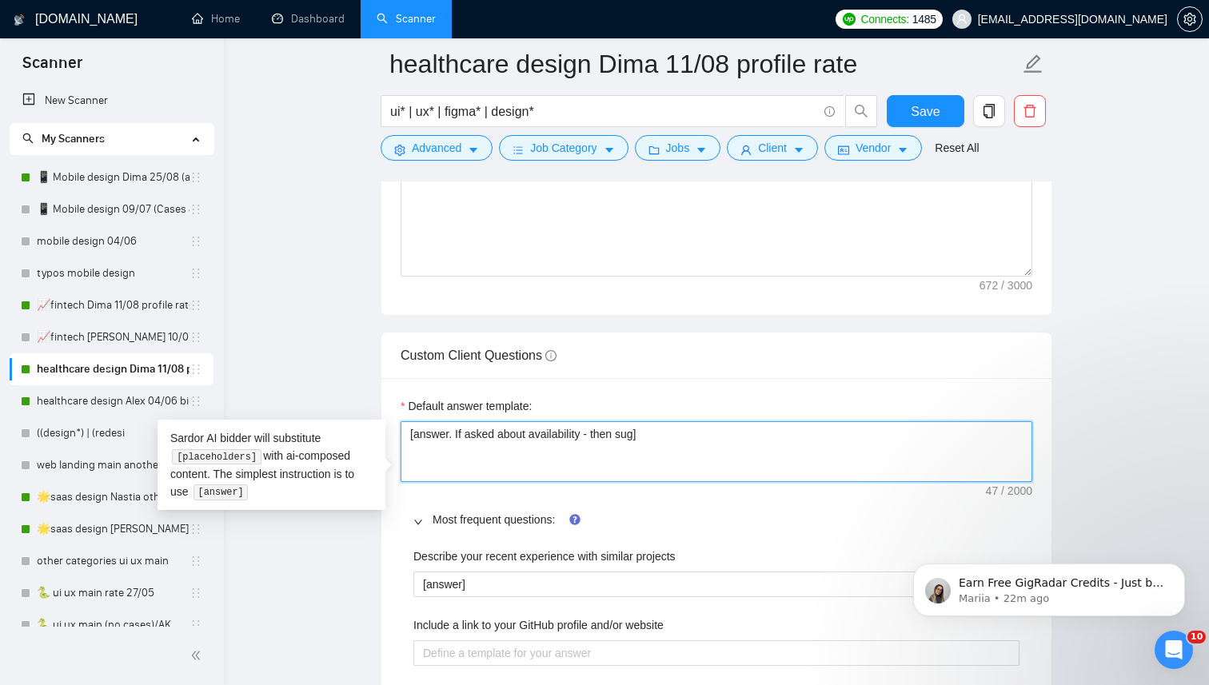
type textarea "[answer. If asked about availability - then [PERSON_NAME]]"
type textarea "[answer. If asked about availability - then sugge]"
type textarea "[answer. If asked about availability - then sugges]"
type textarea "[answer. If asked about availability - then suggest]"
type textarea "[answer. If asked about availability - then suggest ]"
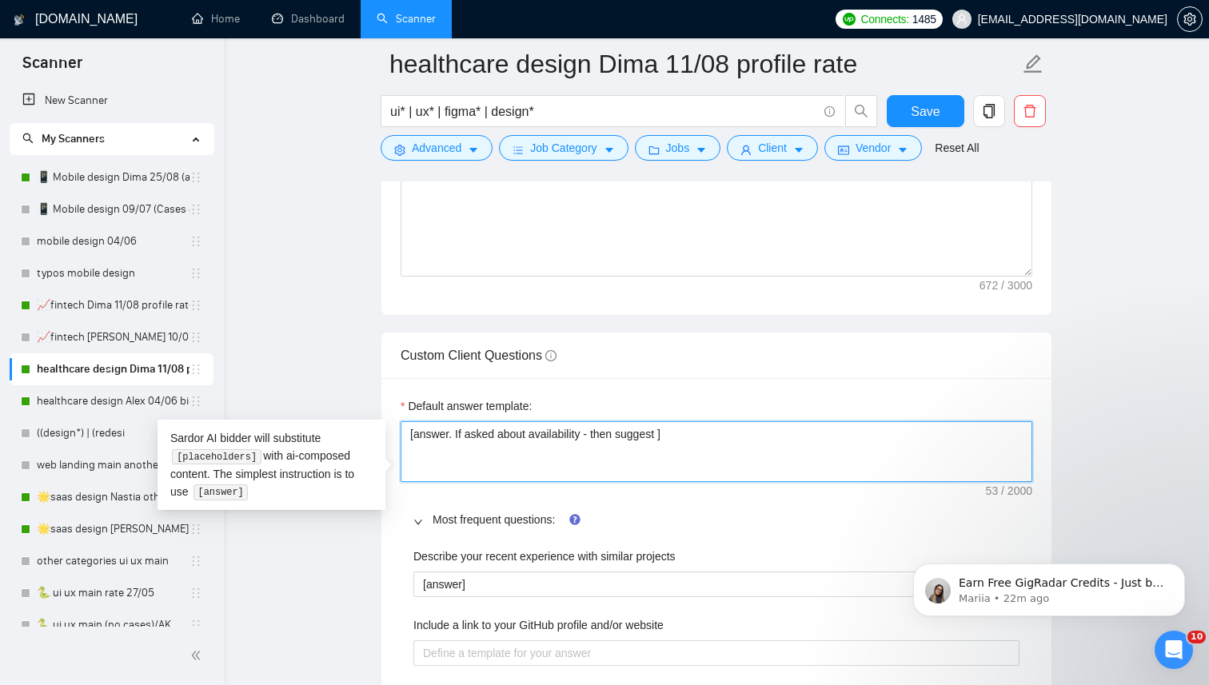
type textarea "[answer. If asked about availability - then suggest t]"
type textarea "[answer. If asked about availability - then suggest to]"
type textarea "[answer. If asked about availability - then suggest to ]"
type textarea "[answer. If asked about availability - then suggest to s]"
type textarea "[answer. If asked about availability - then suggest to sc]"
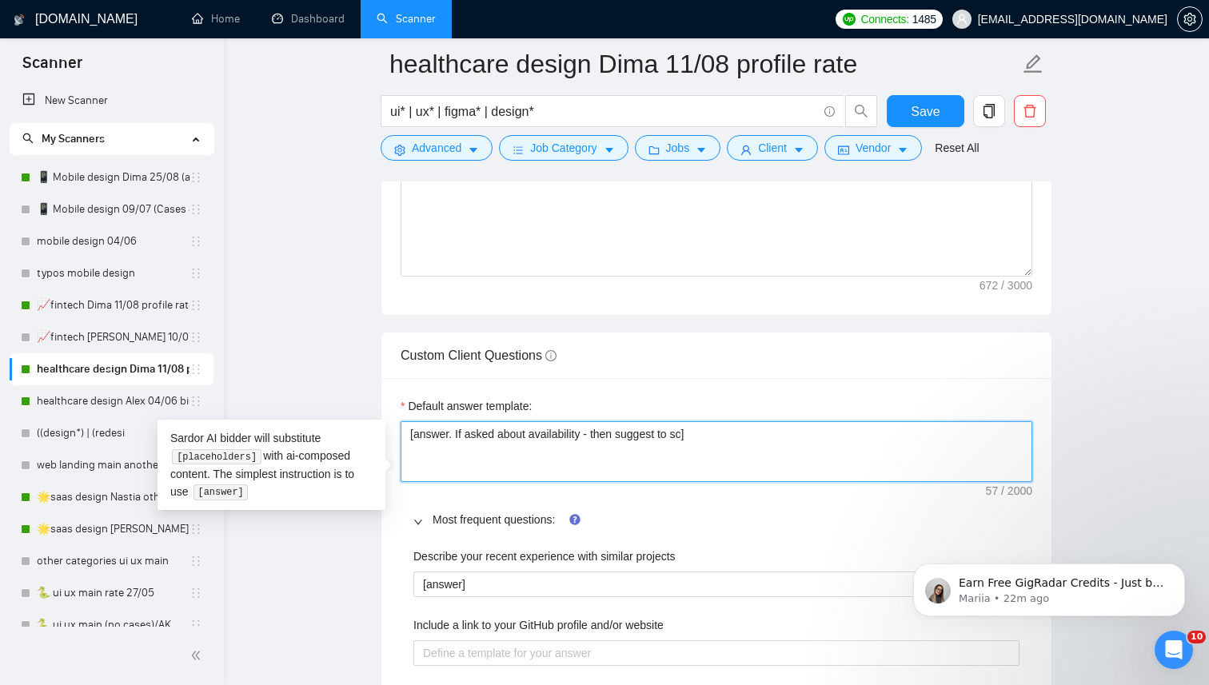
type textarea "[answer. If asked about availability - then suggest to sch]"
type textarea "[answer. If asked about availability - then suggest to sche]"
type textarea "[answer. If asked about availability - then suggest to schedu]"
type textarea "[answer. If asked about availability - then suggest to schedul]"
type textarea "[answer. If asked about availability - then suggest to schedule]"
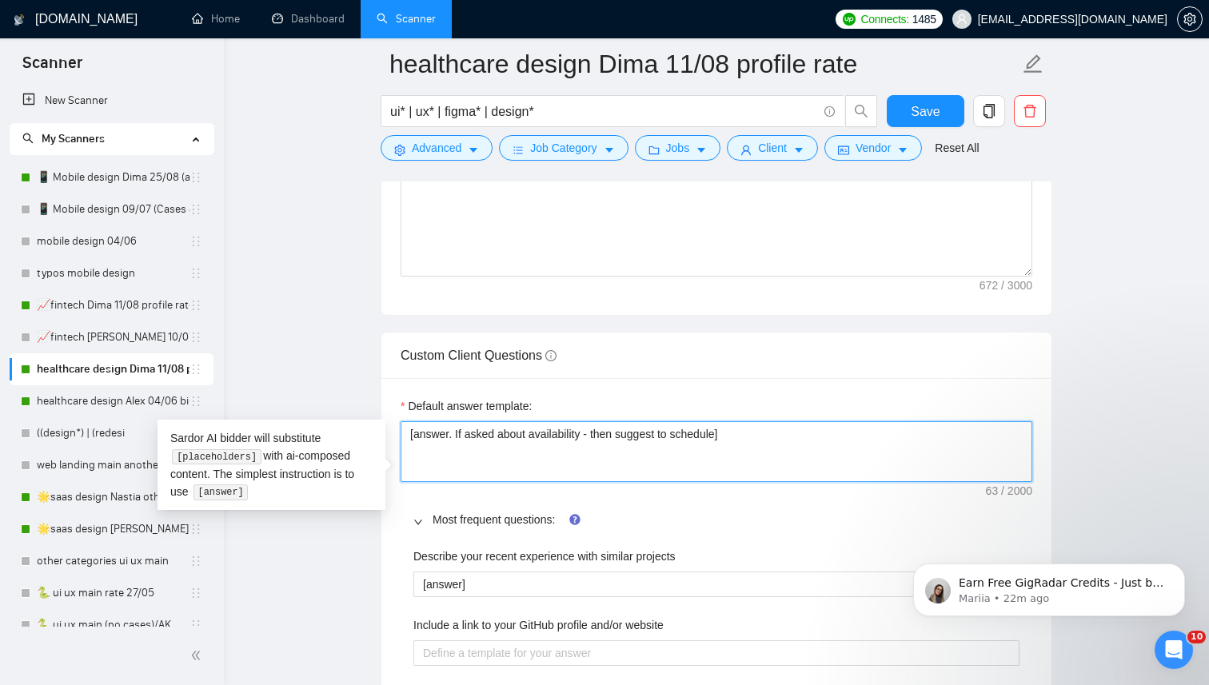
type textarea "[answer. If asked about availability - then suggest to schedule ]"
type textarea "[answer. If asked about availability - then suggest to schedule a ]"
type textarea "[answer. If asked about availability - then suggest to schedule a m]"
type textarea "[answer. If asked about availability - then suggest to schedule a me]"
type textarea "[answer. If asked about availability - then suggest to schedule a mee]"
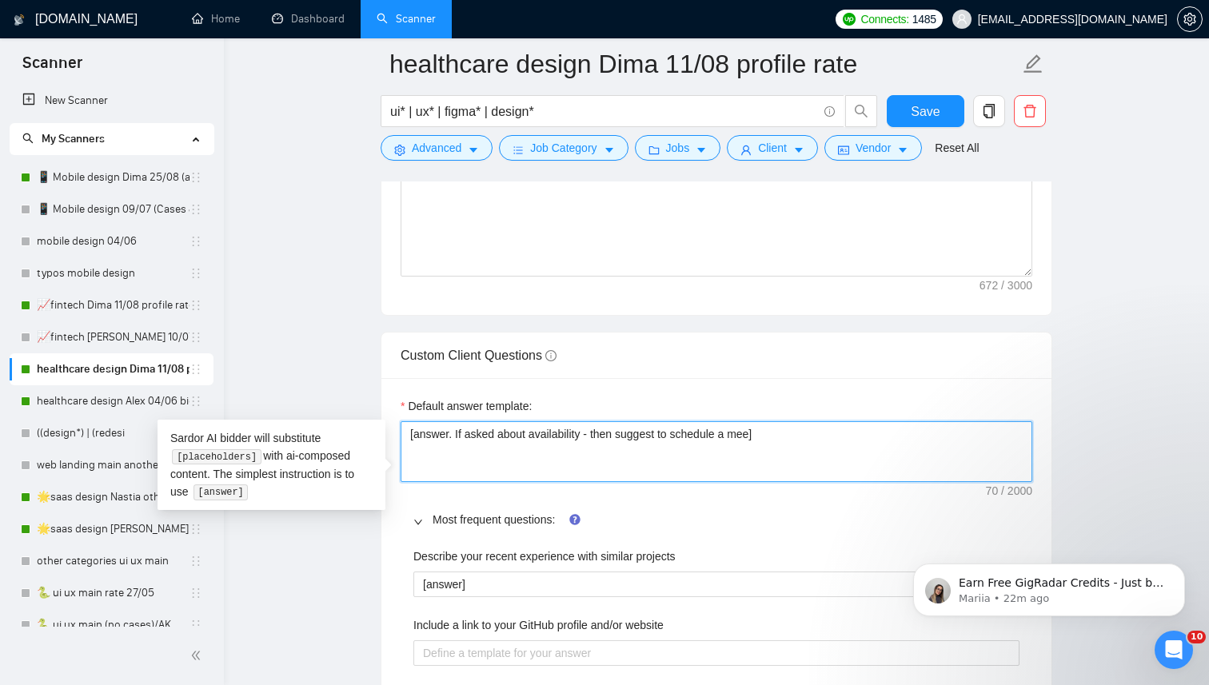
type textarea "[answer. If asked about availability - then suggest to schedule a meet]"
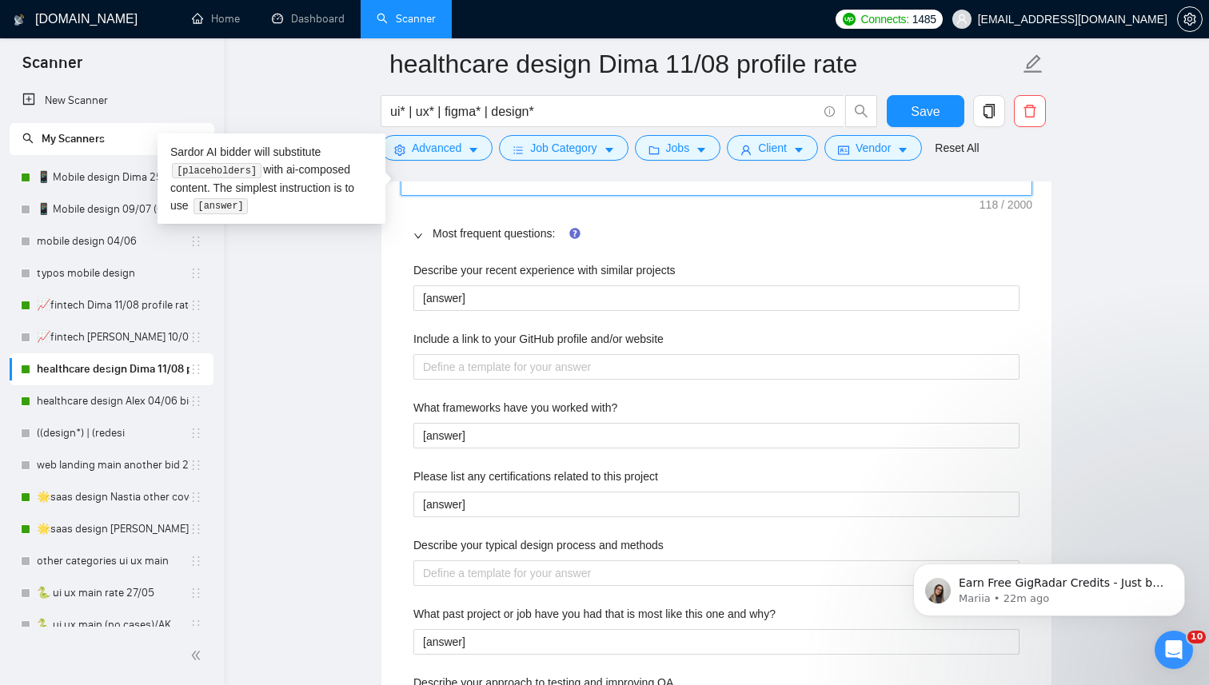
scroll to position [2468, 0]
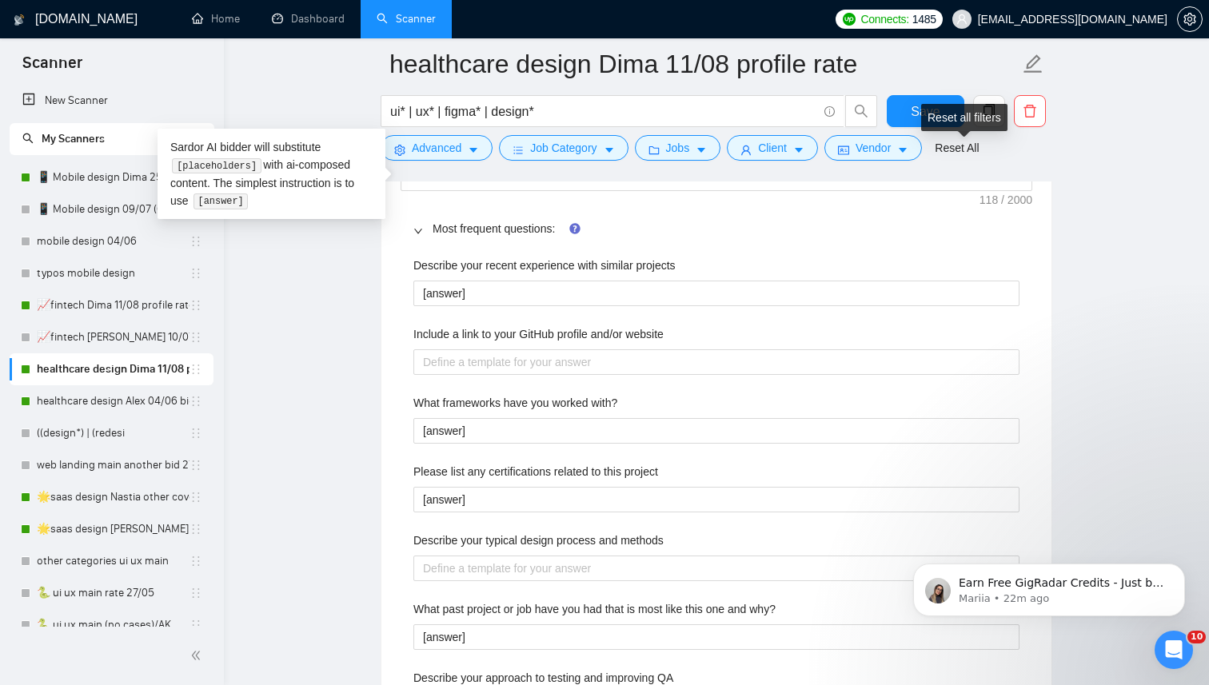
click at [929, 121] on div "Reset all filters" at bounding box center [964, 117] width 86 height 27
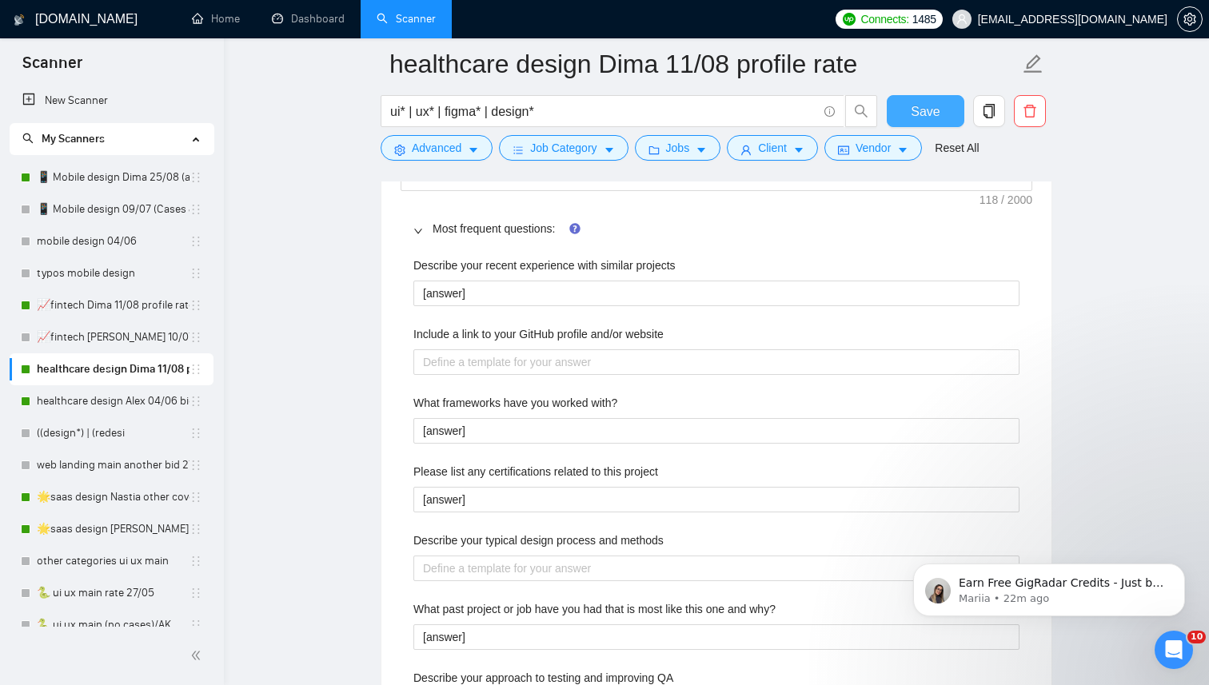
click at [909, 102] on button "Save" at bounding box center [925, 111] width 78 height 32
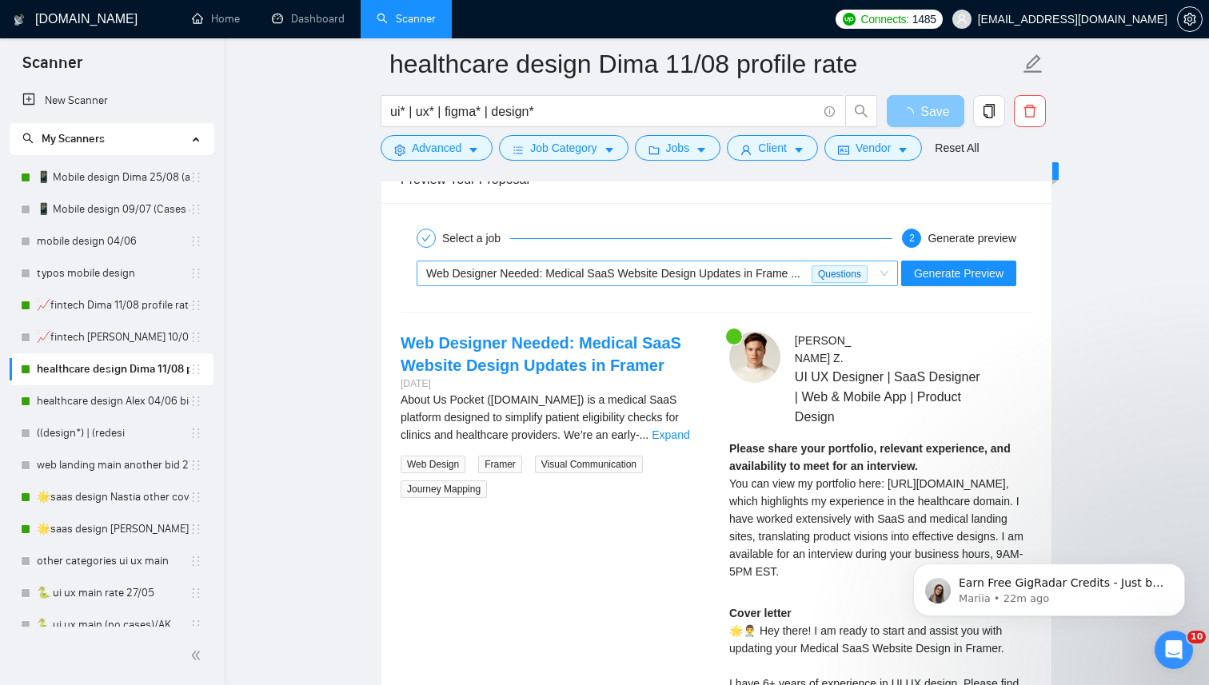
scroll to position [3125, 0]
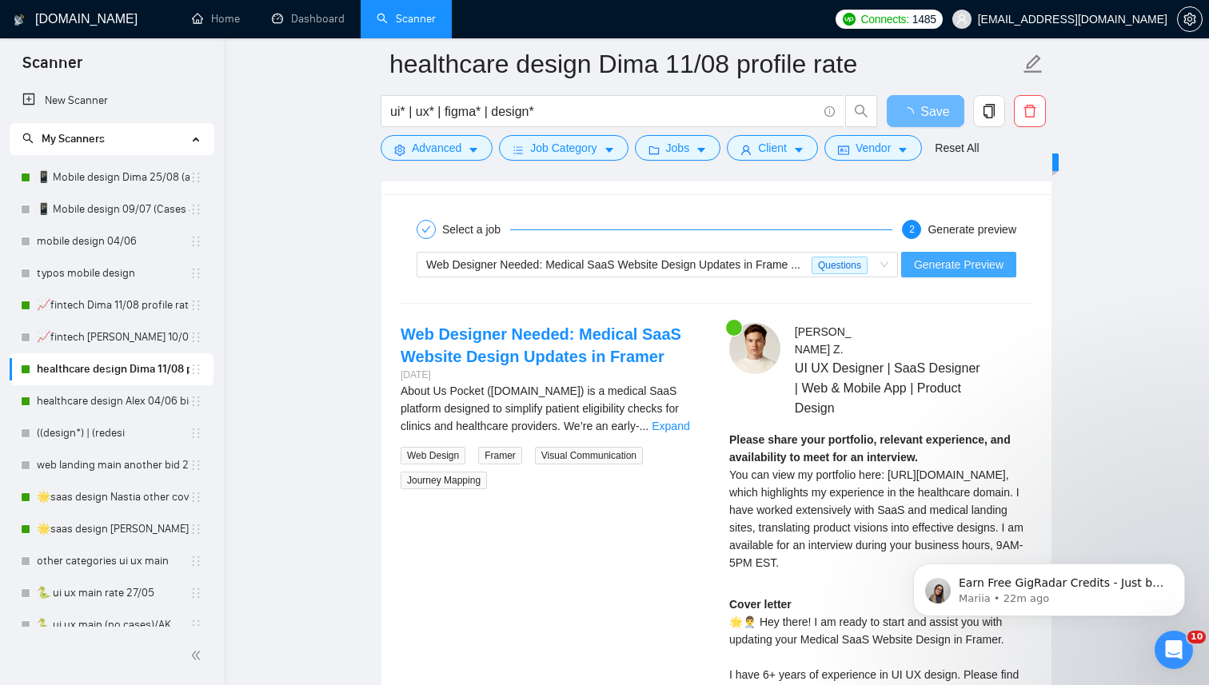
click at [923, 273] on span "Generate Preview" at bounding box center [959, 265] width 90 height 18
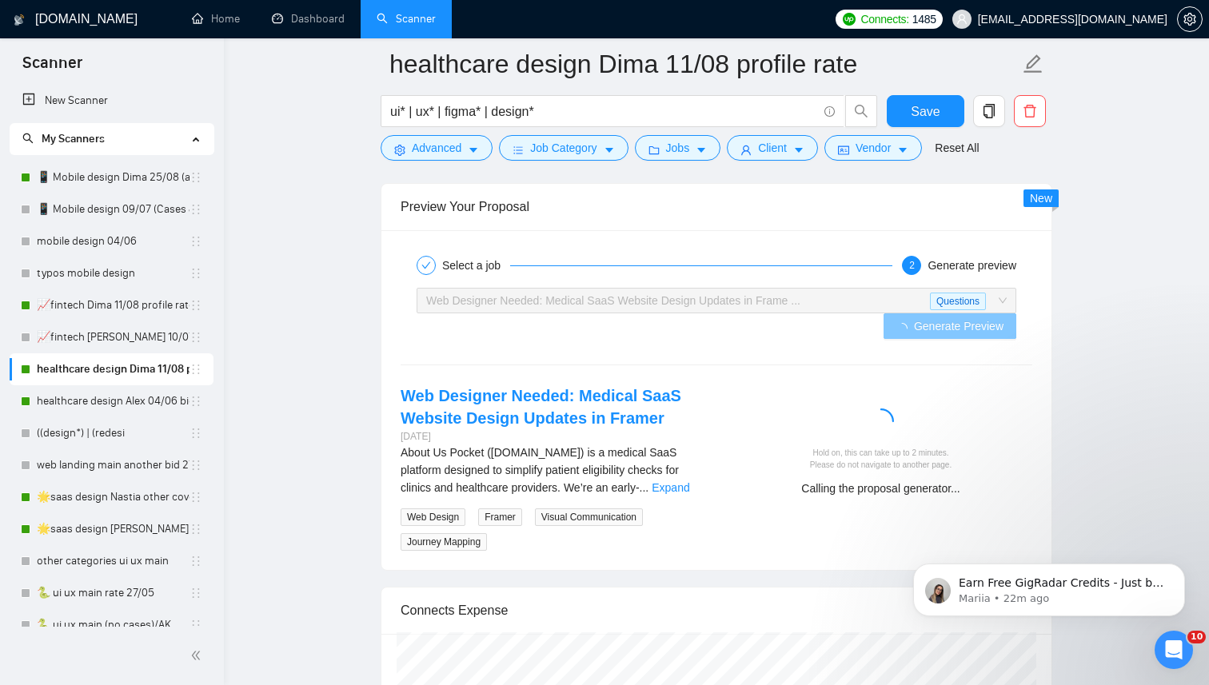
scroll to position [3086, 0]
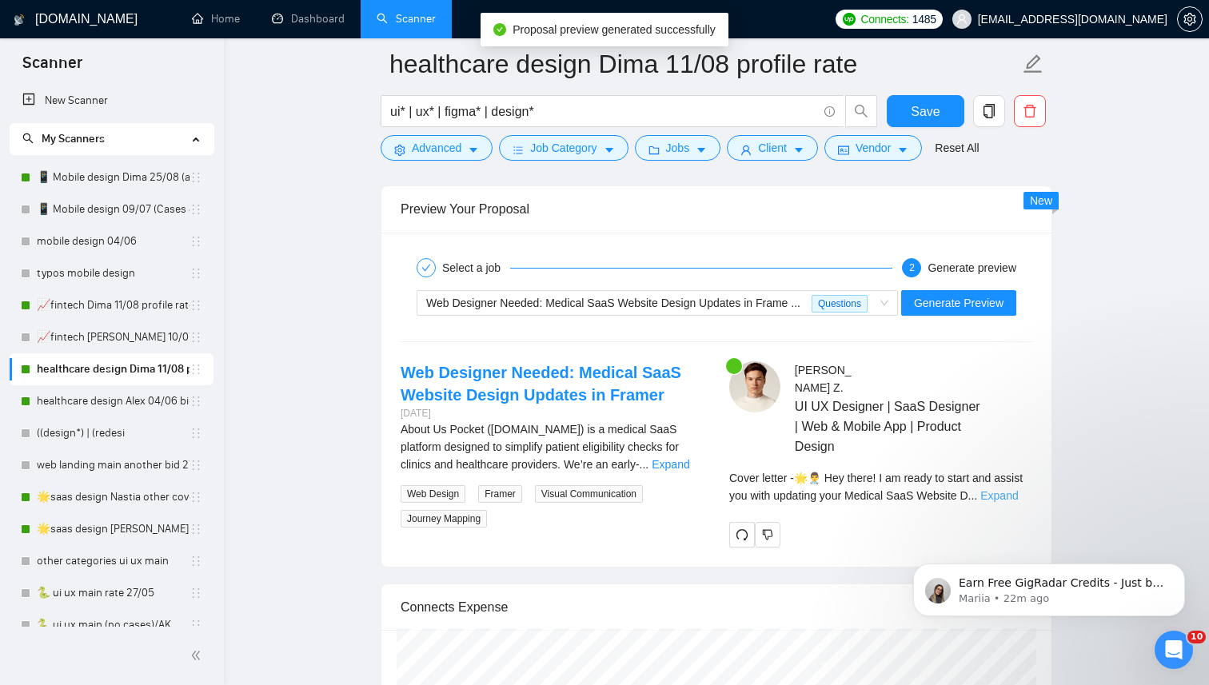
click at [1000, 502] on link "Expand" at bounding box center [999, 495] width 38 height 13
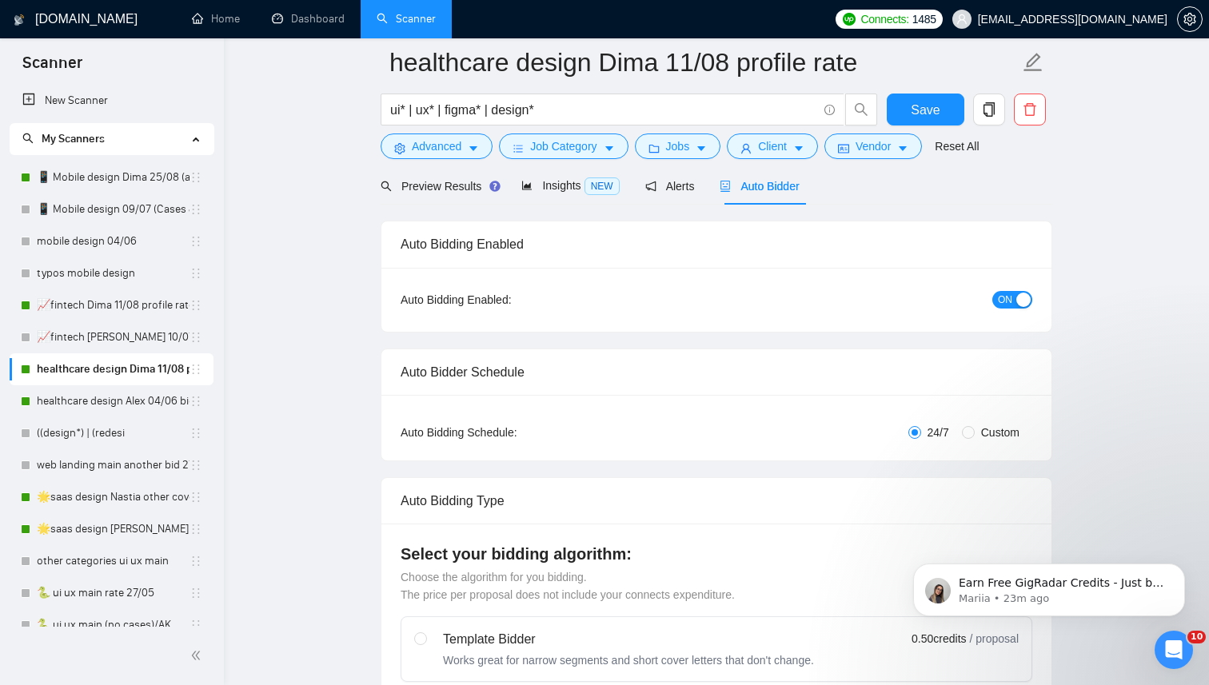
scroll to position [0, 0]
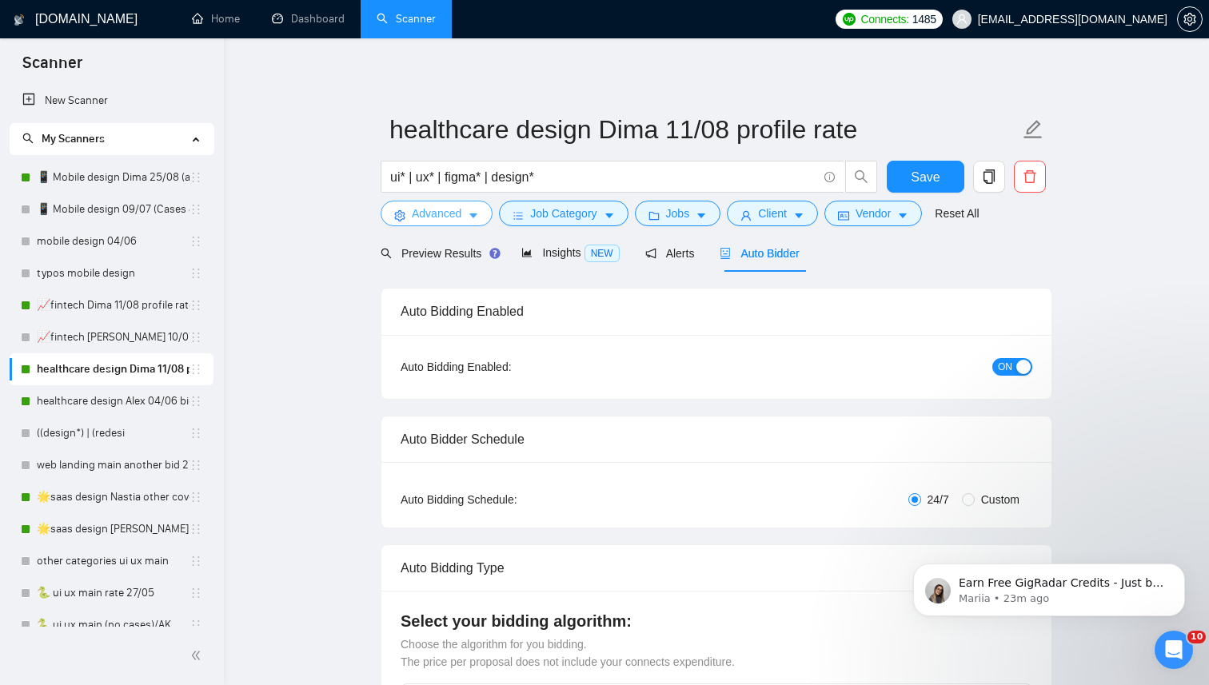
click at [477, 217] on icon "caret-down" at bounding box center [473, 215] width 11 height 11
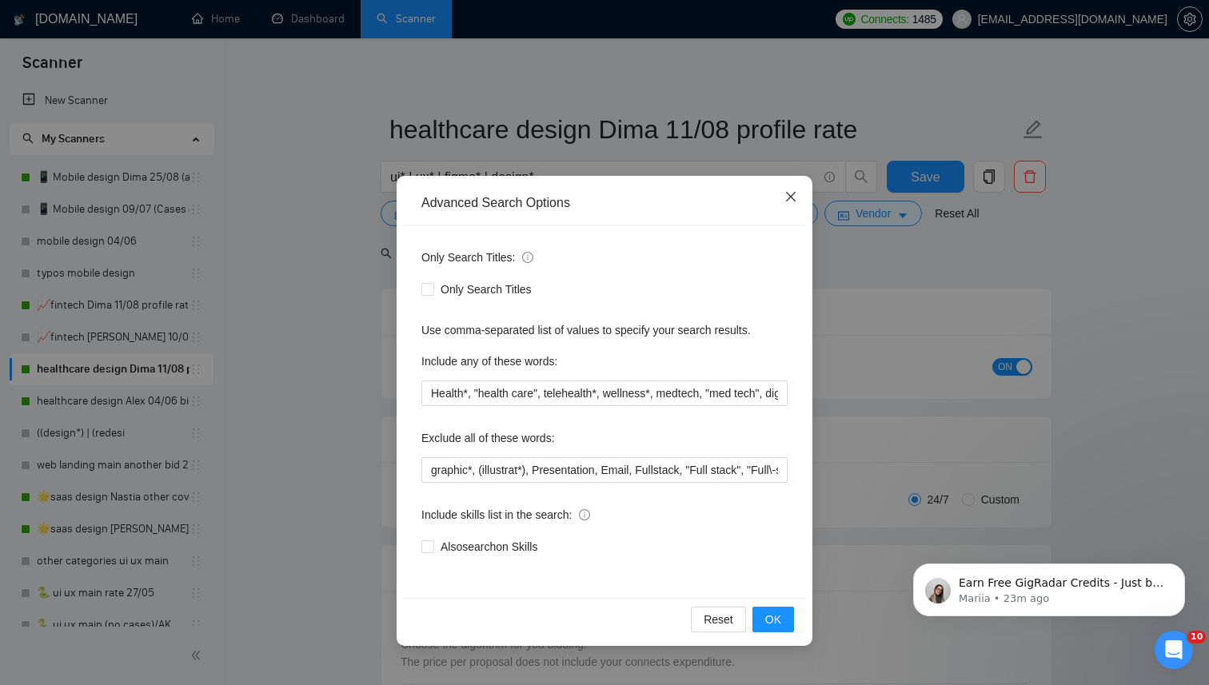
click at [789, 197] on icon "close" at bounding box center [791, 197] width 10 height 10
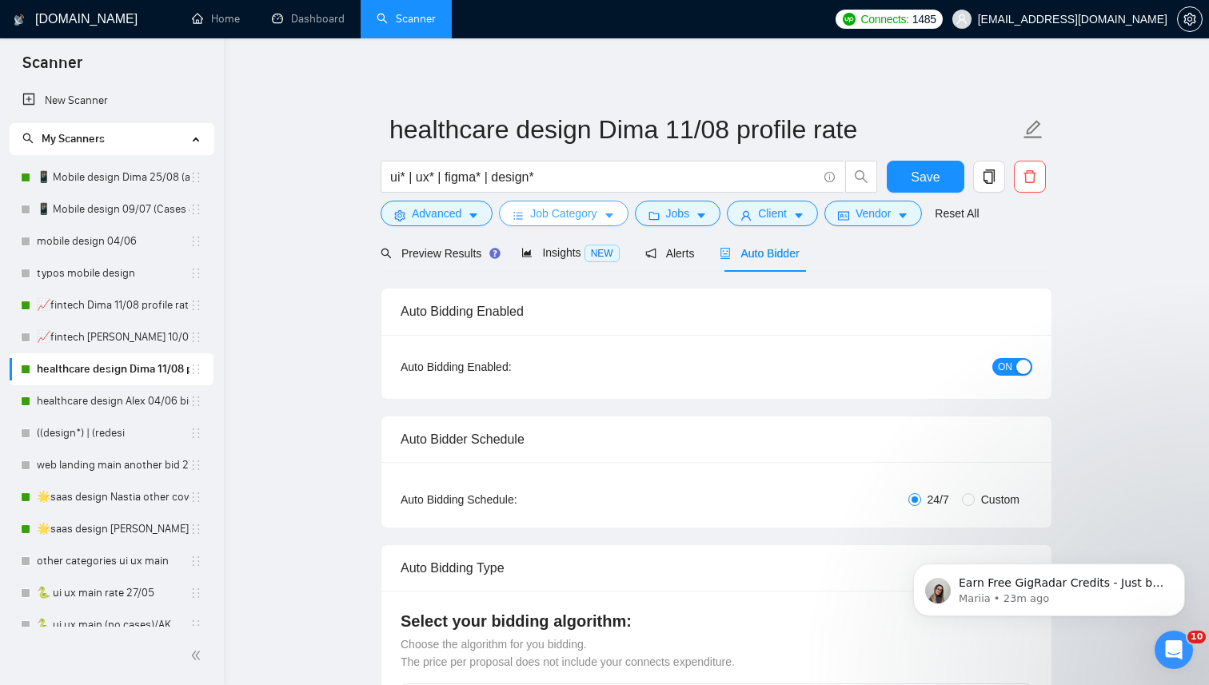
click at [595, 214] on span "Job Category" at bounding box center [563, 214] width 66 height 18
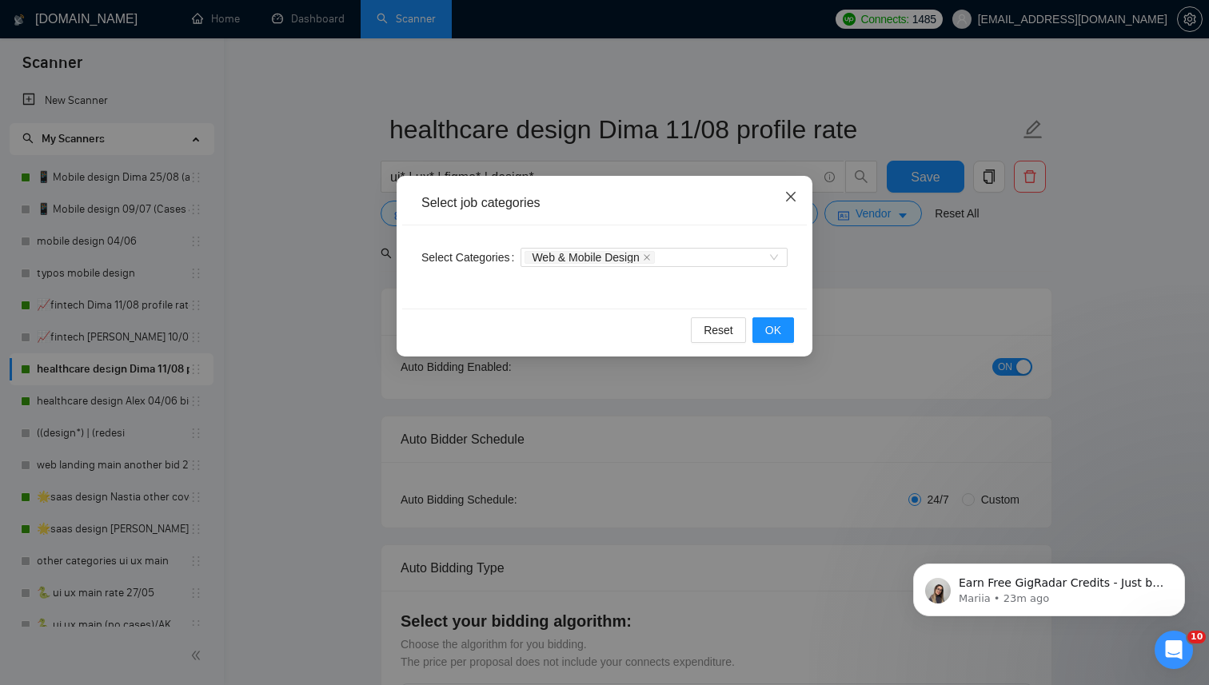
click at [792, 198] on icon "close" at bounding box center [791, 197] width 10 height 10
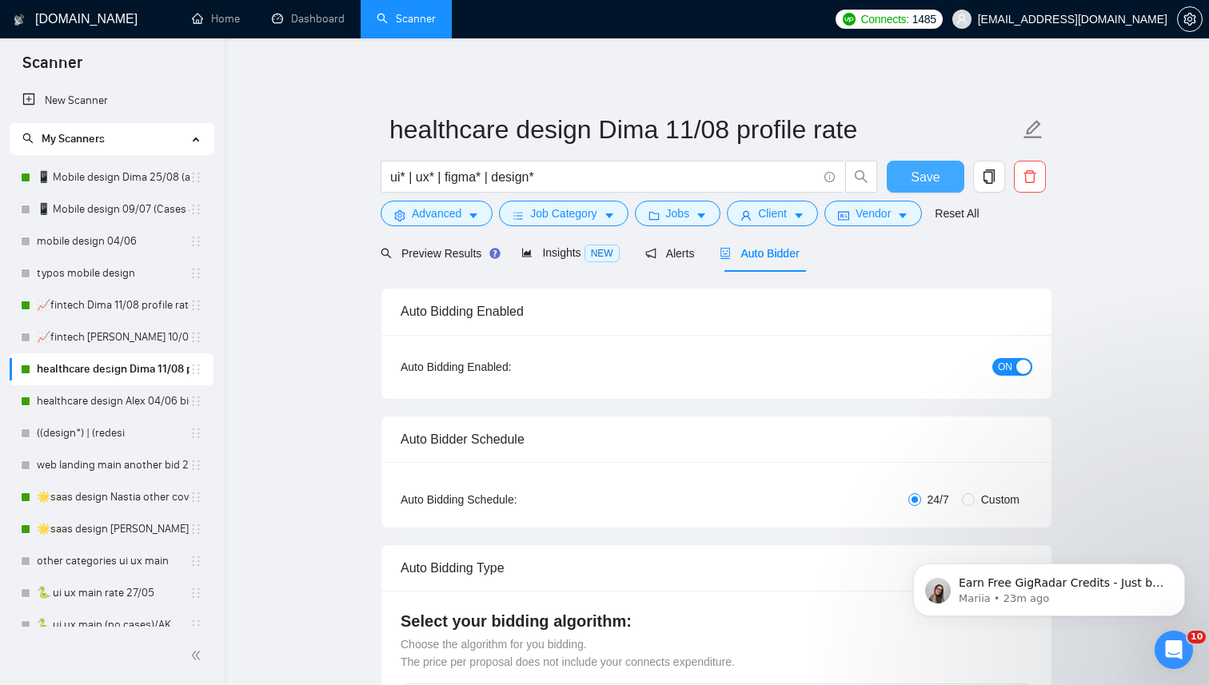
click at [914, 179] on span "Save" at bounding box center [924, 177] width 29 height 20
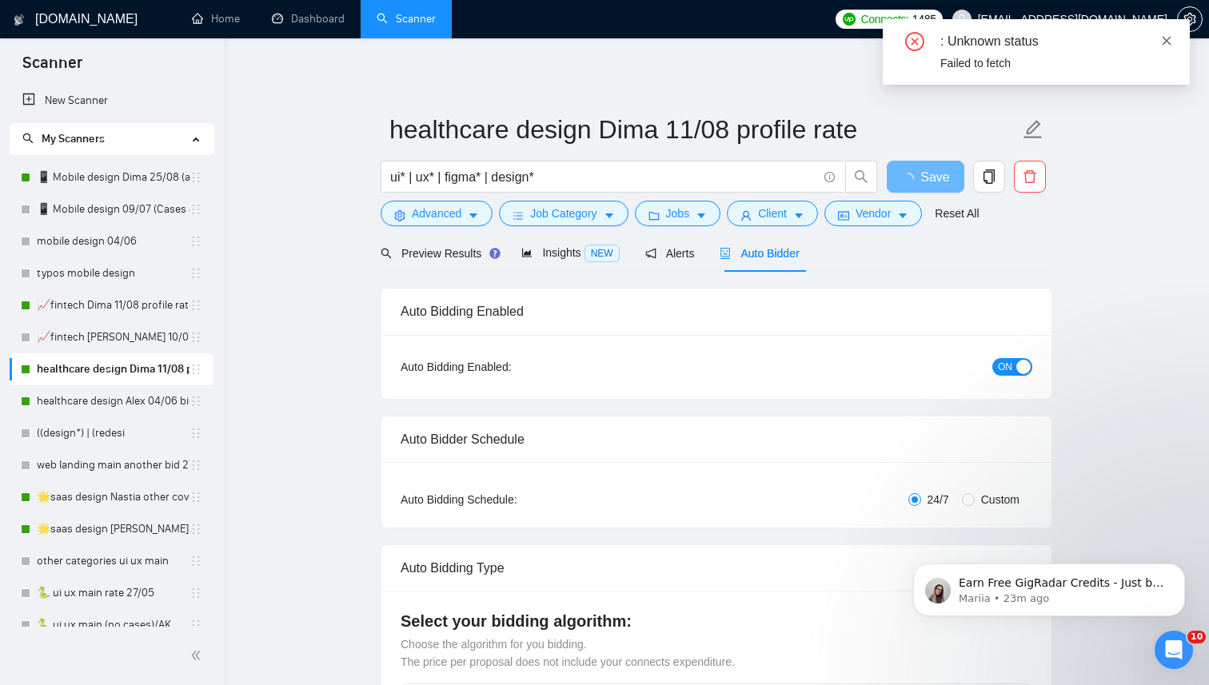
click at [1169, 41] on icon "close" at bounding box center [1166, 40] width 11 height 11
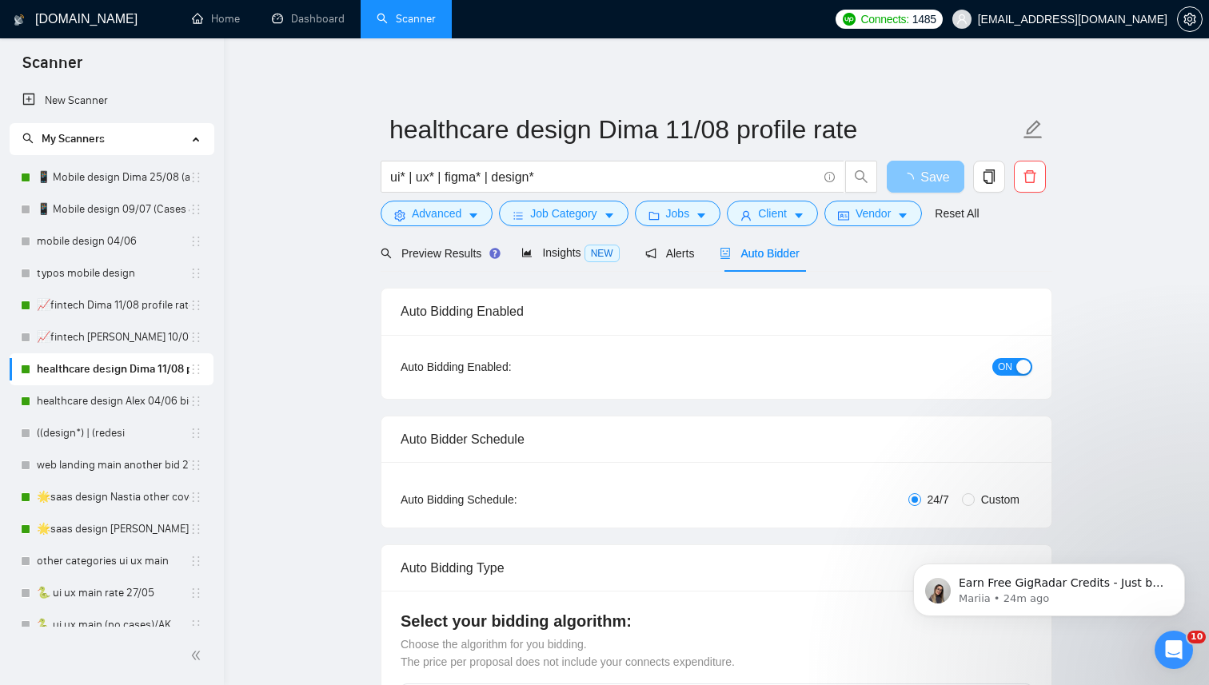
click at [927, 184] on span "Save" at bounding box center [934, 177] width 29 height 20
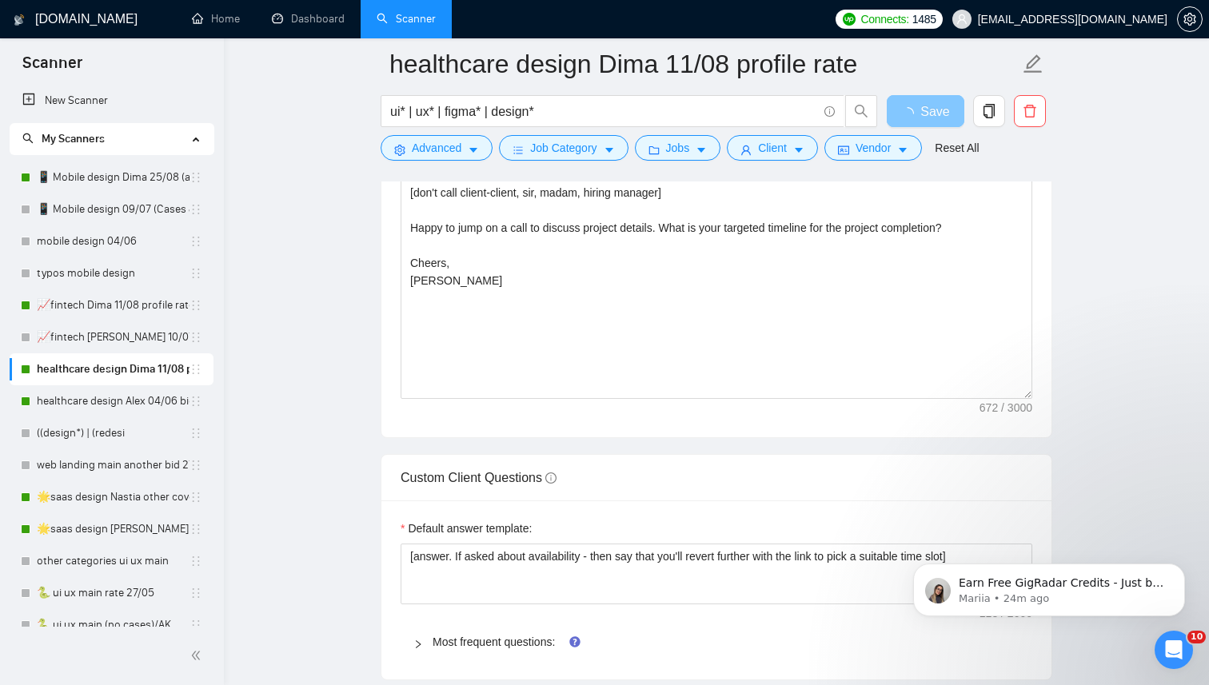
scroll to position [2069, 0]
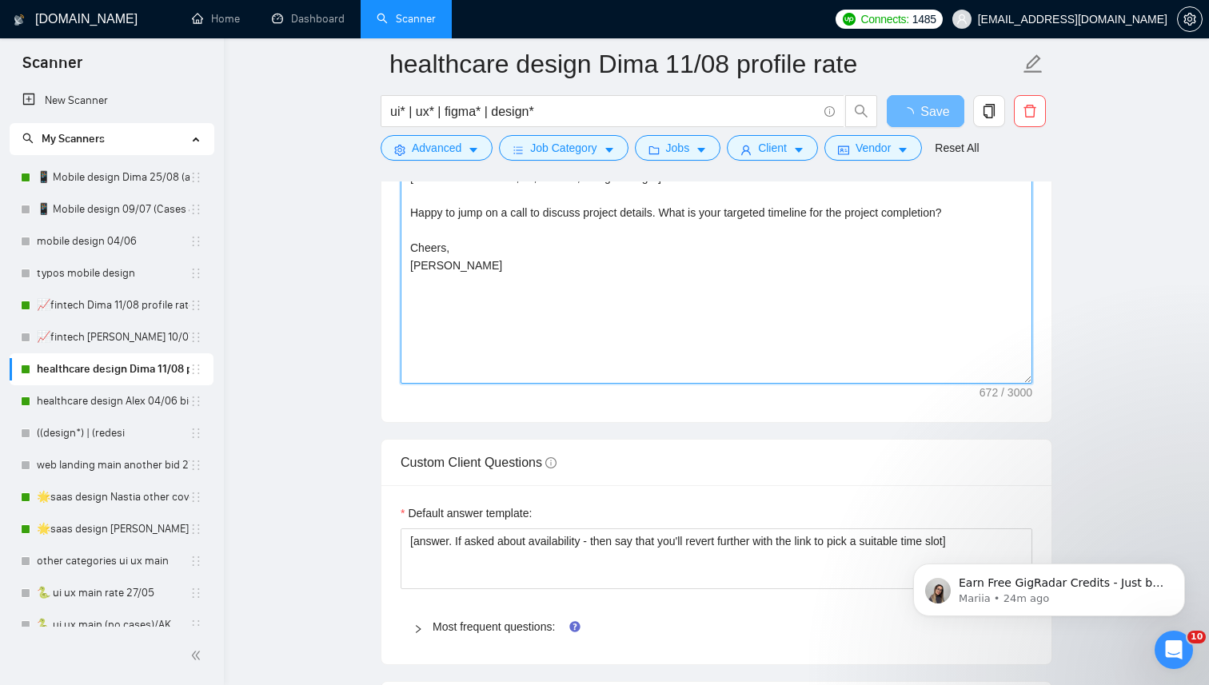
click at [561, 365] on textarea "[Use a couple of relevant emojis to make my first line brighter] Hey there! I a…" at bounding box center [715, 204] width 631 height 360
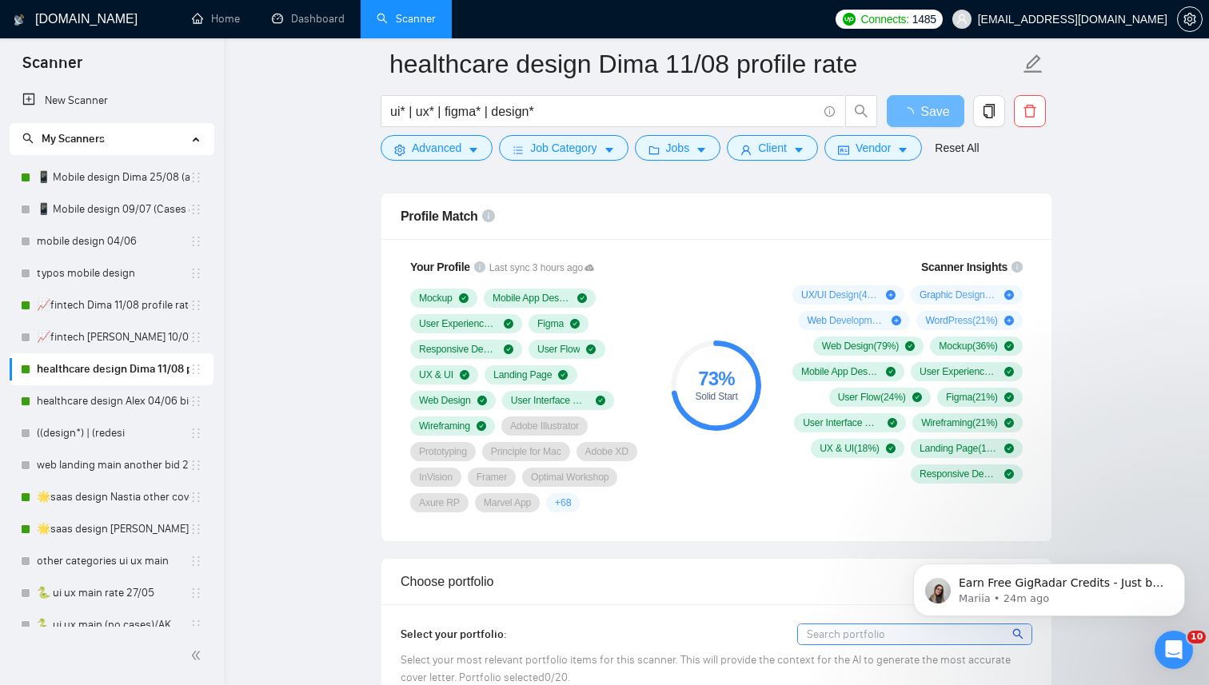
scroll to position [914, 0]
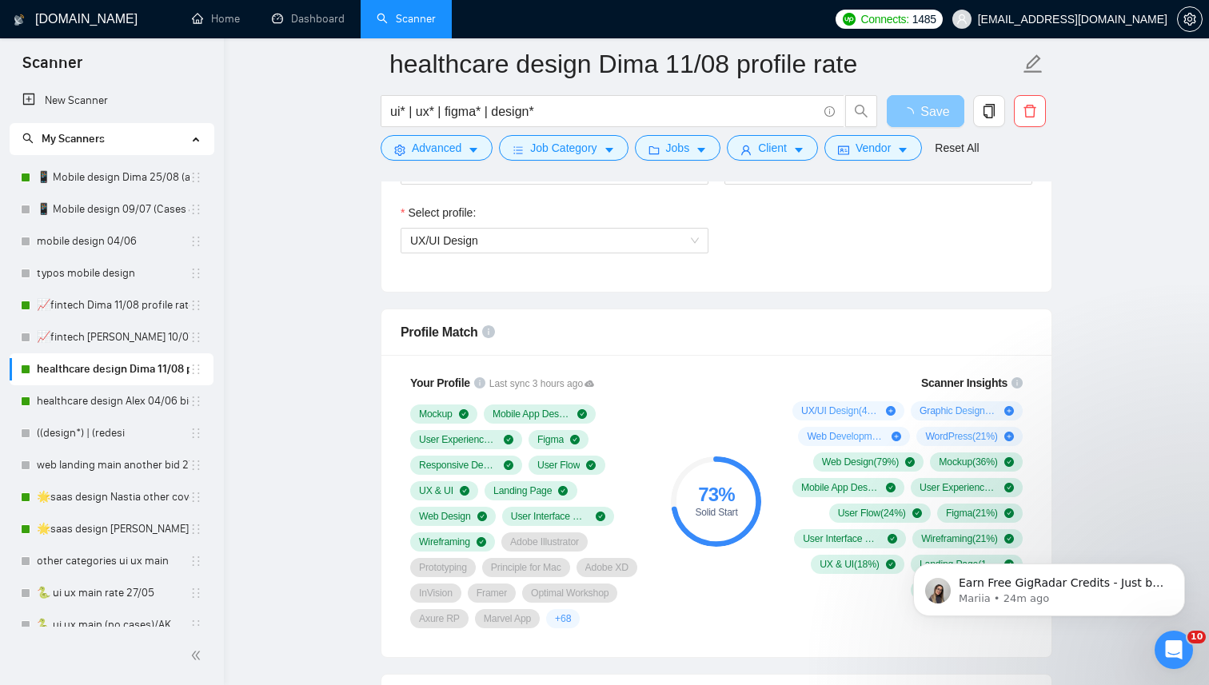
click at [919, 109] on span "loading" at bounding box center [910, 113] width 19 height 13
click at [910, 110] on icon "loading" at bounding box center [907, 113] width 13 height 13
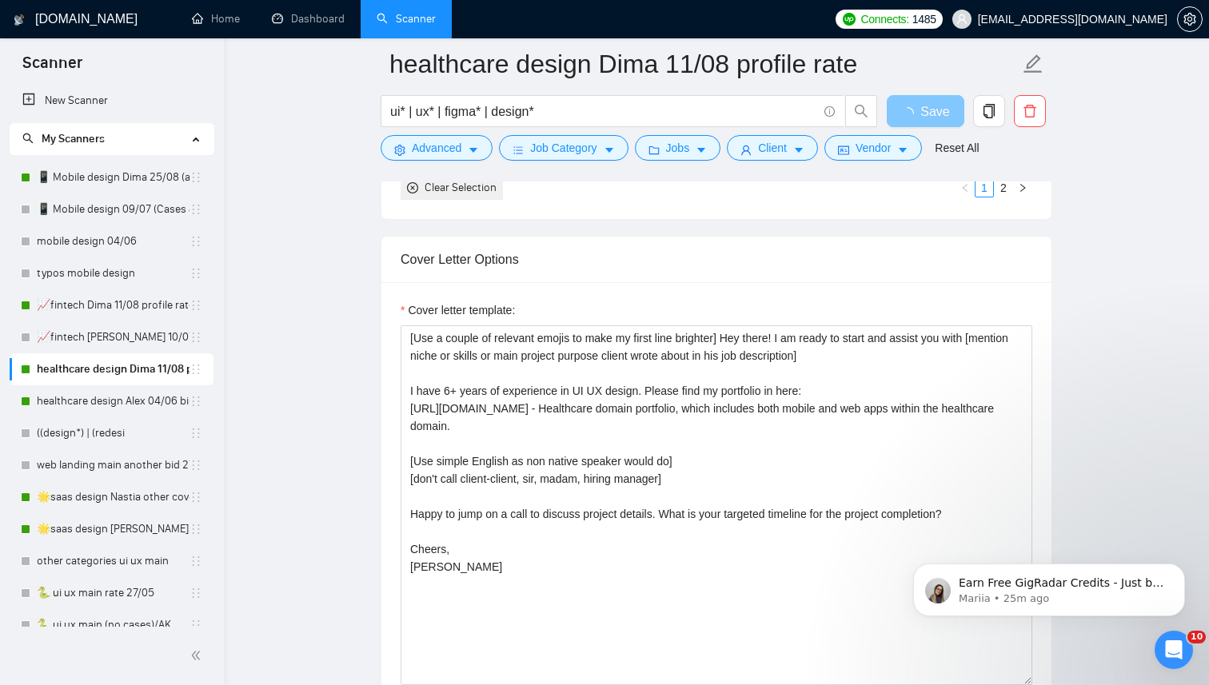
scroll to position [1751, 0]
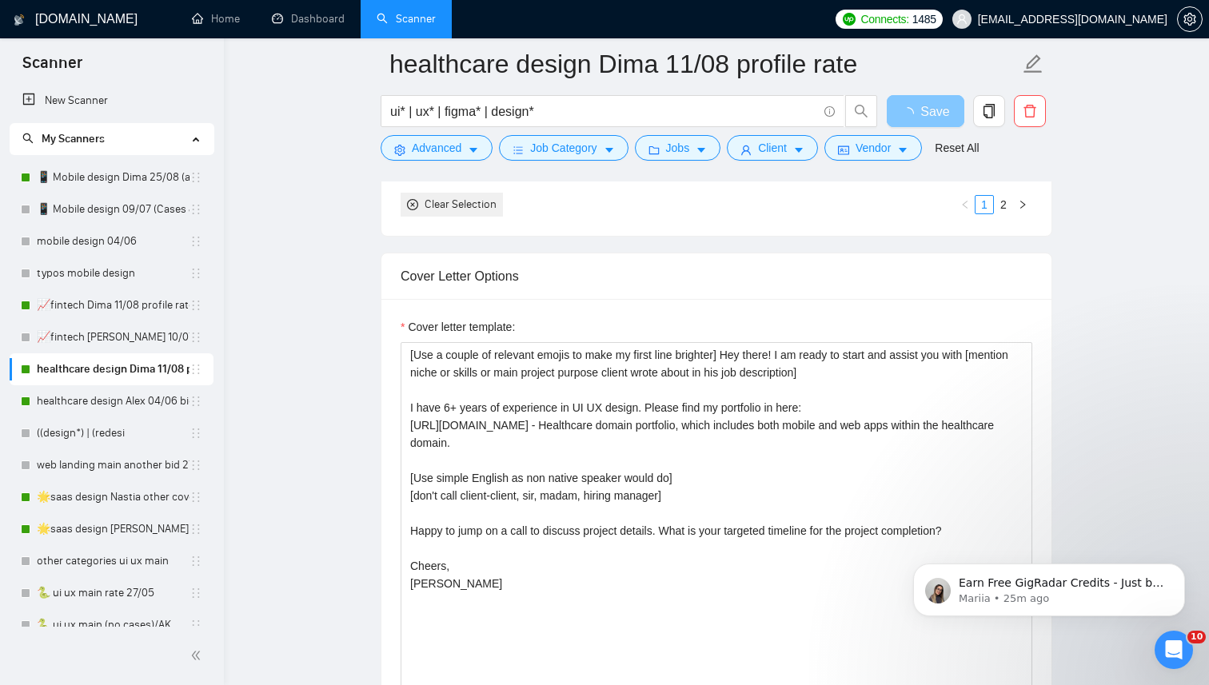
click at [918, 110] on span "loading" at bounding box center [910, 113] width 19 height 13
click at [648, 483] on textarea "[Use a couple of relevant emojis to make my first line brighter] Hey there! I a…" at bounding box center [715, 522] width 631 height 360
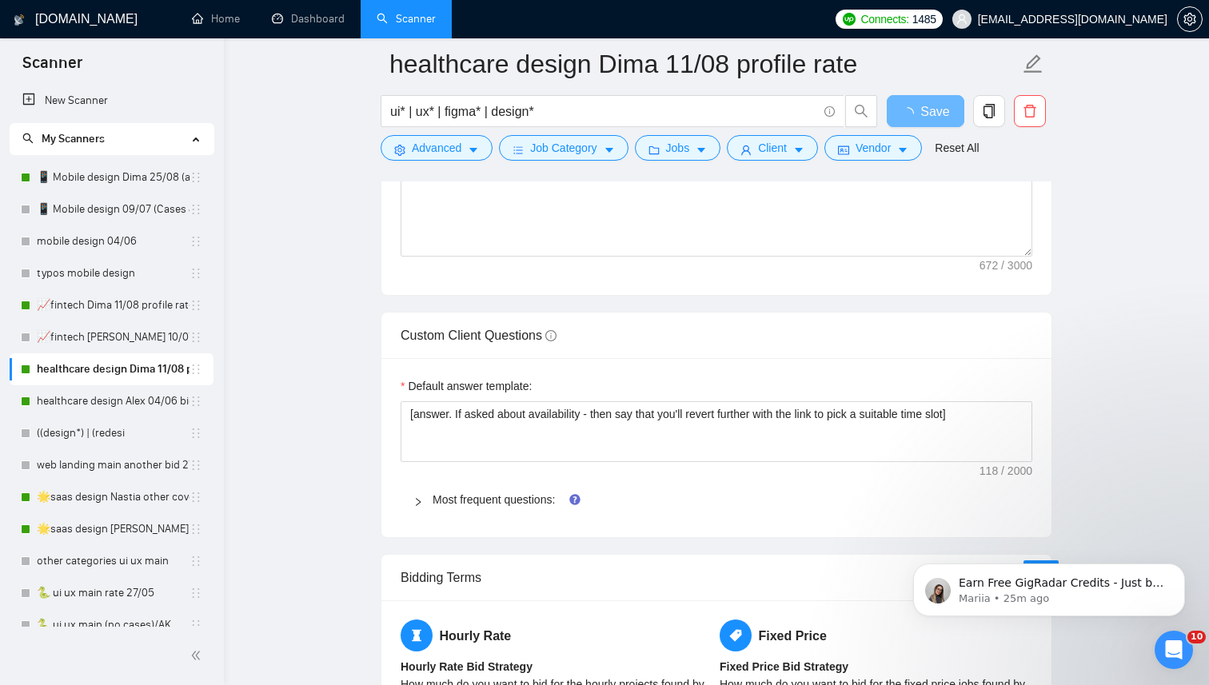
scroll to position [2224, 0]
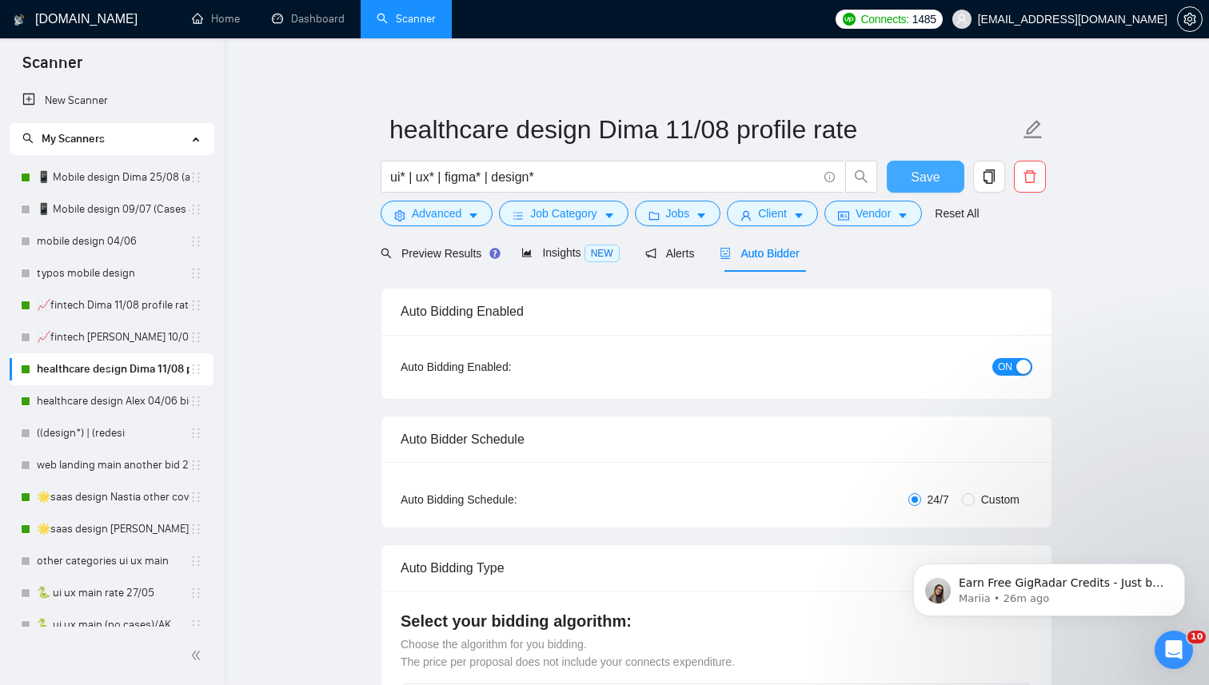
click at [902, 171] on button "Save" at bounding box center [925, 177] width 78 height 32
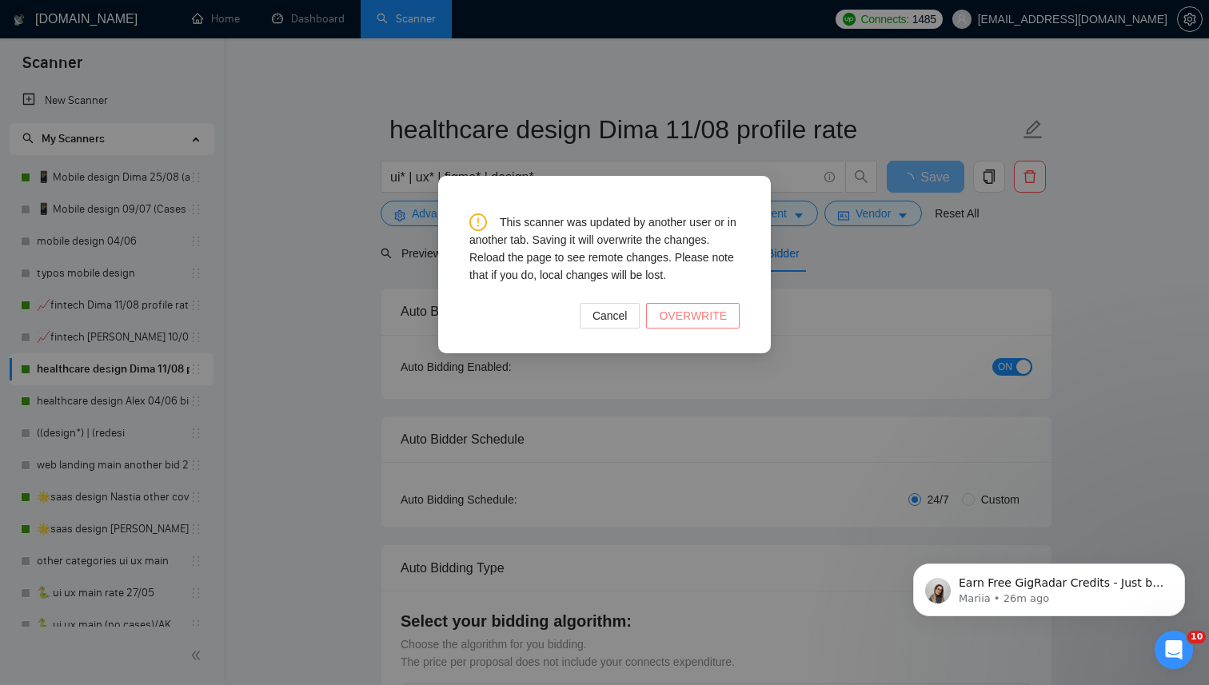
click at [707, 313] on span "OVERWRITE" at bounding box center [693, 316] width 68 height 18
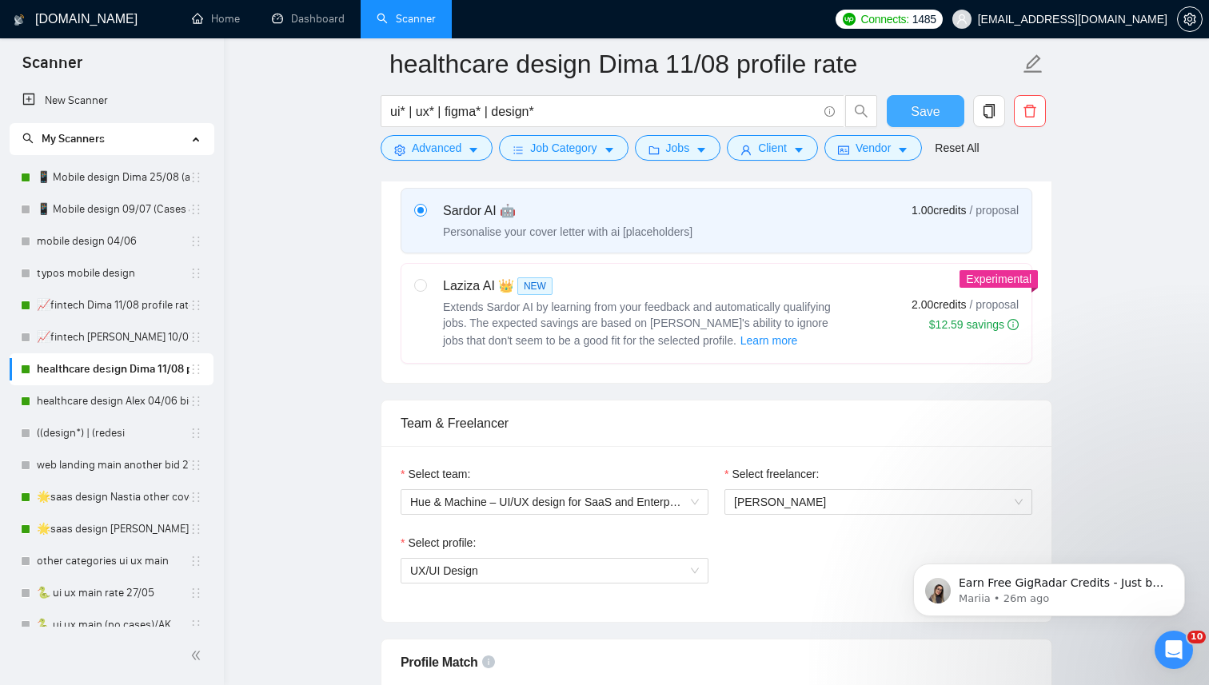
scroll to position [412, 0]
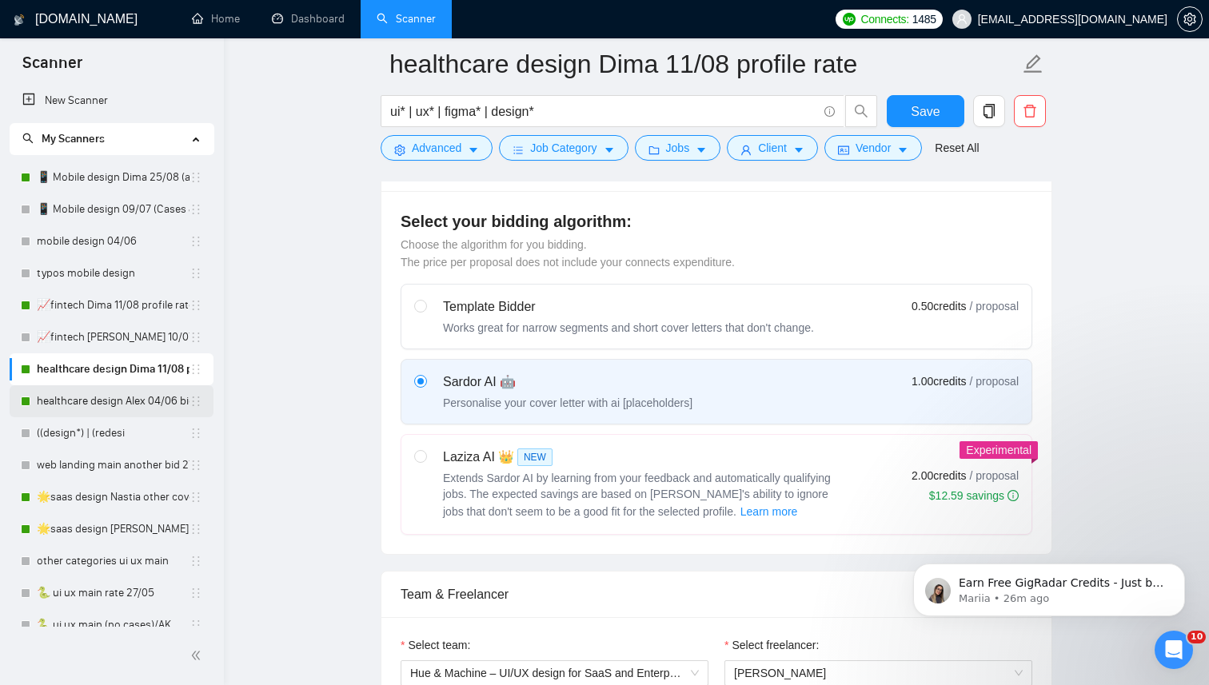
click at [100, 401] on link "healthcare design Alex 04/06 bid in range" at bounding box center [113, 401] width 153 height 32
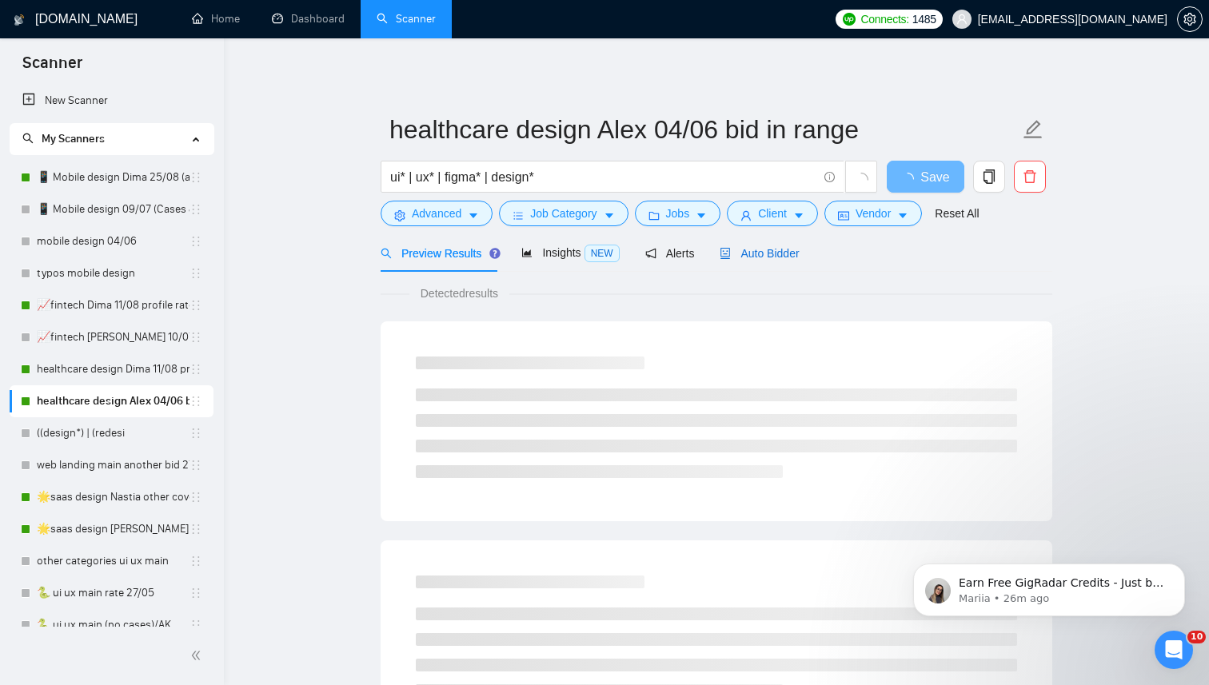
click at [788, 255] on span "Auto Bidder" at bounding box center [758, 253] width 79 height 13
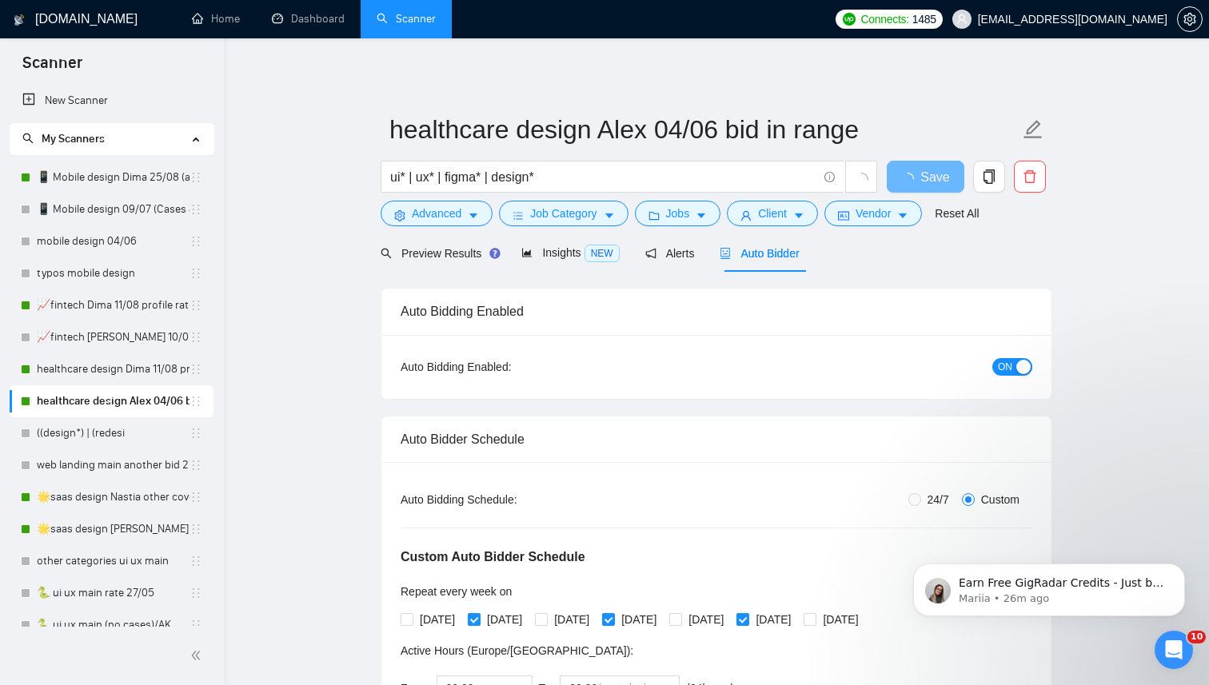
click at [1003, 365] on span "ON" at bounding box center [1005, 367] width 14 height 18
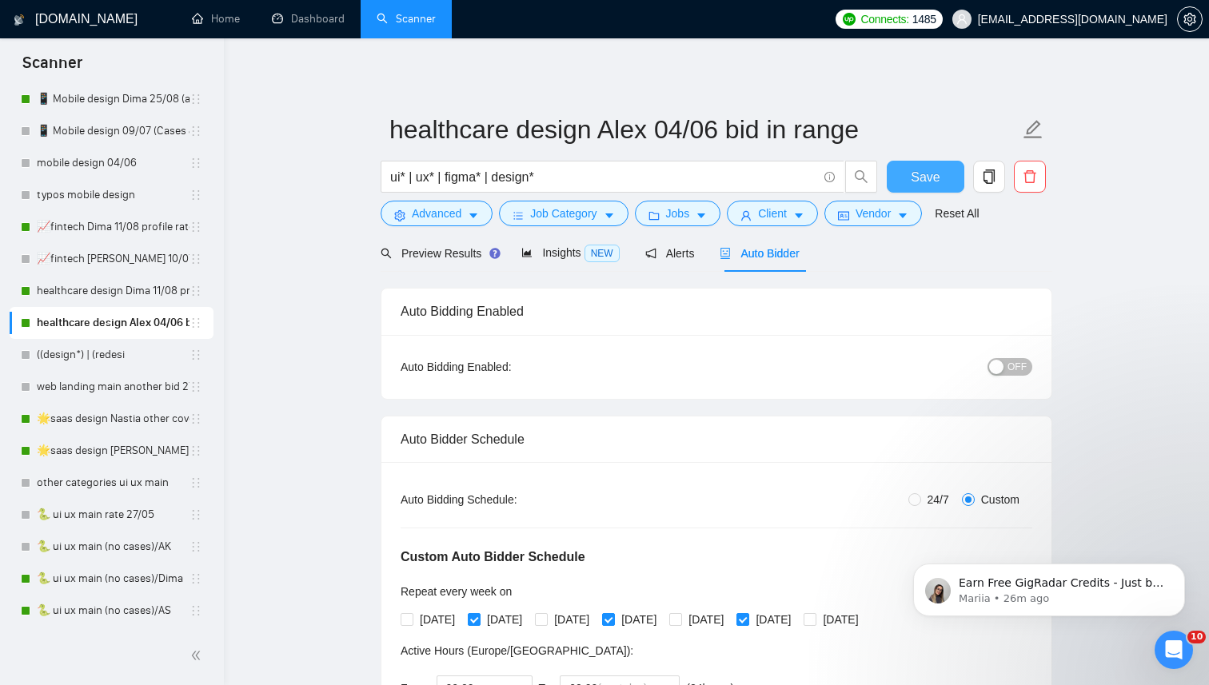
click at [910, 170] on button "Save" at bounding box center [925, 177] width 78 height 32
click at [72, 421] on link "🌟saas design Nastia other cover 27/05" at bounding box center [113, 419] width 153 height 32
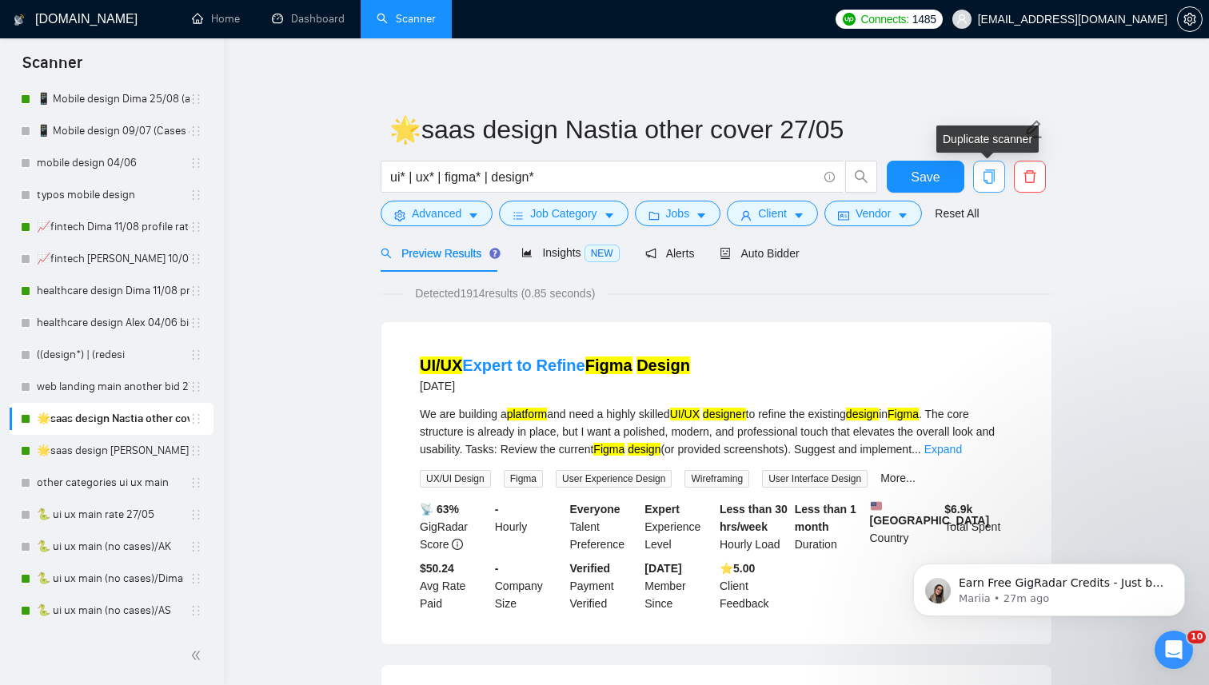
click at [986, 181] on icon "copy" at bounding box center [988, 176] width 11 height 14
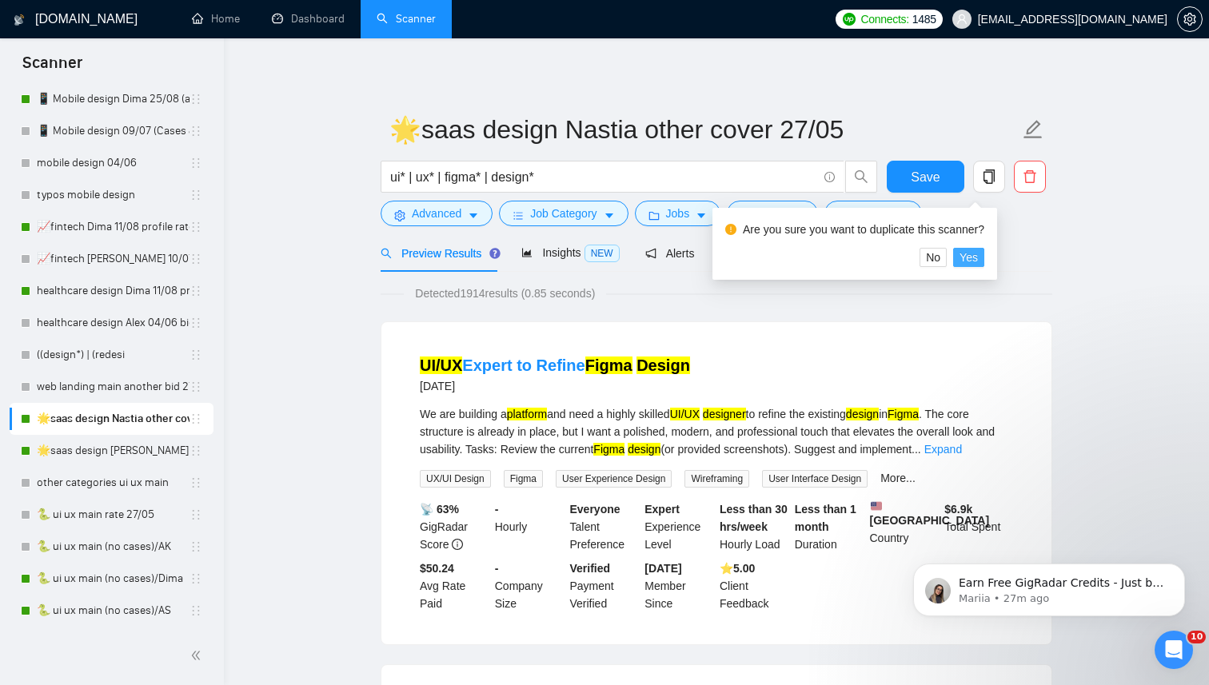
click at [975, 257] on span "Yes" at bounding box center [968, 258] width 18 height 18
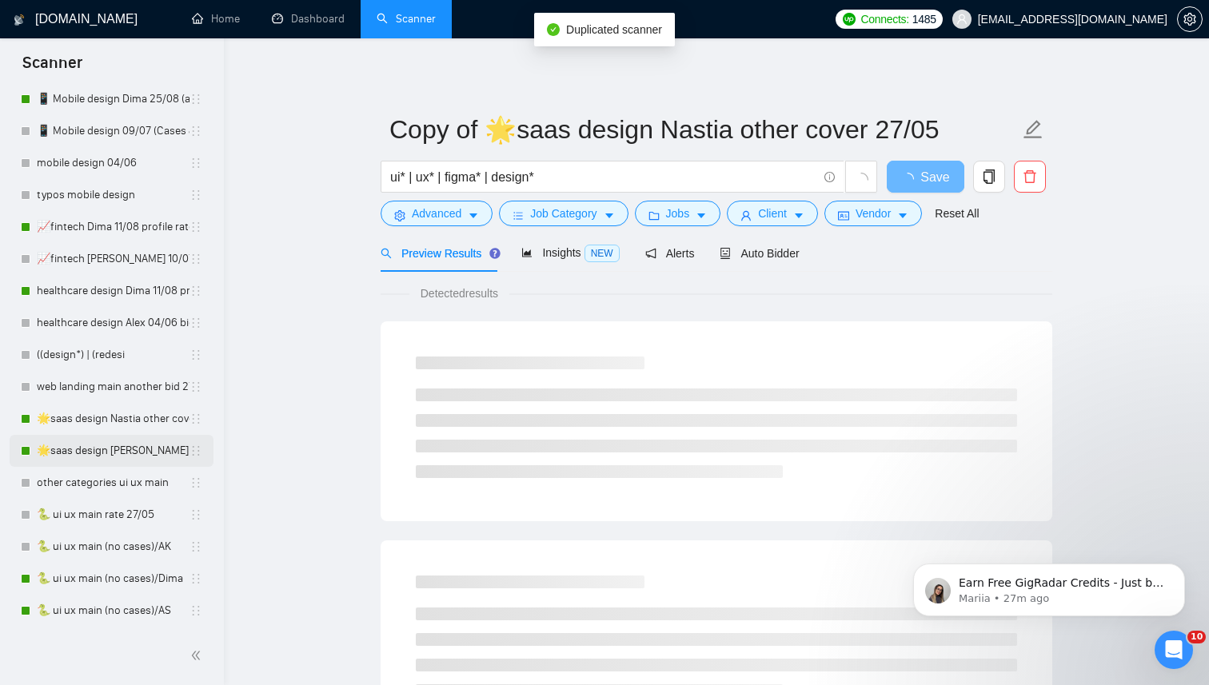
scroll to position [110, 0]
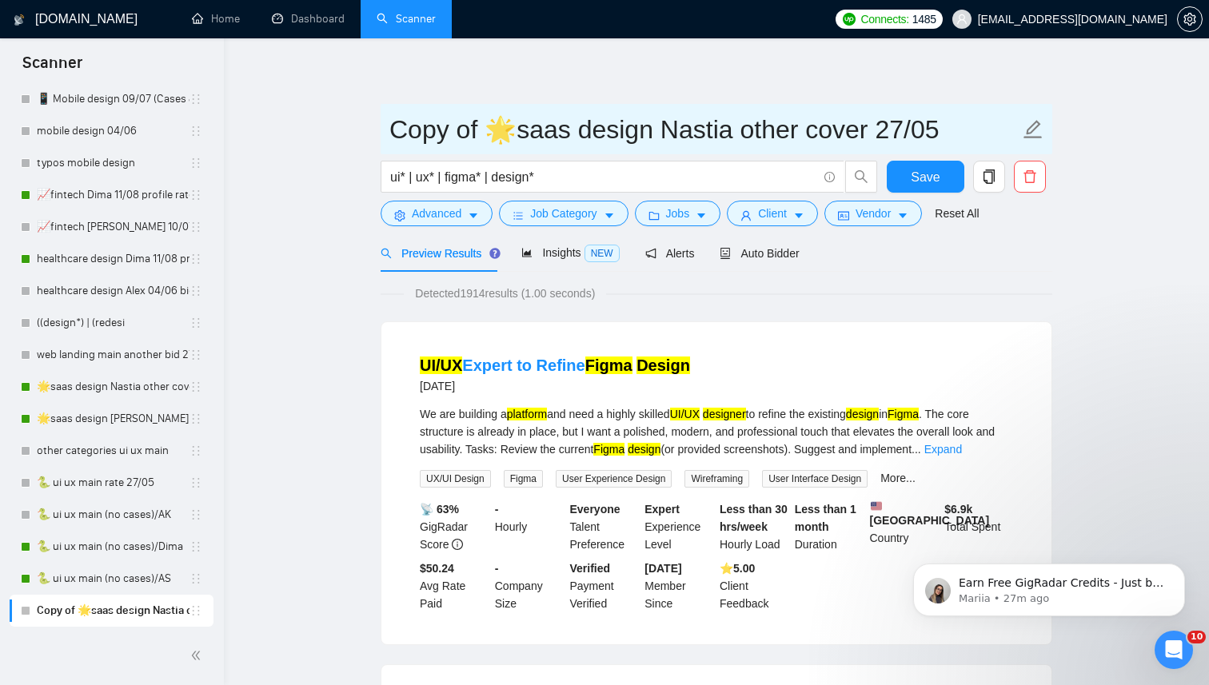
drag, startPoint x: 484, startPoint y: 124, endPoint x: 340, endPoint y: 127, distance: 143.9
click at [606, 129] on input "🌟saas design Nastia other cover 27/05" at bounding box center [704, 130] width 630 height 40
drag, startPoint x: 619, startPoint y: 125, endPoint x: 853, endPoint y: 125, distance: 233.4
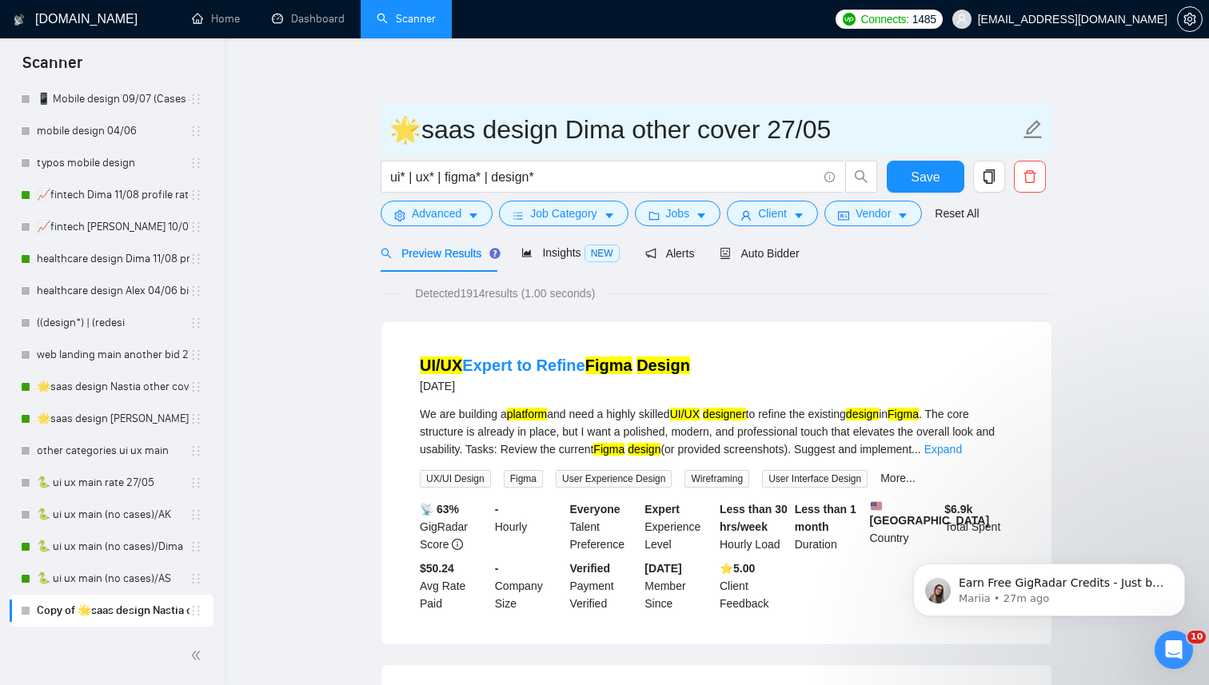
click at [853, 125] on input "🌟saas design Dima other cover 27/05" at bounding box center [704, 130] width 630 height 40
type input "🌟saas design Dima 25/08"
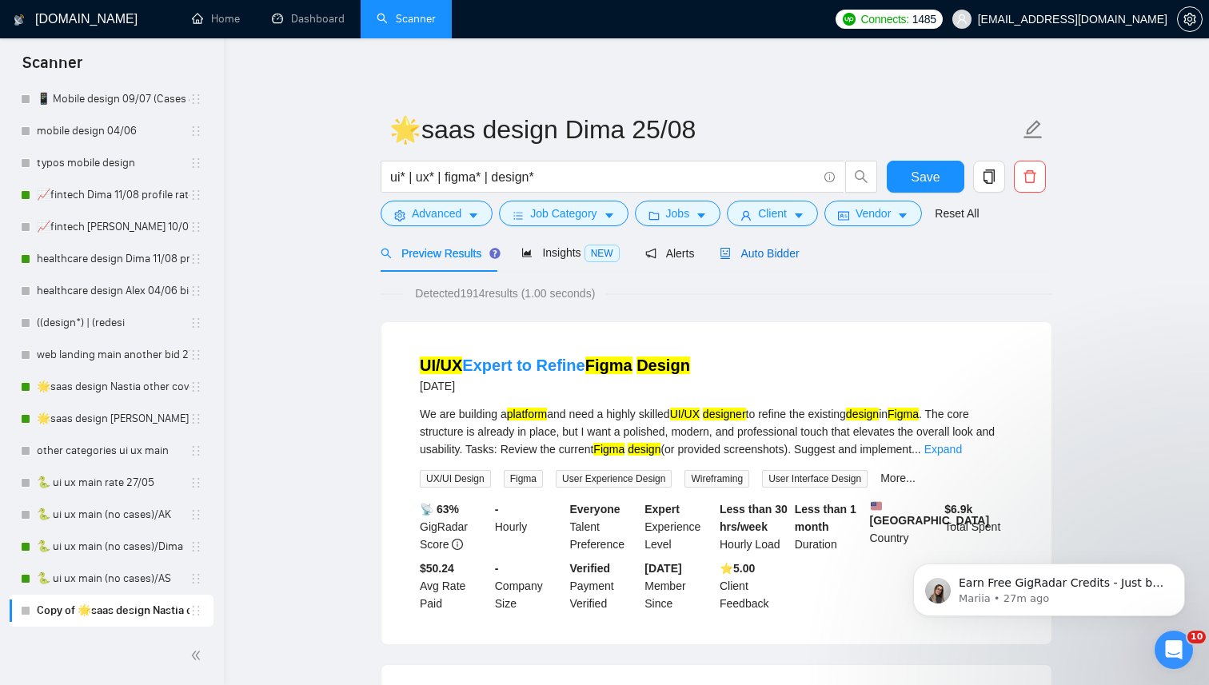
click at [763, 253] on span "Auto Bidder" at bounding box center [758, 253] width 79 height 13
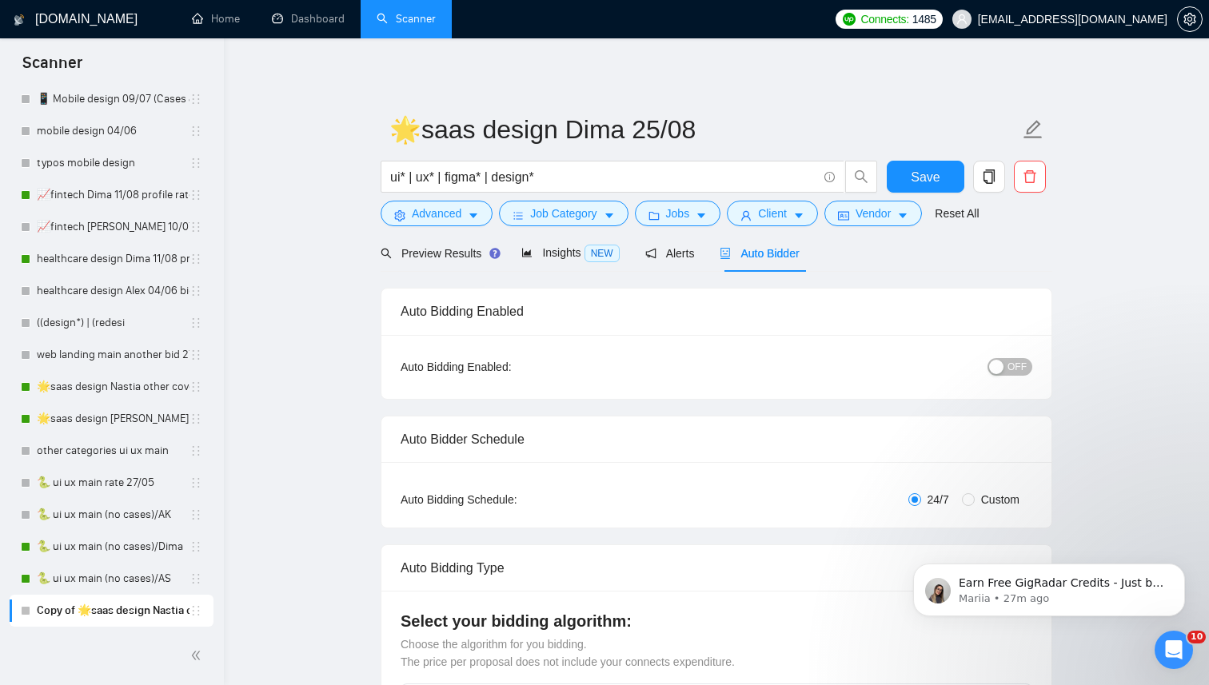
radio input "false"
radio input "true"
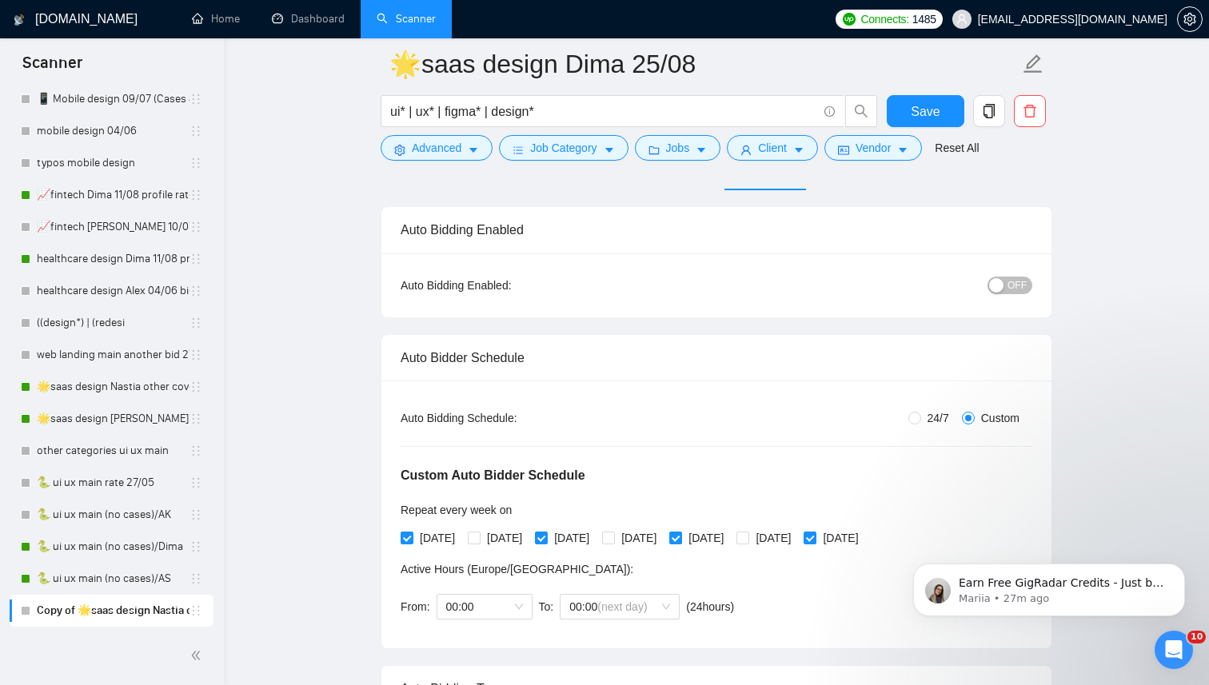
scroll to position [99, 0]
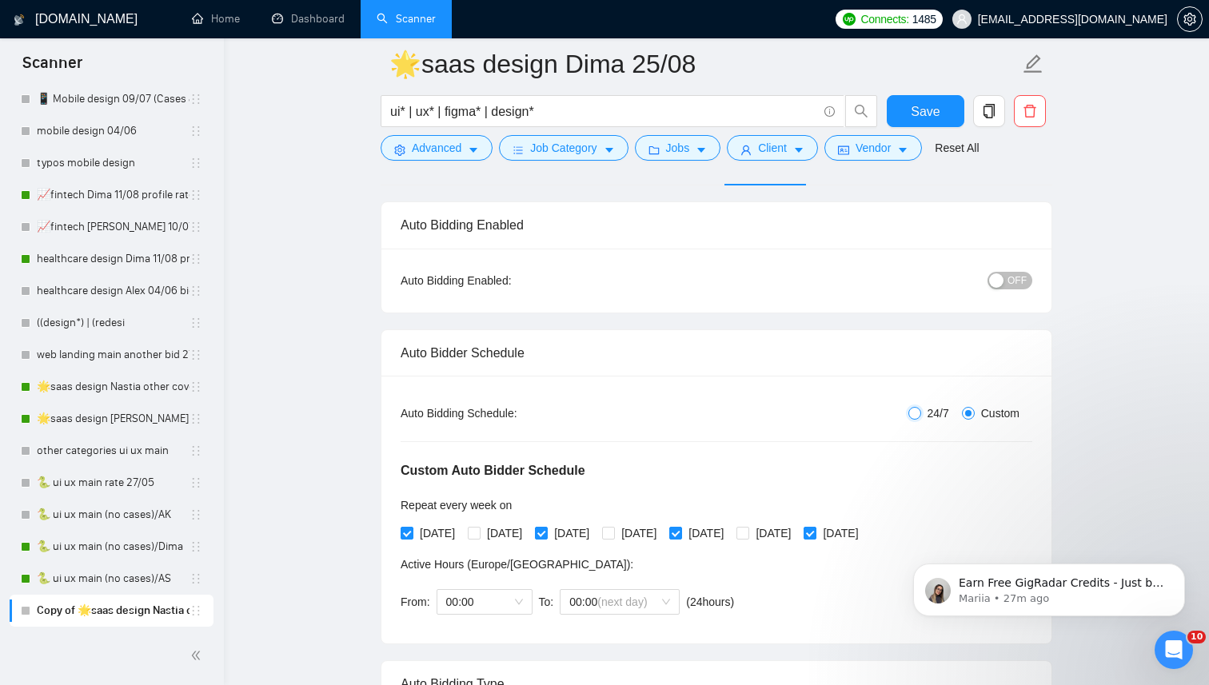
click at [911, 410] on input "24/7" at bounding box center [914, 413] width 13 height 13
radio input "true"
radio input "false"
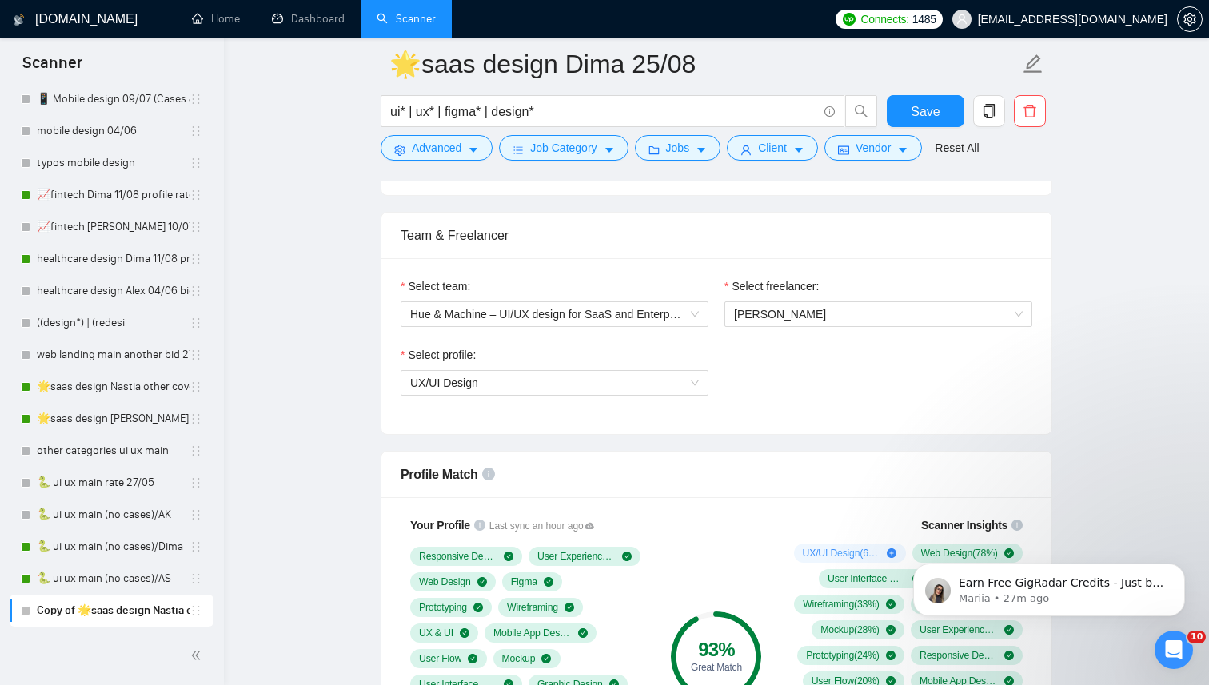
scroll to position [766, 0]
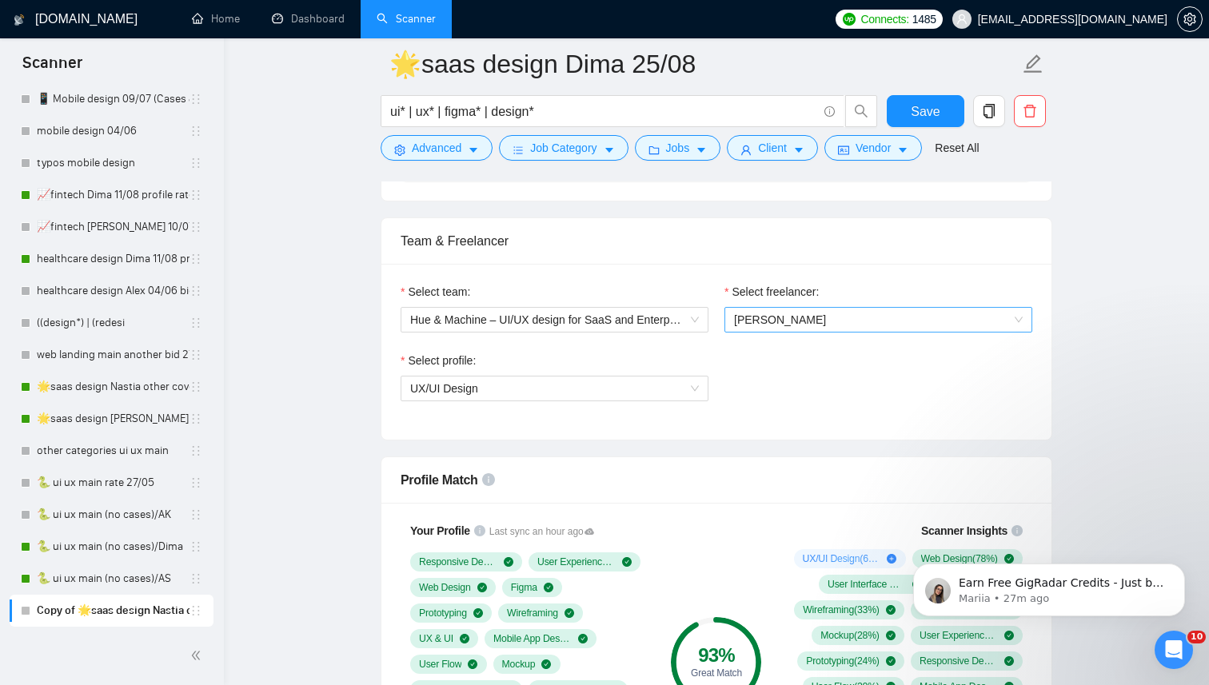
click at [811, 325] on span "[PERSON_NAME]" at bounding box center [780, 319] width 92 height 13
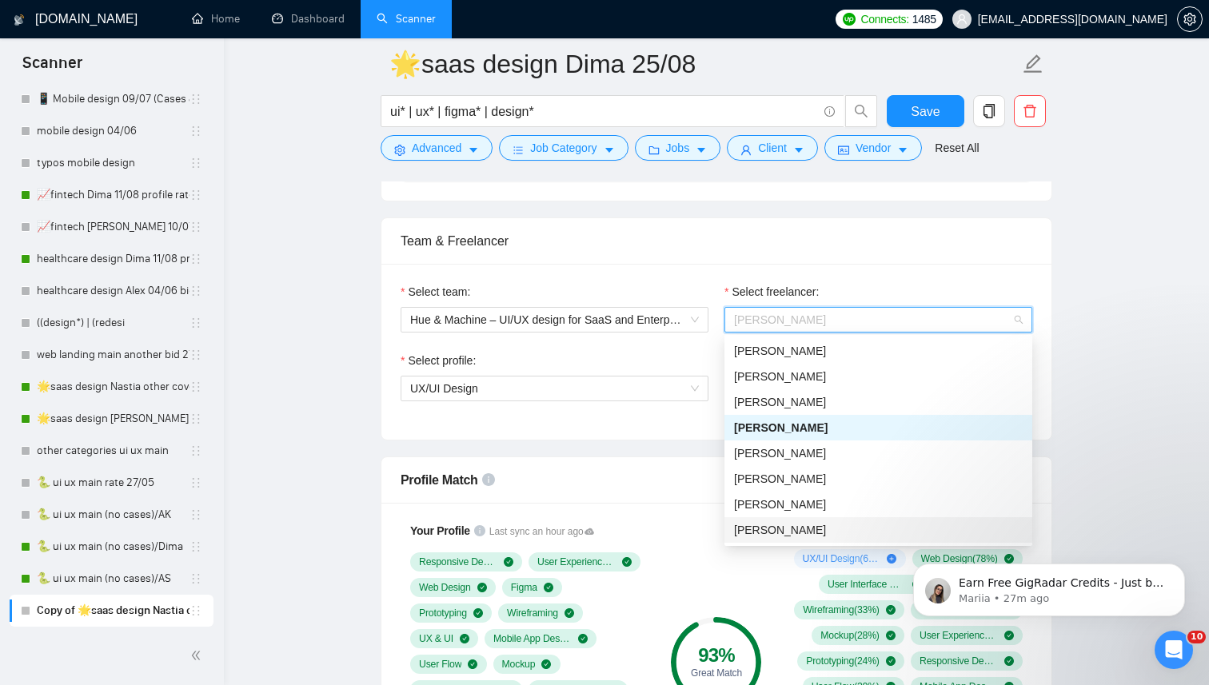
click at [837, 528] on div "[PERSON_NAME]" at bounding box center [878, 530] width 289 height 18
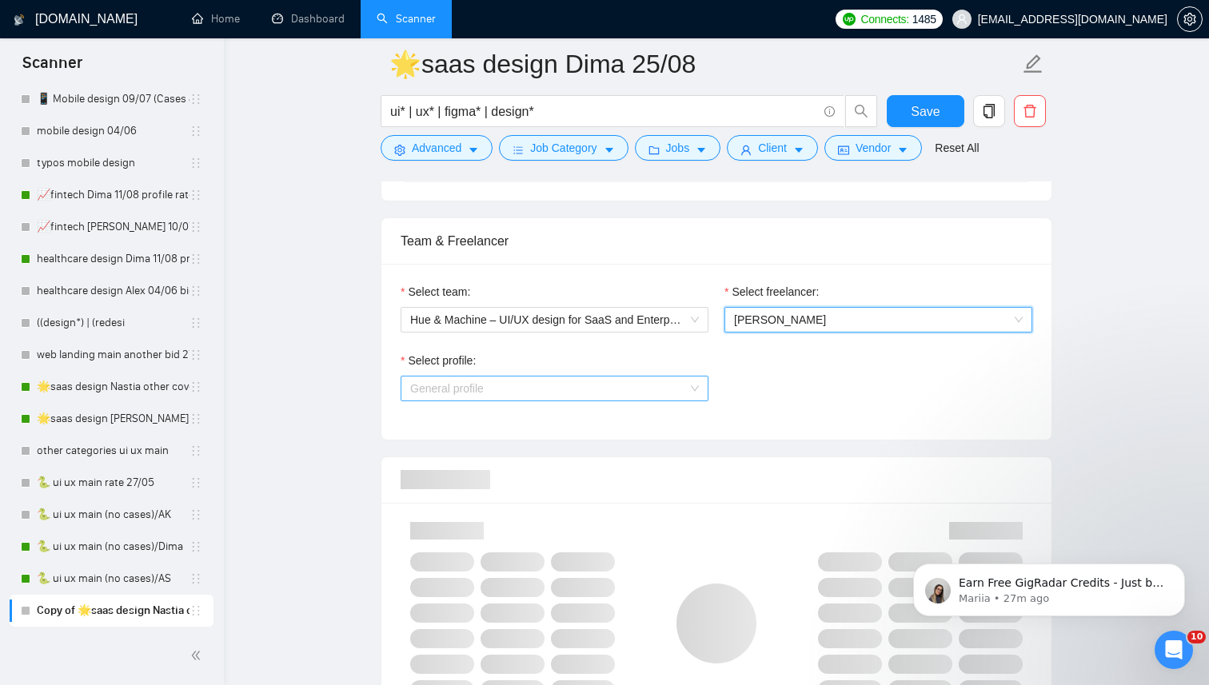
click at [579, 394] on span "General profile" at bounding box center [554, 388] width 289 height 24
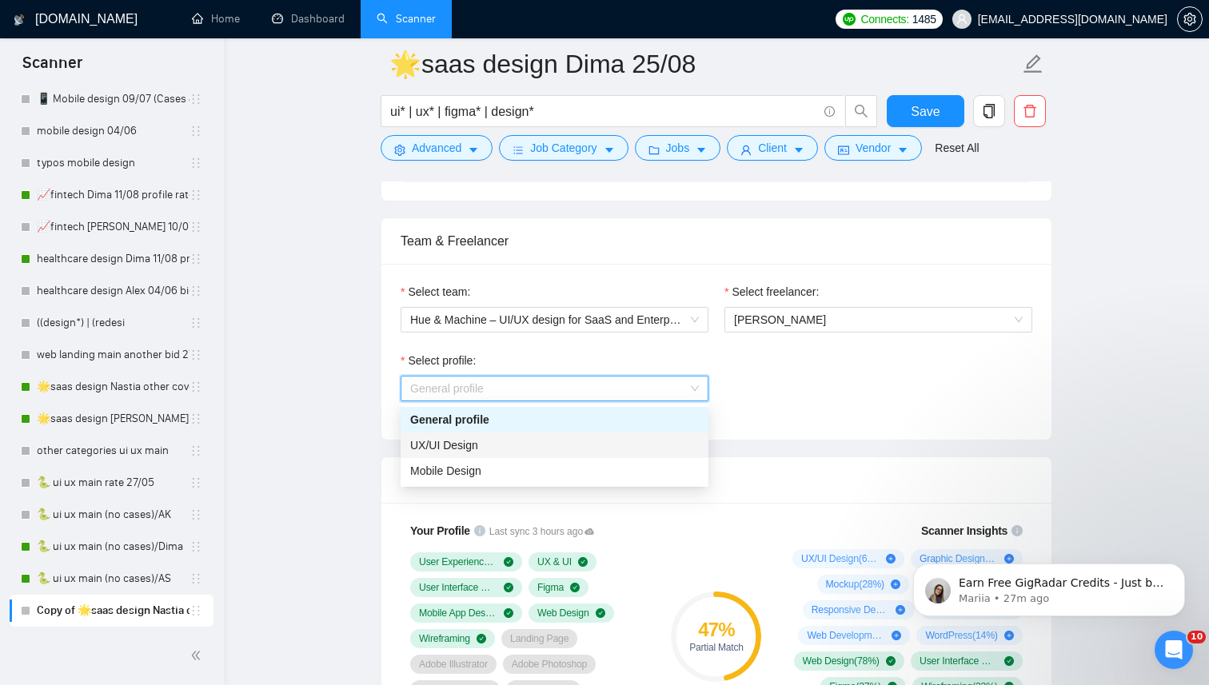
click at [544, 441] on div "UX/UI Design" at bounding box center [554, 445] width 289 height 18
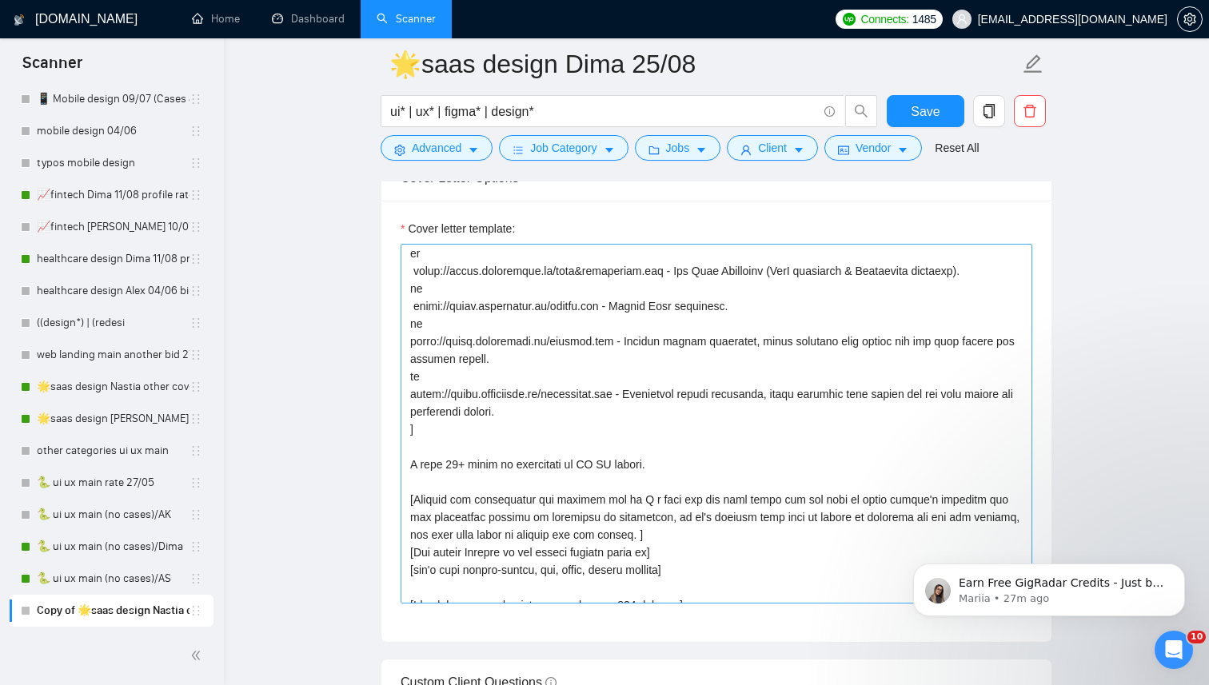
scroll to position [317, 0]
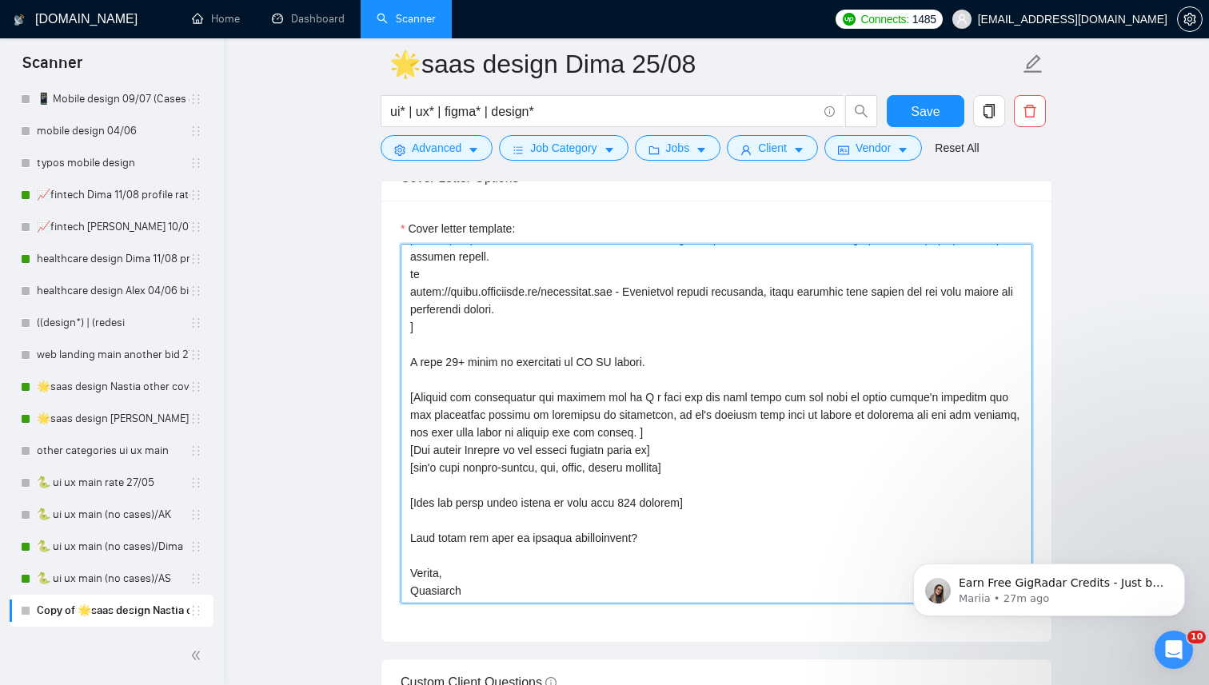
click at [435, 589] on textarea "Cover letter template:" at bounding box center [715, 424] width 631 height 360
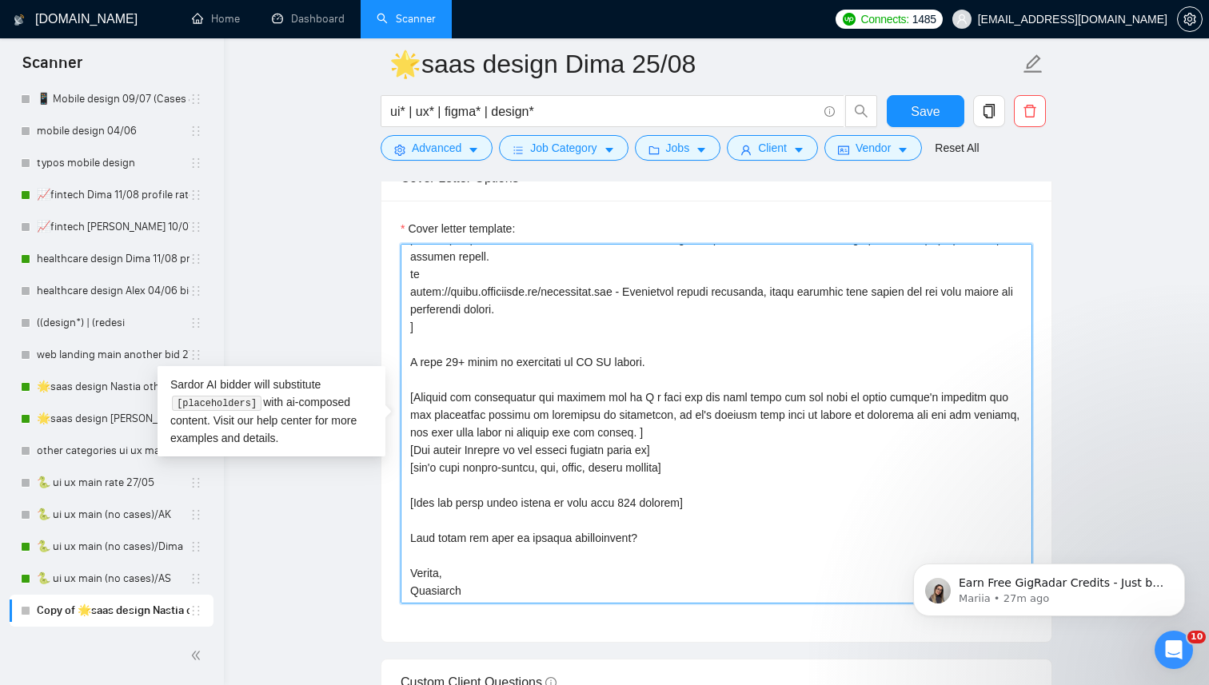
click at [435, 589] on textarea "Cover letter template:" at bounding box center [715, 424] width 631 height 360
click at [452, 360] on textarea "Cover letter template:" at bounding box center [715, 424] width 631 height 360
drag, startPoint x: 655, startPoint y: 432, endPoint x: 395, endPoint y: 396, distance: 262.9
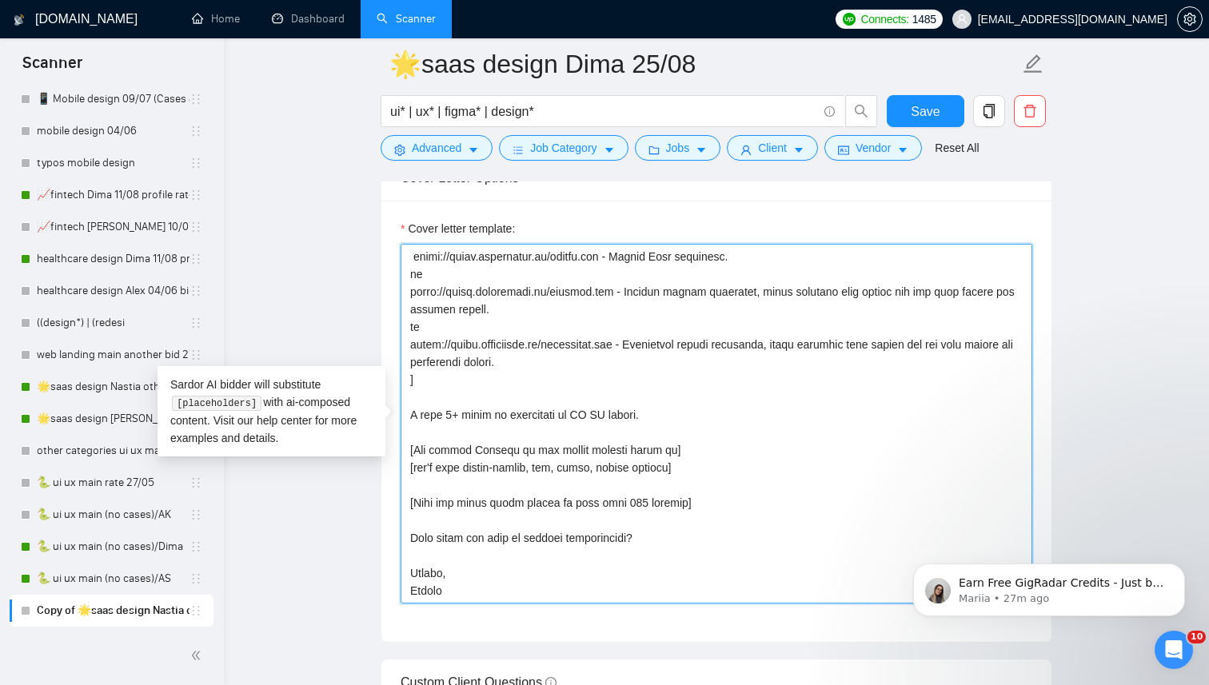
scroll to position [264, 0]
drag, startPoint x: 707, startPoint y: 502, endPoint x: 398, endPoint y: 500, distance: 309.4
click at [398, 501] on div "Cover letter template:" at bounding box center [716, 421] width 670 height 441
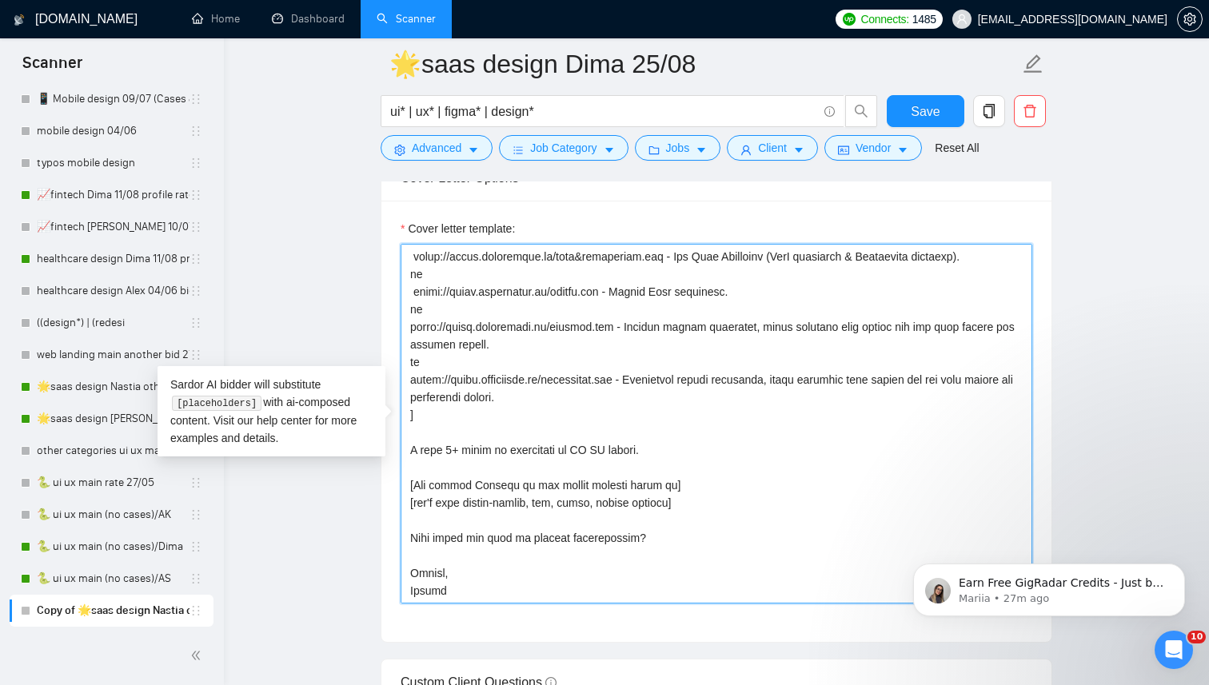
scroll to position [229, 0]
click at [412, 536] on textarea "Cover letter template:" at bounding box center [715, 424] width 631 height 360
drag, startPoint x: 1679, startPoint y: 1068, endPoint x: 892, endPoint y: 536, distance: 950.4
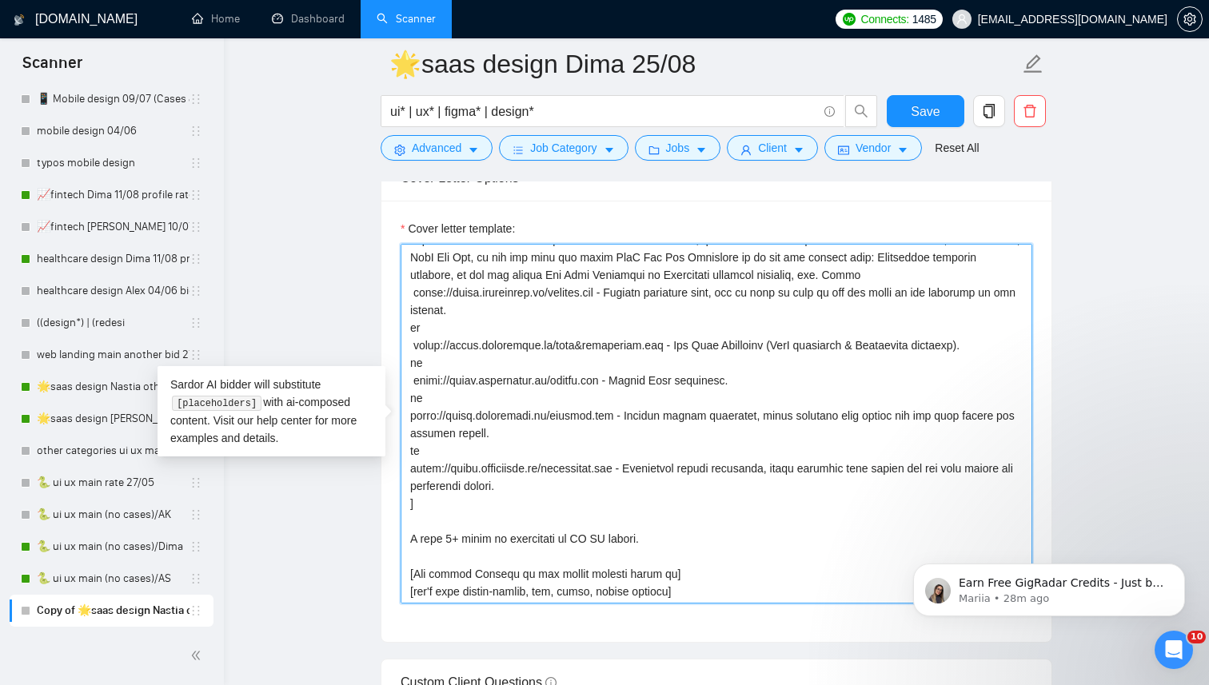
scroll to position [139, 0]
drag, startPoint x: 649, startPoint y: 544, endPoint x: 396, endPoint y: 536, distance: 252.7
click at [396, 536] on div "Cover letter template:" at bounding box center [716, 421] width 670 height 441
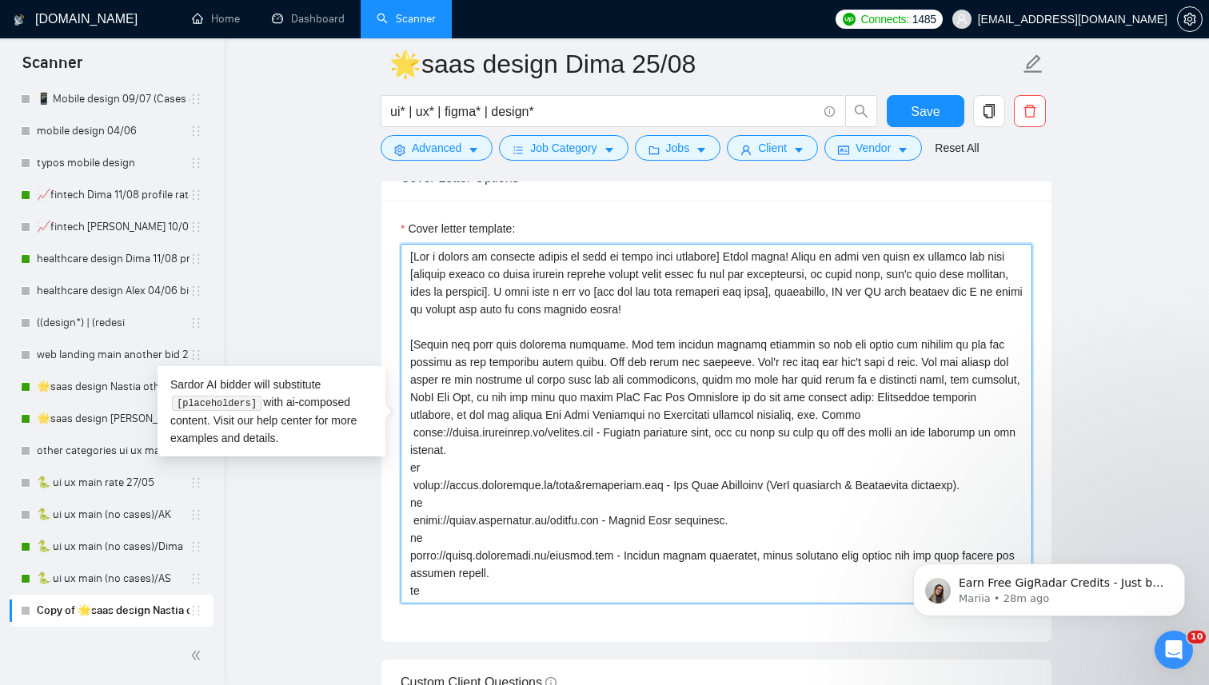
scroll to position [1804, 0]
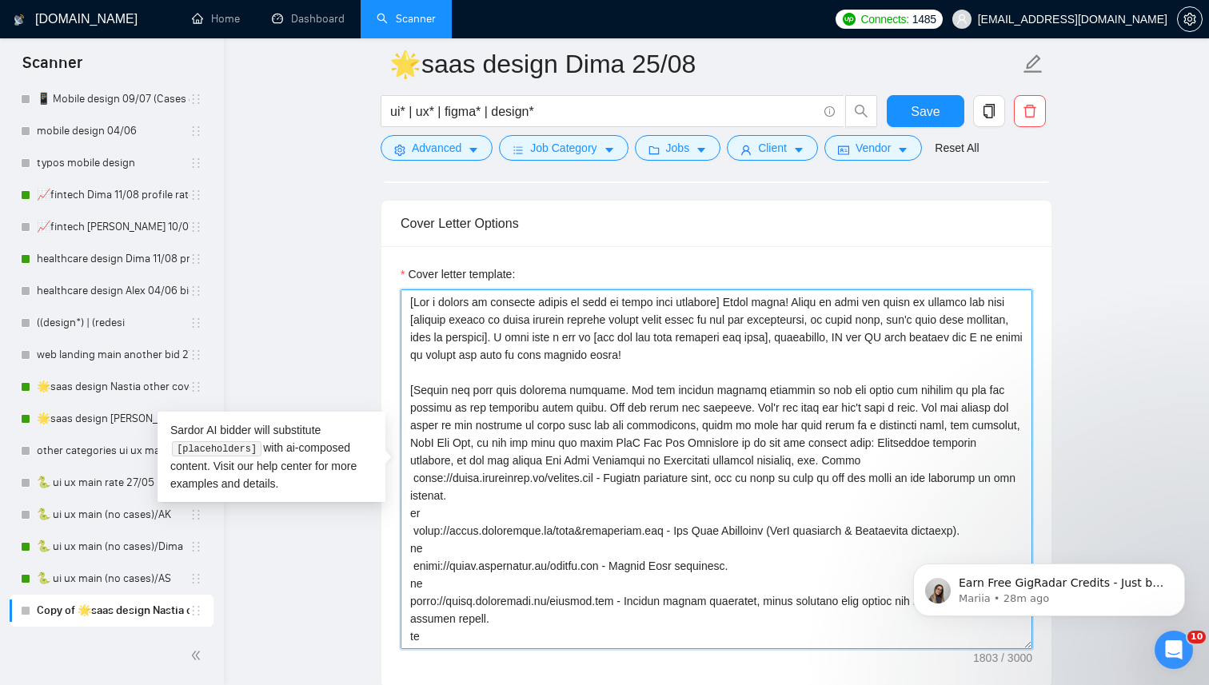
click at [562, 336] on textarea "Cover letter template:" at bounding box center [715, 469] width 631 height 360
paste textarea "have 6+ years of experience in UI UX design. I"
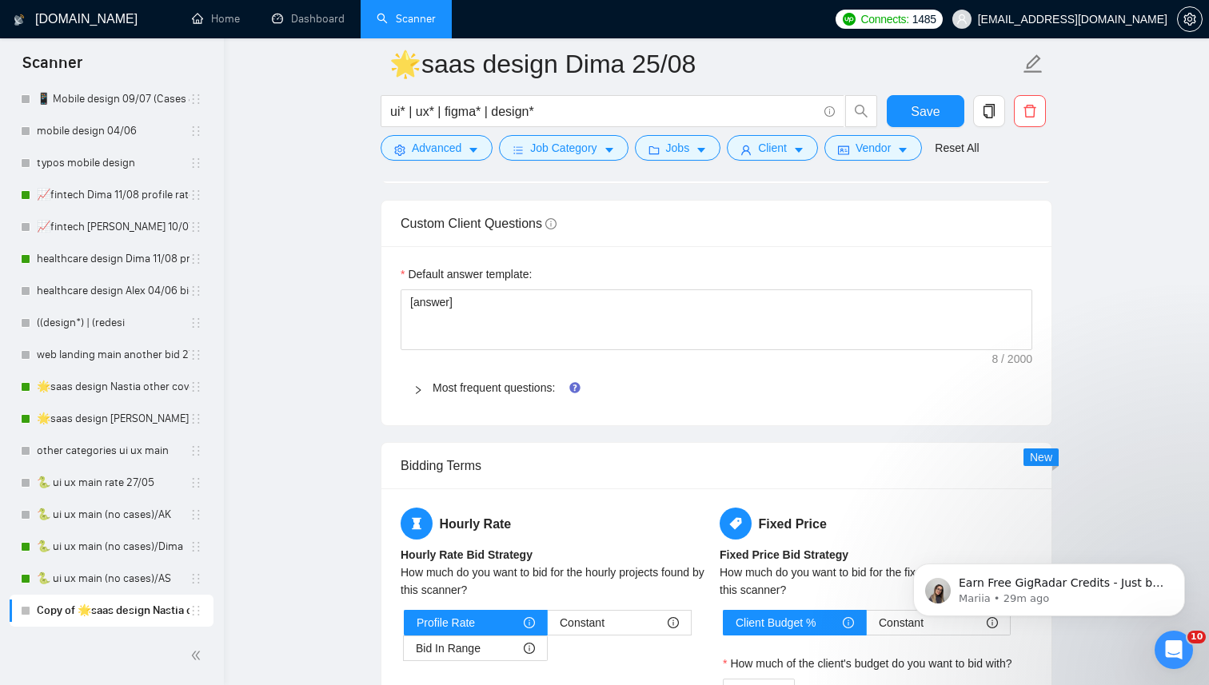
scroll to position [2312, 0]
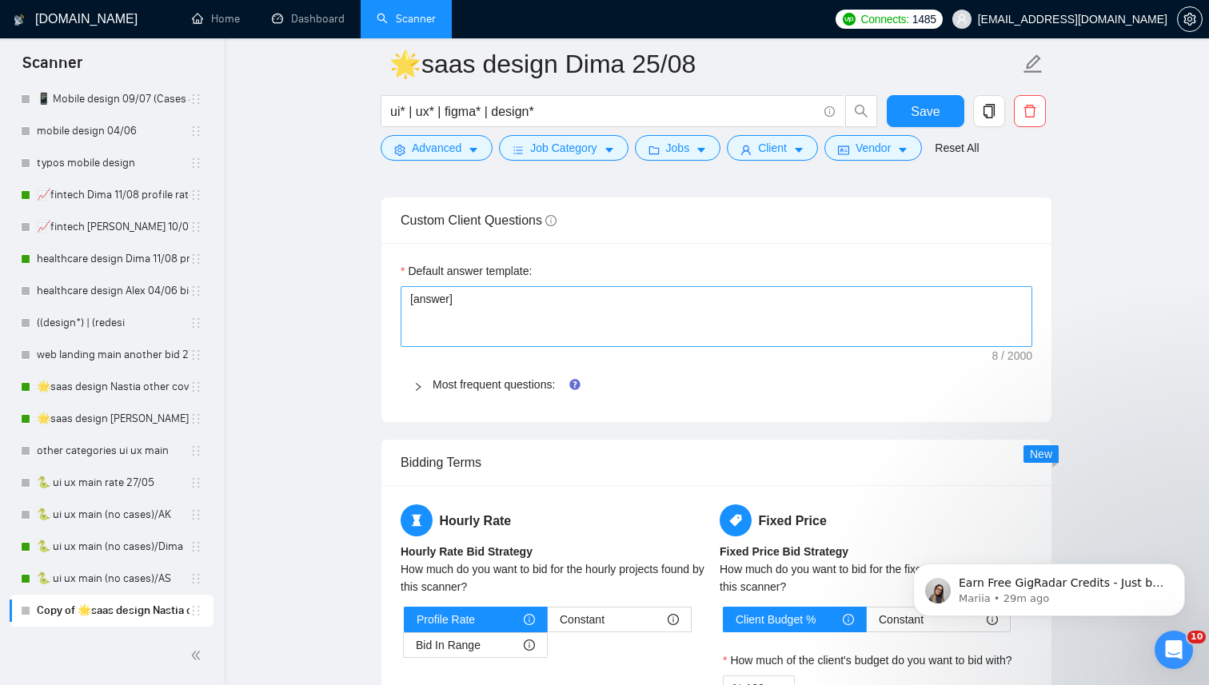
type textarea "[Use a couple of relevant emojis to make my first line brighter] Hello there! R…"
click at [451, 300] on textarea "[answer]" at bounding box center [715, 316] width 631 height 61
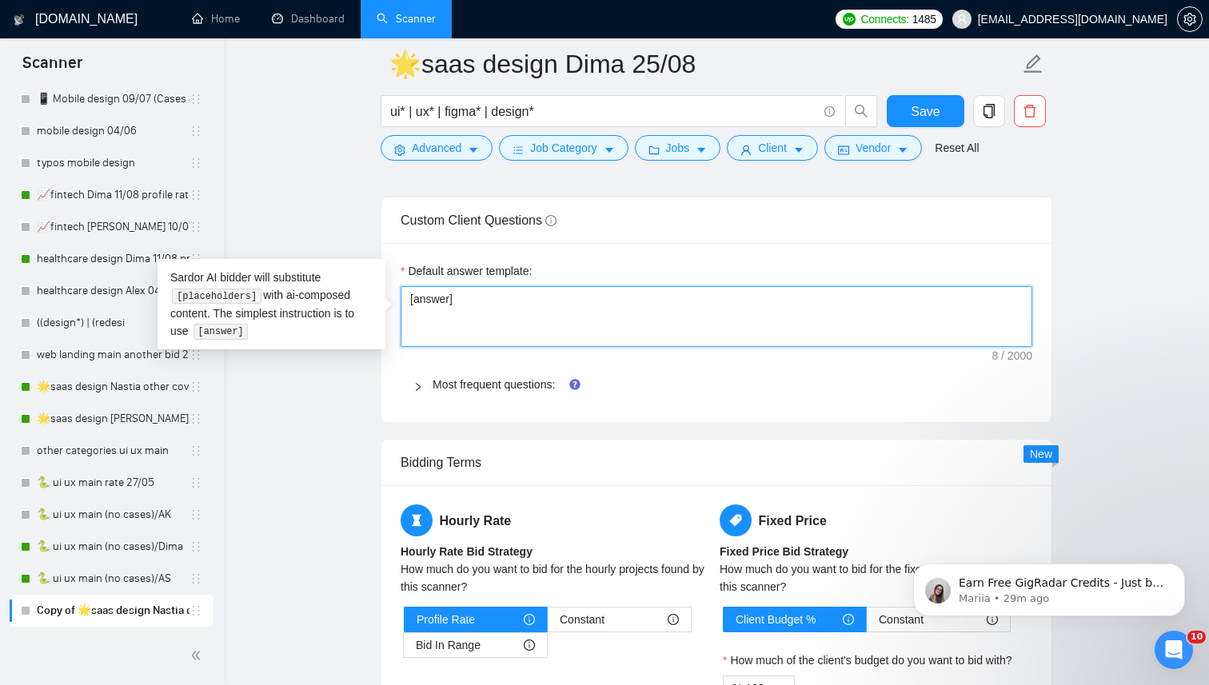
type textarea "[answer.]"
type textarea "[answer. ]"
type textarea "[answer. I]"
type textarea "[answer. If]"
type textarea "[answer. If ]"
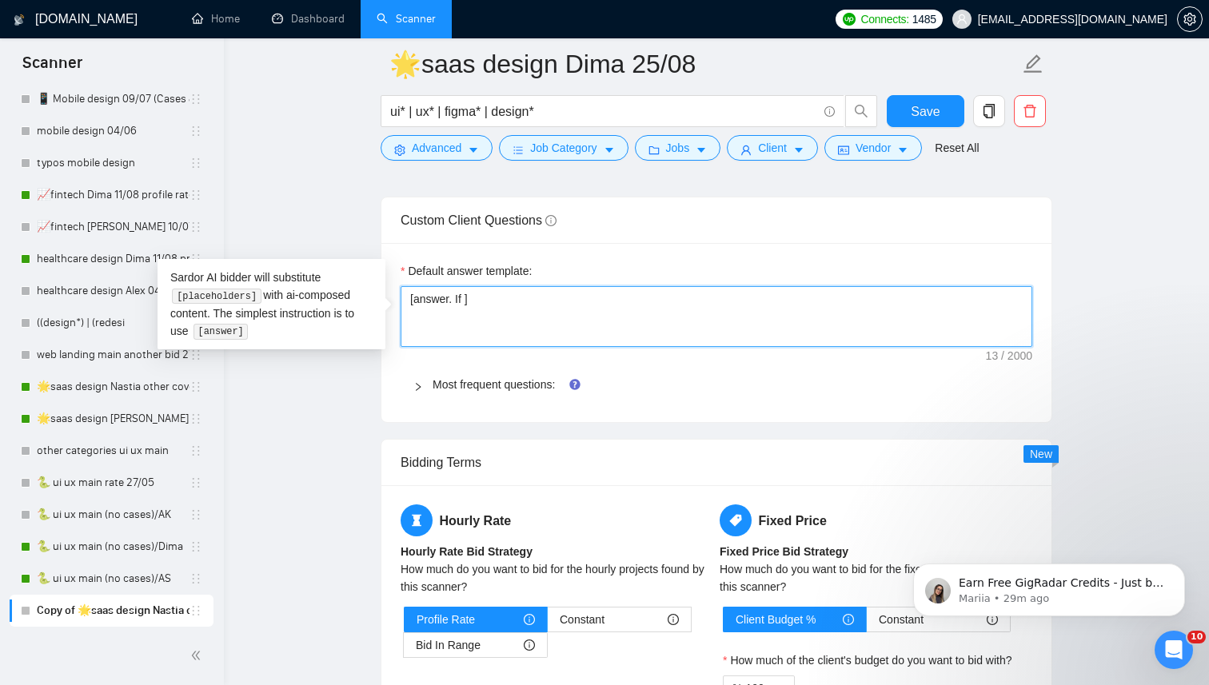
type textarea "[answer. If a]"
type textarea "[answer. If as]"
type textarea "[answer. If ask]"
type textarea "[answer. If aske]"
type textarea "[answer. If asked]"
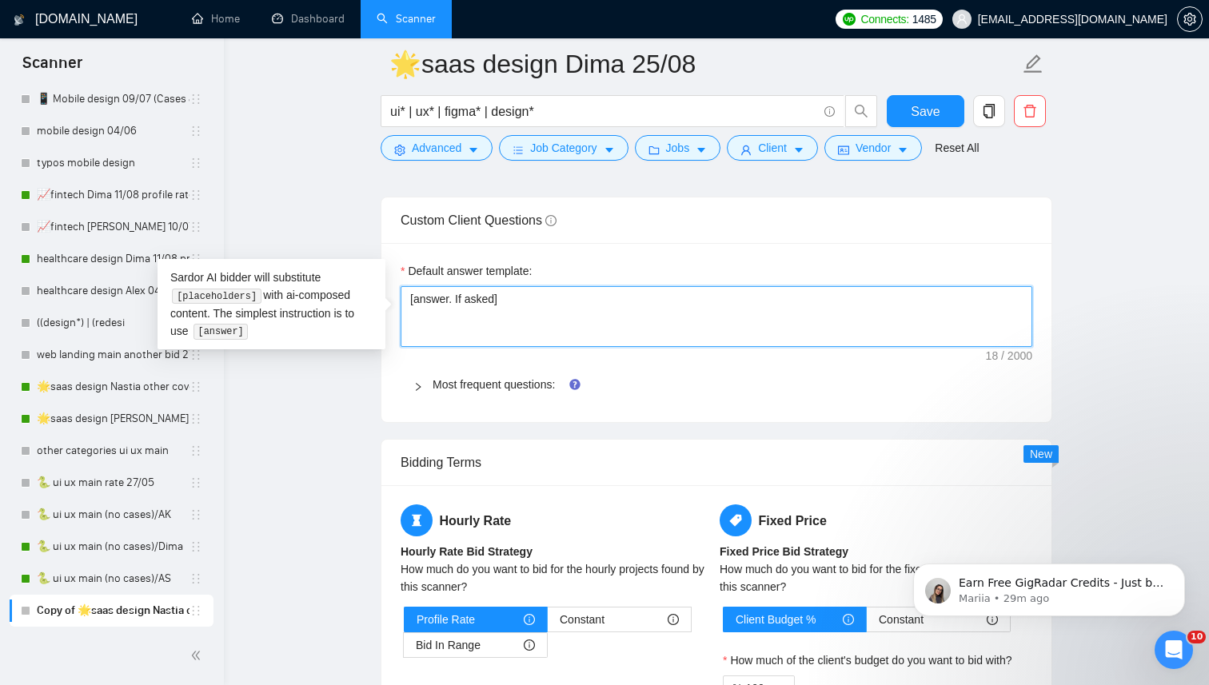
type textarea "[answer. If asked ]"
type textarea "[answer. If asked a]"
type textarea "[answer. If asked ab]"
type textarea "[answer. If asked abo]"
type textarea "[answer. If asked abou]"
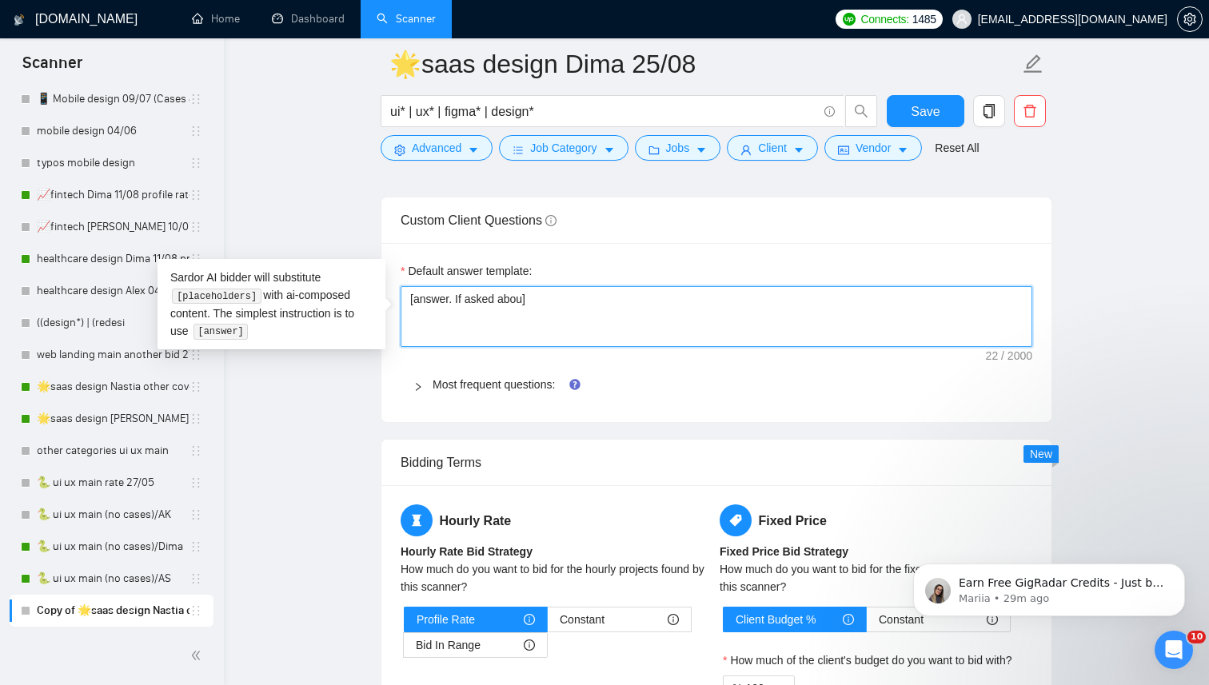
type textarea "[answer. If asked about]"
type textarea "[answer. If asked about ]"
type textarea "[answer. If asked about a]"
type textarea "[answer. If asked about av]"
type textarea "[answer. If asked about ava]"
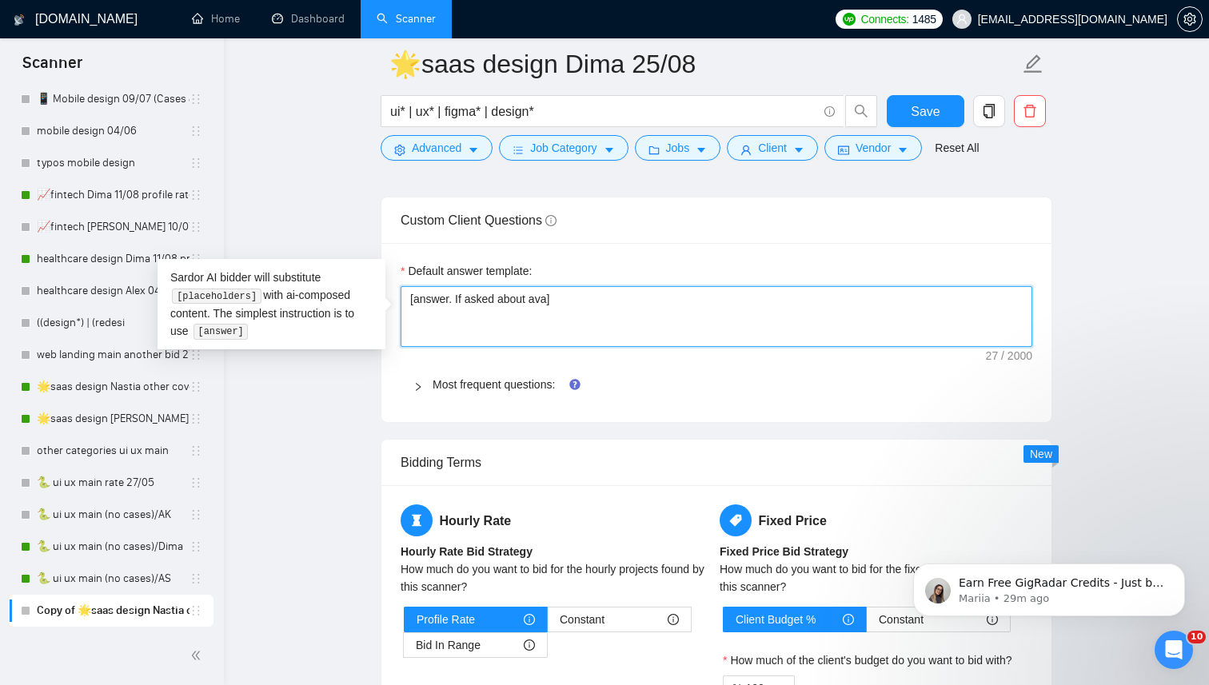
type textarea "[answer. If asked about avai]"
type textarea "[answer. If asked about avail]"
type textarea "[answer. If asked about availa]"
type textarea "[answer. If asked about availab]"
type textarea "[answer. If asked about availabi]"
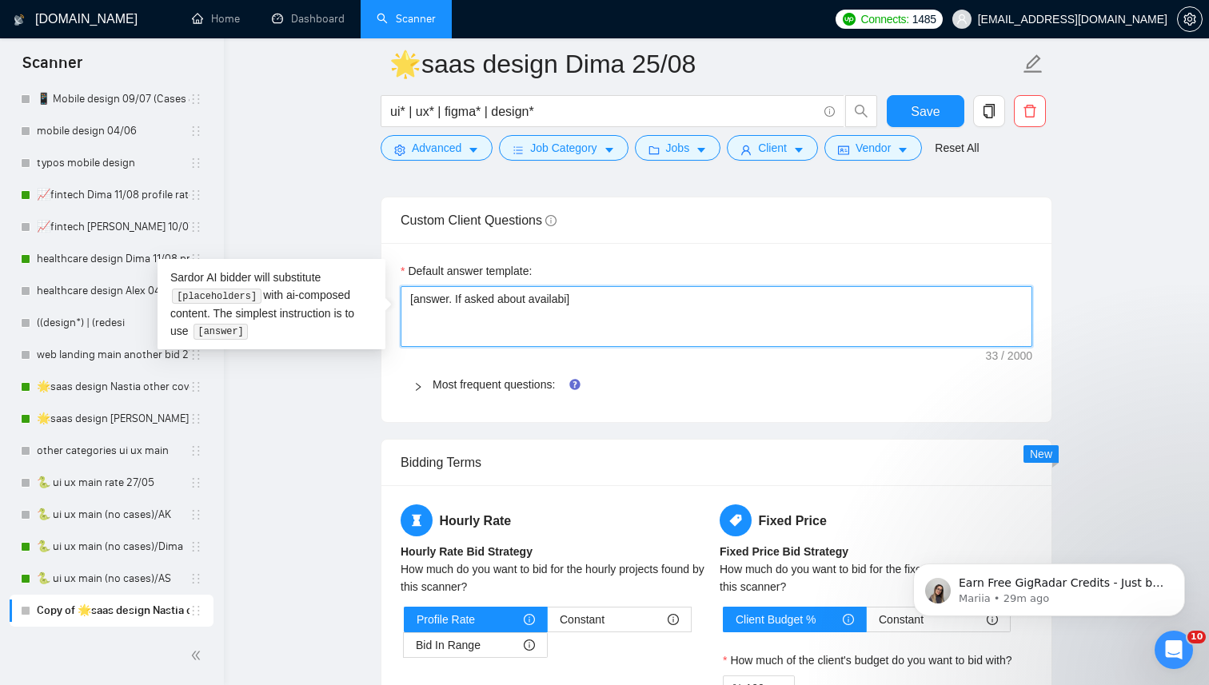
type textarea "[answer. If asked about availabil]"
type textarea "[answer. If asked about availabili]"
type textarea "[answer. If asked about availabilit]"
type textarea "[answer. If asked about availability]"
type textarea "[answer. If asked about availability ]"
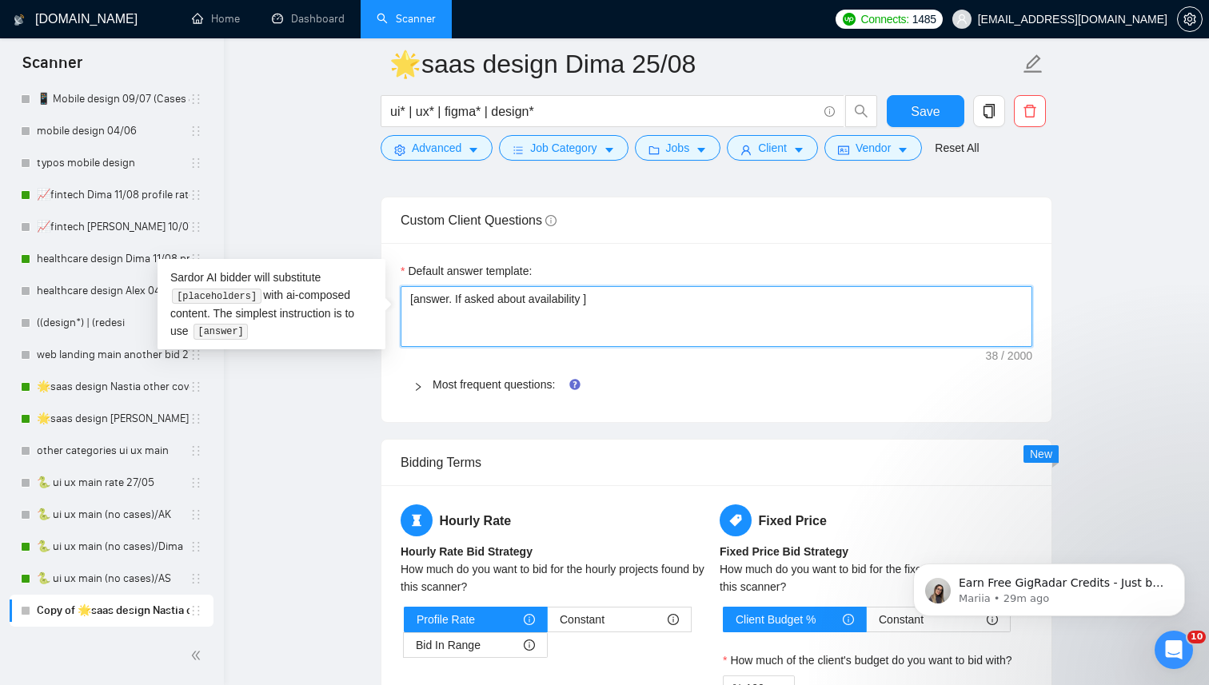
type textarea "[answer. If asked about availability f]"
type textarea "[answer. If asked about availability fo]"
type textarea "[answer. If asked about availability for]"
type textarea "[answer. If asked about availability for ]"
type textarea "[answer. If asked about availability for i]"
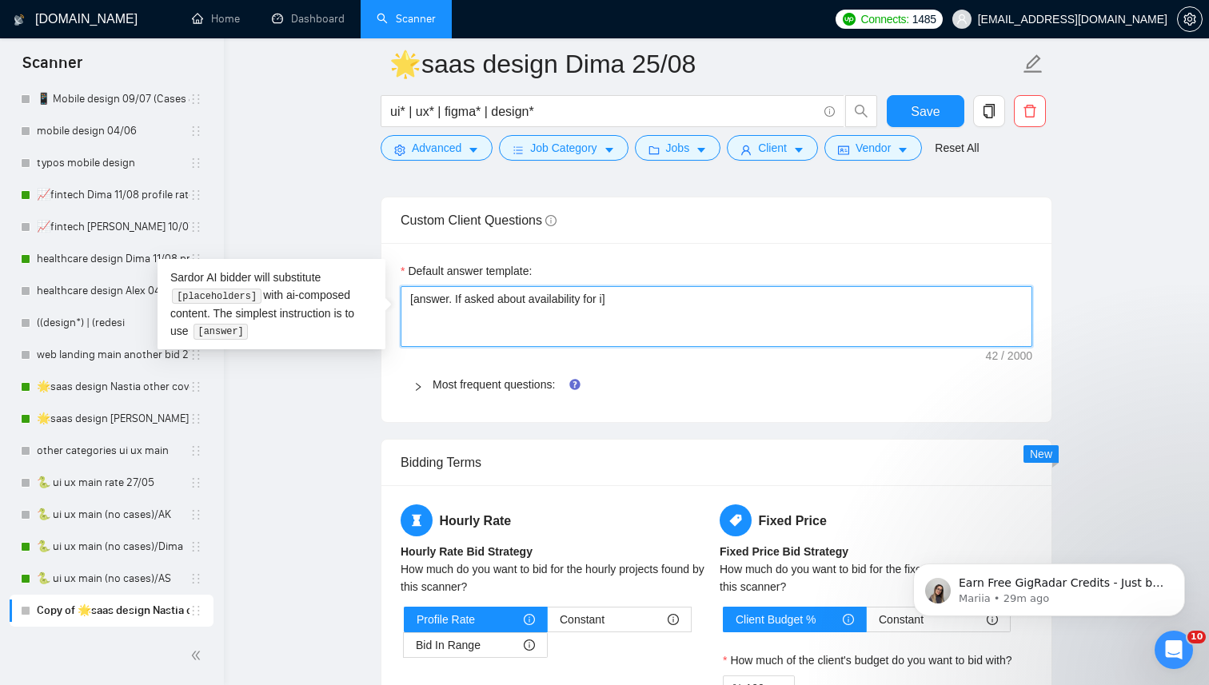
type textarea "[answer. If asked about availability for in]"
type textarea "[answer. If asked about availability for int]"
type textarea "[answer. If asked about availability for inte]"
type textarea "[answer. If asked about availability for inter]"
type textarea "[answer. If asked about availability for interv]"
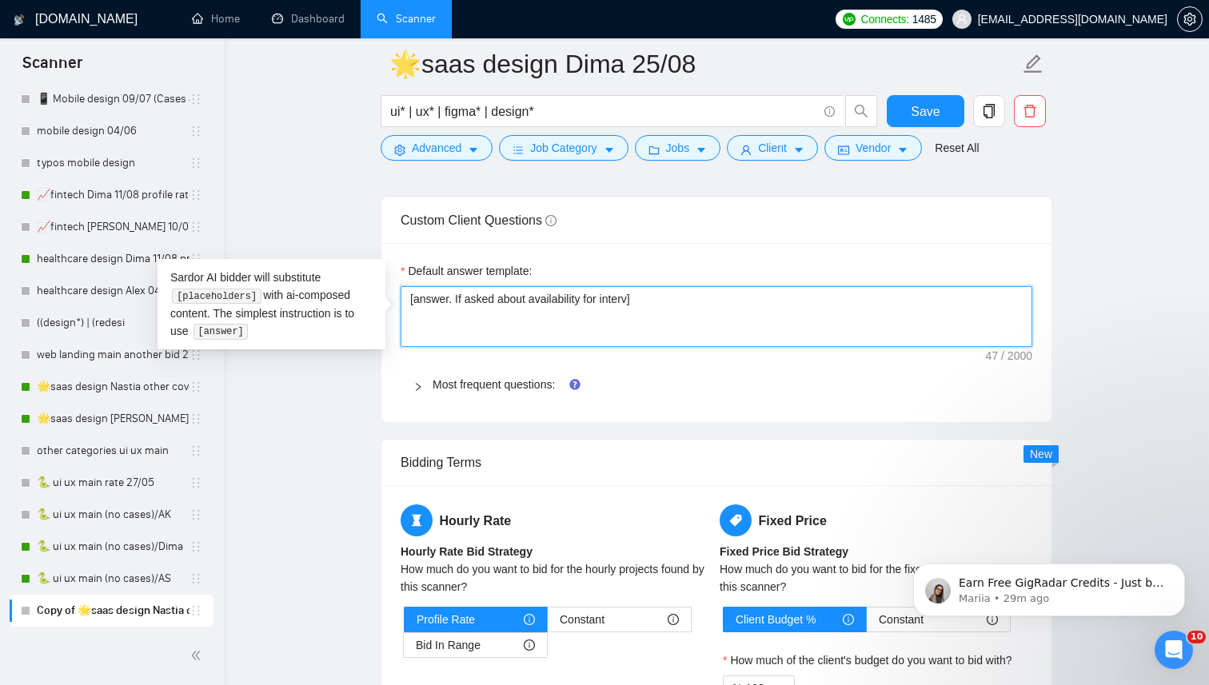
type textarea "[answer. If asked about availability for intervi]"
type textarea "[answer. If asked about availability for intervie]"
type textarea "[answer. If asked about availability for interview]"
type textarea "[answer. If asked about availability for interview ]"
type textarea "[answer. If asked about availability for interview -]"
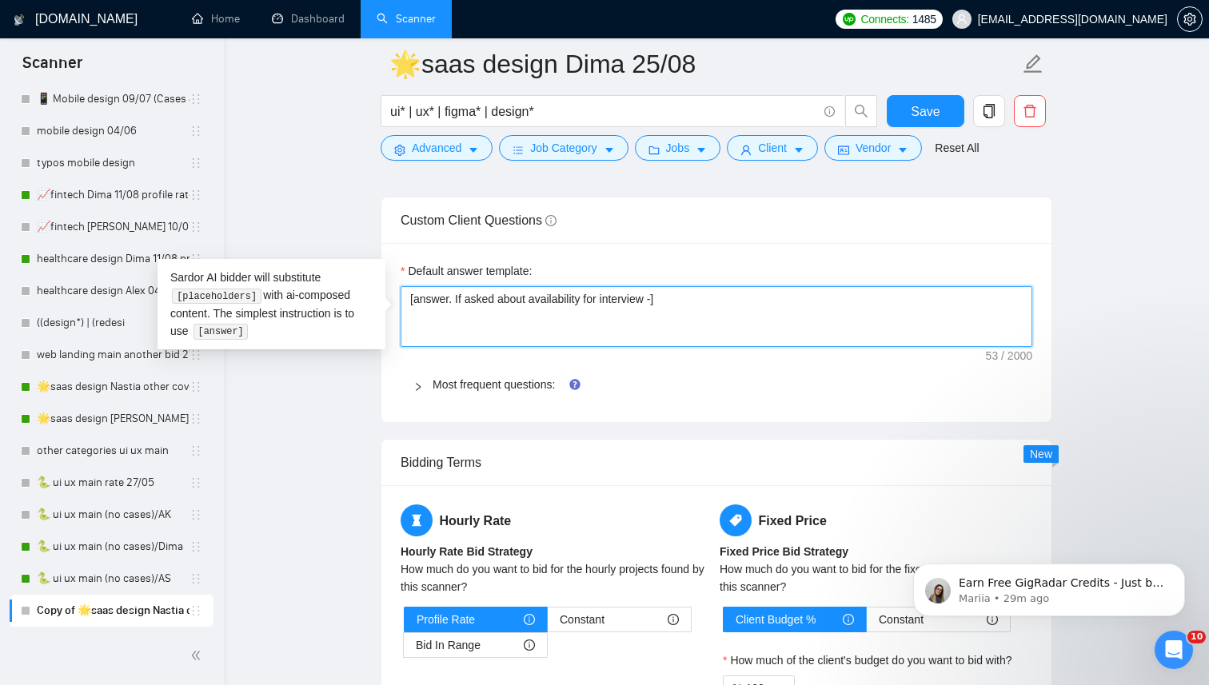
type textarea "[answer. If asked about availability for interview - ]"
type textarea "[answer. If asked about availability for interview - s]"
type textarea "[answer. If asked about availability for interview - su]"
type textarea "[answer. If asked about availability for interview - sug]"
type textarea "[answer. If asked about availability for interview - sugg]"
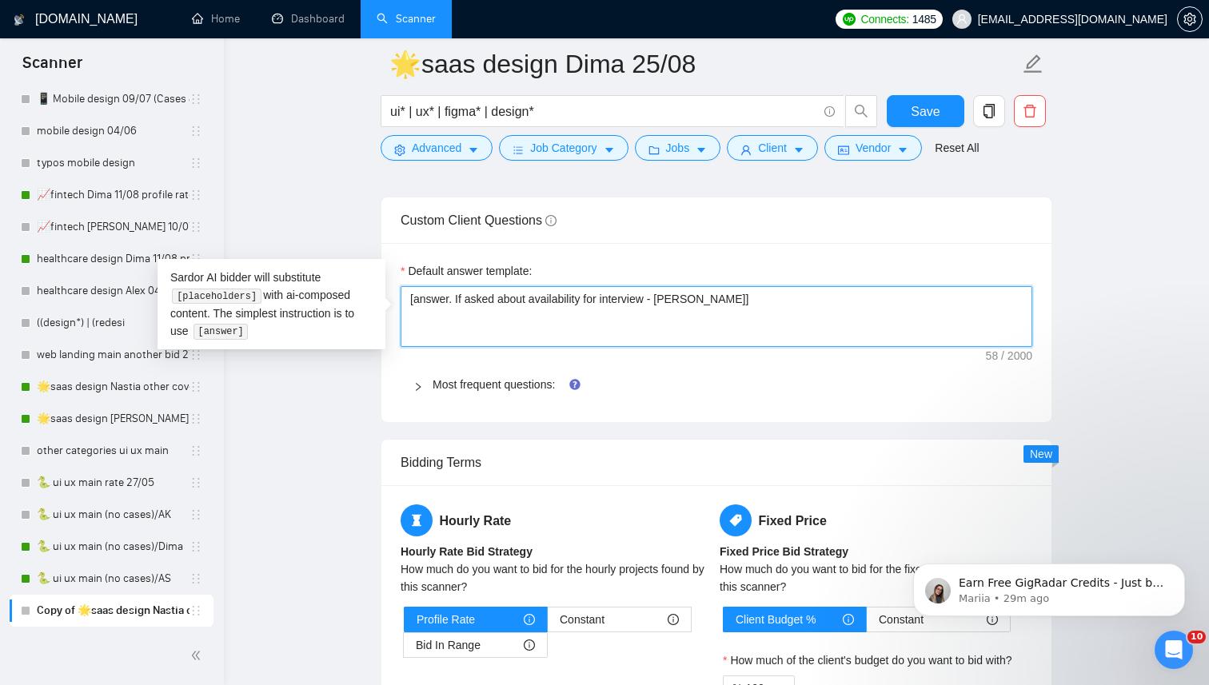
type textarea "[answer. If asked about availability for interview - sug]"
type textarea "[answer. If asked about availability for interview - su]"
type textarea "[answer. If asked about availability for interview - s]"
type textarea "[answer. If asked about availability for interview - ]"
type textarea "[answer. If asked about availability for interview - s]"
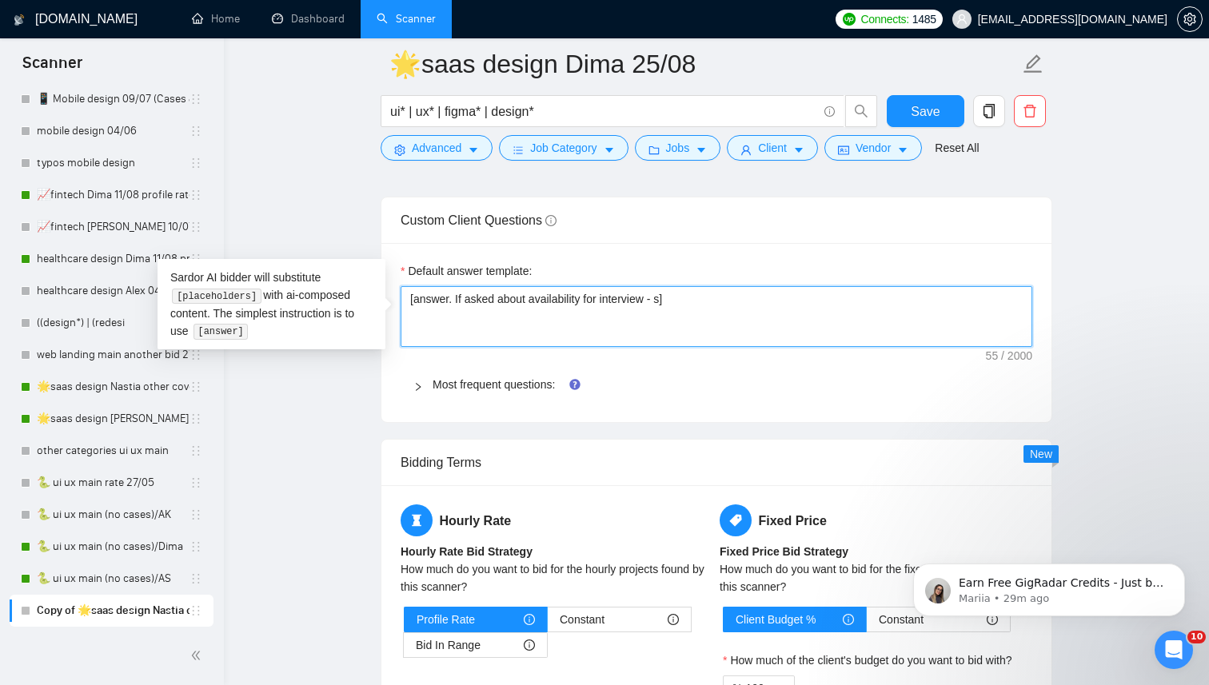
type textarea "[answer. If asked about availability for interview - sa]"
type textarea "[answer. If asked about availability for interview - say]"
type textarea "[answer. If asked about availability for interview - say ]"
type textarea "[answer. If asked about availability for interview - say t]"
type textarea "[answer. If asked about availability for interview - say th]"
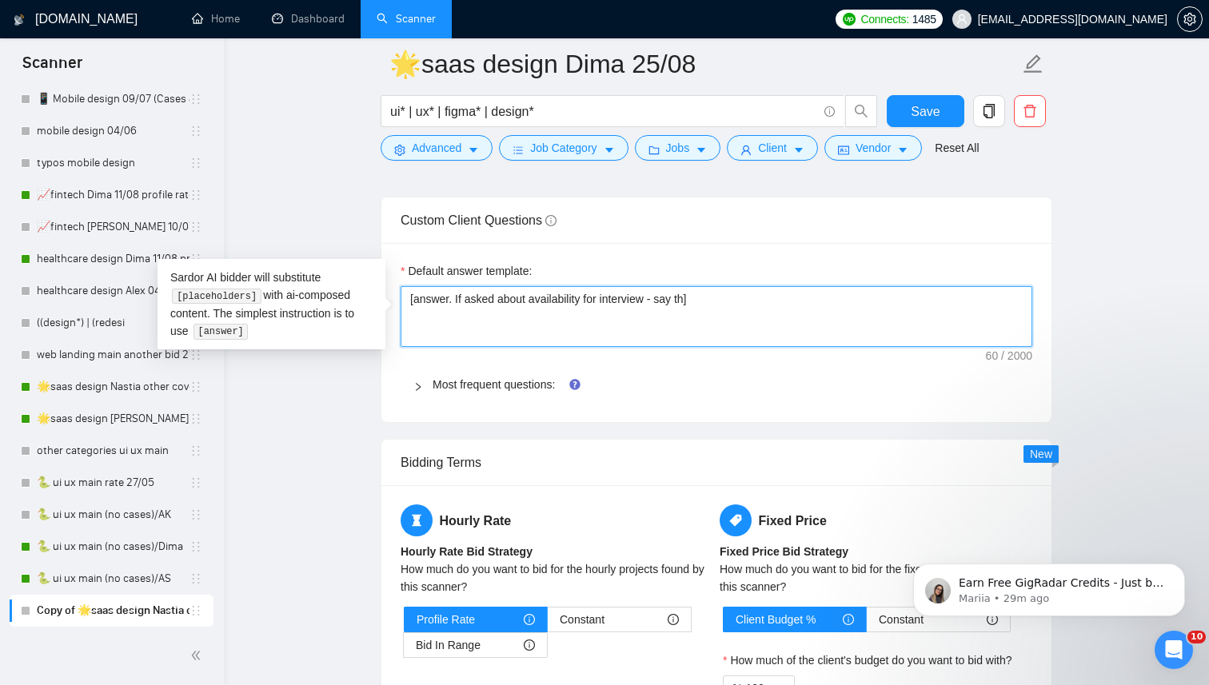
type textarea "[answer. If asked about availability for interview - say tha]"
type textarea "[answer. If asked about availability for interview - say that]"
type textarea "[answer. If asked about availability for interview - say that ]"
type textarea "[answer. If asked about availability for interview - say that y]"
type textarea "[answer. If asked about availability for interview - say that yo]"
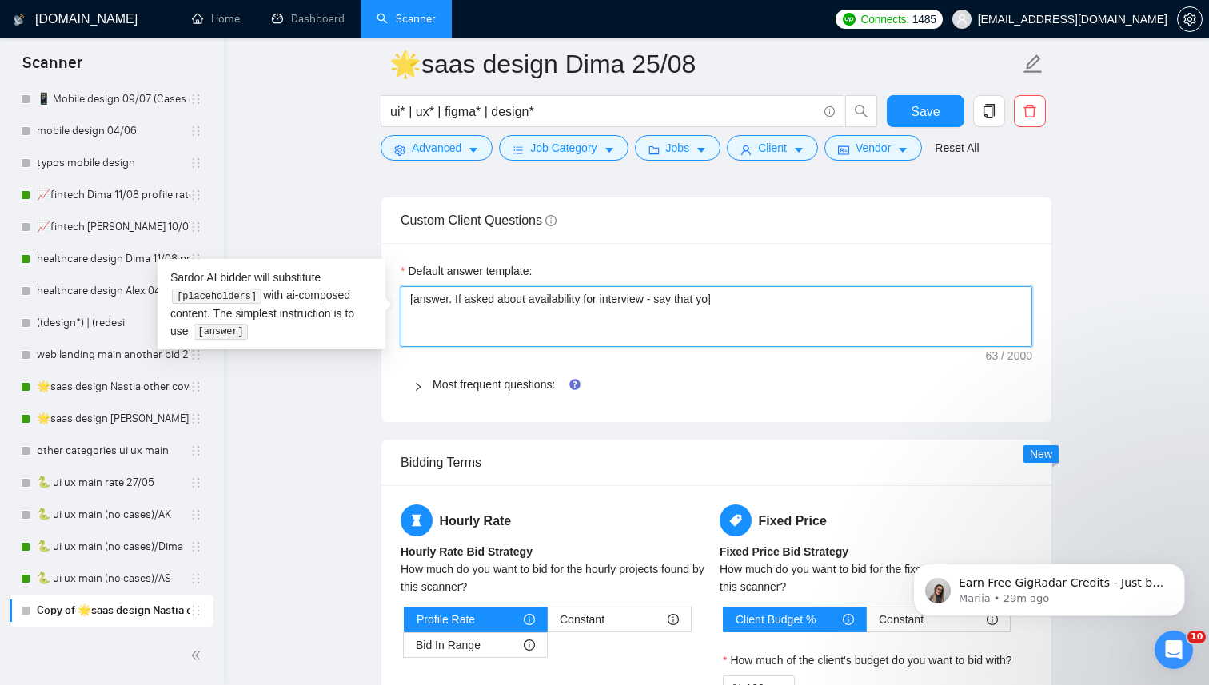
type textarea "[answer. If asked about availability for interview - say that you]"
type textarea "[answer. If asked about availability for interview - say that you']"
type textarea "[answer. If asked about availability for interview - say that you'l]"
type textarea "[answer. If asked about availability for interview - say that you'll]"
type textarea "[answer. If asked about availability for interview - say that you'll ]"
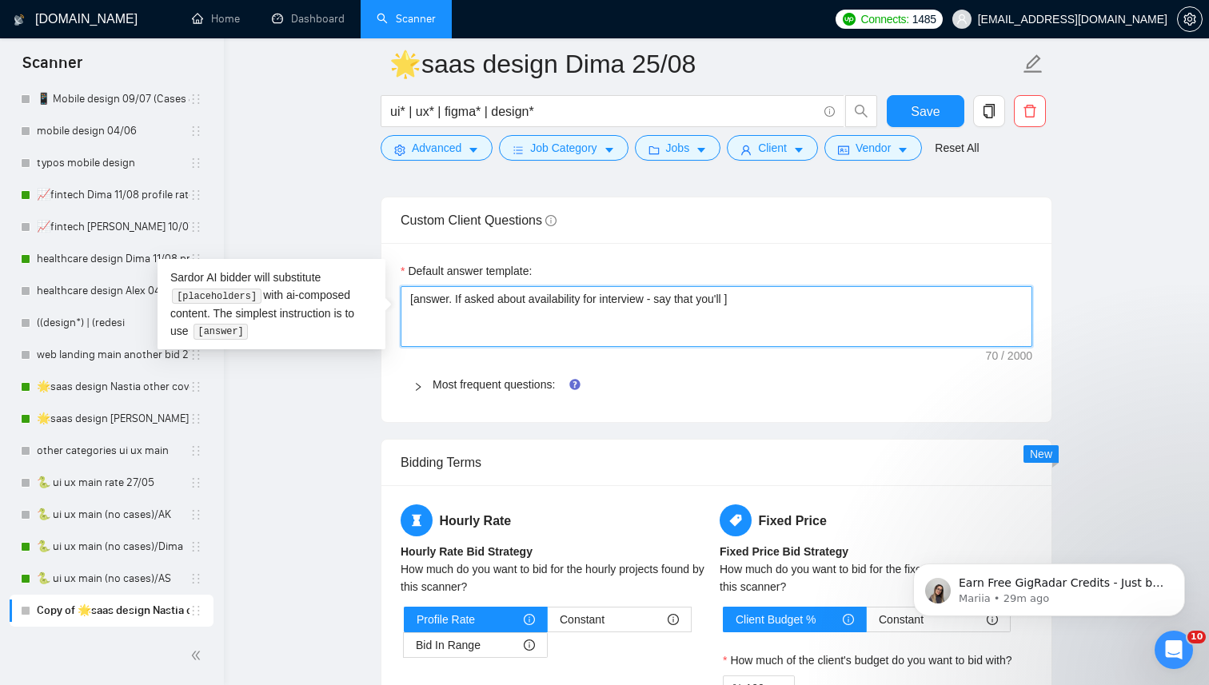
type textarea "[answer. If asked about availability for interview - say that you'll f]"
type textarea "[answer. If asked about availability for interview - say that you'll fu]"
type textarea "[answer. If asked about availability for interview - say that you'll fur]"
type textarea "[answer. If asked about availability for interview - say that you'll furth]"
type textarea "[answer. If asked about availability for interview - say that you'll furthe]"
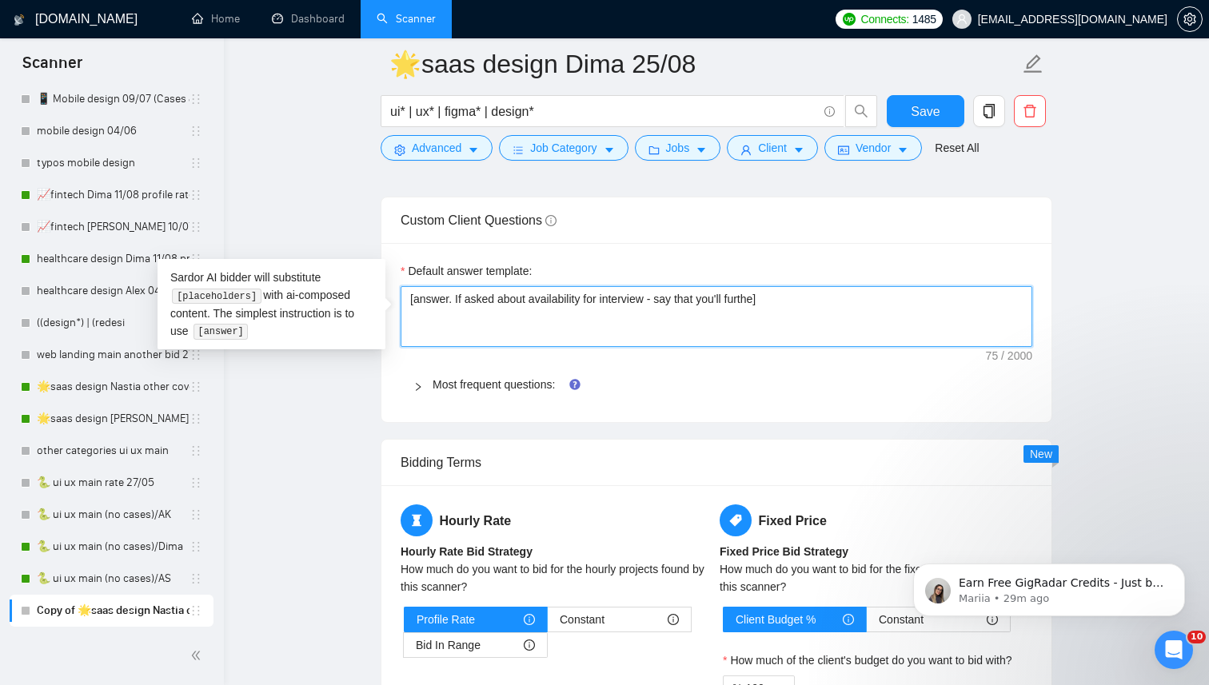
type textarea "[answer. If asked about availability for interview - say that you'll further]"
type textarea "[answer. If asked about availability for interview - say that you'll further ]"
type textarea "[answer. If asked about availability for interview - say that you'll further s]"
type textarea "[answer. If asked about availability for interview - say that you'll further se]"
type textarea "[answer. If asked about availability for interview - say that you'll further se…"
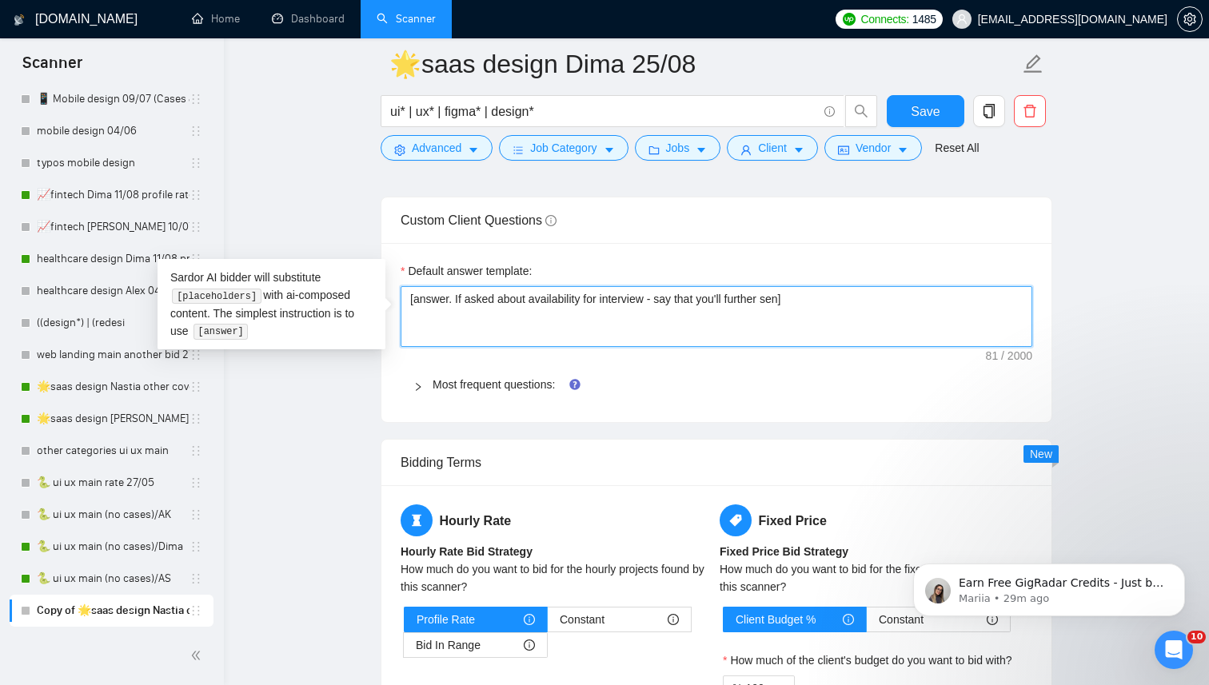
type textarea "[answer. If asked about availability for interview - say that you'll further se…"
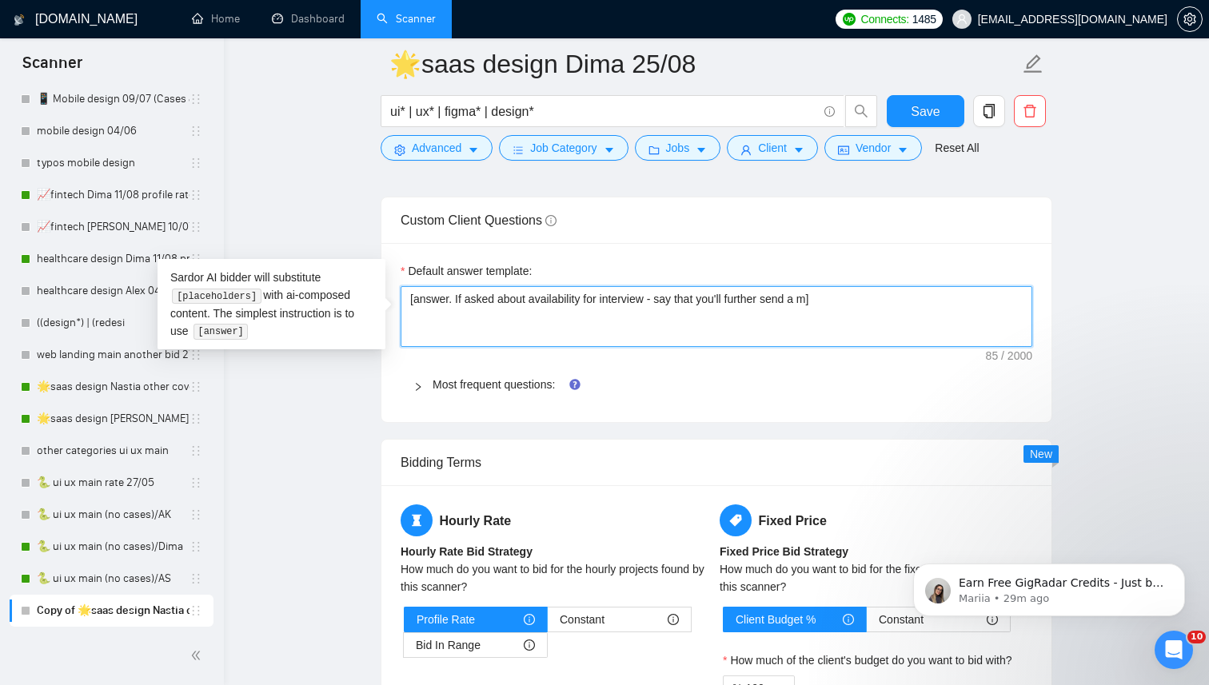
type textarea "[answer. If asked about availability for interview - say that you'll further se…"
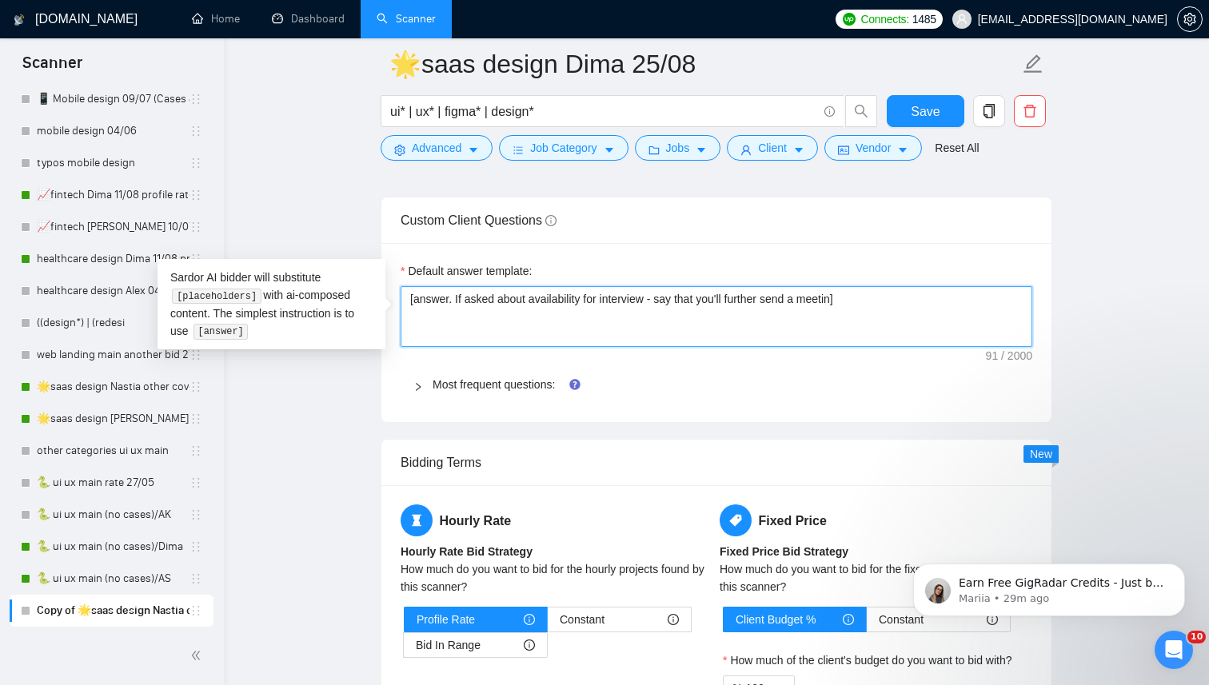
type textarea "[answer. If asked about availability for interview - say that you'll further se…"
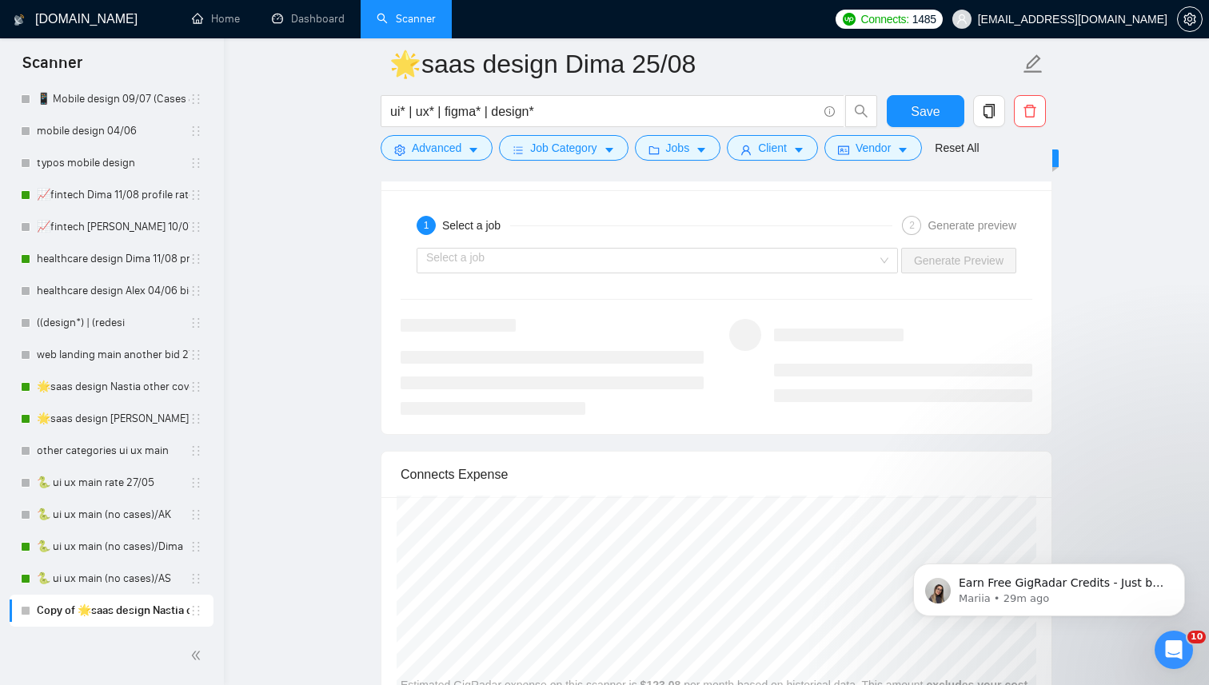
scroll to position [3122, 0]
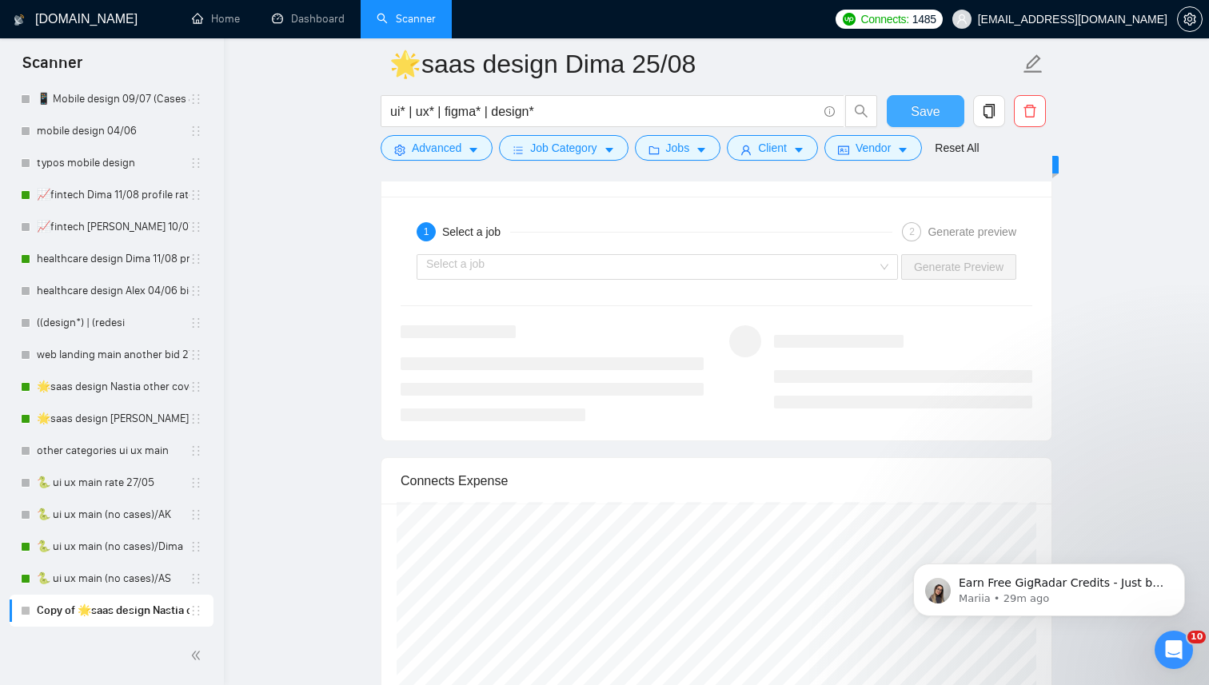
click at [926, 111] on span "Save" at bounding box center [924, 112] width 29 height 20
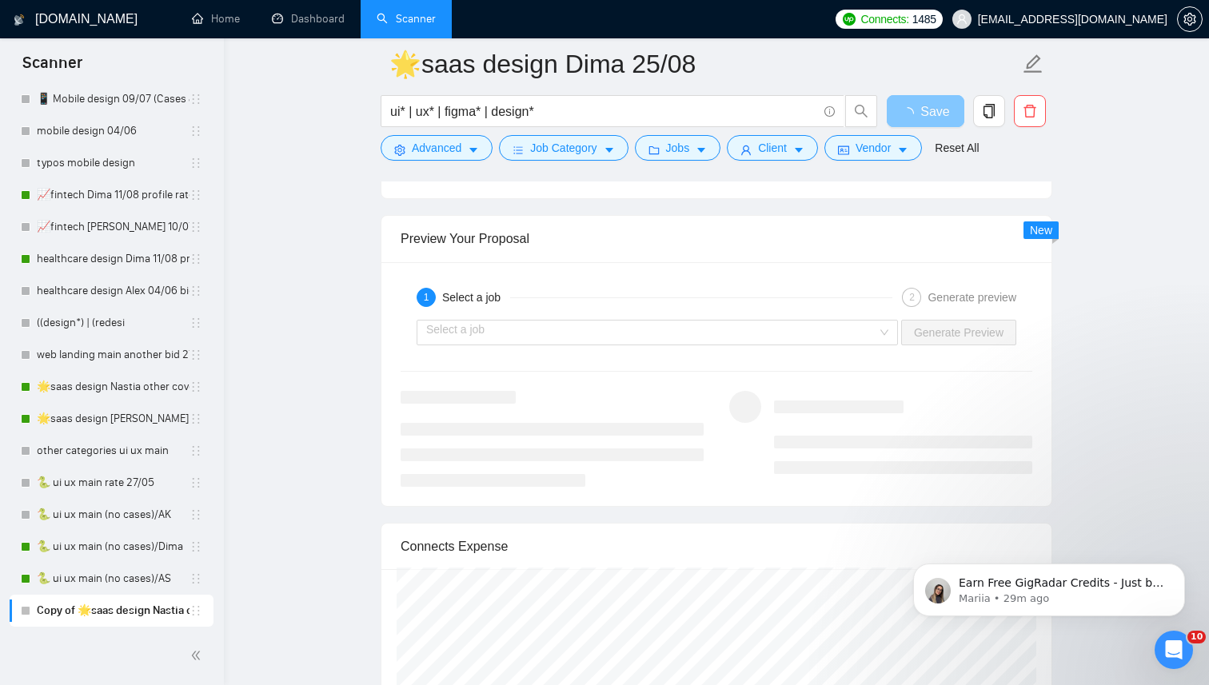
scroll to position [3056, 0]
click at [880, 329] on div "Select a job" at bounding box center [656, 334] width 481 height 26
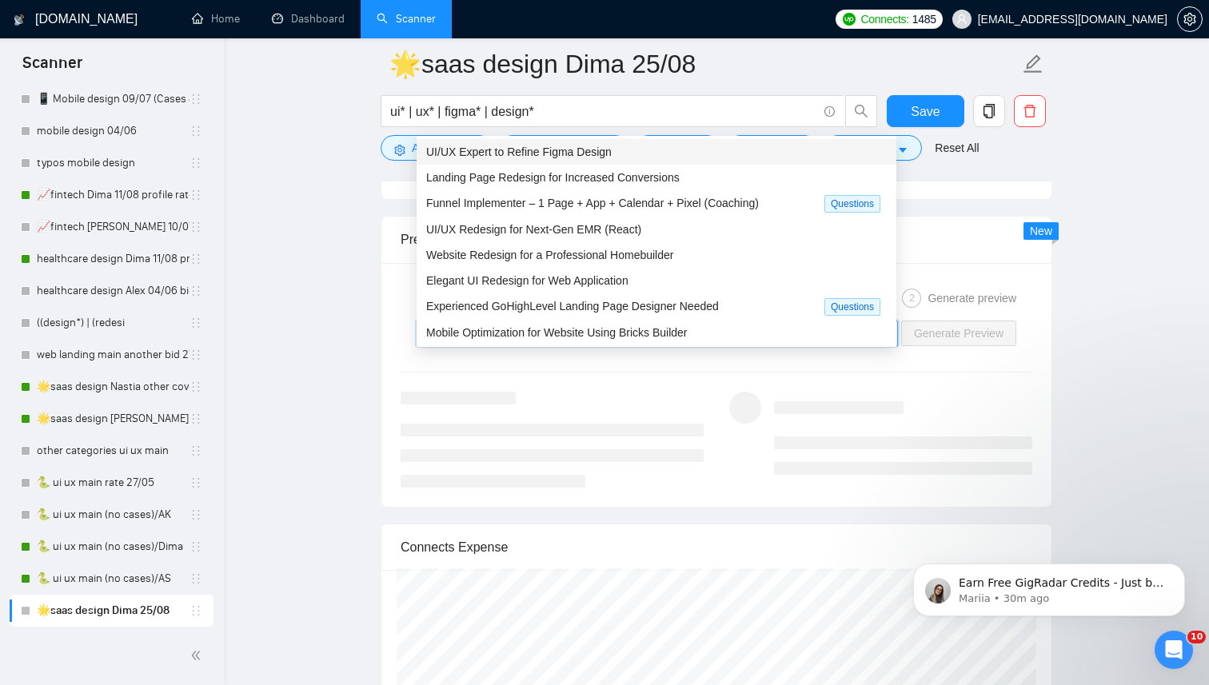
click at [596, 153] on span "UI/UX Expert to Refine Figma Design" at bounding box center [518, 151] width 185 height 13
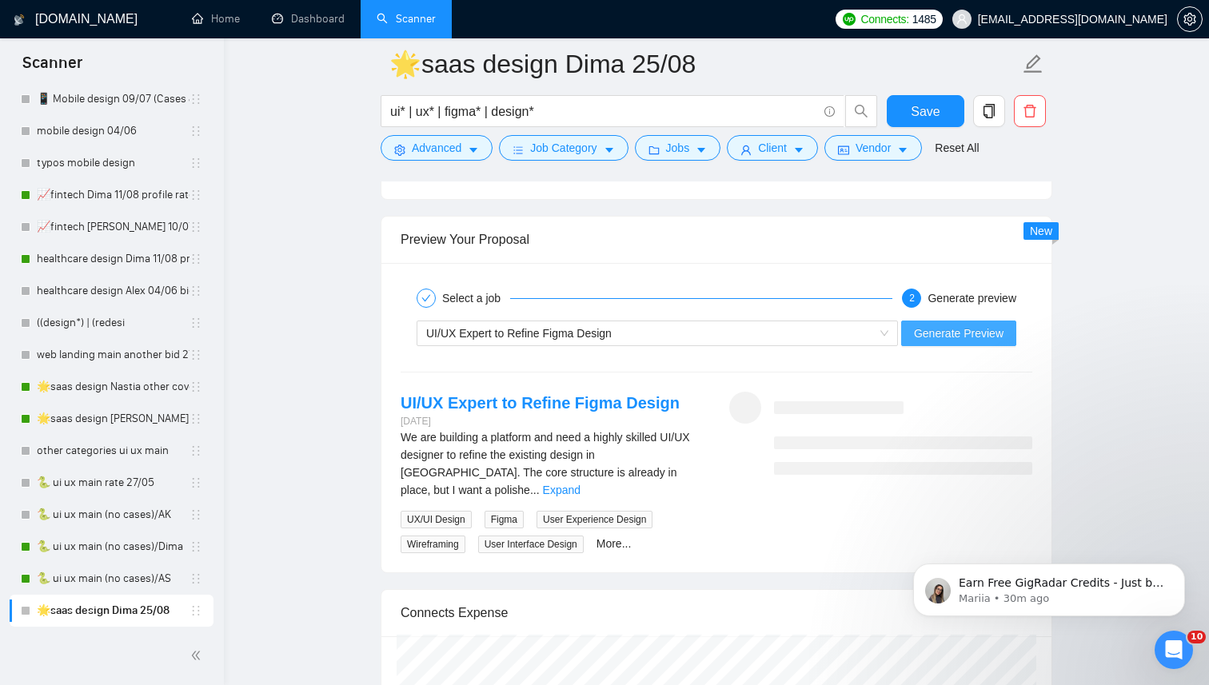
click at [949, 341] on button "Generate Preview" at bounding box center [958, 334] width 115 height 26
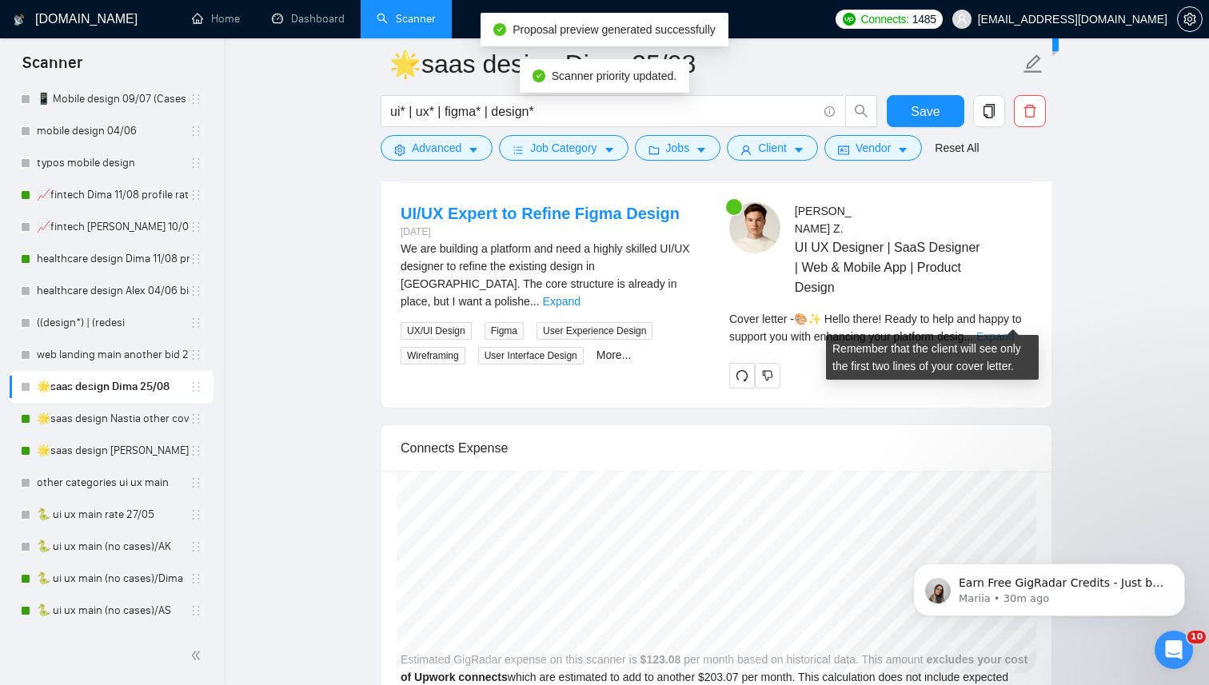
click at [1008, 330] on link "Expand" at bounding box center [995, 336] width 38 height 13
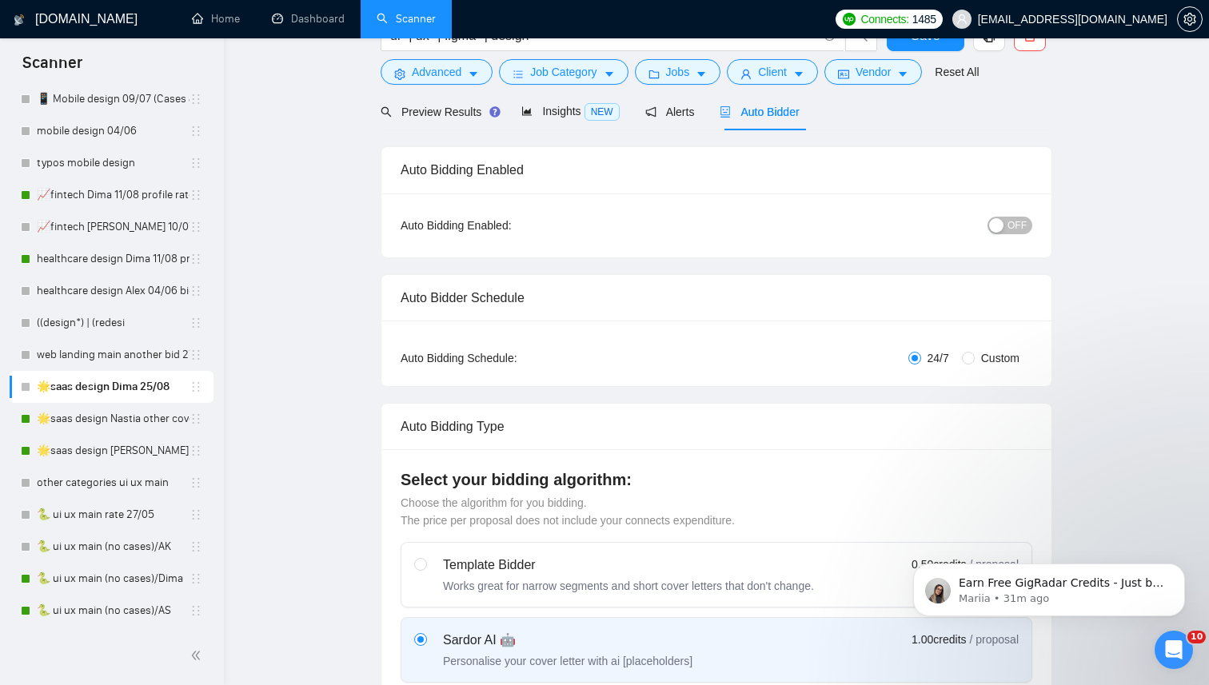
scroll to position [57, 0]
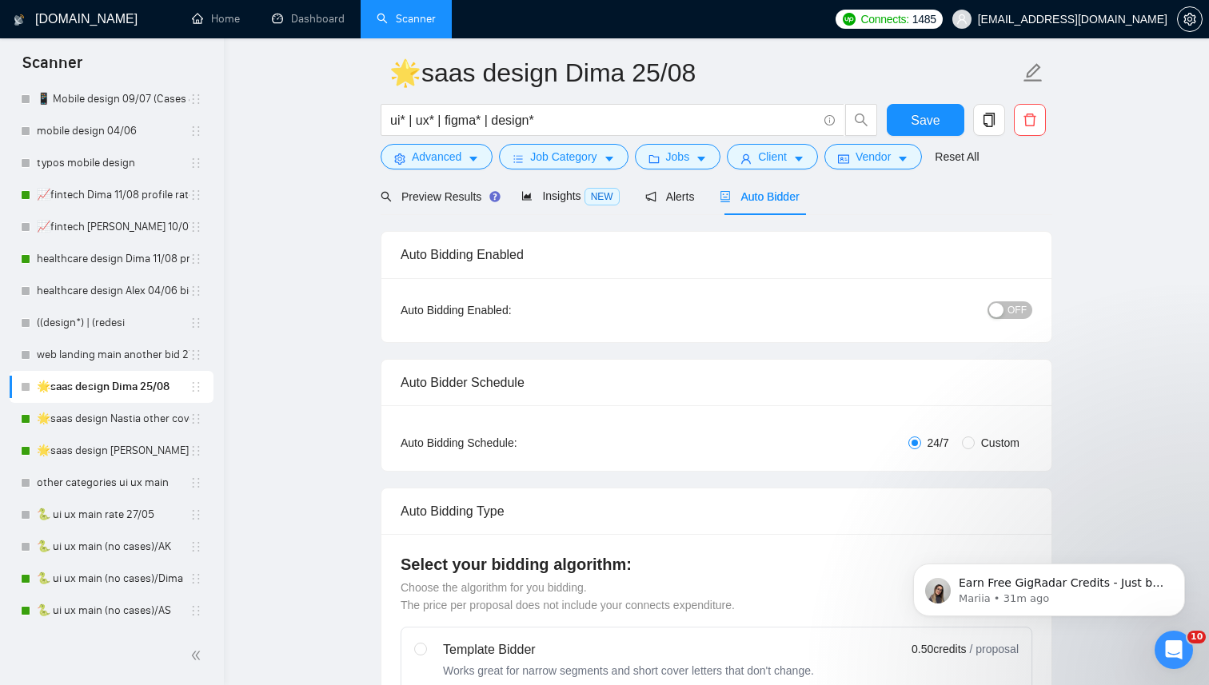
click at [1016, 301] on span "OFF" at bounding box center [1016, 310] width 19 height 18
click at [925, 122] on span "Save" at bounding box center [924, 120] width 29 height 20
click at [90, 418] on link "🌟saas design Nastia other cover 27/05" at bounding box center [113, 419] width 153 height 32
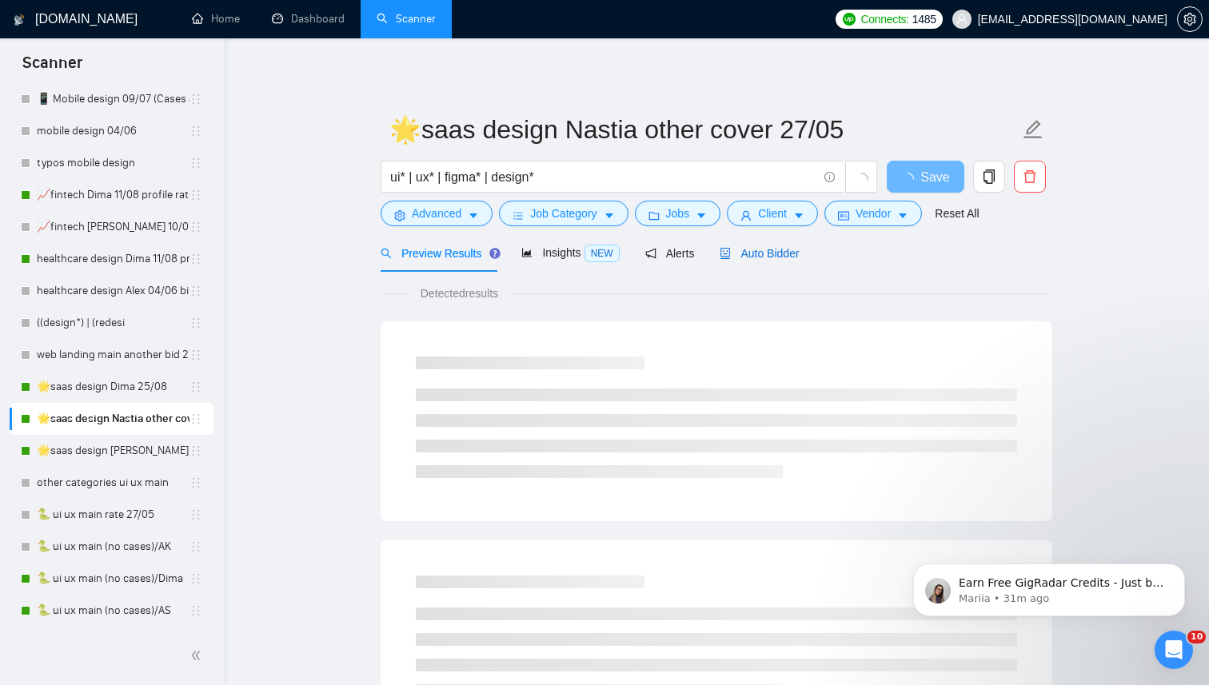
click at [760, 256] on span "Auto Bidder" at bounding box center [758, 253] width 79 height 13
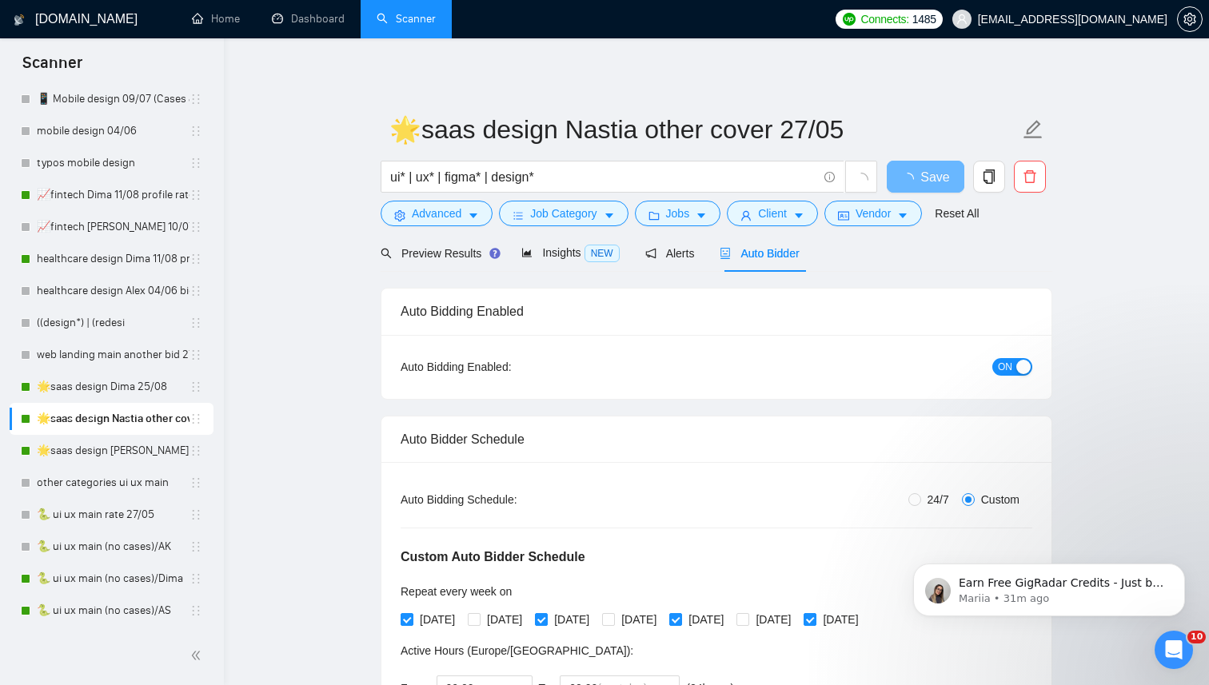
click at [1006, 364] on span "ON" at bounding box center [1005, 367] width 14 height 18
click at [923, 175] on span "Save" at bounding box center [924, 177] width 29 height 20
click at [75, 456] on link "🌟saas design [PERSON_NAME] 27-03/06 check 90% rate" at bounding box center [113, 451] width 153 height 32
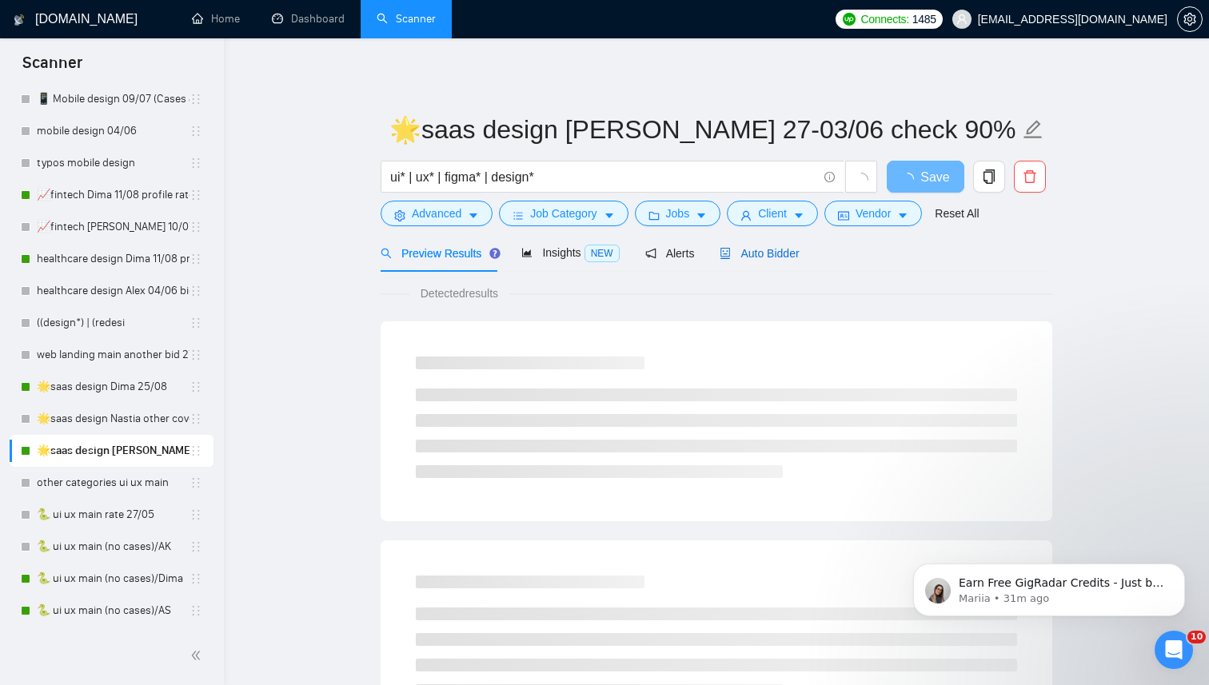
click at [766, 250] on span "Auto Bidder" at bounding box center [758, 253] width 79 height 13
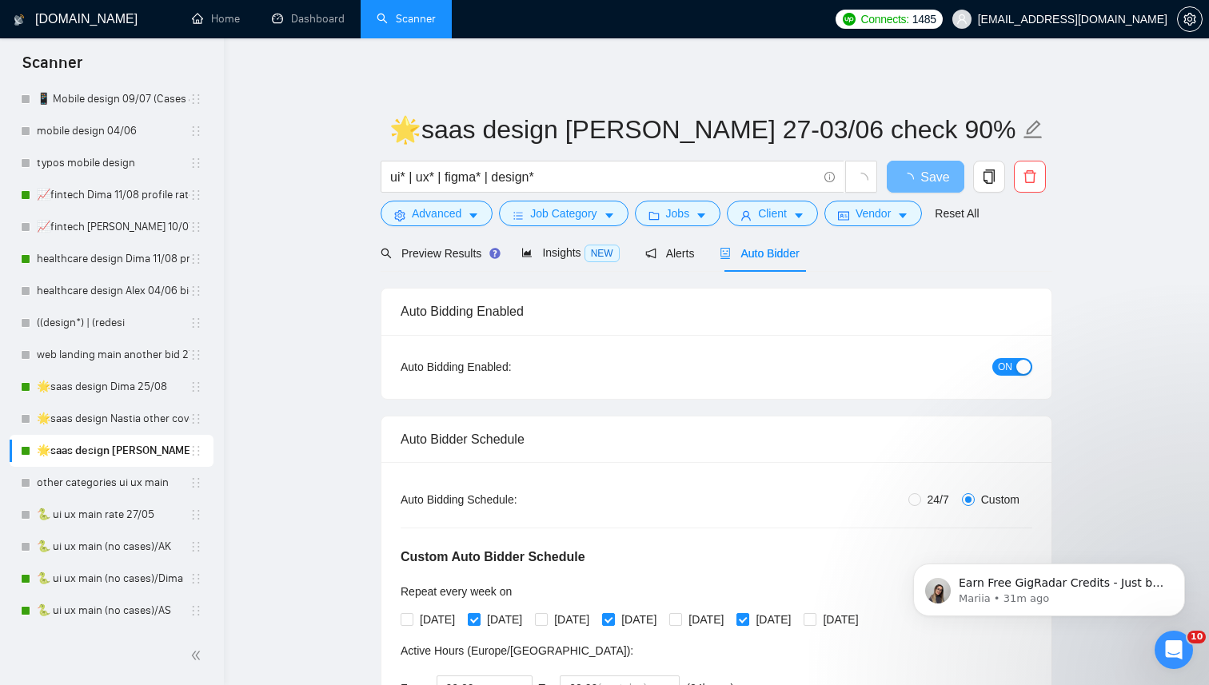
click at [998, 362] on span "ON" at bounding box center [1005, 367] width 14 height 18
click at [917, 182] on span "Save" at bounding box center [924, 177] width 29 height 20
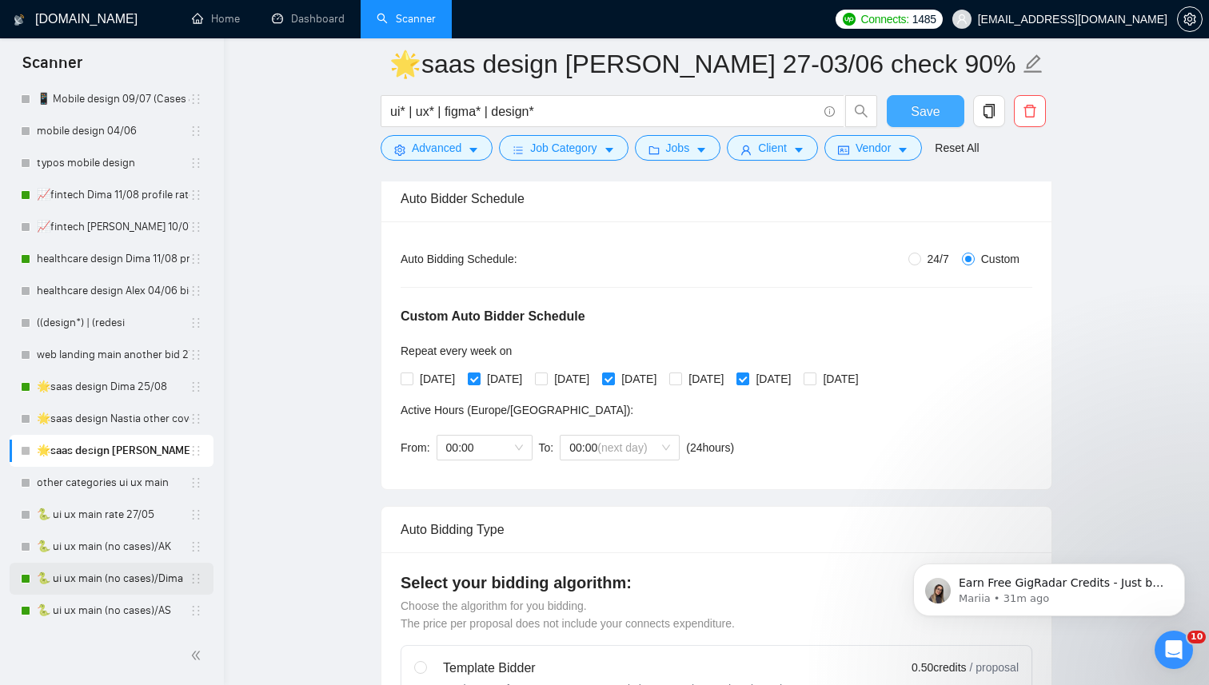
scroll to position [251, 0]
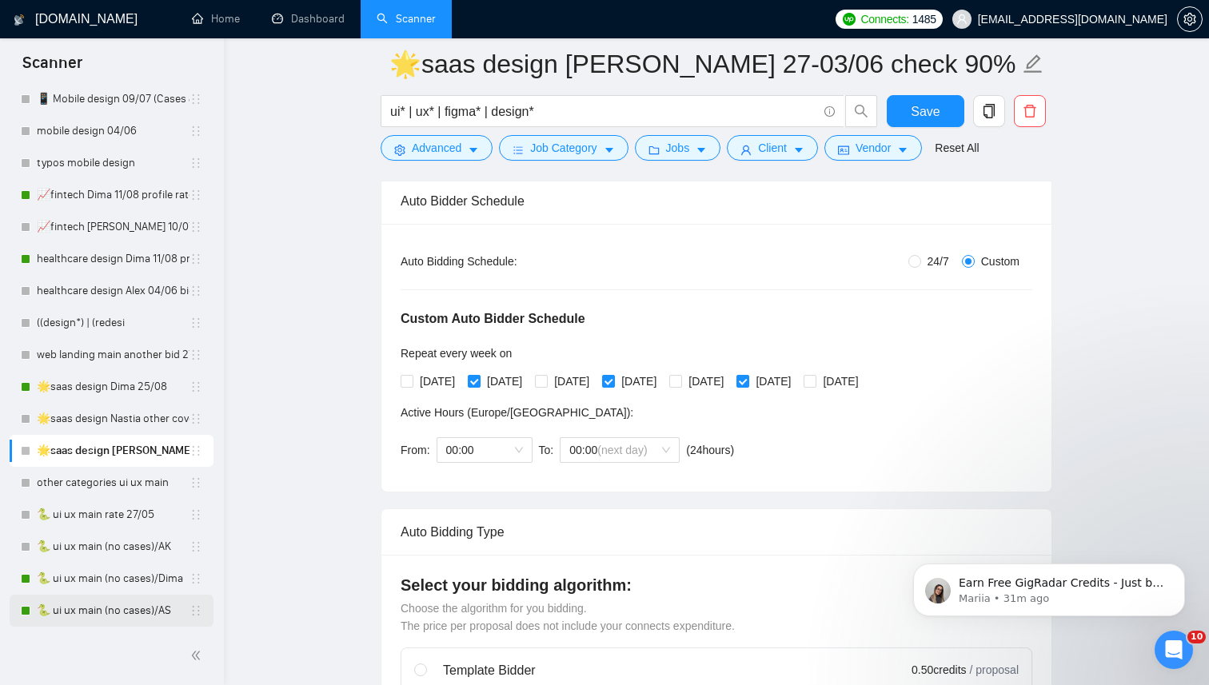
click at [98, 611] on link "🐍 ui ux main (no cases)/AS" at bounding box center [113, 611] width 153 height 32
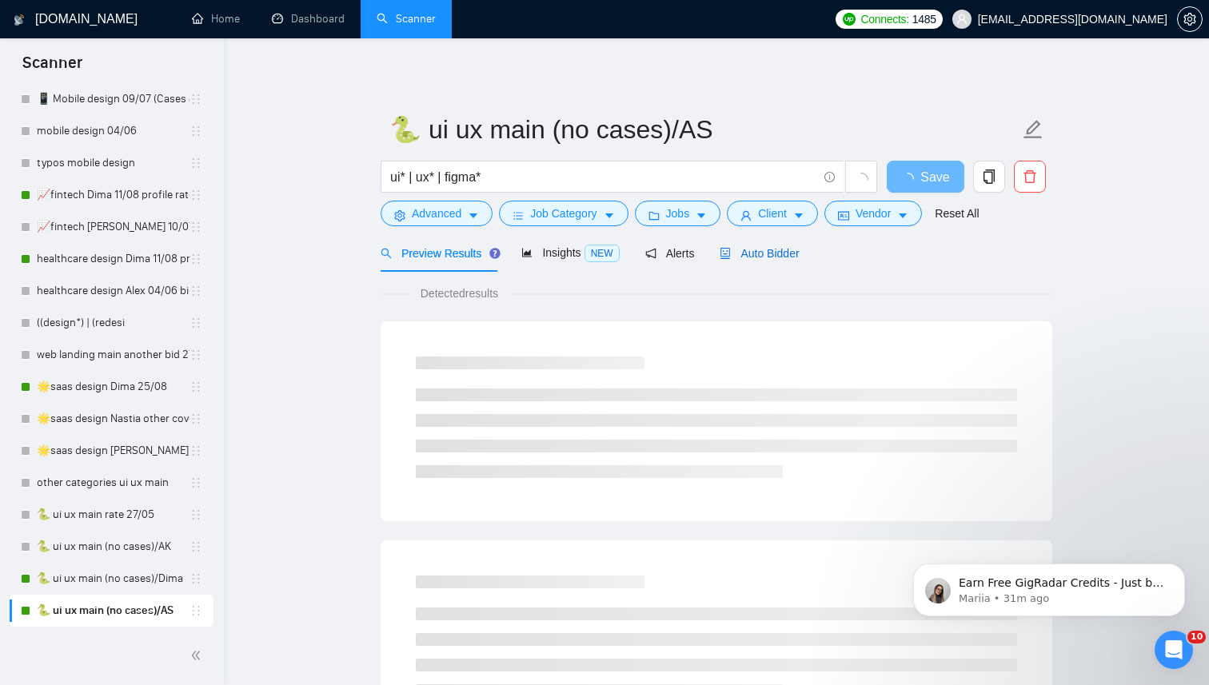
click at [761, 252] on span "Auto Bidder" at bounding box center [758, 253] width 79 height 13
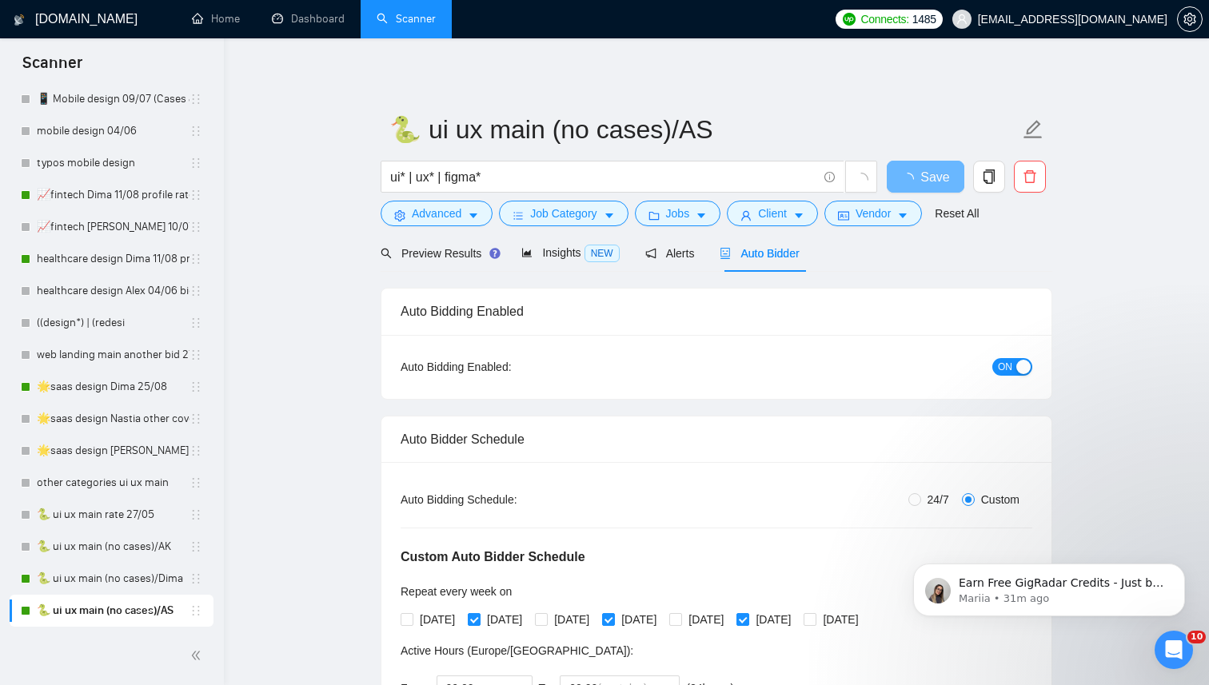
click at [1002, 362] on span "ON" at bounding box center [1005, 367] width 14 height 18
click at [922, 173] on span "Save" at bounding box center [924, 177] width 29 height 20
click at [103, 578] on link "🐍 ui ux main (no cases)/Dima" at bounding box center [113, 579] width 153 height 32
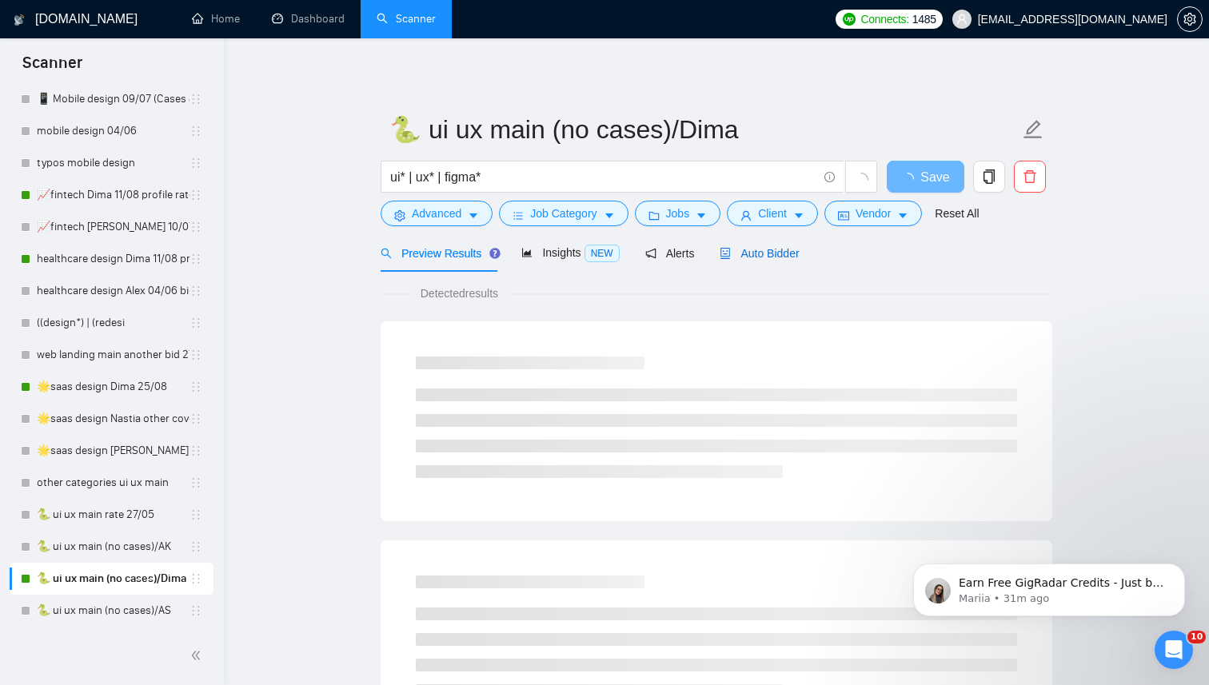
click at [777, 256] on span "Auto Bidder" at bounding box center [758, 253] width 79 height 13
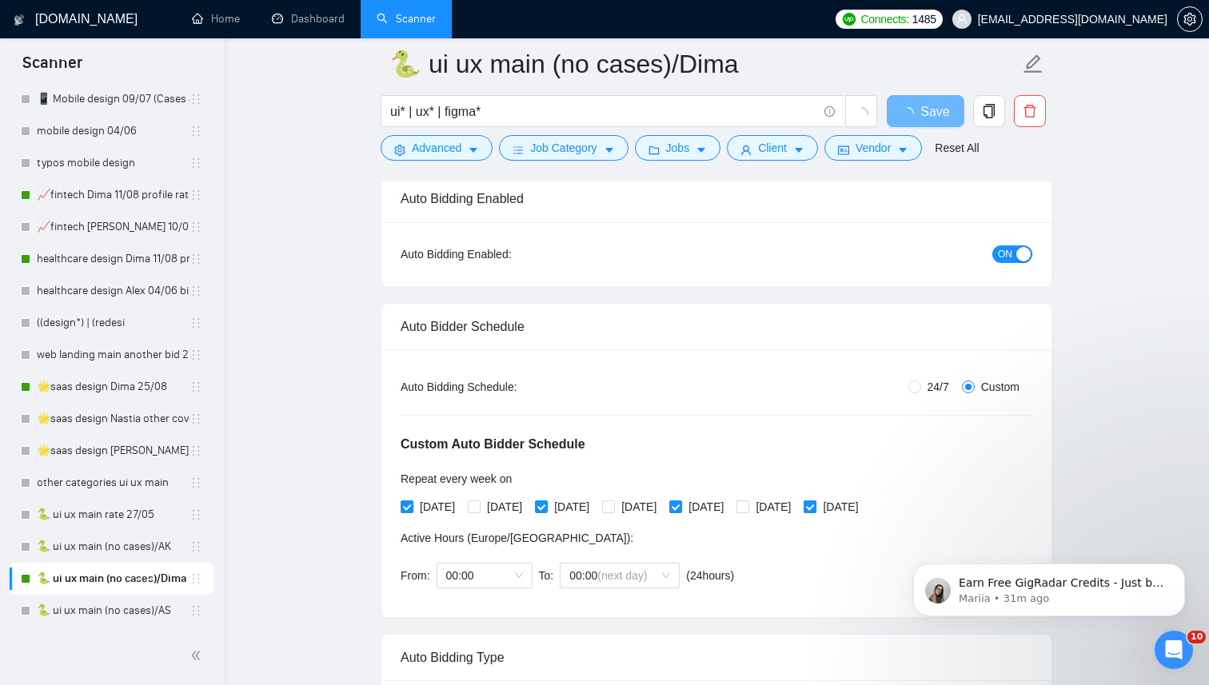
scroll to position [125, 0]
click at [908, 385] on input "24/7" at bounding box center [914, 386] width 13 height 13
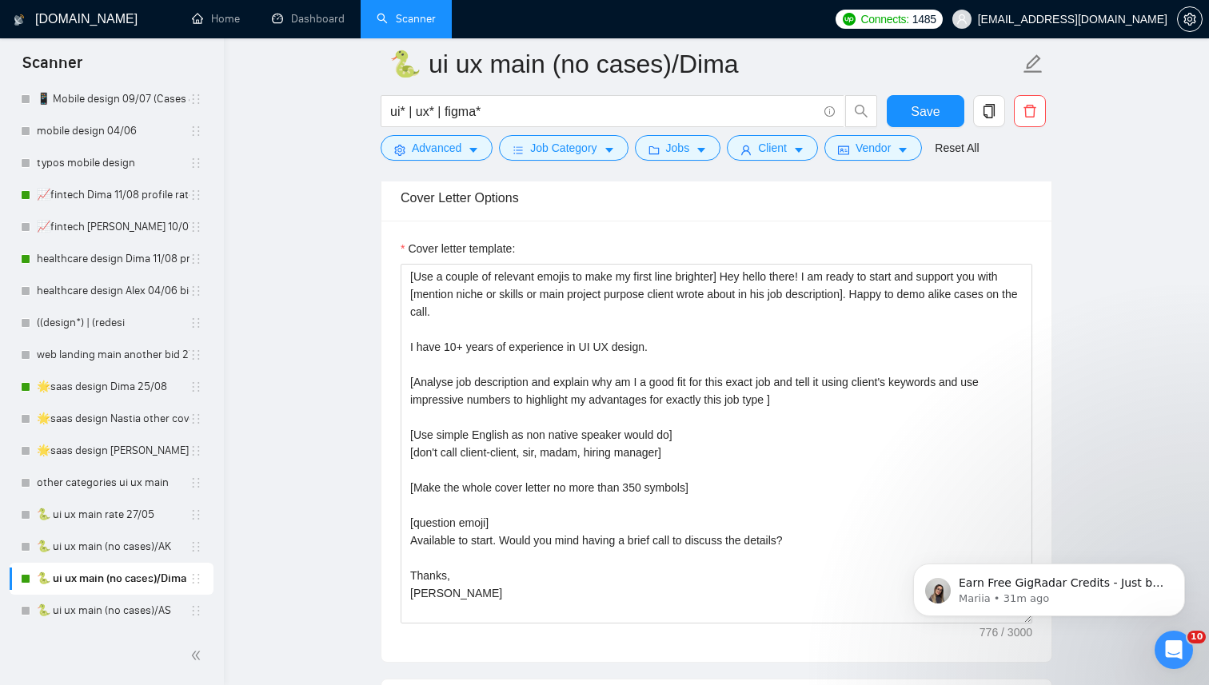
scroll to position [1844, 0]
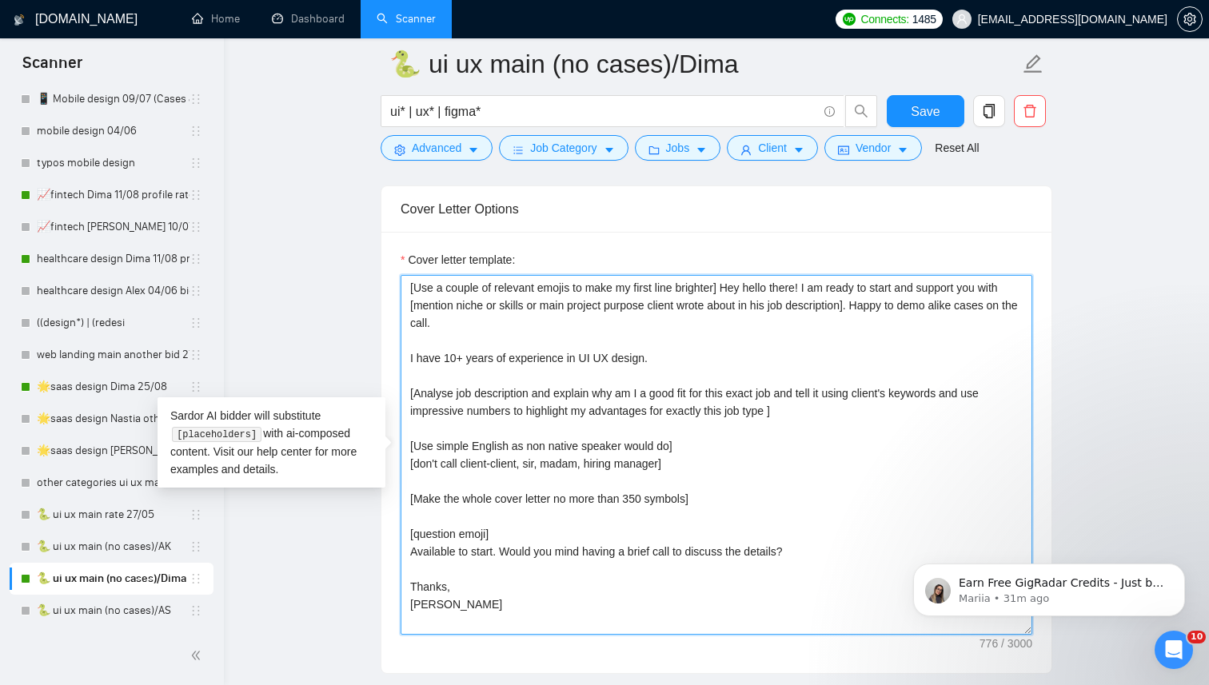
click at [457, 360] on textarea "[Use a couple of relevant emojis to make my first line brighter] Hey hello ther…" at bounding box center [715, 455] width 631 height 360
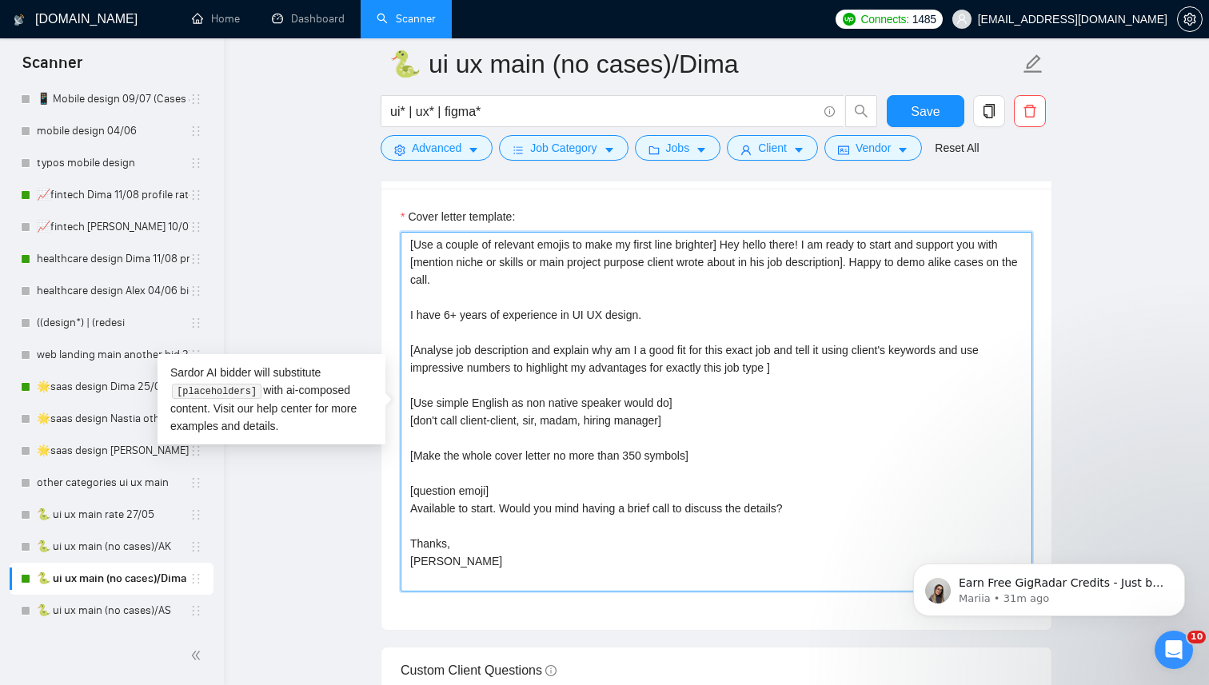
scroll to position [1890, 0]
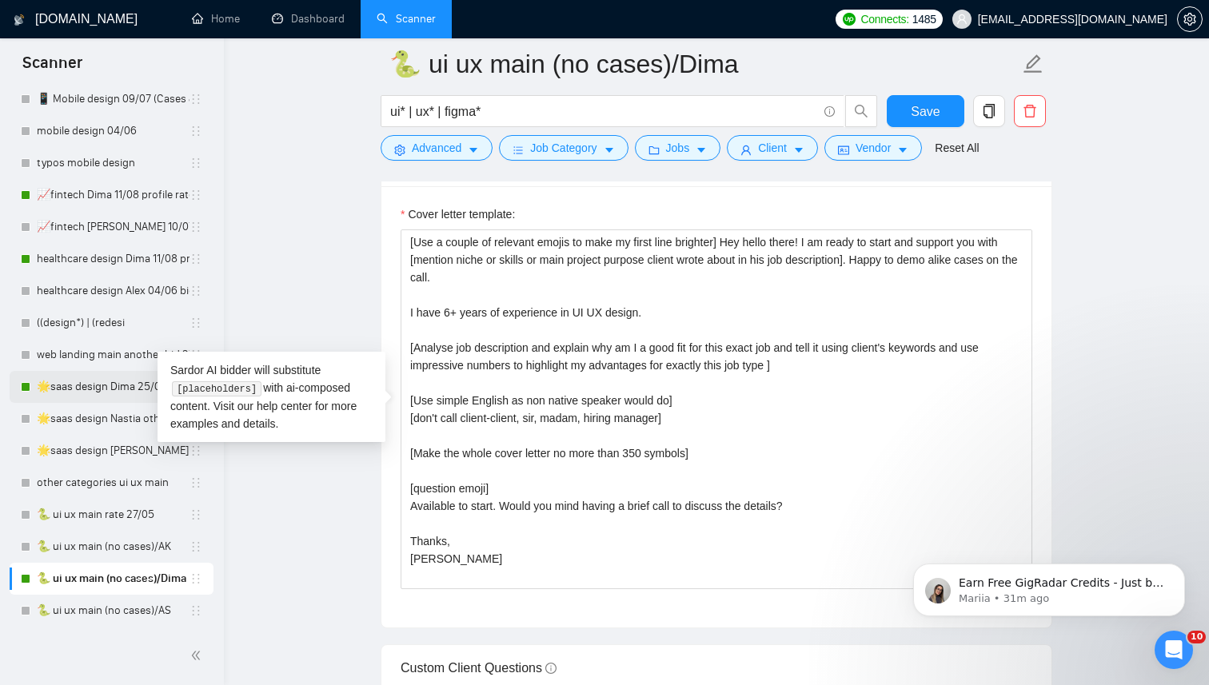
click at [82, 384] on link "🌟saas design Dima 25/08" at bounding box center [113, 387] width 153 height 32
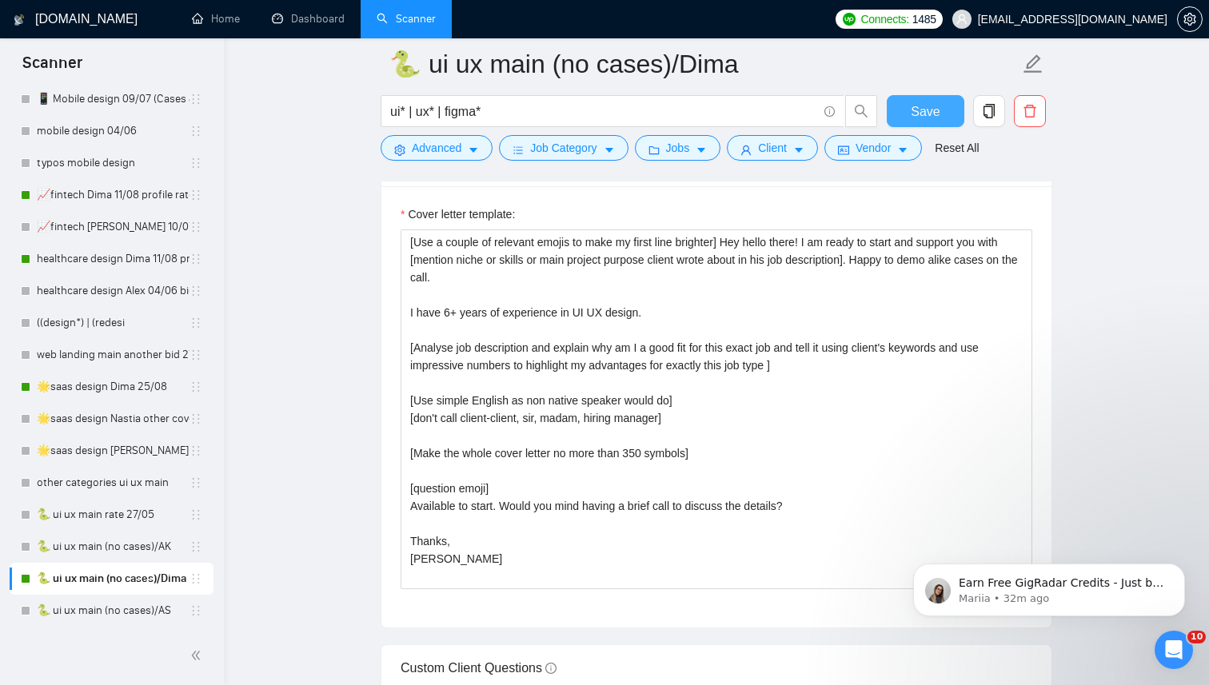
click at [914, 113] on span "Save" at bounding box center [924, 112] width 29 height 20
click at [85, 388] on link "🌟saas design Dima 25/08" at bounding box center [113, 387] width 153 height 32
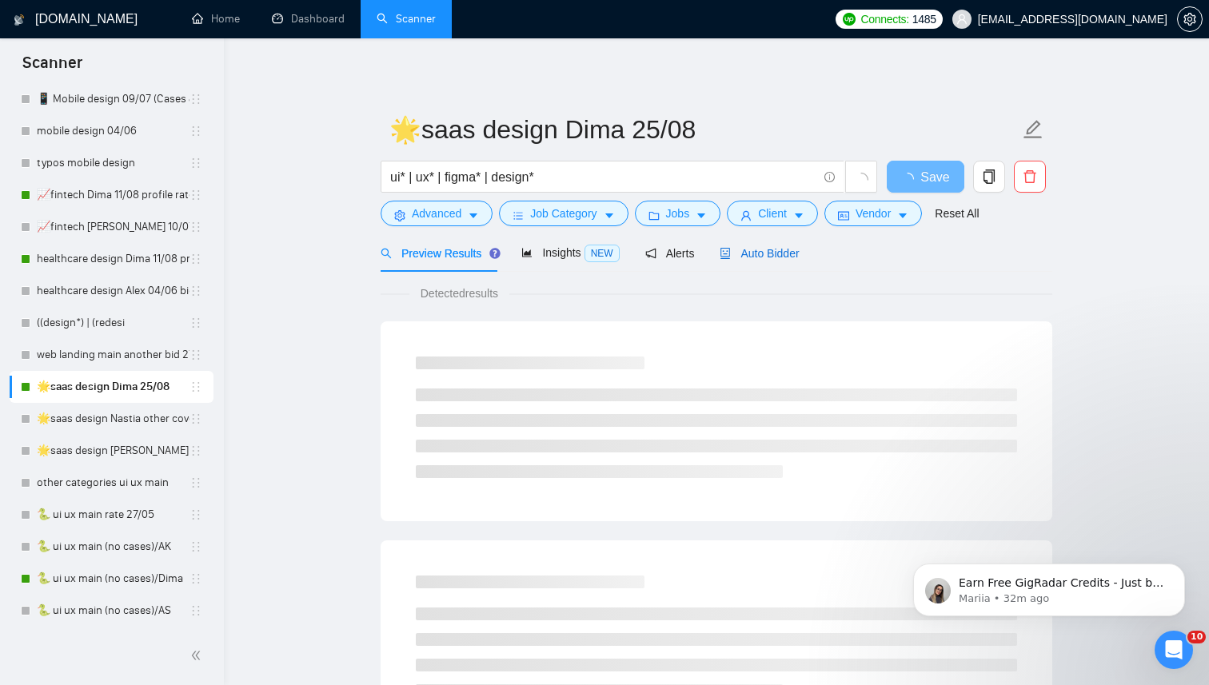
click at [769, 255] on span "Auto Bidder" at bounding box center [758, 253] width 79 height 13
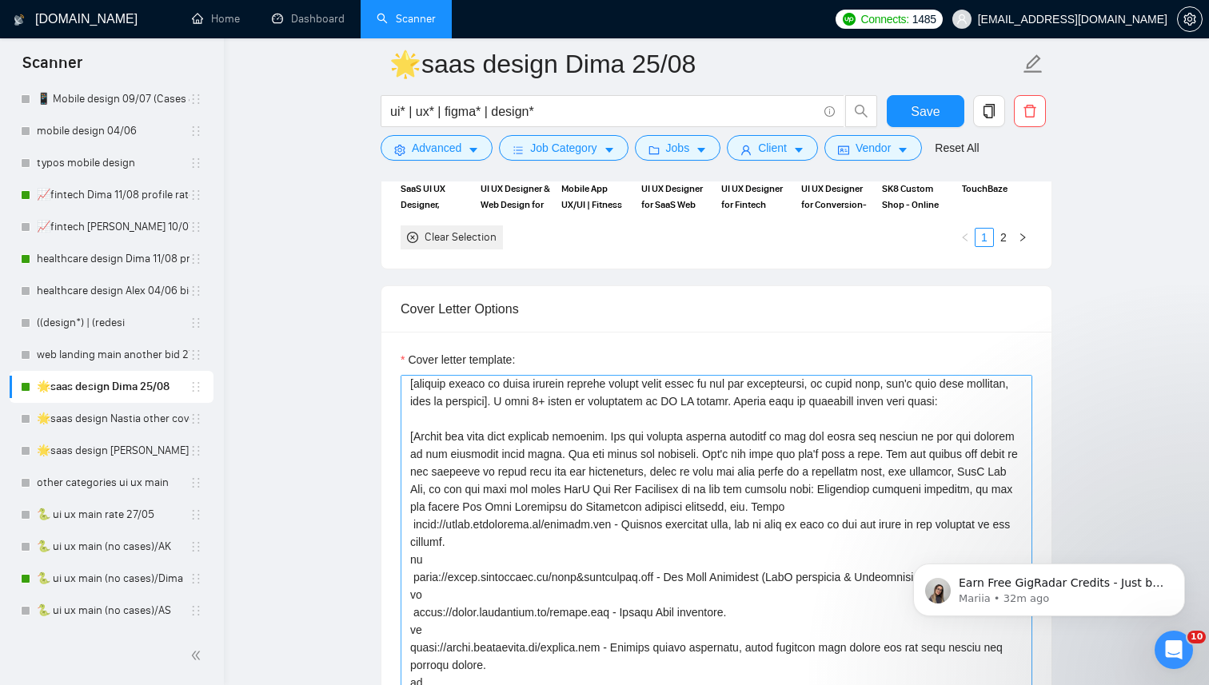
scroll to position [19, 0]
click at [78, 612] on link "🐍 ui ux main (no cases)/AS" at bounding box center [113, 611] width 153 height 32
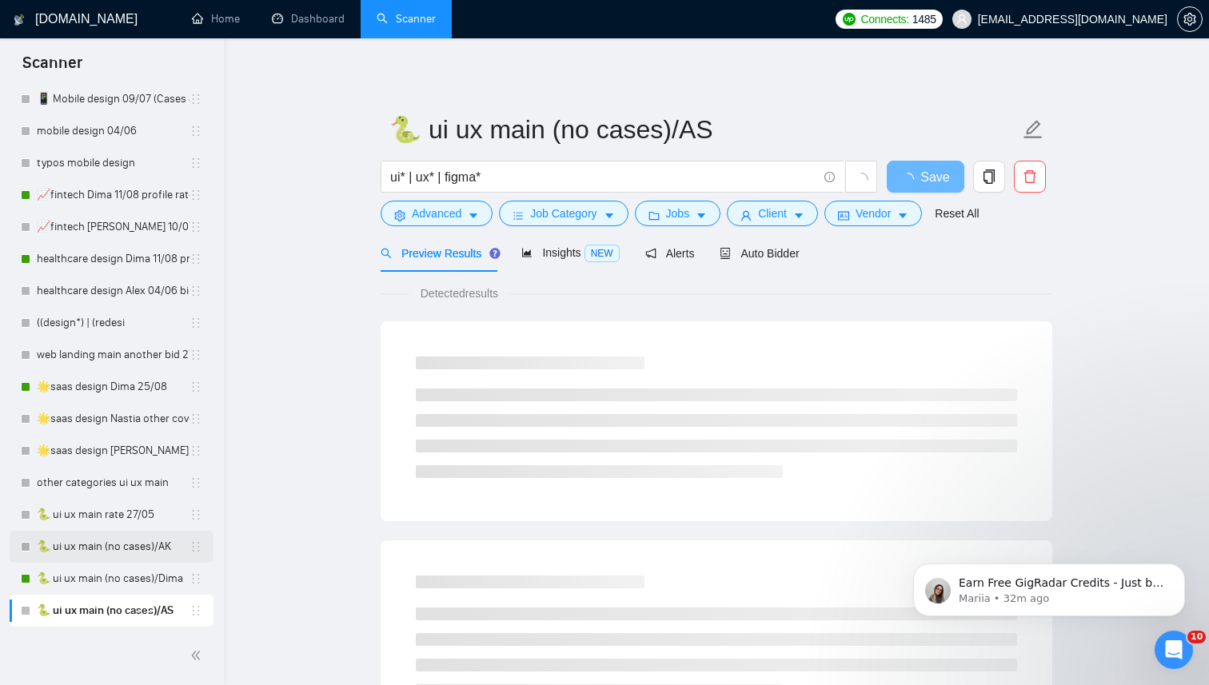
click at [133, 544] on link "🐍 ui ux main (no cases)/AK" at bounding box center [113, 547] width 153 height 32
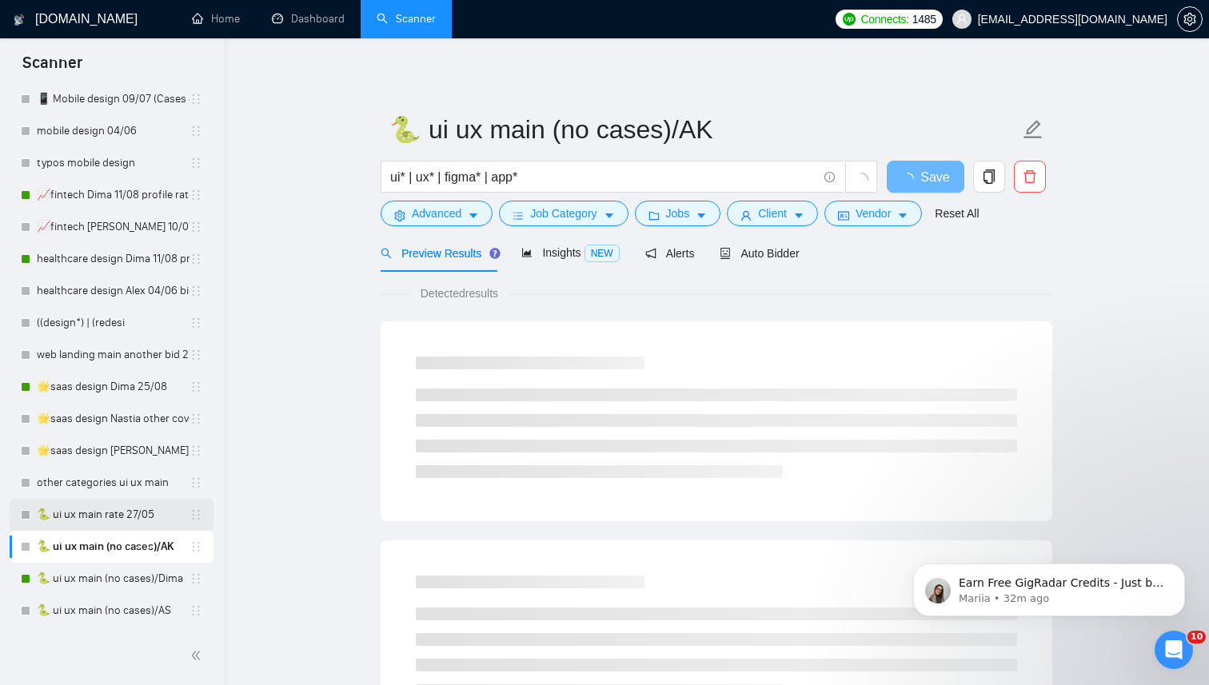
click at [91, 524] on link "🐍 ui ux main rate 27/05" at bounding box center [113, 515] width 153 height 32
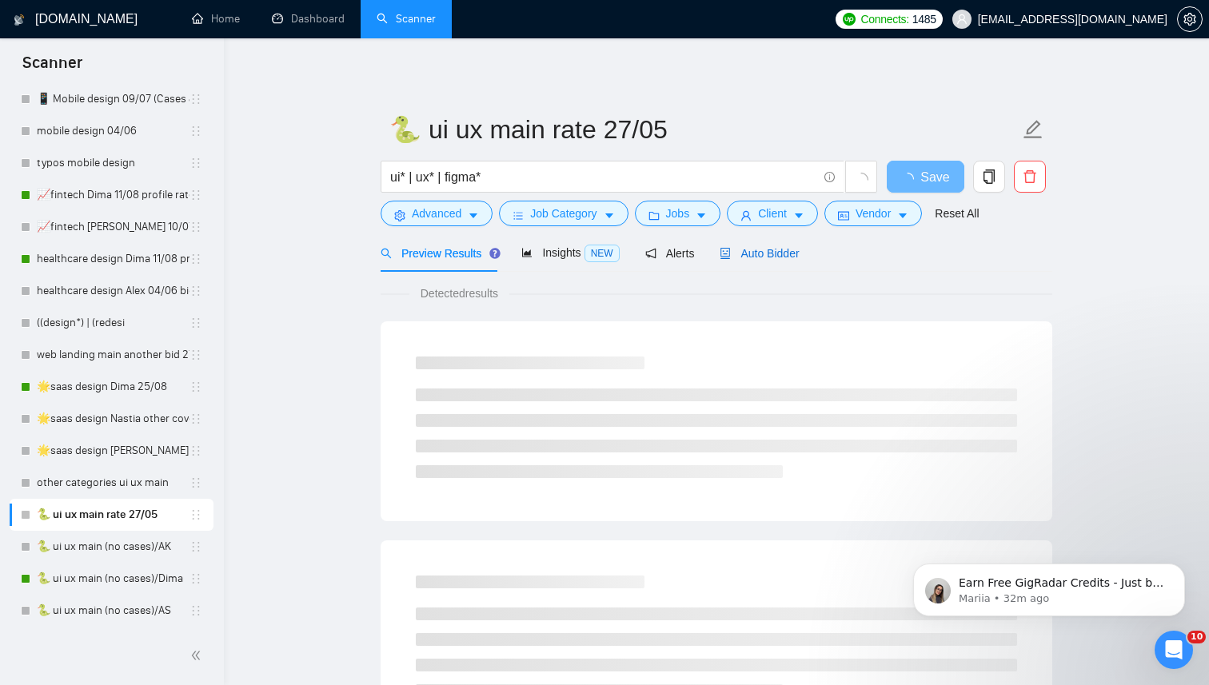
click at [761, 253] on span "Auto Bidder" at bounding box center [758, 253] width 79 height 13
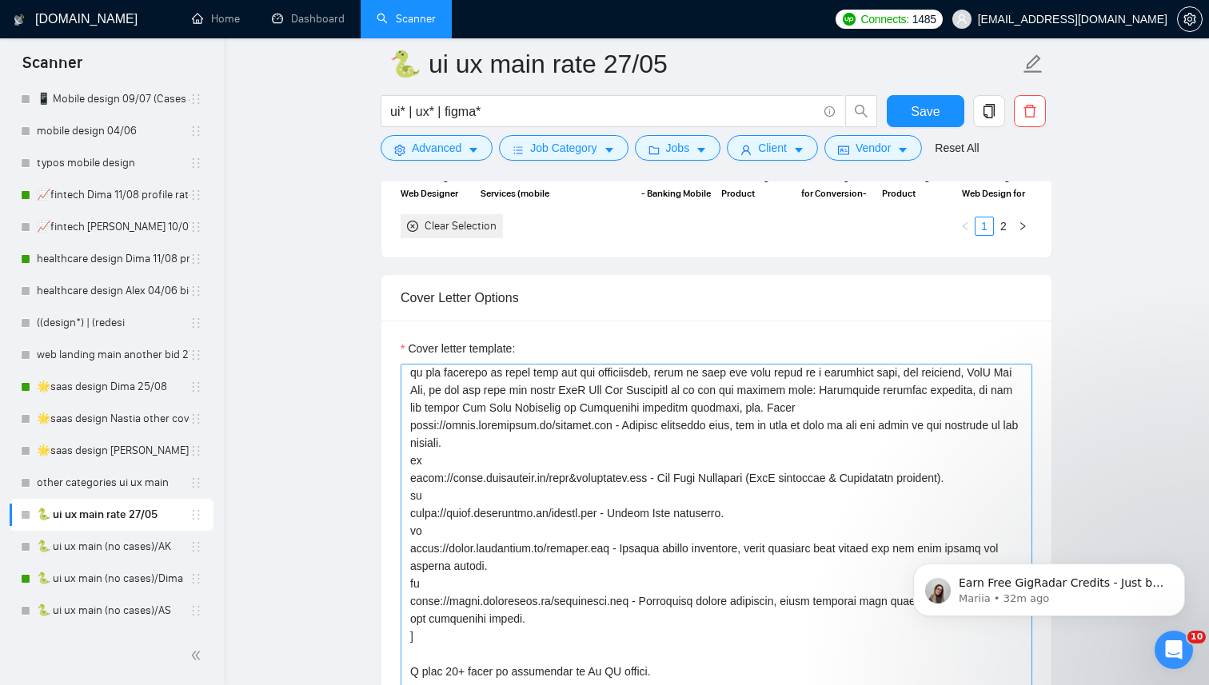
scroll to position [80, 0]
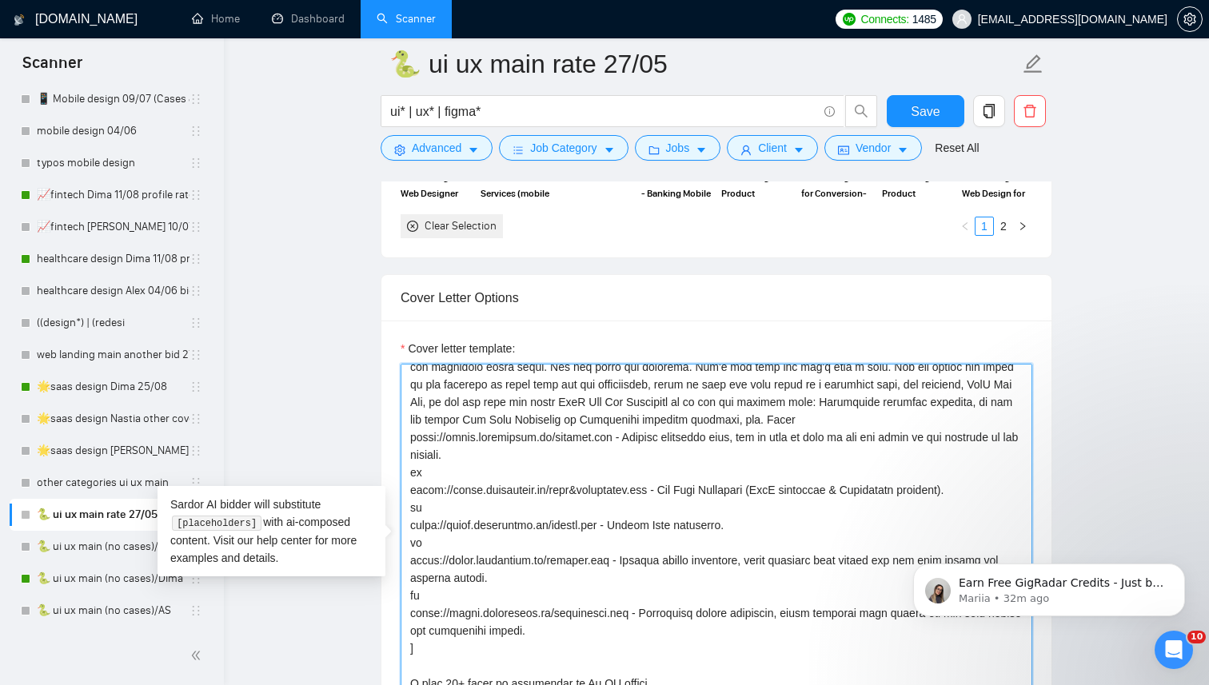
drag, startPoint x: 410, startPoint y: 438, endPoint x: 615, endPoint y: 439, distance: 204.6
click at [615, 439] on textarea "Cover letter template:" at bounding box center [715, 544] width 631 height 360
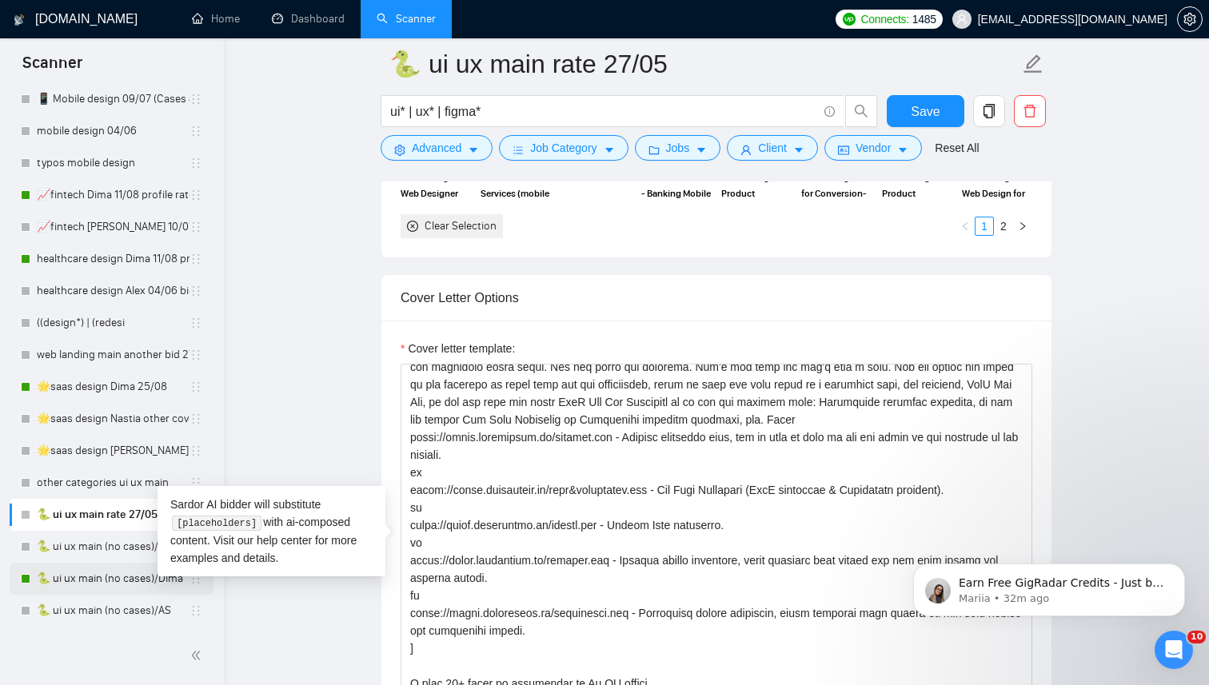
click at [62, 579] on link "🐍 ui ux main (no cases)/Dima" at bounding box center [113, 579] width 153 height 32
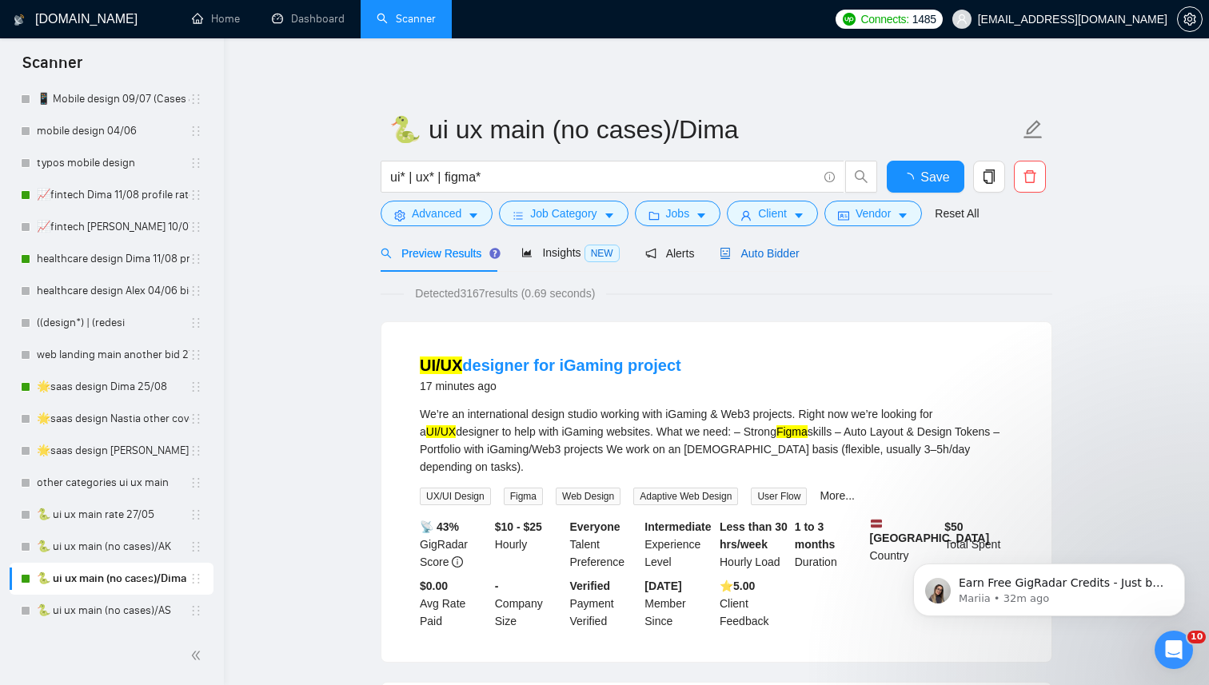
click at [750, 256] on span "Auto Bidder" at bounding box center [758, 253] width 79 height 13
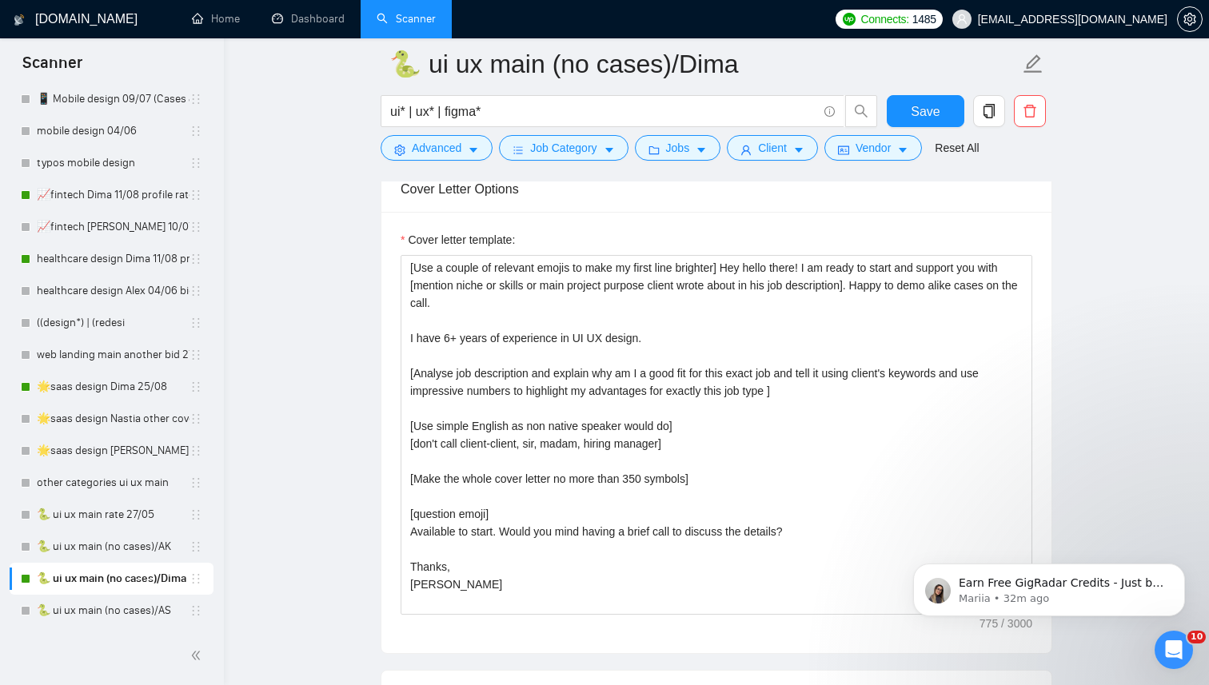
scroll to position [1862, 0]
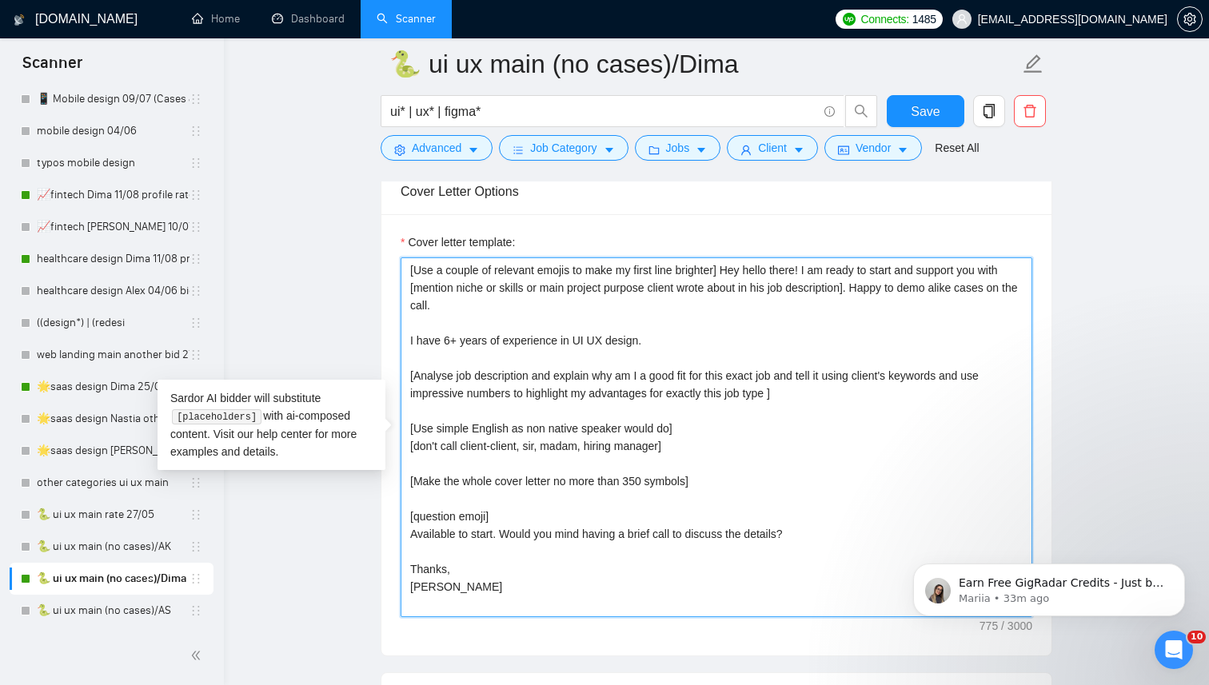
drag, startPoint x: 791, startPoint y: 396, endPoint x: 407, endPoint y: 374, distance: 385.1
click at [407, 374] on textarea "[Use a couple of relevant emojis to make my first line brighter] Hey hello ther…" at bounding box center [715, 437] width 631 height 360
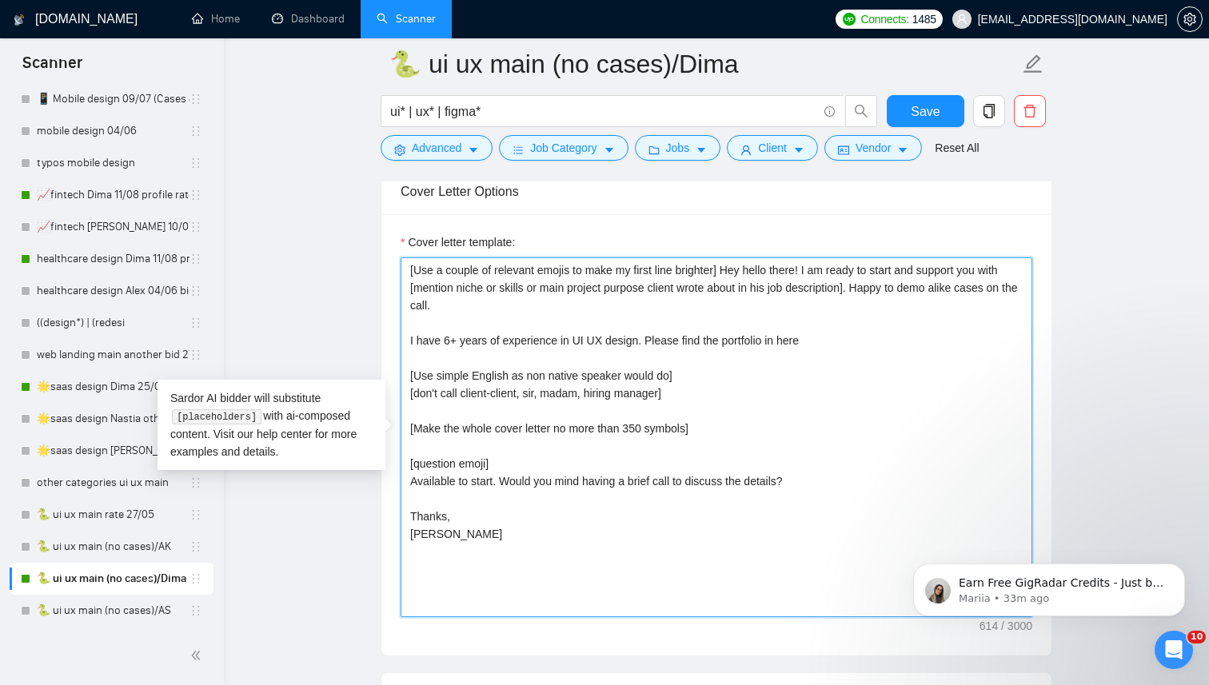
paste textarea "https://decks.huemachine.co/profile.pdf"
drag, startPoint x: 719, startPoint y: 432, endPoint x: 420, endPoint y: 423, distance: 299.9
click at [420, 423] on textarea "[Use a couple of relevant emojis to make my first line brighter] Hey hello ther…" at bounding box center [715, 437] width 631 height 360
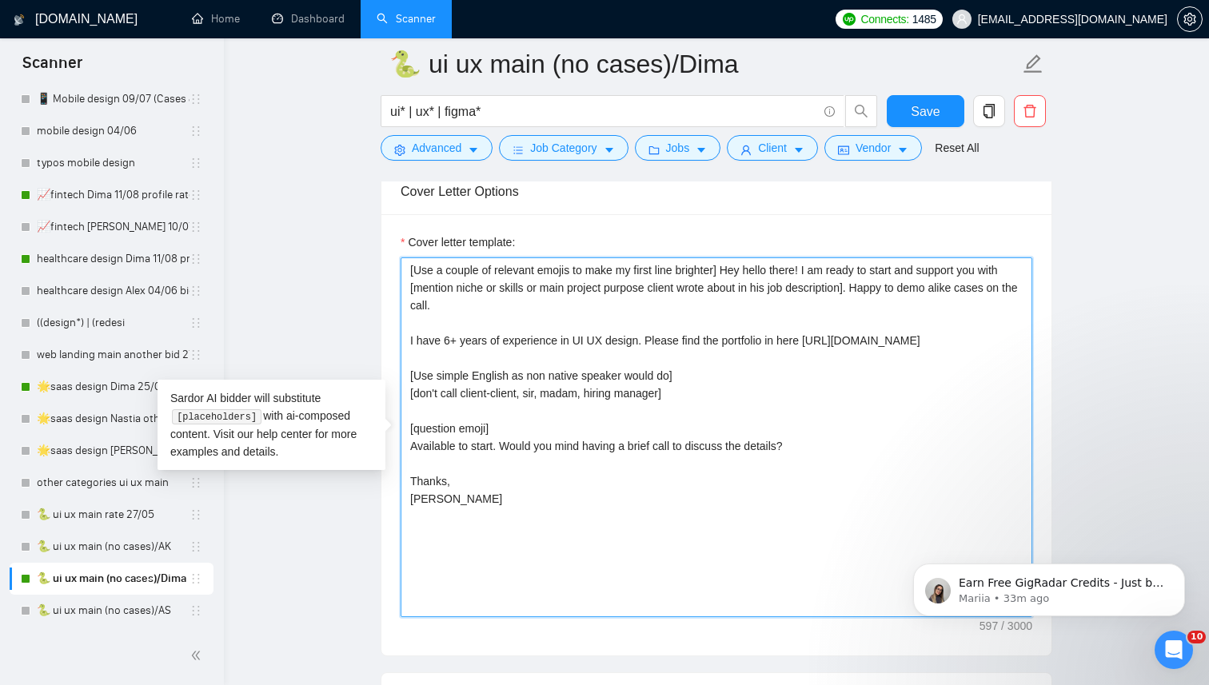
drag, startPoint x: 504, startPoint y: 444, endPoint x: 376, endPoint y: 445, distance: 127.1
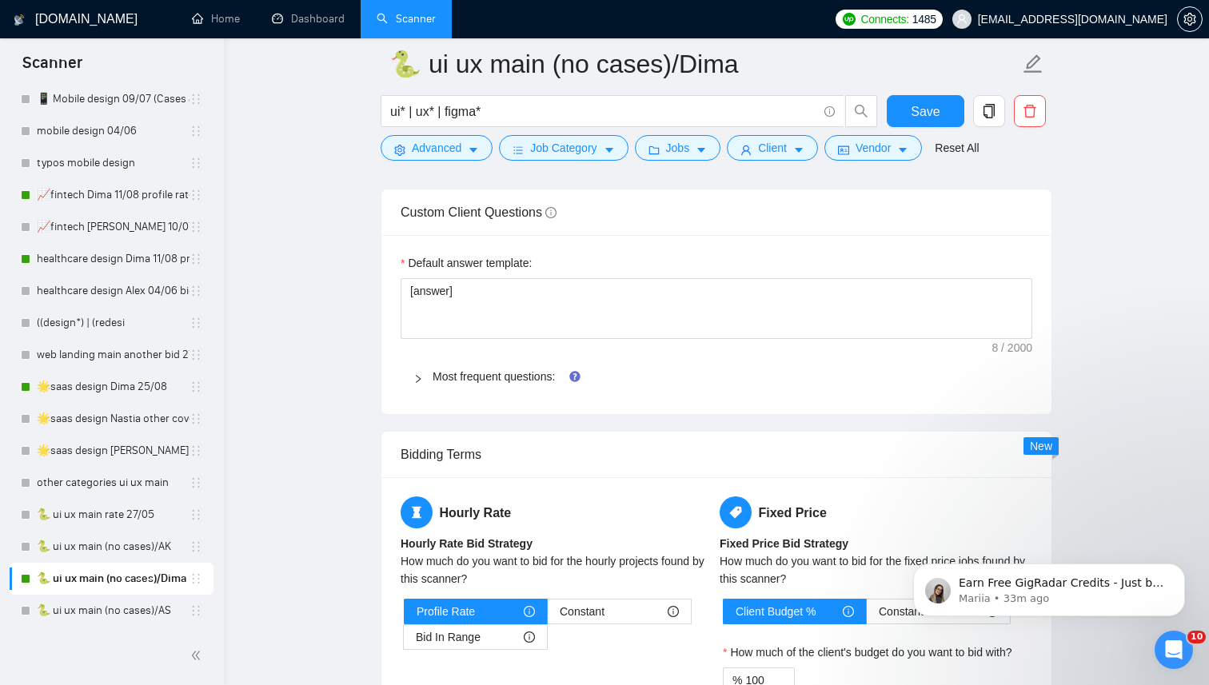
scroll to position [2353, 0]
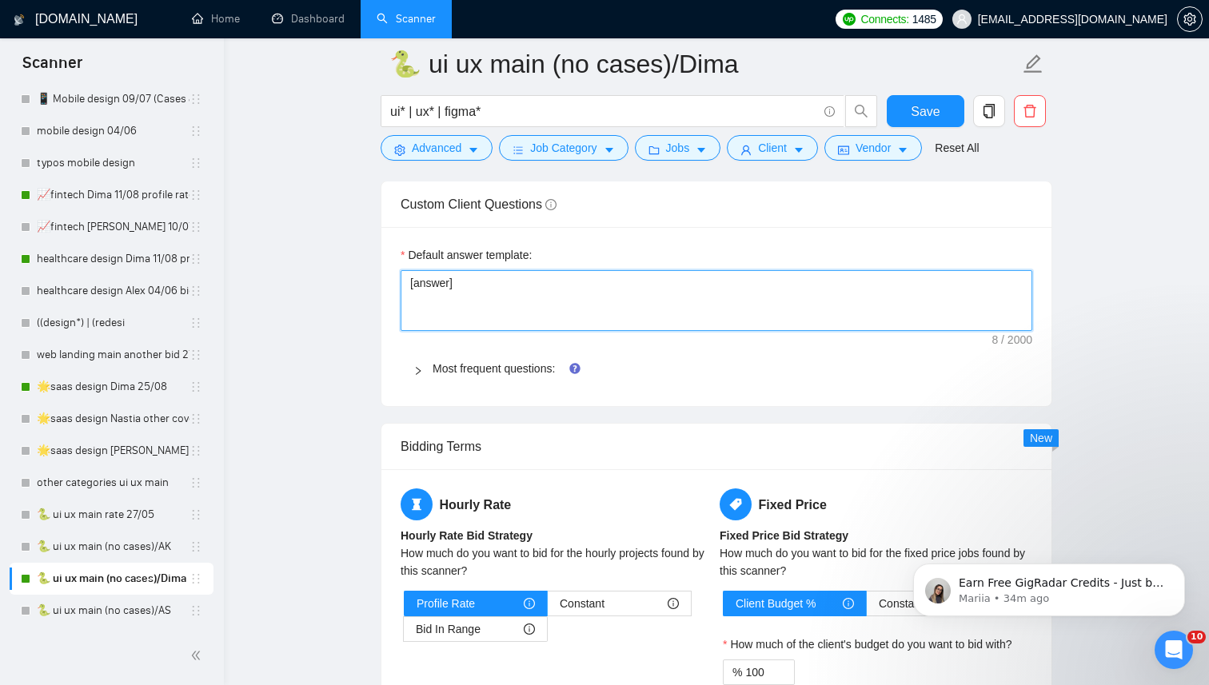
click at [452, 284] on textarea "[answer]" at bounding box center [715, 300] width 631 height 61
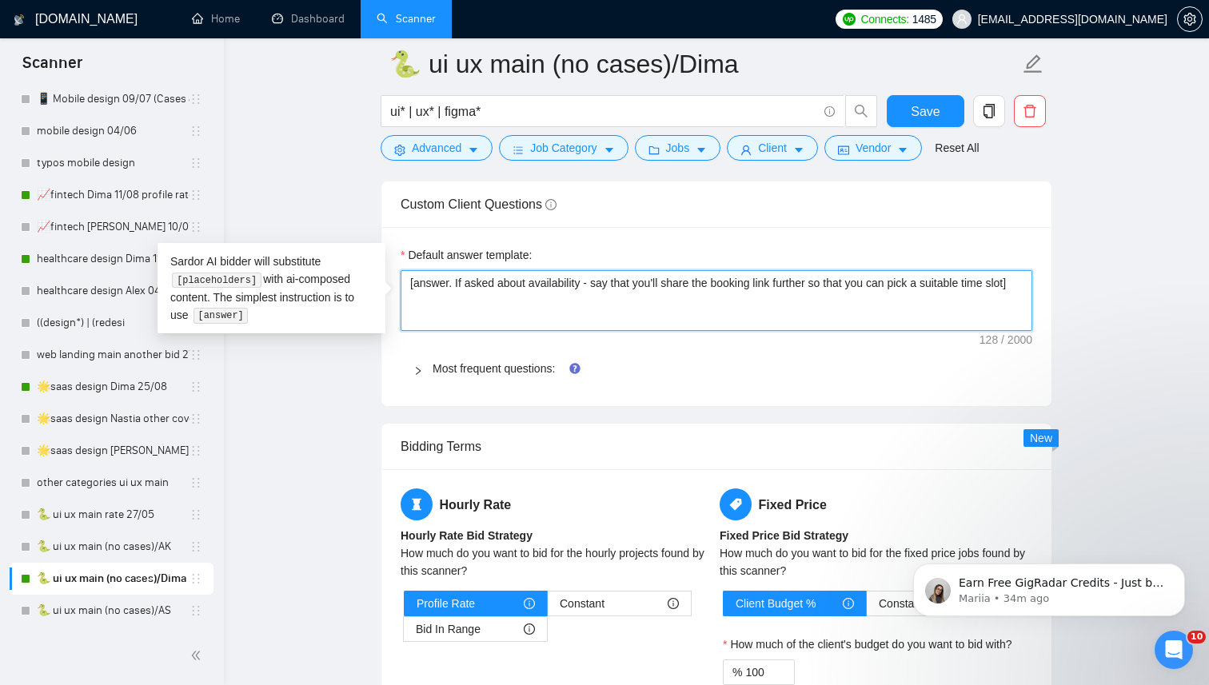
click at [587, 281] on textarea "[answer. If asked about availability - say that you'll share the booking link f…" at bounding box center [715, 300] width 631 height 61
click at [504, 301] on textarea "[answer. If asked about availability for the interview - say that you'll share …" at bounding box center [715, 300] width 631 height 61
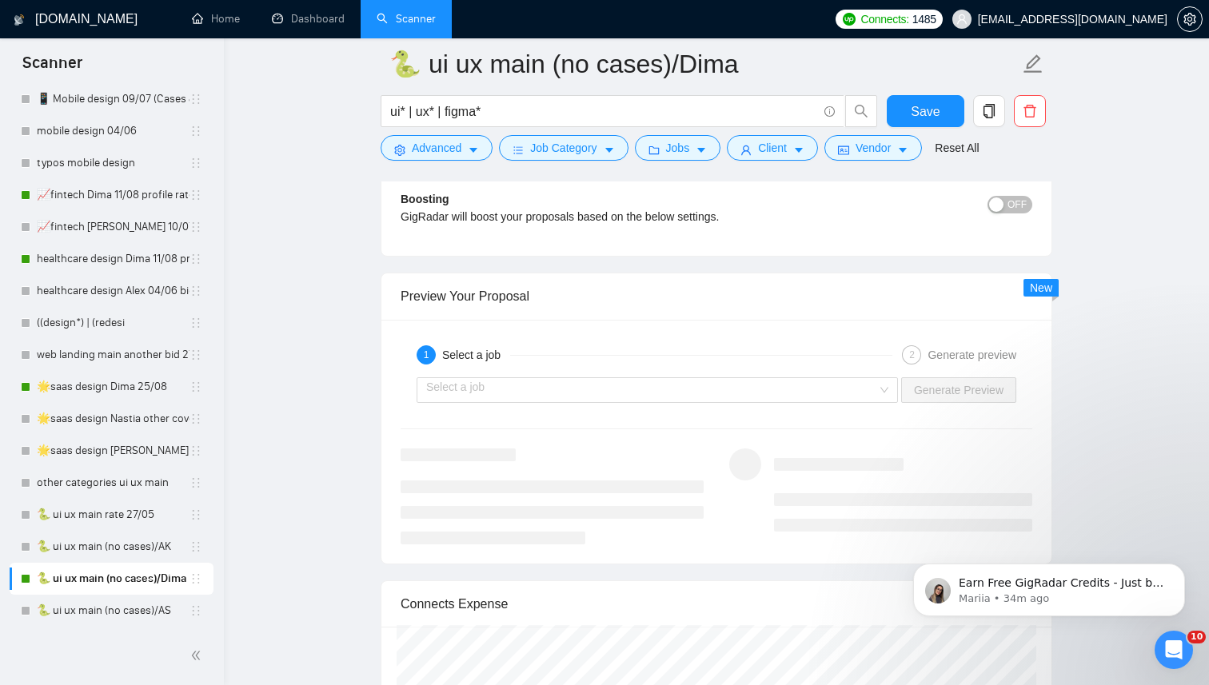
scroll to position [3023, 0]
click at [651, 396] on input "search" at bounding box center [651, 392] width 451 height 24
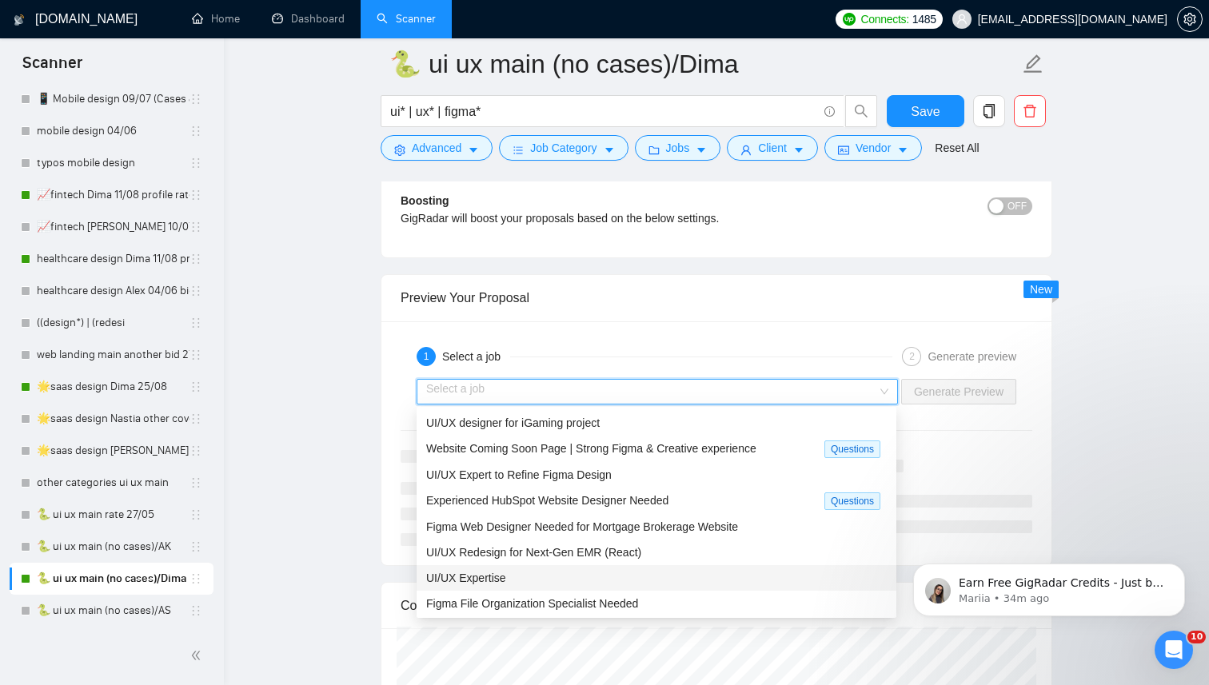
click at [556, 575] on div "UI/UX Expertise" at bounding box center [656, 578] width 460 height 18
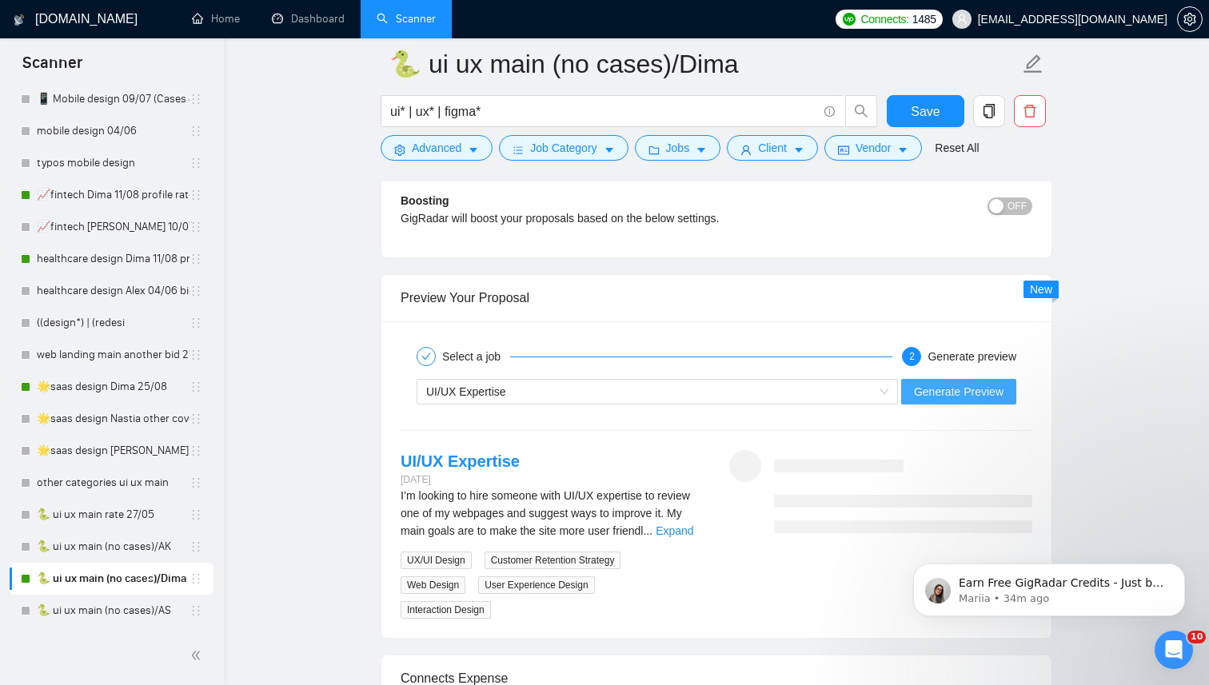
click at [963, 393] on span "Generate Preview" at bounding box center [959, 392] width 90 height 18
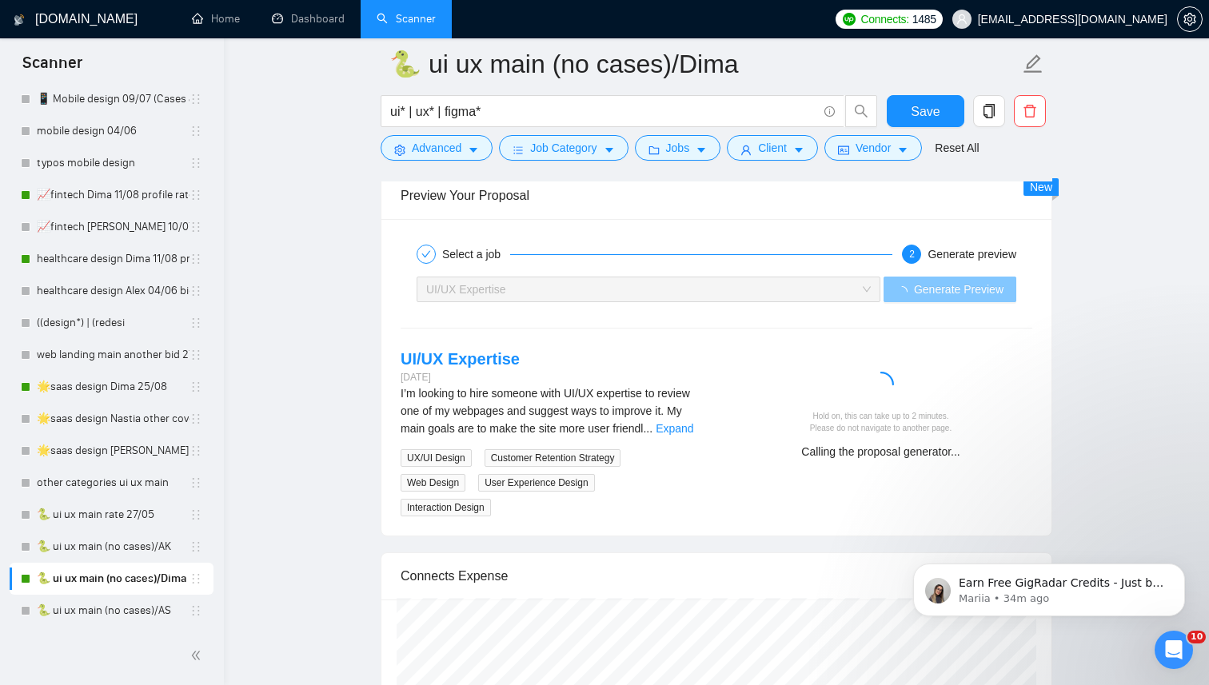
scroll to position [3137, 0]
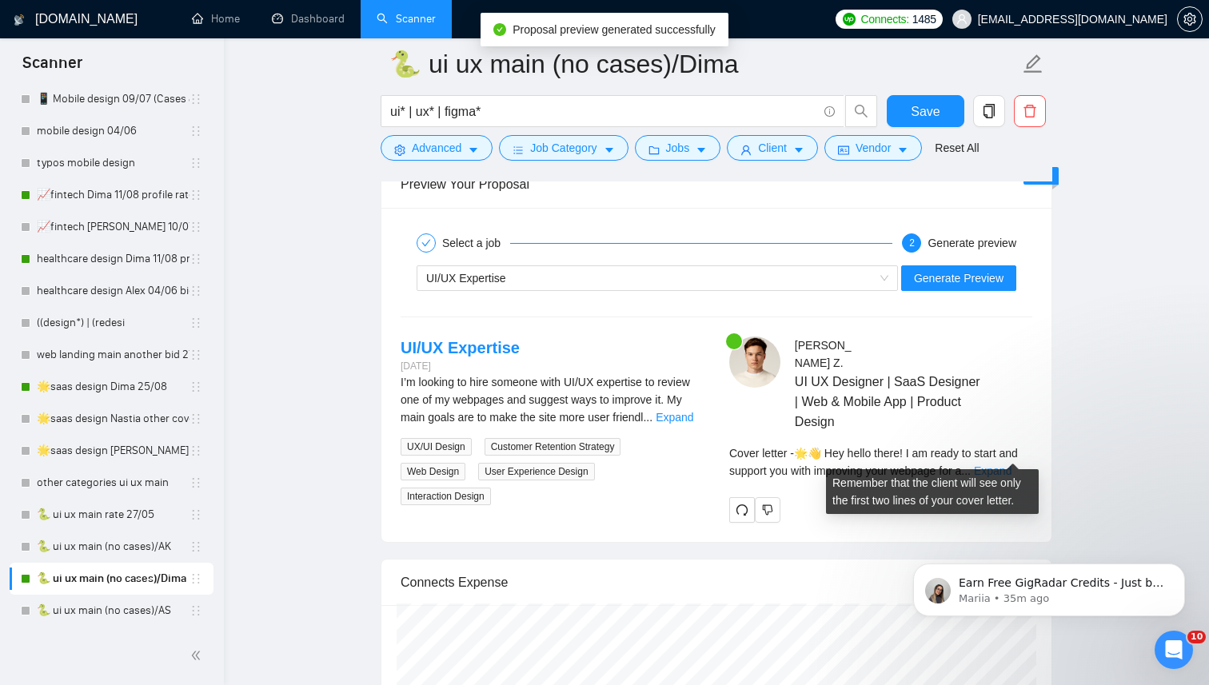
click at [1010, 464] on link "Expand" at bounding box center [993, 470] width 38 height 13
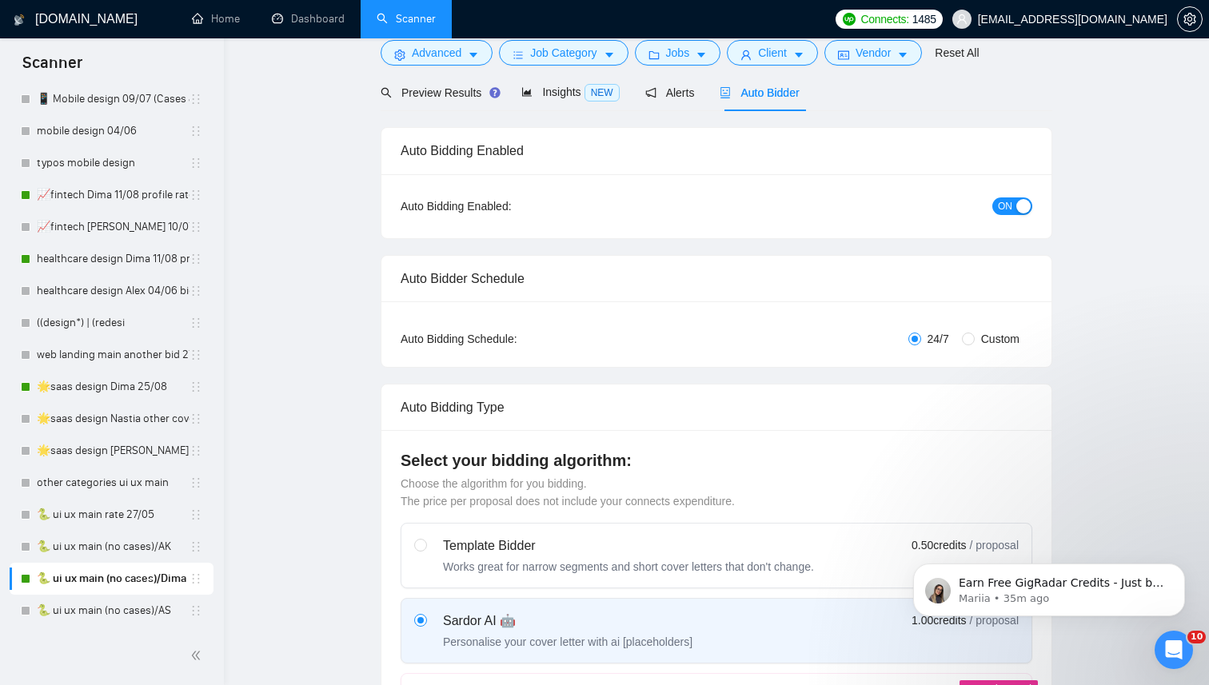
scroll to position [0, 0]
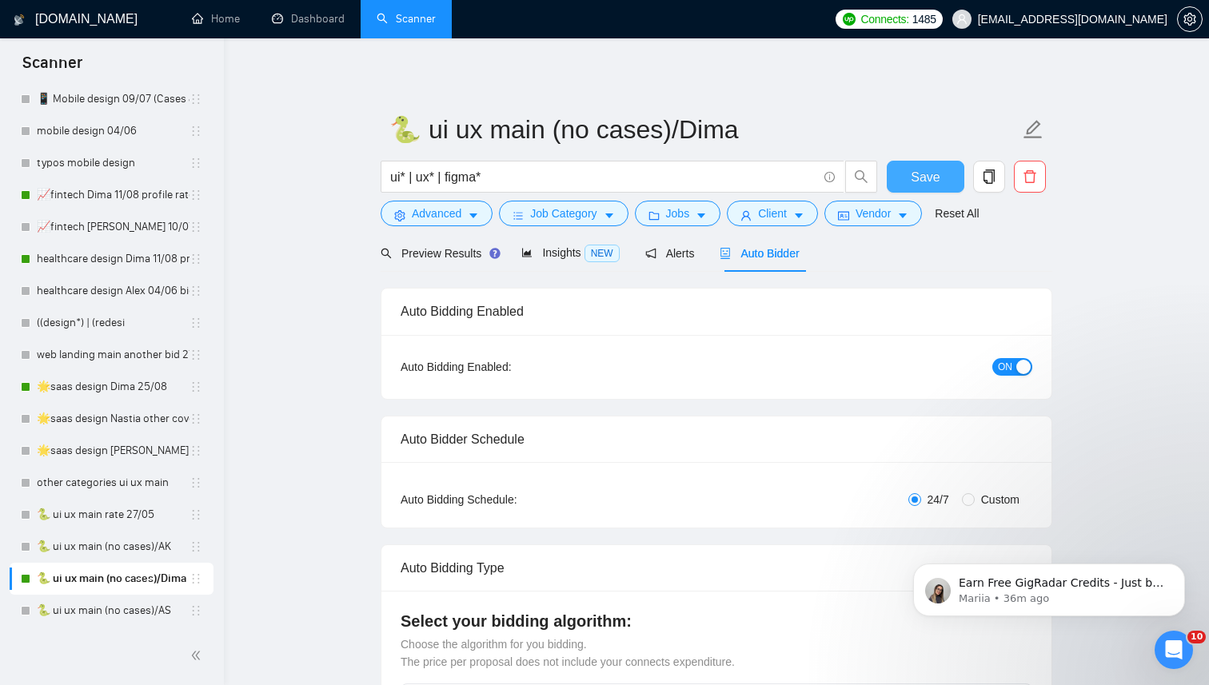
click at [915, 176] on span "Save" at bounding box center [924, 177] width 29 height 20
